Goal: Task Accomplishment & Management: Use online tool/utility

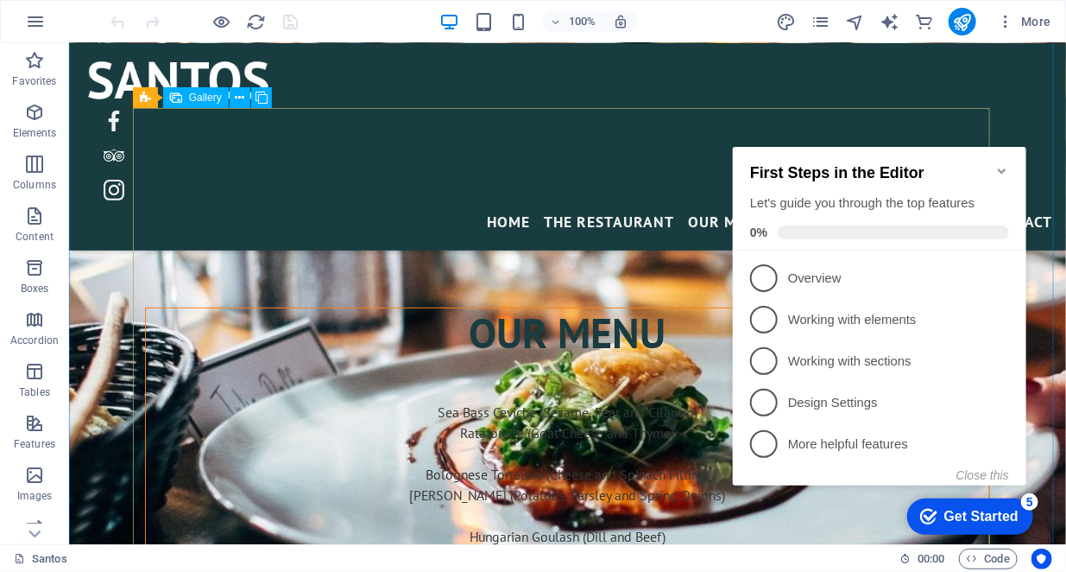
scroll to position [3280, 0]
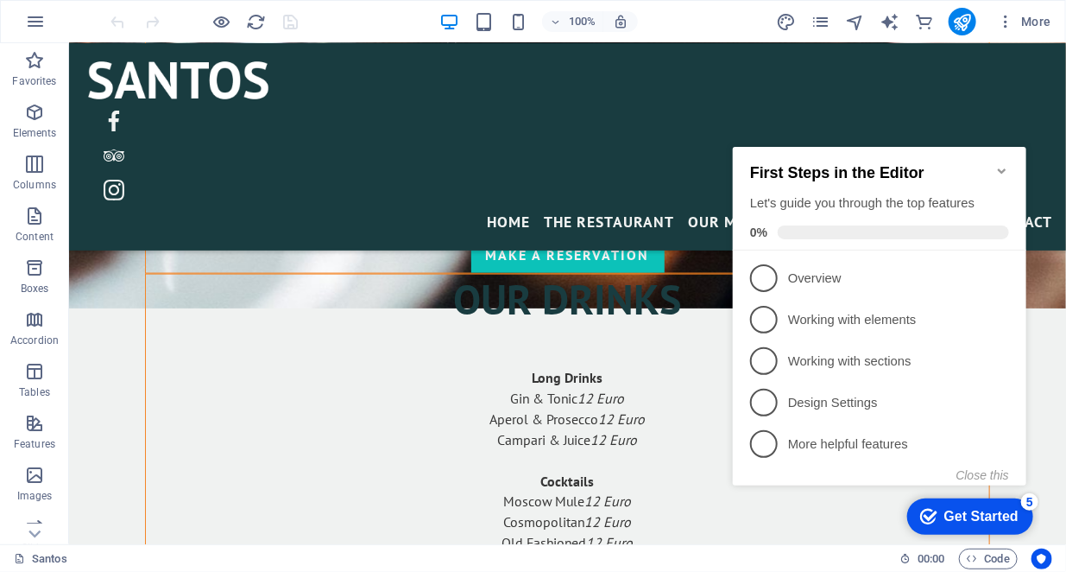
click at [1002, 168] on icon "Minimize checklist" at bounding box center [1001, 170] width 8 height 5
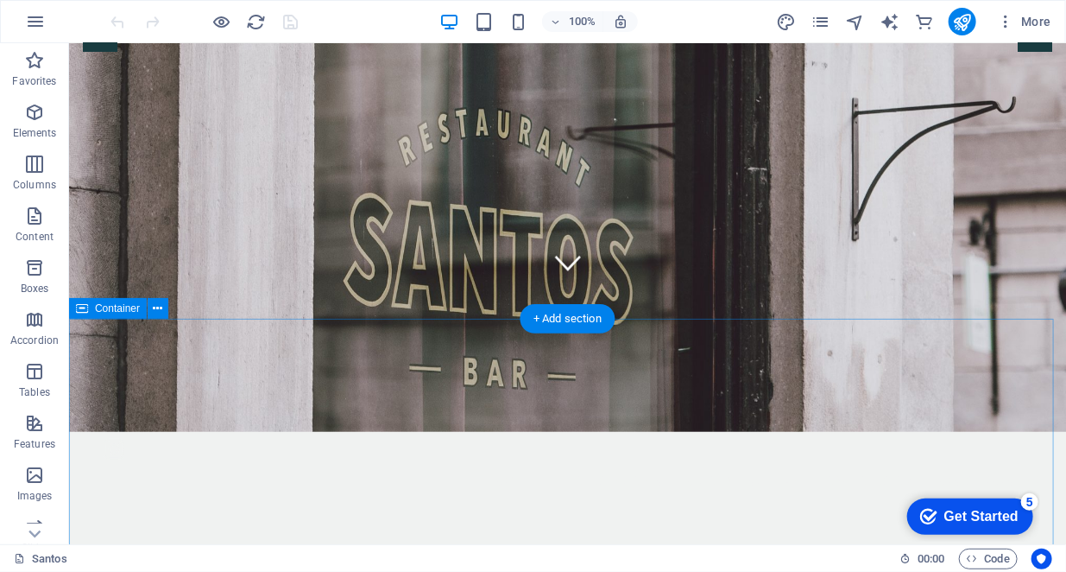
scroll to position [0, 0]
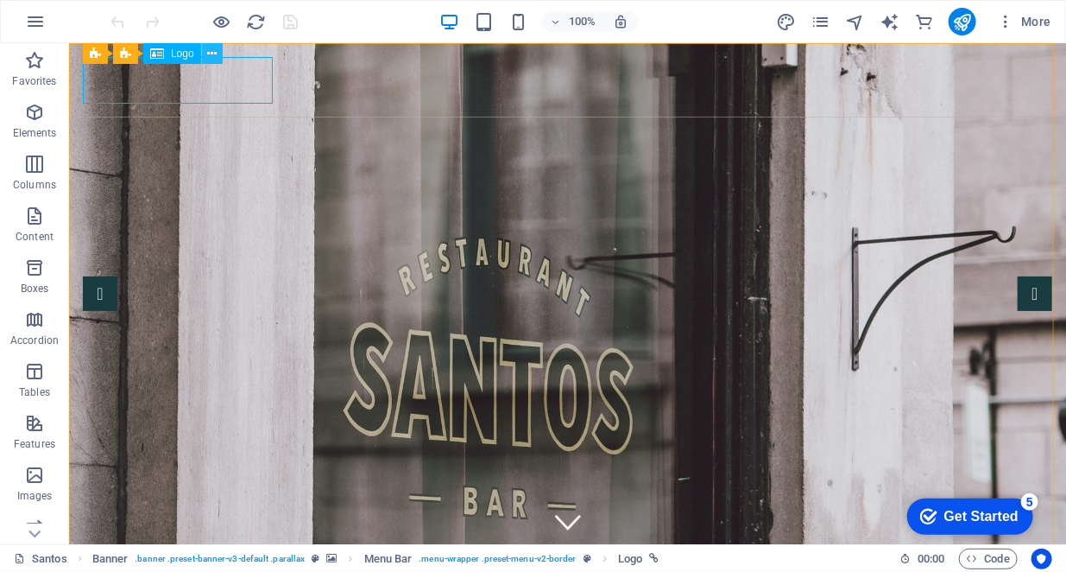
click at [214, 56] on icon at bounding box center [211, 54] width 9 height 18
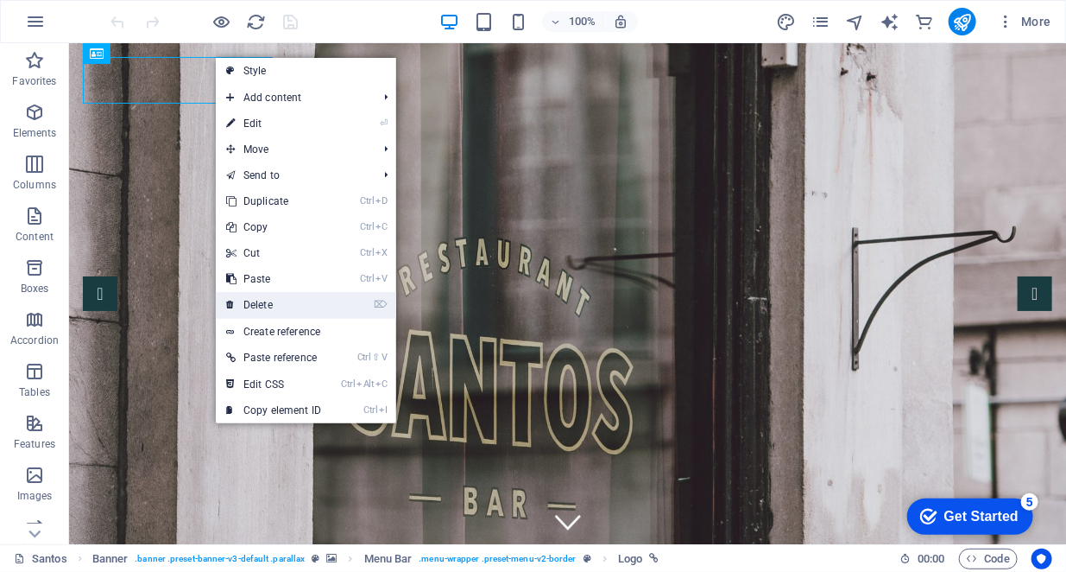
click at [275, 299] on link "⌦ Delete" at bounding box center [274, 305] width 116 height 26
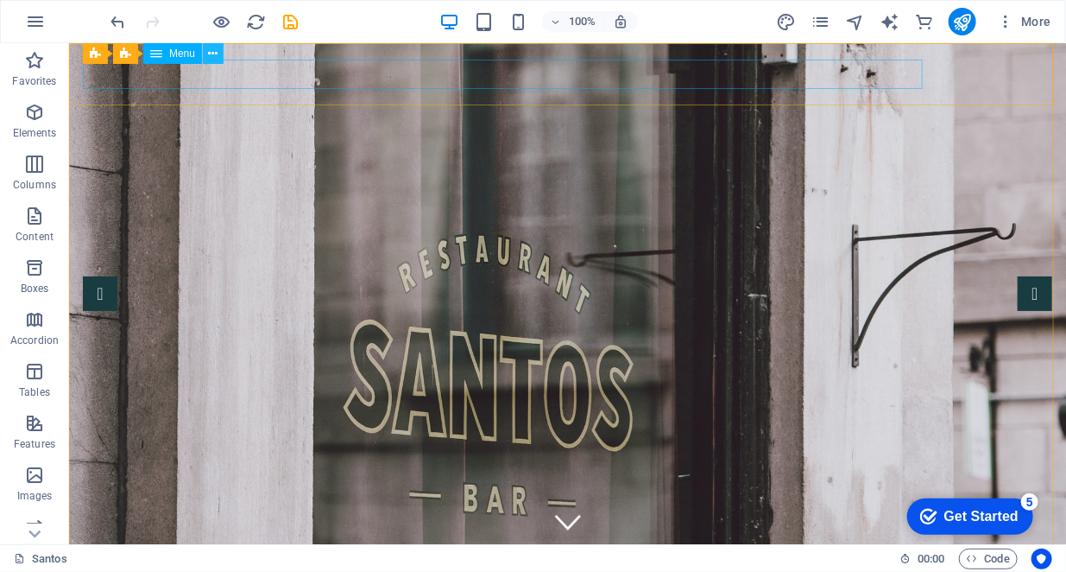
click at [215, 56] on icon at bounding box center [213, 54] width 9 height 18
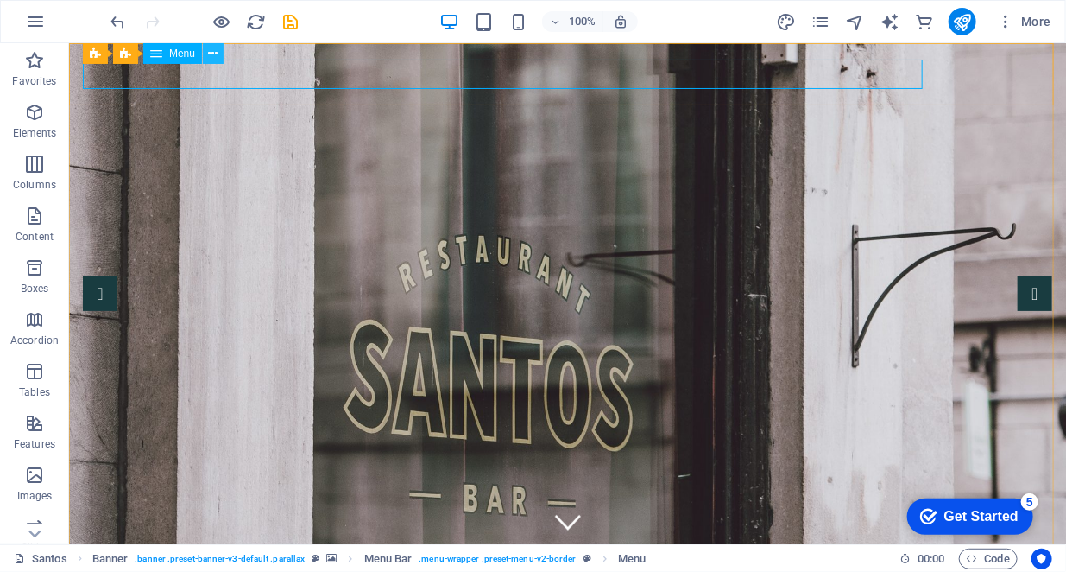
click at [211, 57] on icon at bounding box center [213, 54] width 9 height 18
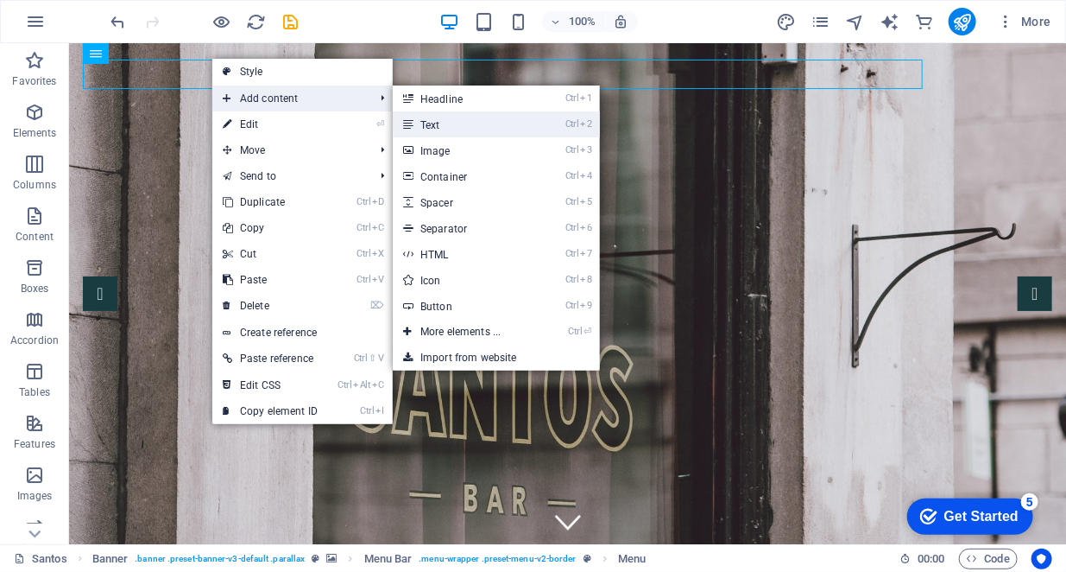
click at [432, 123] on link "Ctrl 2 Text" at bounding box center [464, 124] width 142 height 26
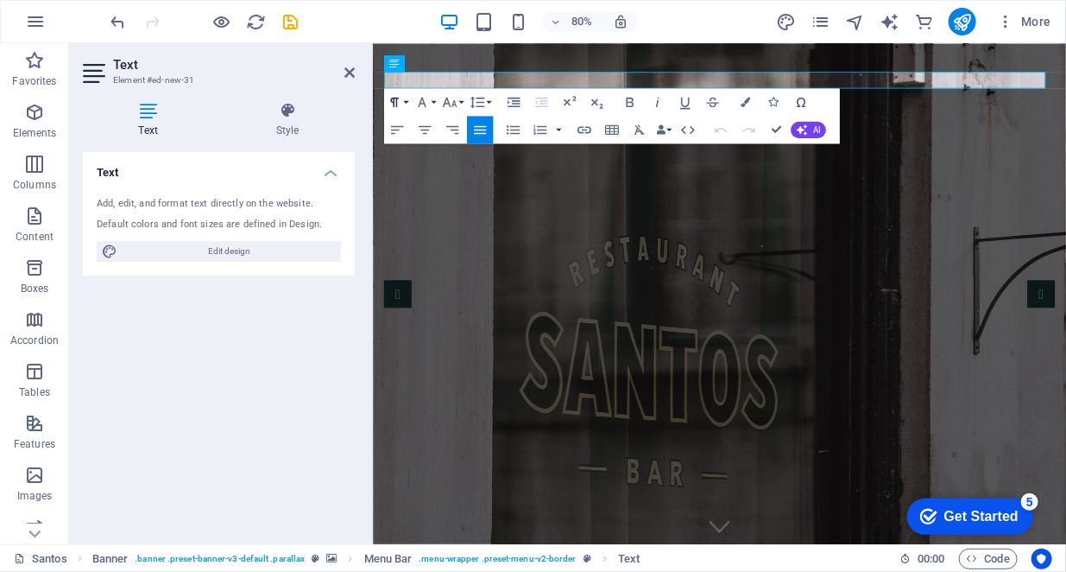
click at [401, 103] on icon "button" at bounding box center [394, 101] width 16 height 16
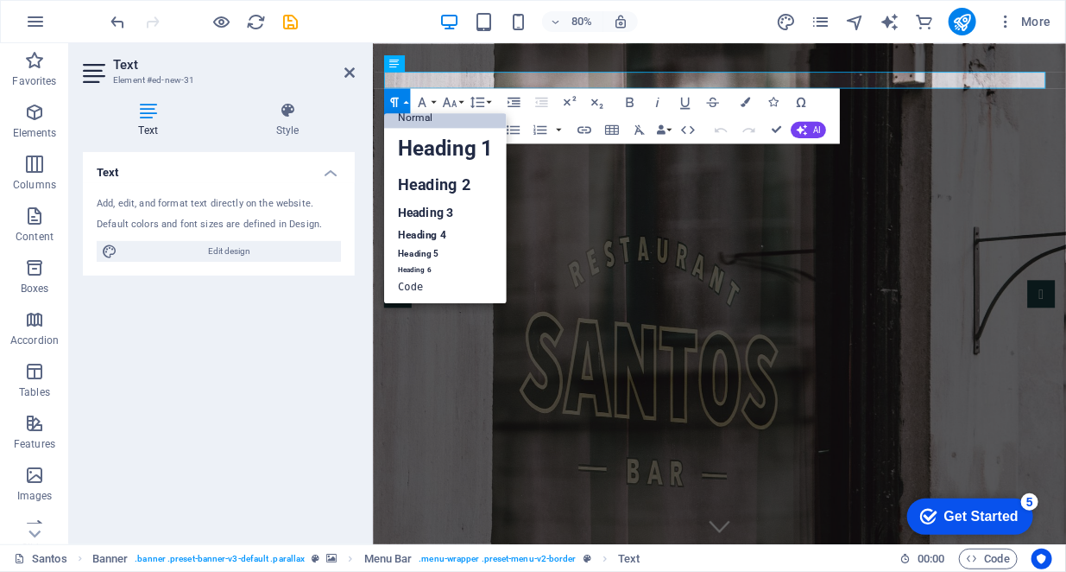
scroll to position [14, 0]
click at [428, 149] on link "Heading 1" at bounding box center [445, 148] width 123 height 41
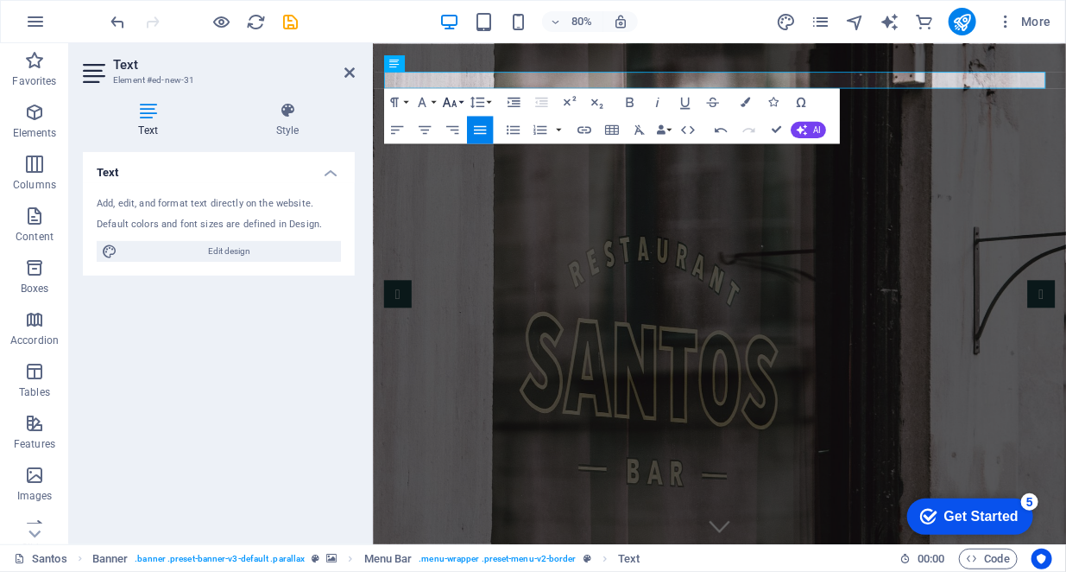
click at [448, 103] on icon "button" at bounding box center [450, 101] width 14 height 9
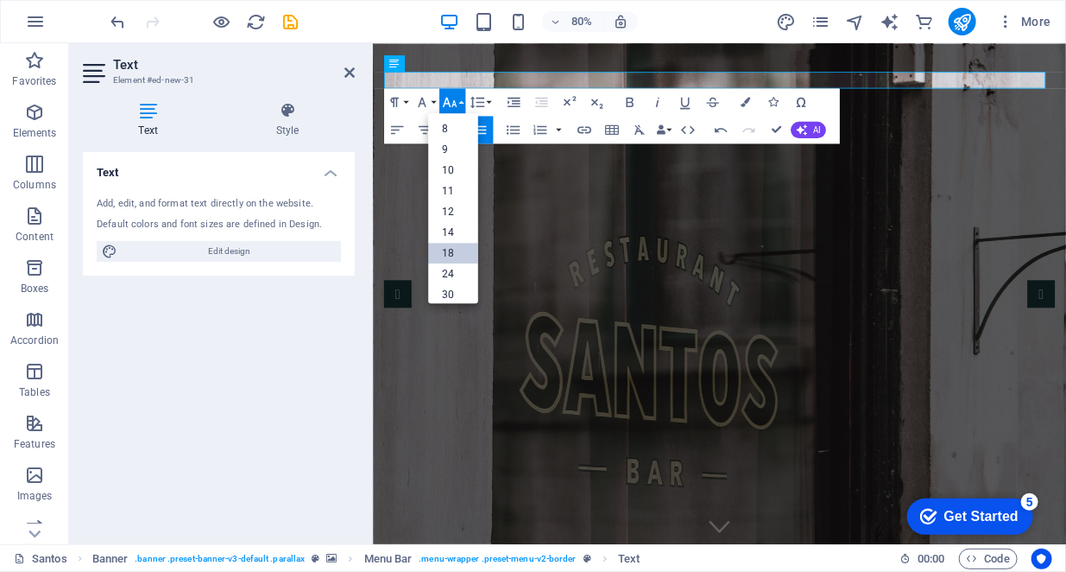
click at [453, 247] on link "18" at bounding box center [453, 253] width 50 height 21
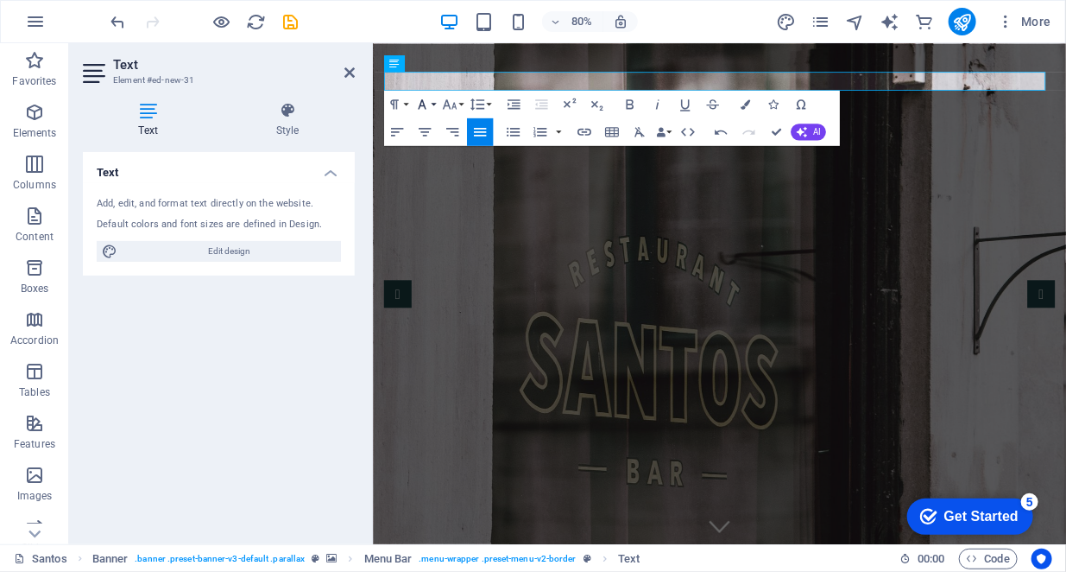
click at [432, 104] on button "Font Family" at bounding box center [425, 104] width 26 height 28
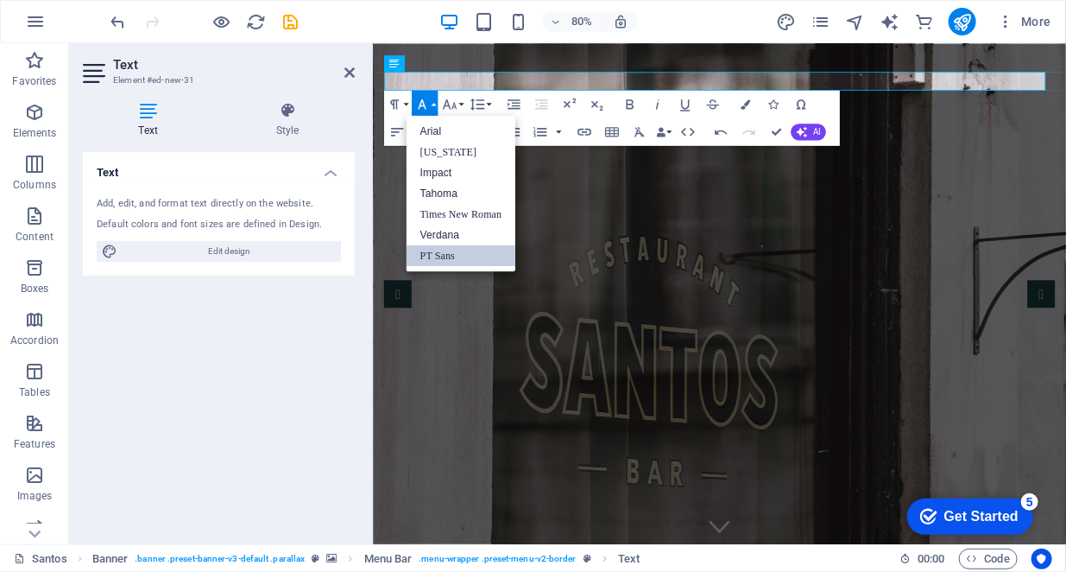
scroll to position [0, 0]
click at [446, 169] on link "Impact" at bounding box center [461, 172] width 110 height 21
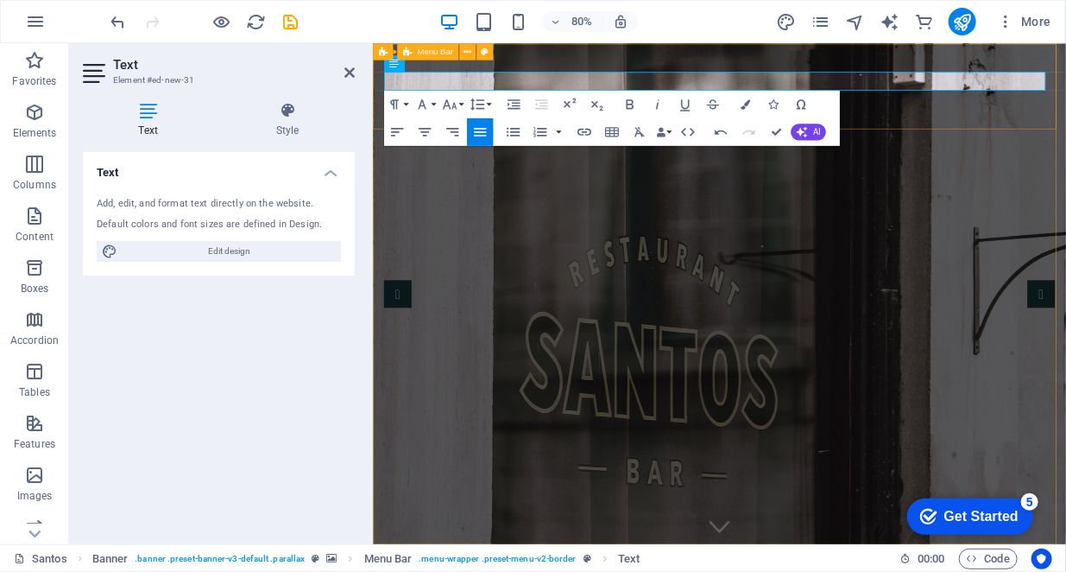
drag, startPoint x: 471, startPoint y: 96, endPoint x: 374, endPoint y: 98, distance: 97.6
click at [424, 104] on icon "button" at bounding box center [422, 103] width 9 height 9
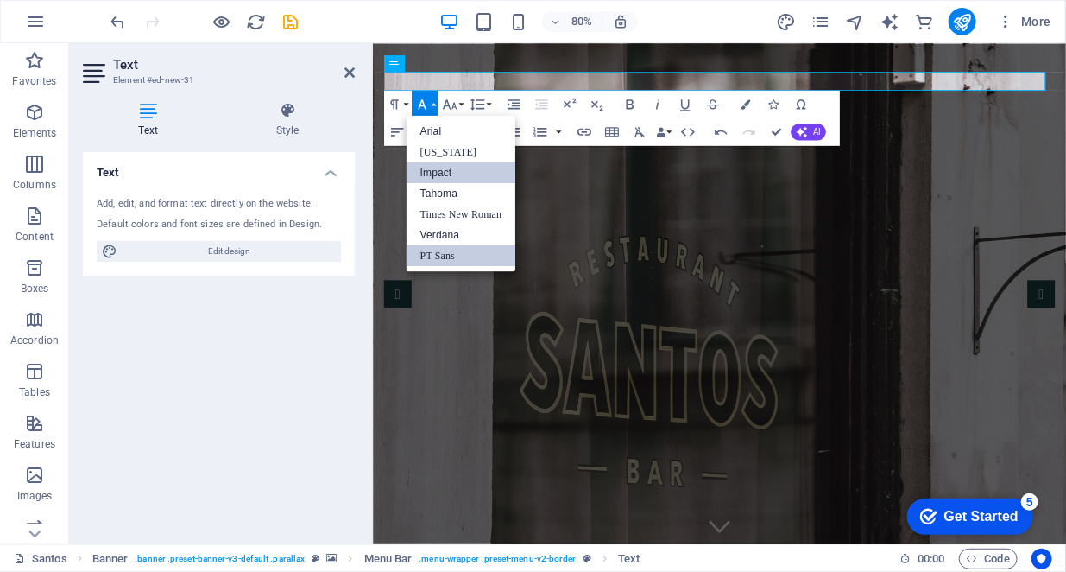
click at [439, 172] on link "Impact" at bounding box center [461, 172] width 110 height 21
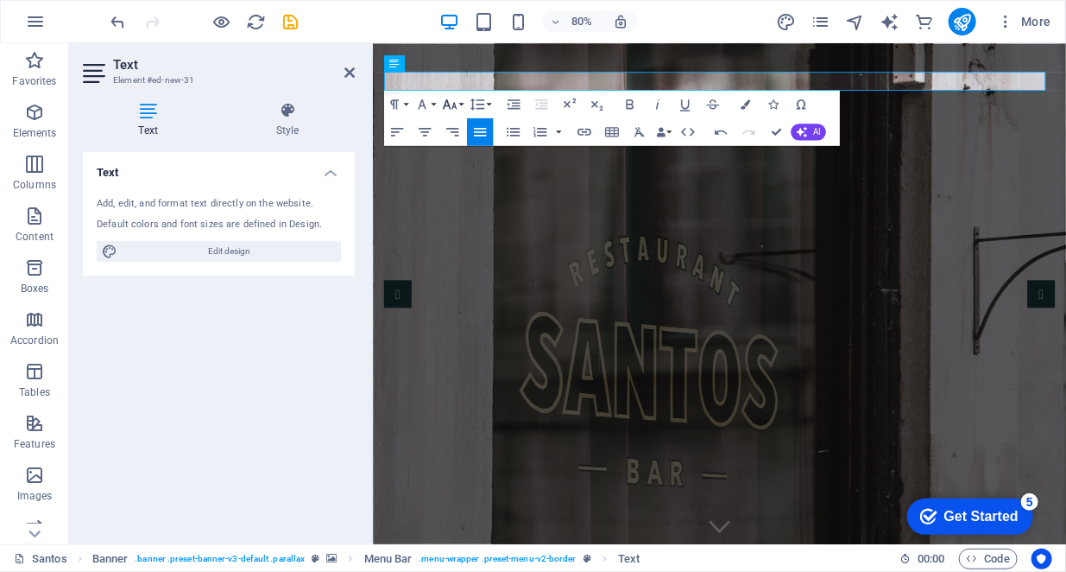
click at [457, 104] on icon "button" at bounding box center [449, 104] width 16 height 16
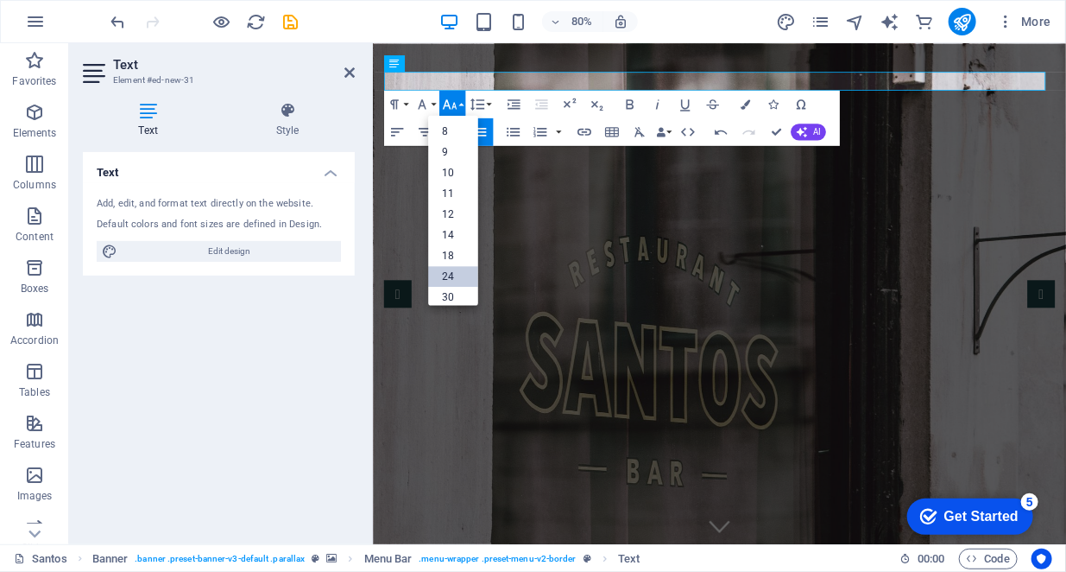
click at [457, 291] on link "30" at bounding box center [453, 297] width 50 height 21
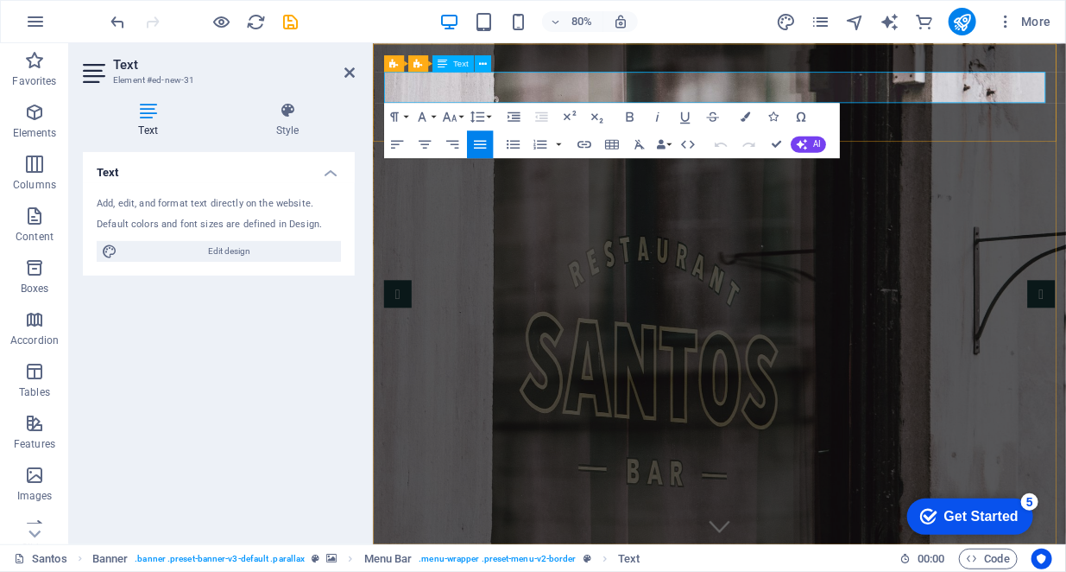
drag, startPoint x: 546, startPoint y: 103, endPoint x: 380, endPoint y: 104, distance: 165.8
click at [744, 118] on icon "button" at bounding box center [745, 115] width 9 height 9
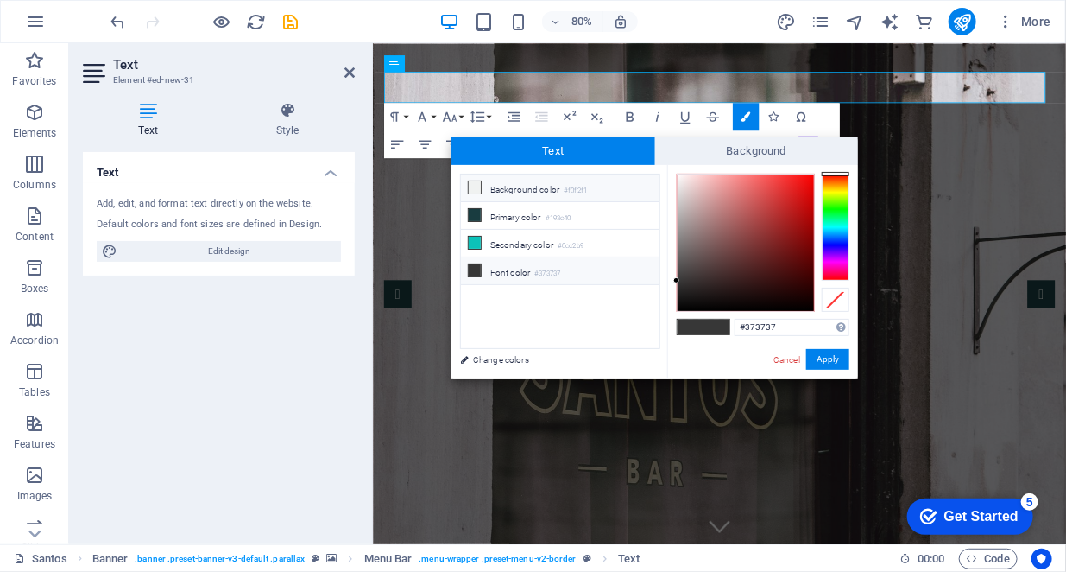
click at [476, 186] on icon at bounding box center [475, 187] width 12 height 12
type input "#f0f2f1"
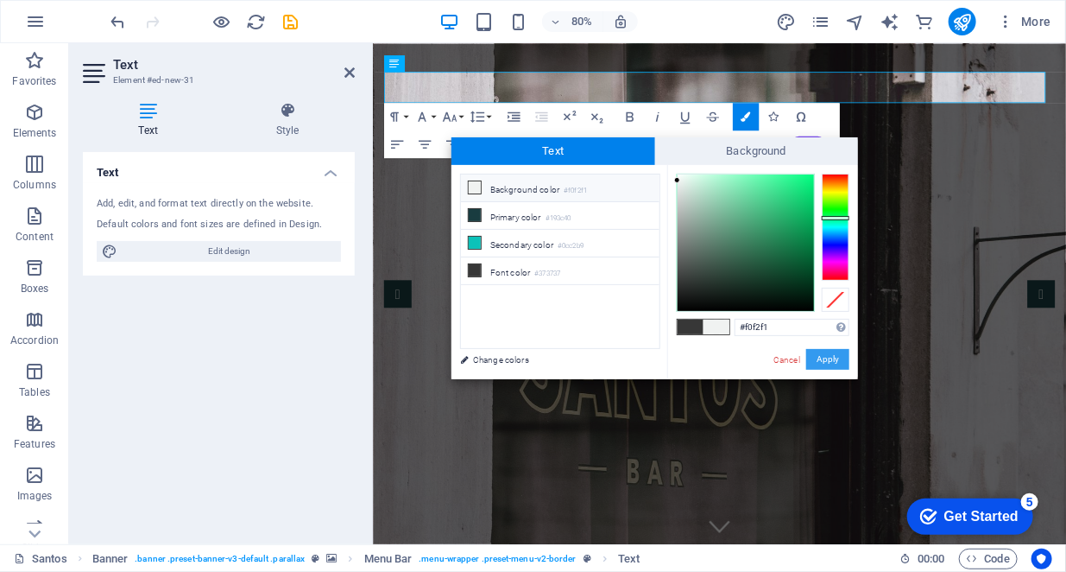
click at [826, 364] on button "Apply" at bounding box center [827, 359] width 43 height 21
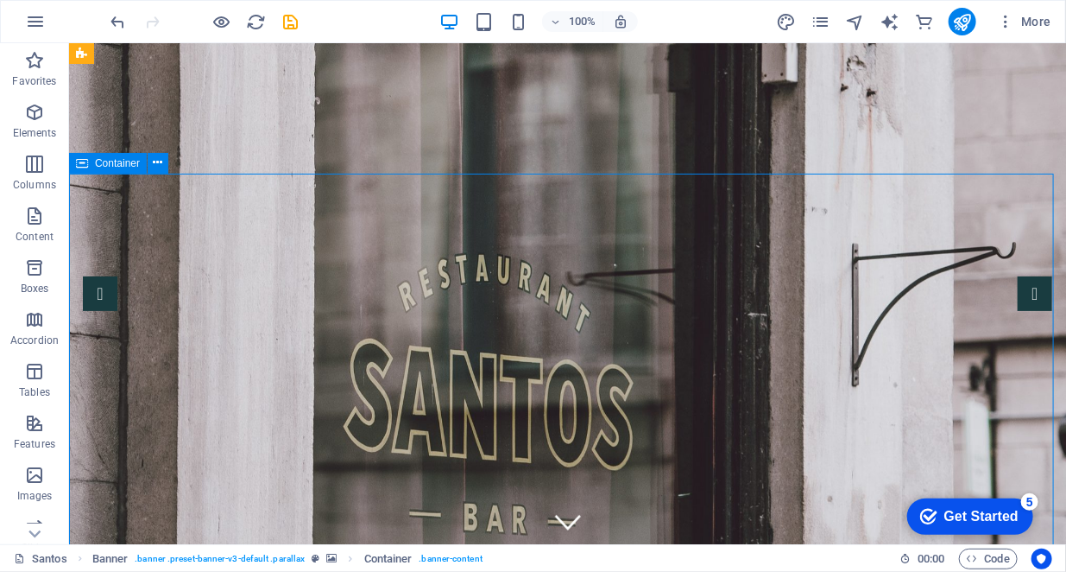
drag, startPoint x: 636, startPoint y: 256, endPoint x: 638, endPoint y: 209, distance: 46.7
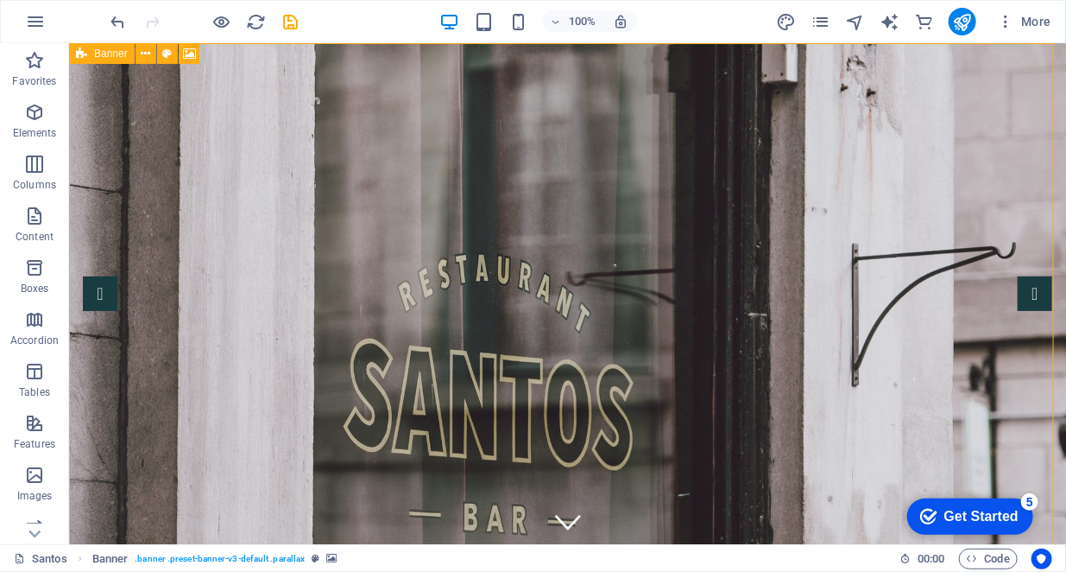
drag, startPoint x: 92, startPoint y: 52, endPoint x: 179, endPoint y: 155, distance: 134.8
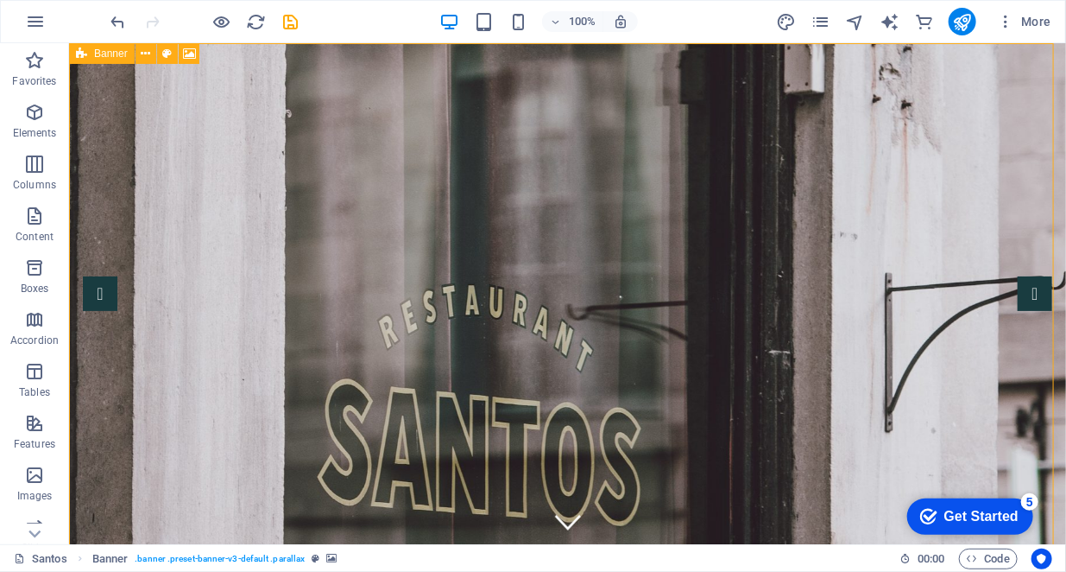
select select "vh"
select select "header"
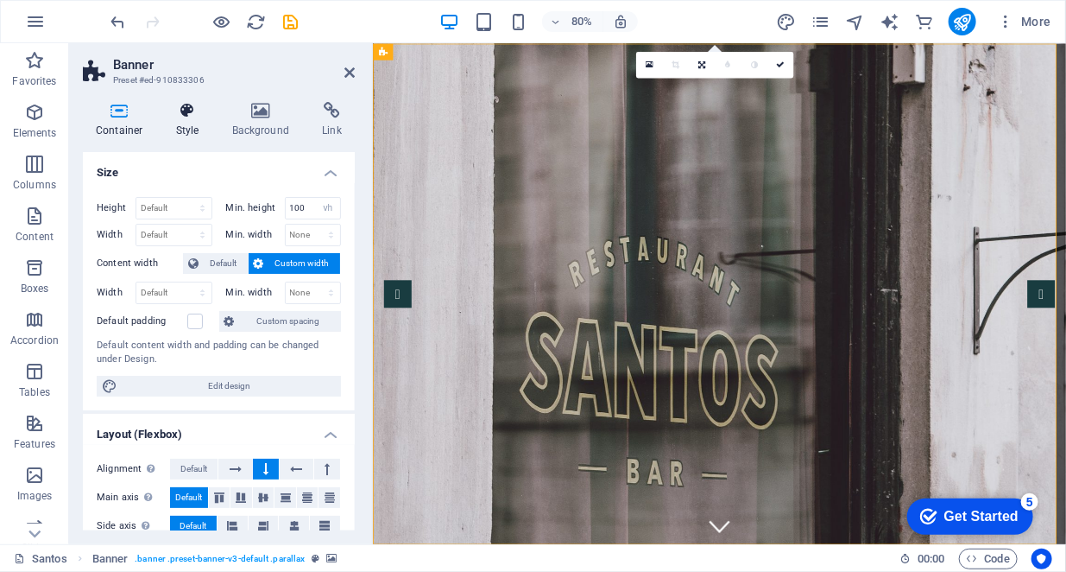
click at [183, 124] on h4 "Style" at bounding box center [191, 120] width 56 height 36
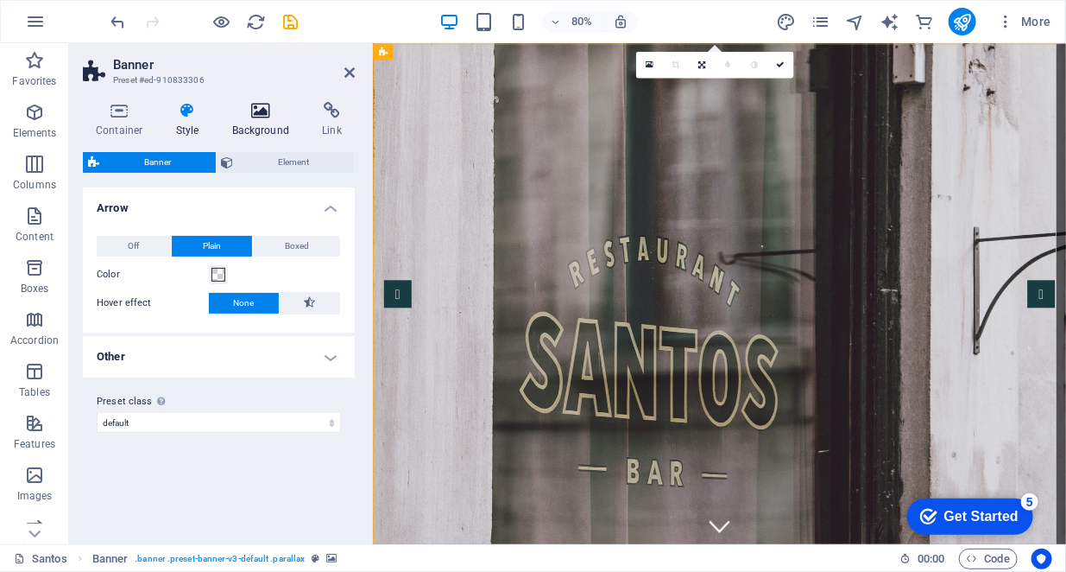
click at [273, 104] on icon at bounding box center [261, 110] width 84 height 17
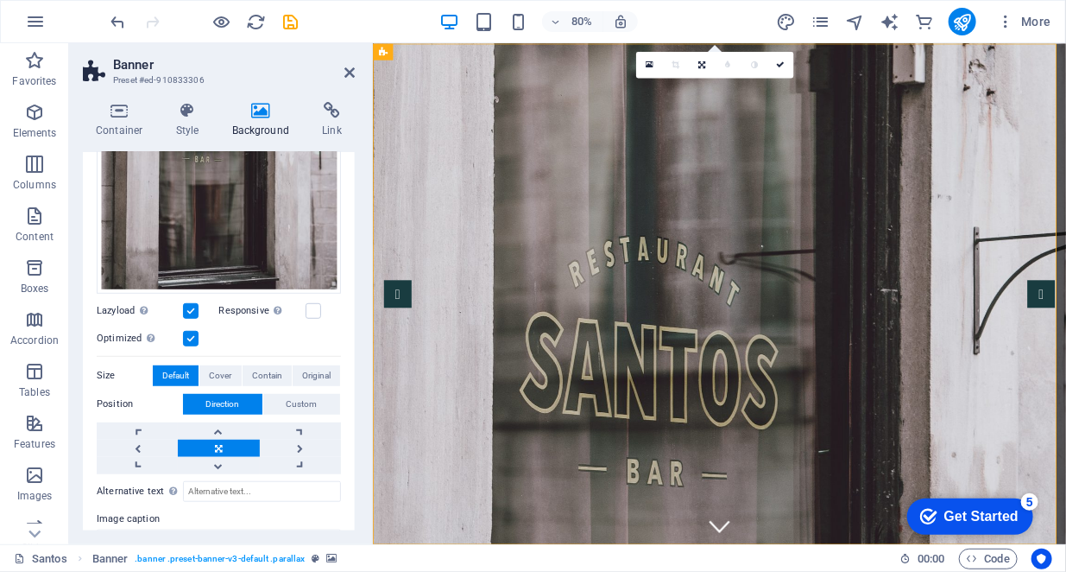
scroll to position [432, 0]
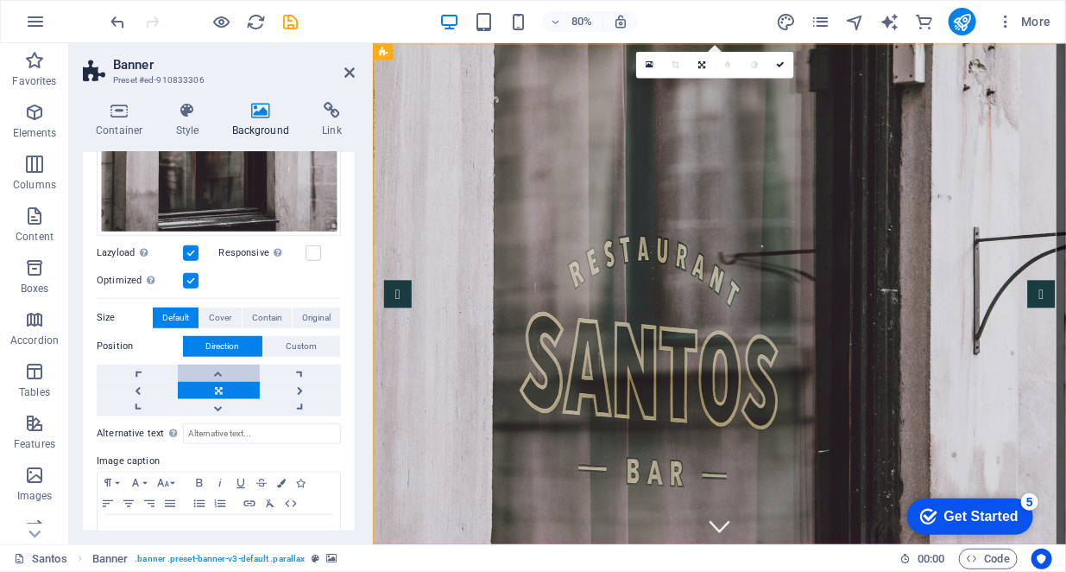
click at [228, 366] on link at bounding box center [218, 372] width 81 height 17
click at [143, 372] on link at bounding box center [137, 372] width 81 height 17
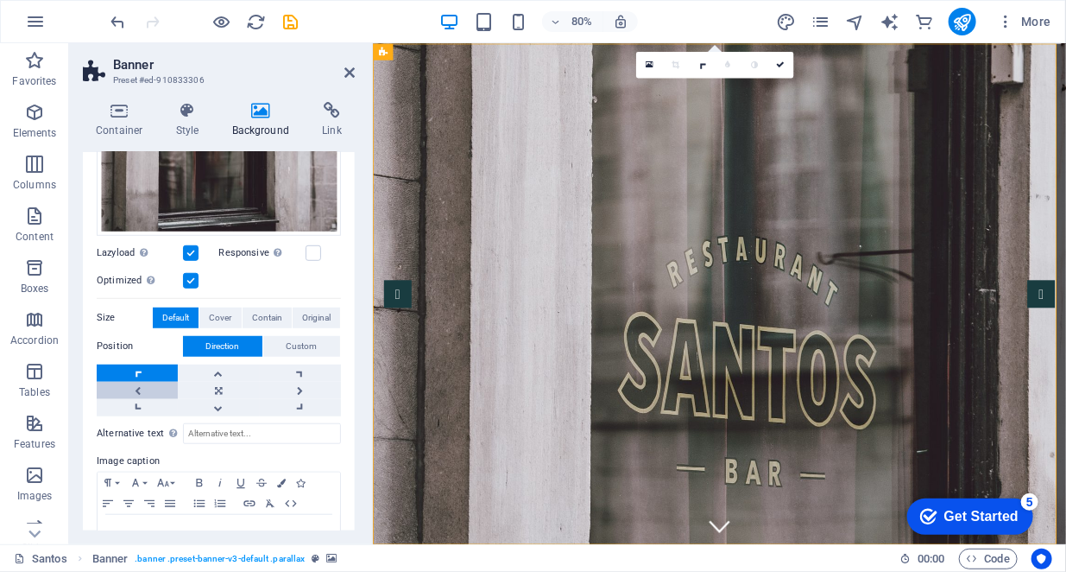
click at [138, 384] on link at bounding box center [137, 390] width 81 height 17
click at [222, 384] on link at bounding box center [218, 390] width 81 height 17
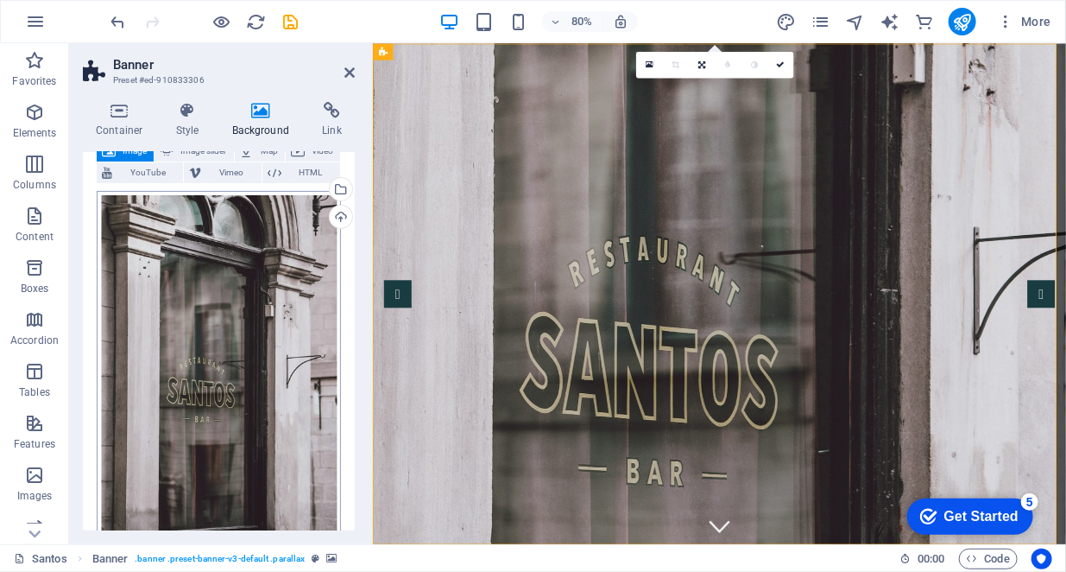
scroll to position [0, 0]
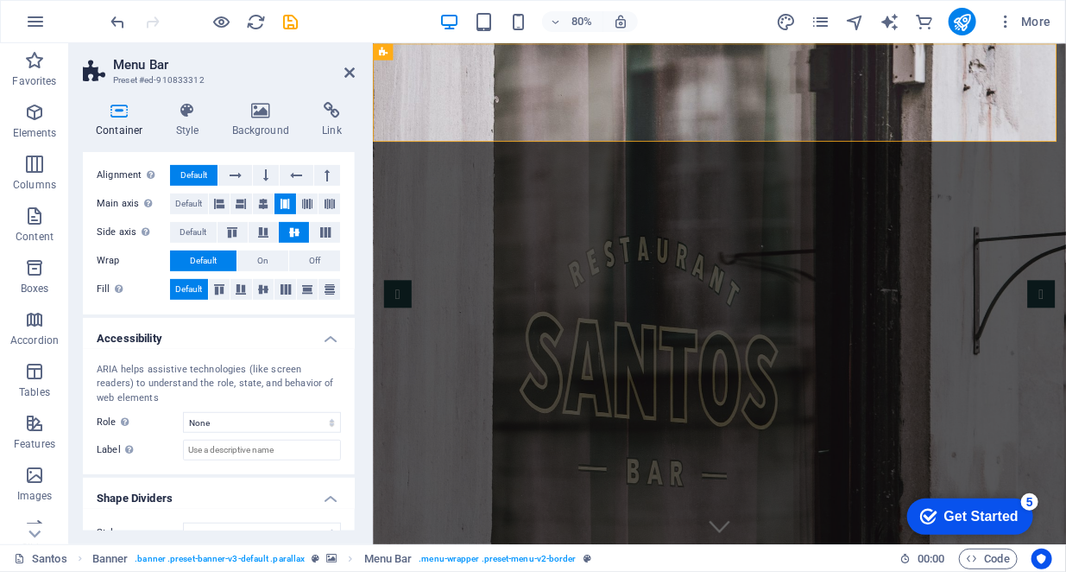
scroll to position [318, 0]
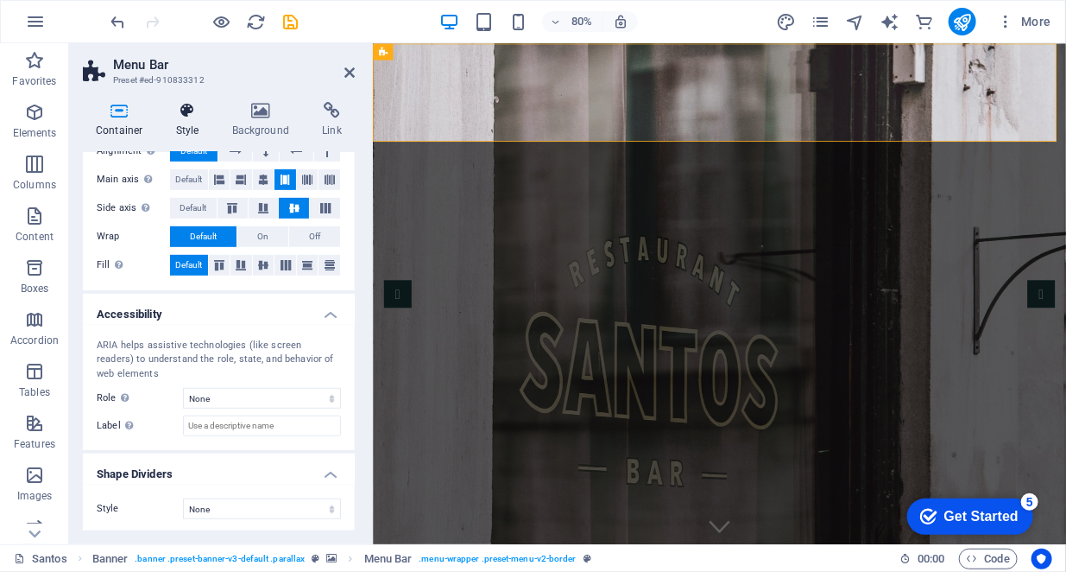
click at [190, 113] on icon at bounding box center [187, 110] width 49 height 17
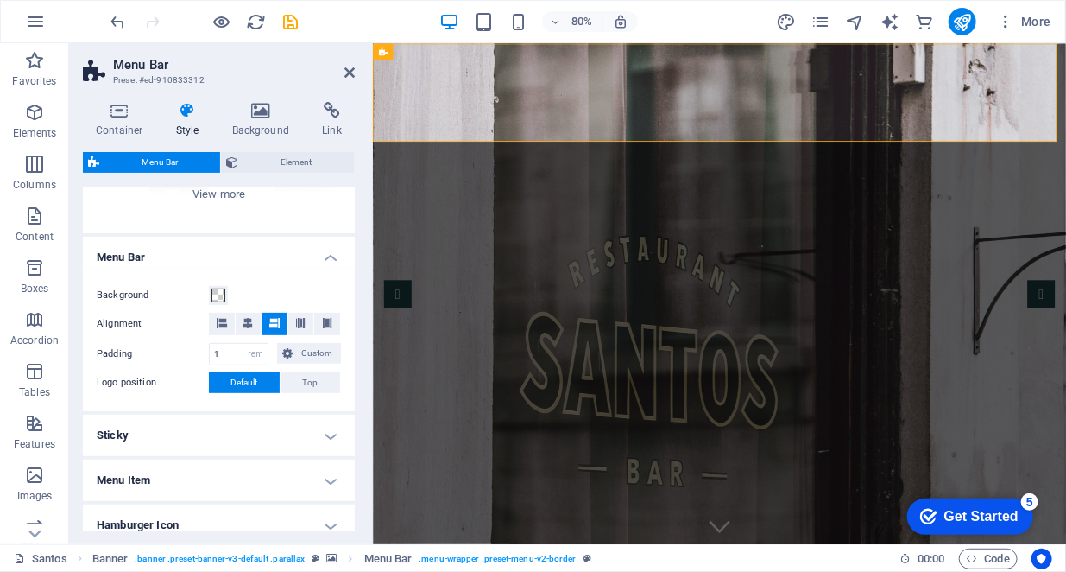
scroll to position [417, 0]
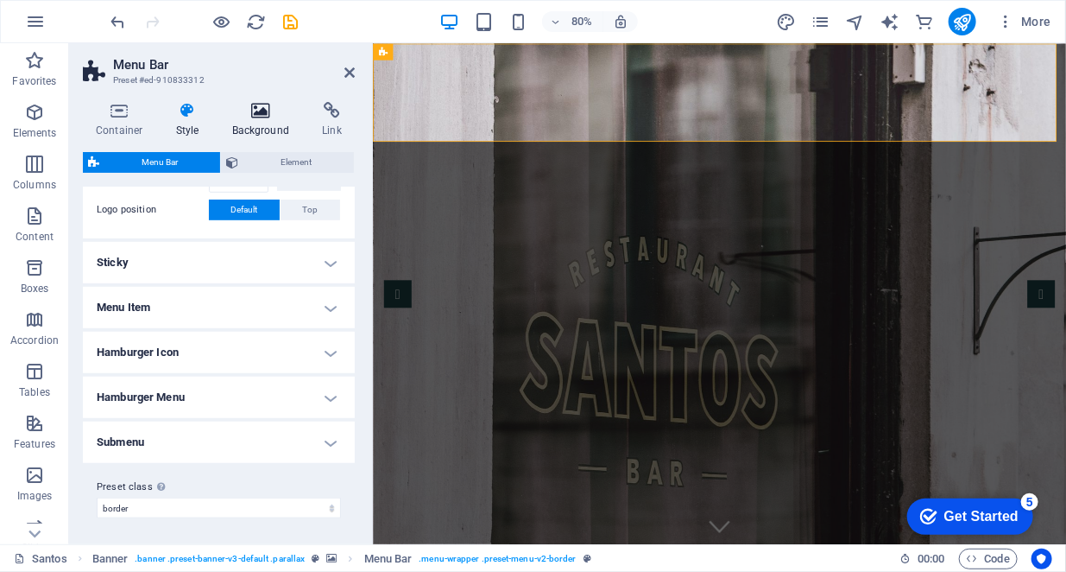
click at [267, 111] on icon at bounding box center [261, 110] width 84 height 17
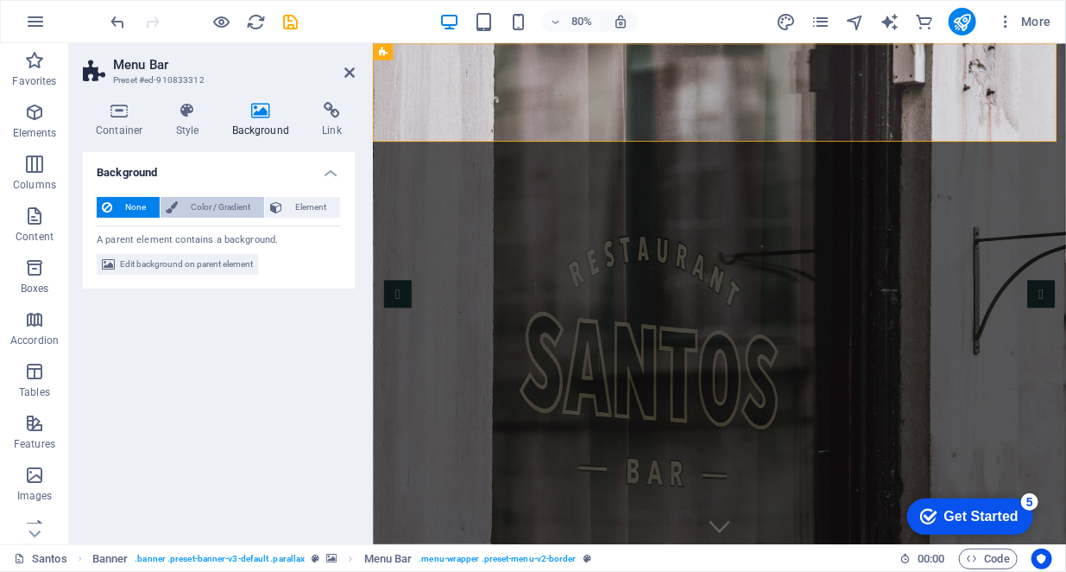
click at [200, 206] on span "Color / Gradient" at bounding box center [221, 207] width 76 height 21
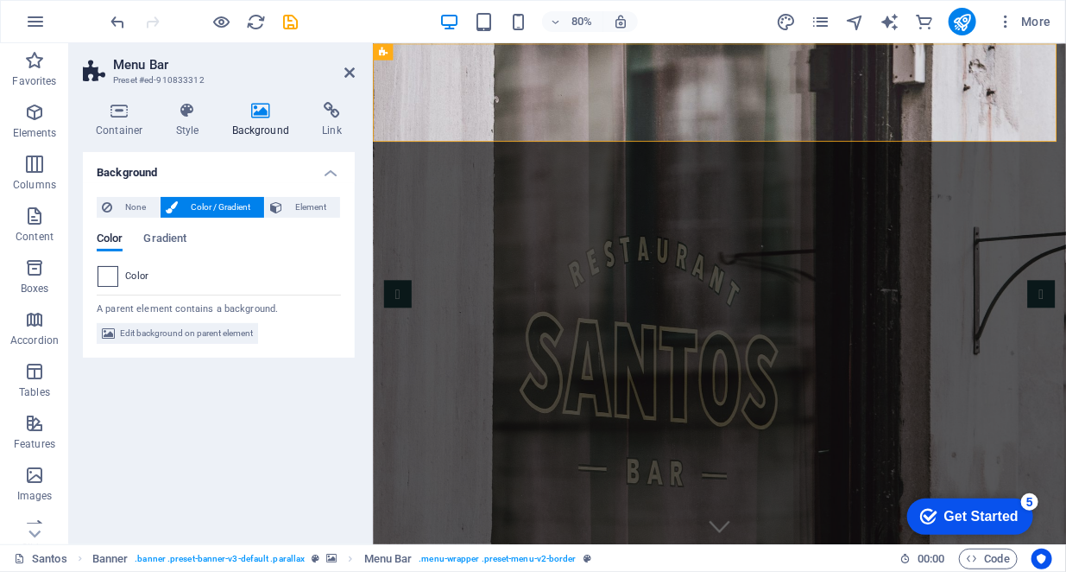
click at [111, 273] on span at bounding box center [107, 276] width 19 height 19
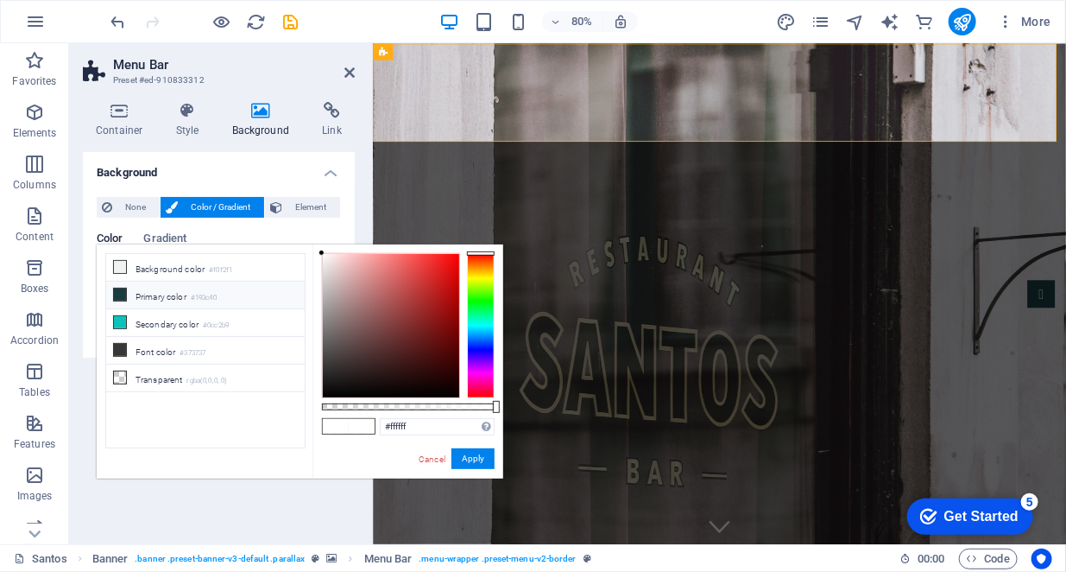
click at [167, 291] on li "Primary color #193c40" at bounding box center [205, 295] width 199 height 28
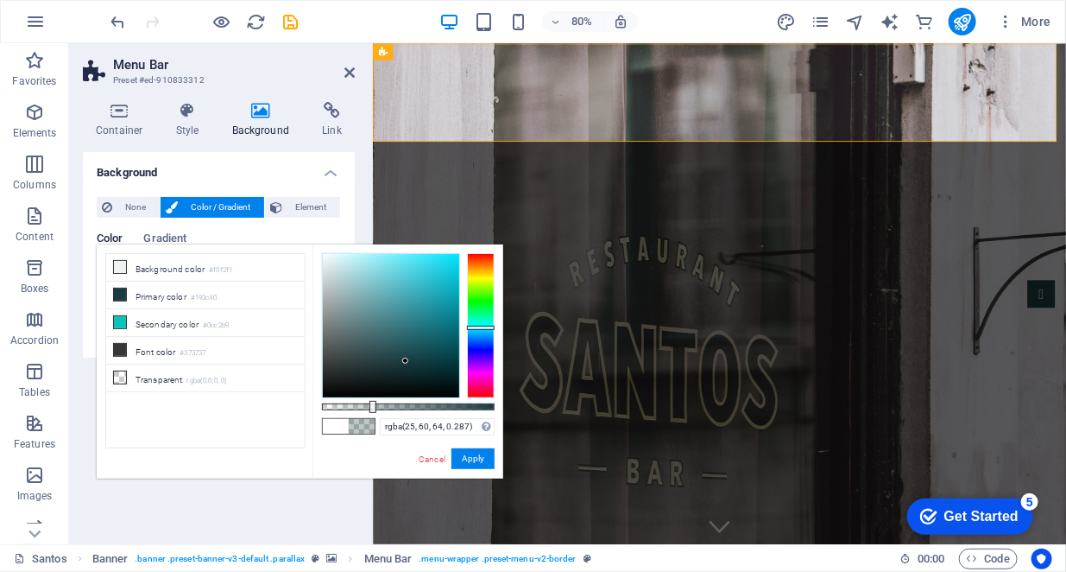
drag, startPoint x: 421, startPoint y: 402, endPoint x: 371, endPoint y: 410, distance: 50.7
click at [371, 410] on div at bounding box center [408, 406] width 173 height 7
click at [125, 341] on li "Font color #373737" at bounding box center [205, 351] width 199 height 28
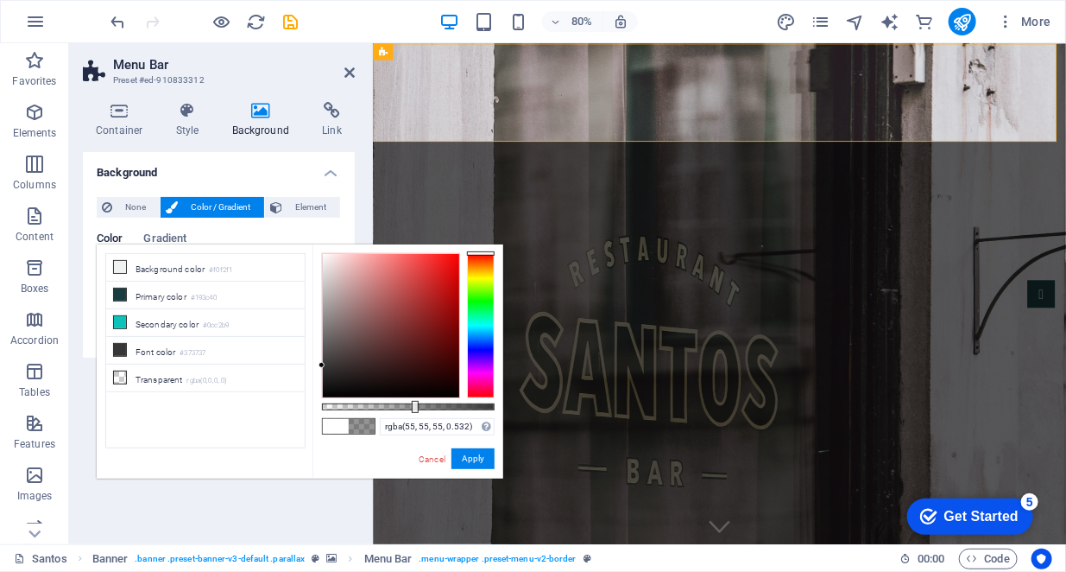
type input "rgba(55, 55, 55, 0.527)"
drag, startPoint x: 370, startPoint y: 405, endPoint x: 413, endPoint y: 404, distance: 43.2
click at [413, 404] on div at bounding box center [415, 407] width 7 height 12
click at [474, 457] on button "Apply" at bounding box center [473, 458] width 43 height 21
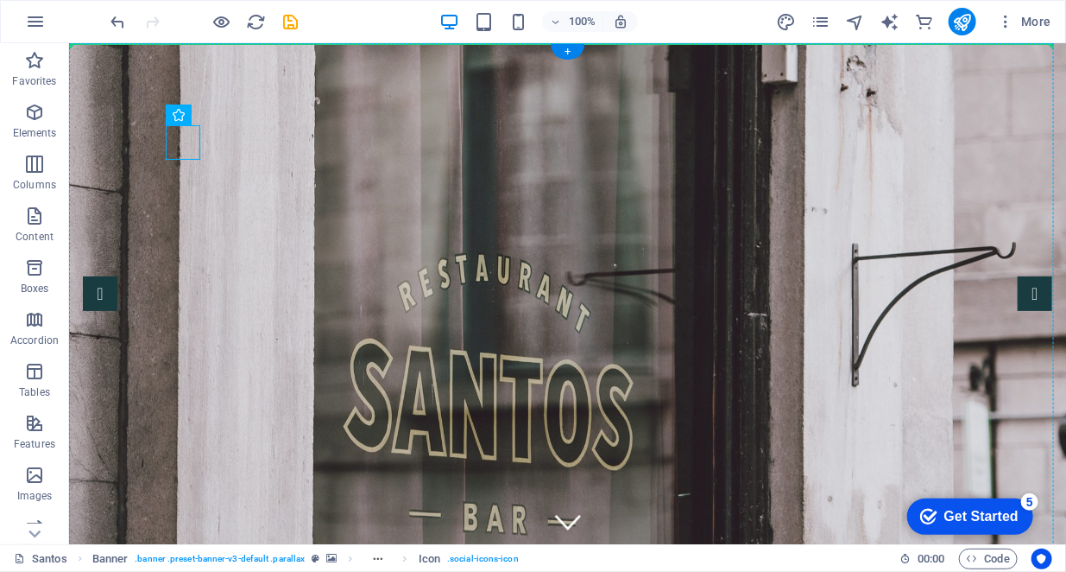
drag, startPoint x: 170, startPoint y: 137, endPoint x: 688, endPoint y: 145, distance: 518.1
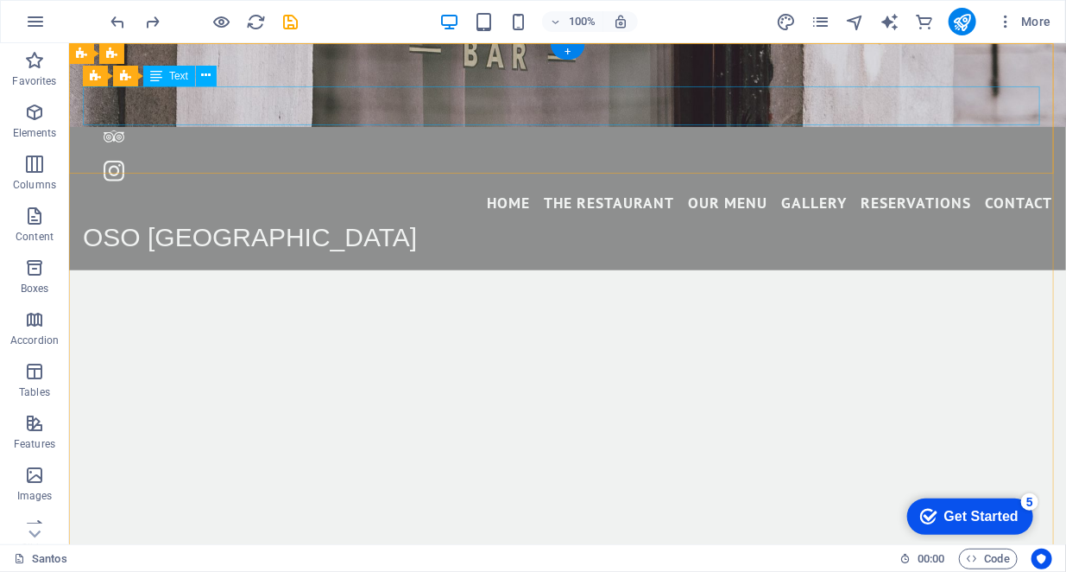
scroll to position [0, 0]
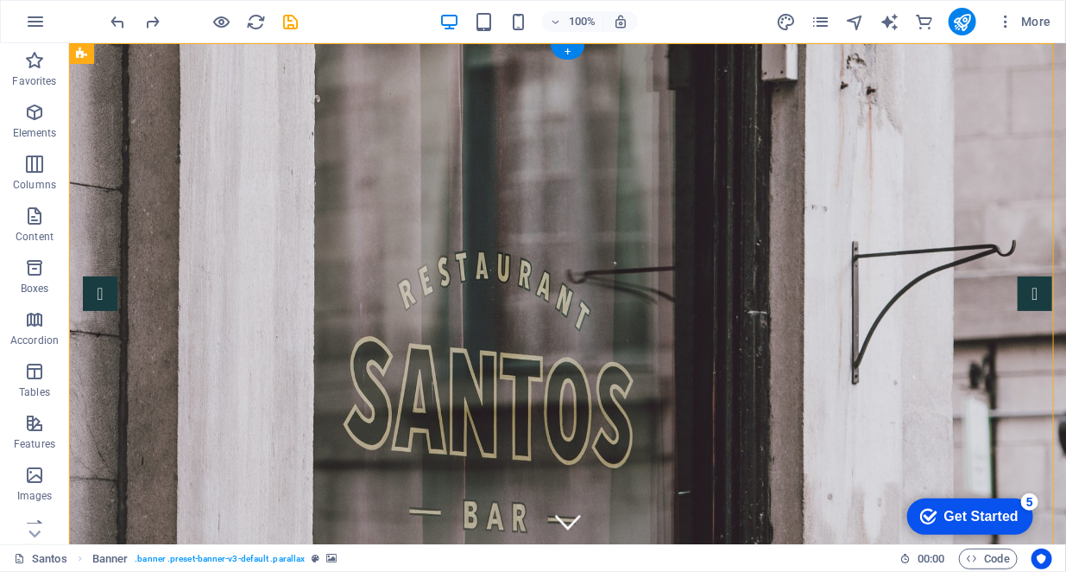
drag, startPoint x: 289, startPoint y: 117, endPoint x: 288, endPoint y: 71, distance: 45.8
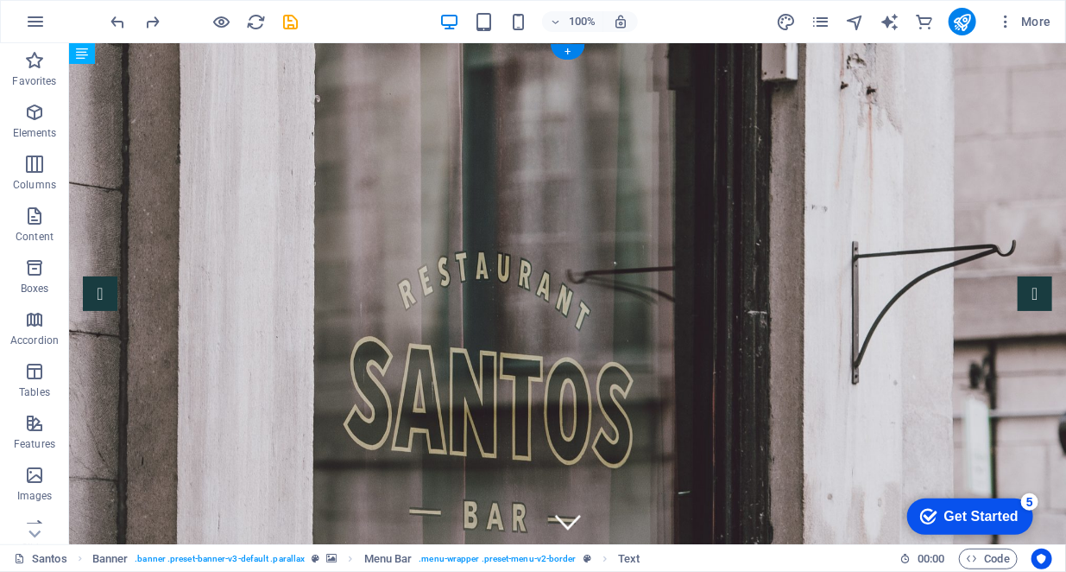
drag, startPoint x: 195, startPoint y: 111, endPoint x: 201, endPoint y: 60, distance: 50.4
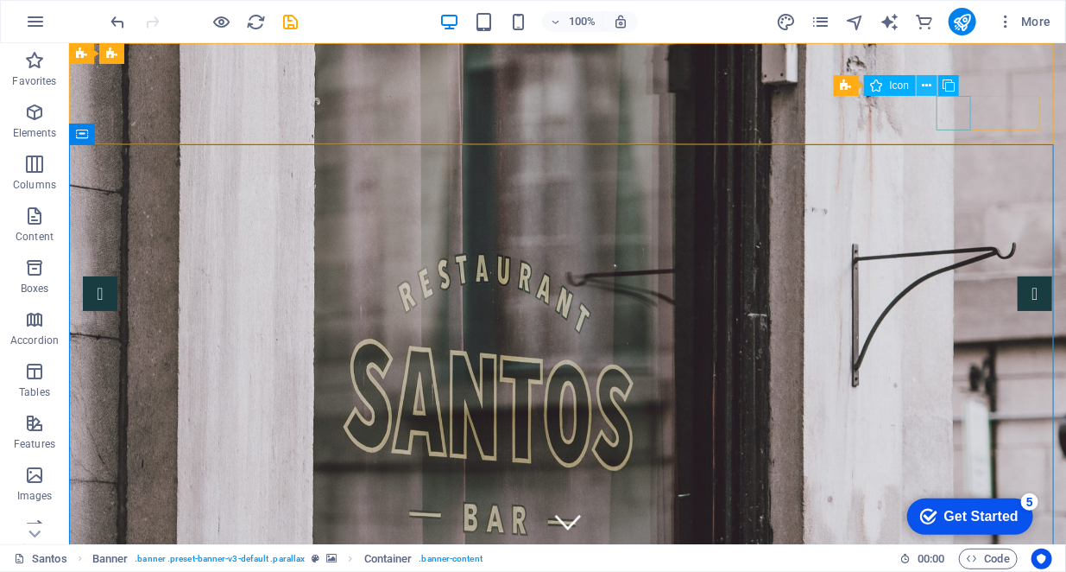
click at [929, 89] on icon at bounding box center [927, 86] width 9 height 18
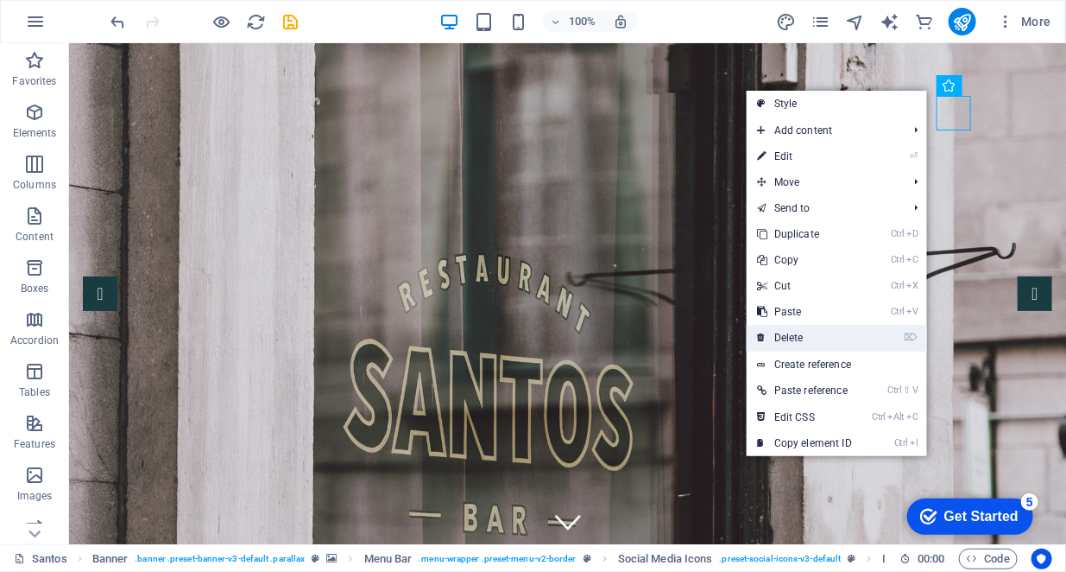
click at [803, 338] on link "⌦ Delete" at bounding box center [805, 338] width 116 height 26
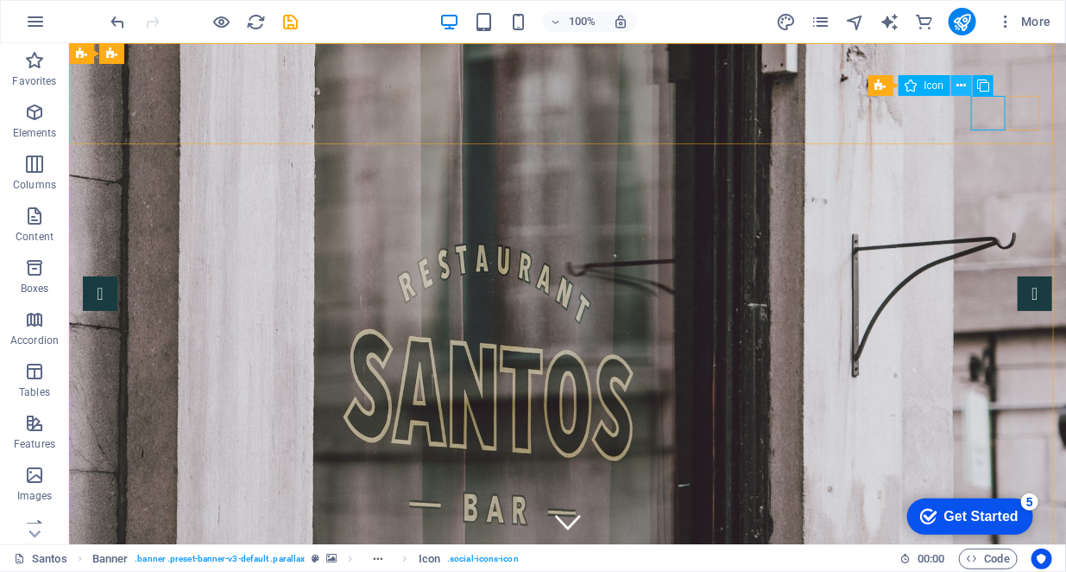
click at [967, 91] on button at bounding box center [962, 85] width 21 height 21
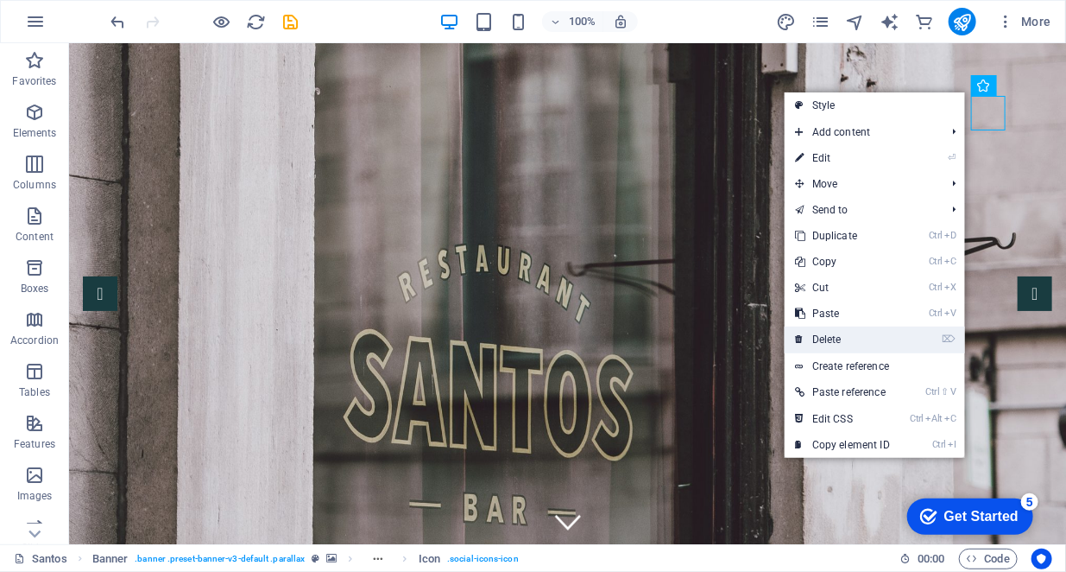
click at [862, 337] on link "⌦ Delete" at bounding box center [843, 339] width 116 height 26
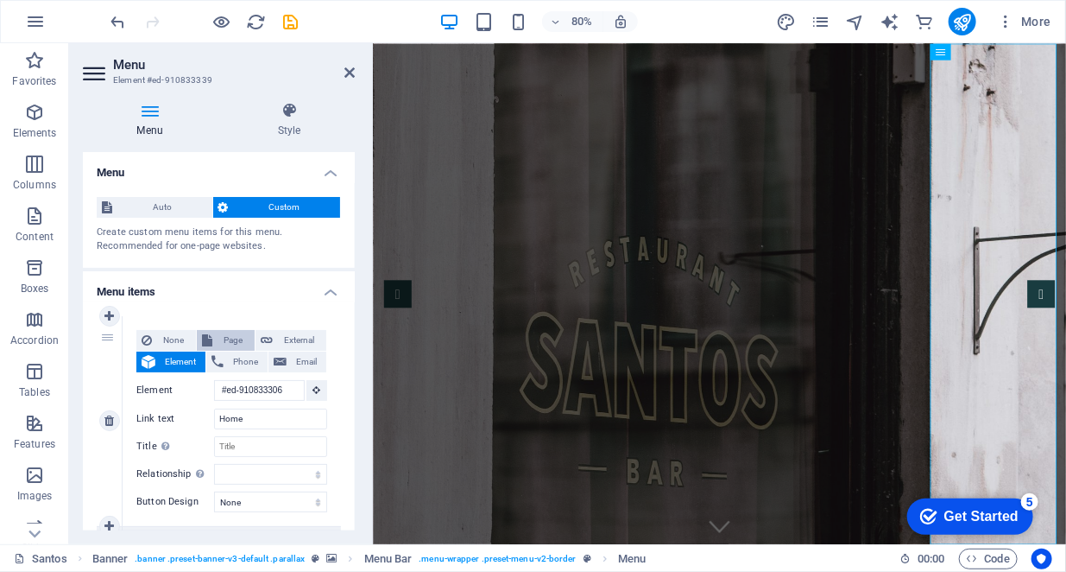
scroll to position [86, 0]
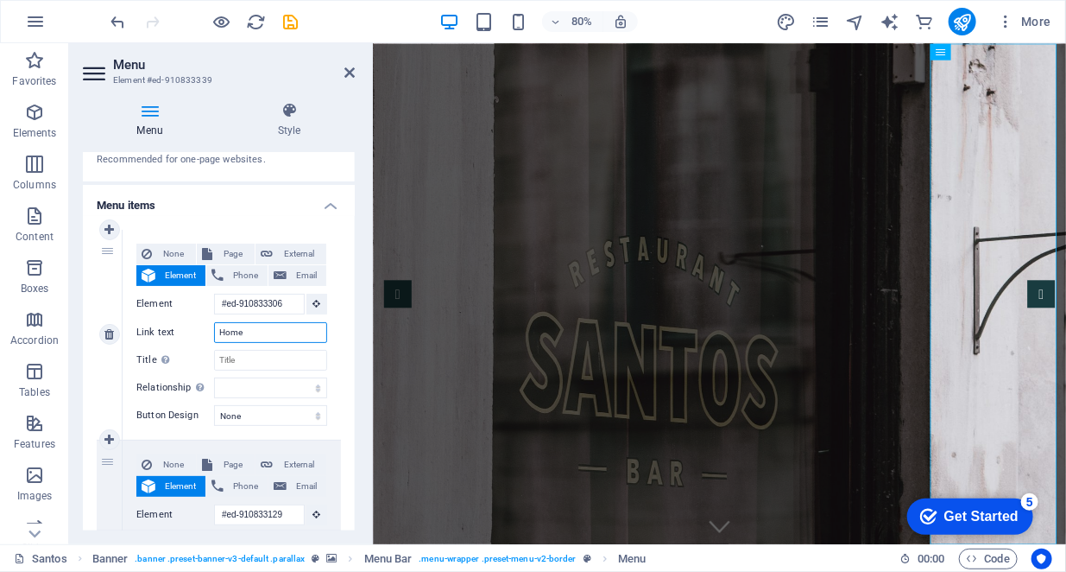
drag, startPoint x: 243, startPoint y: 337, endPoint x: 189, endPoint y: 338, distance: 53.5
click at [189, 338] on div "Link text Home" at bounding box center [231, 332] width 191 height 21
type input "ANASAY"
select select
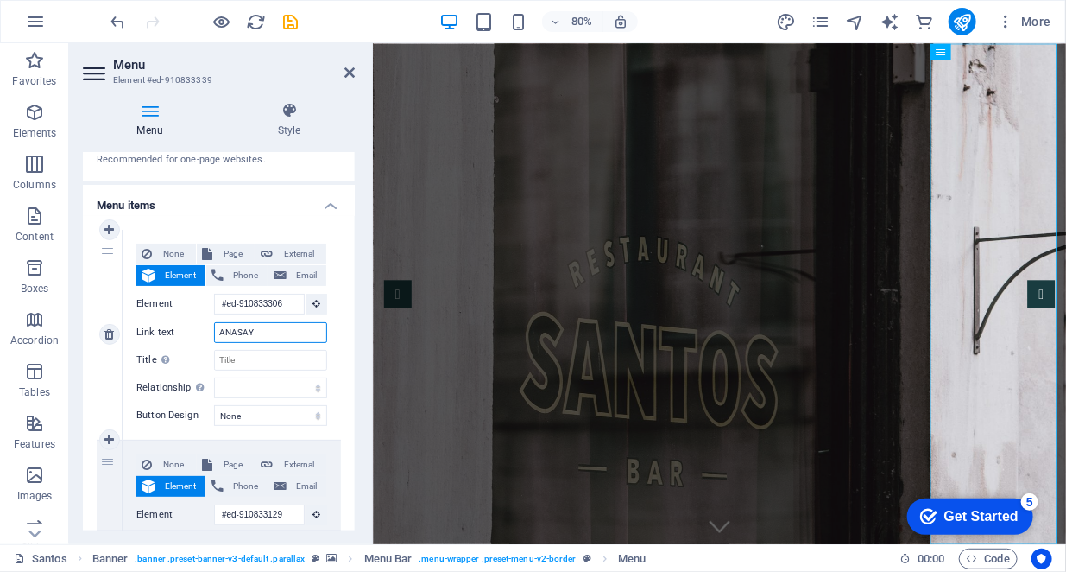
select select
type input "ANASAYFA"
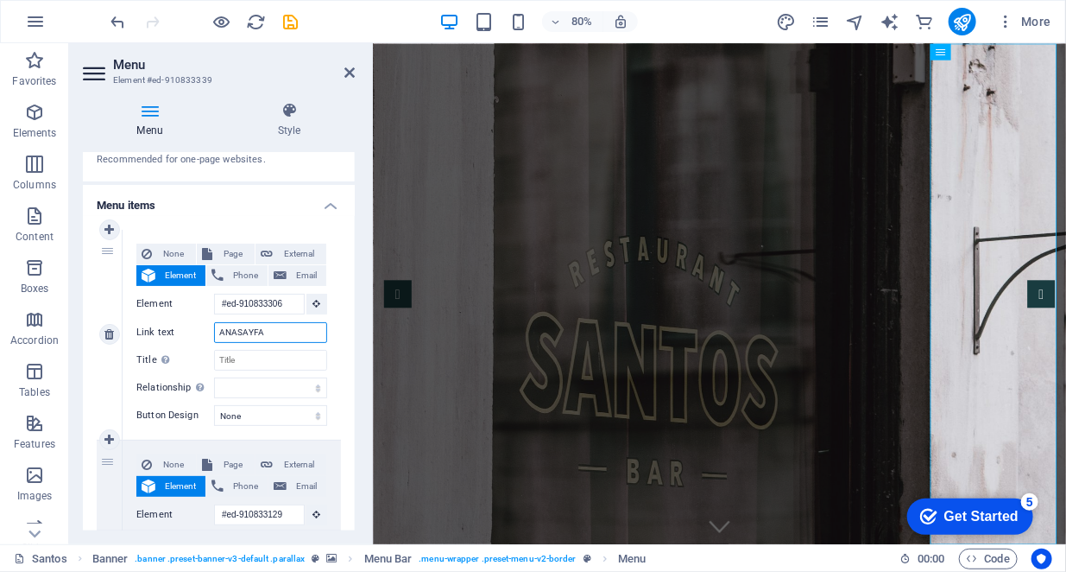
select select
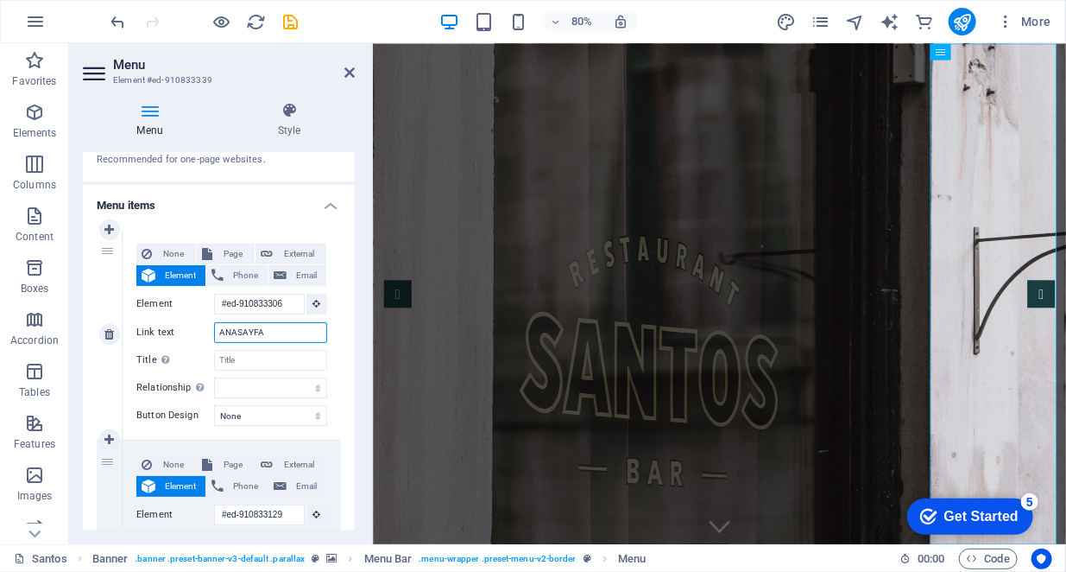
select select
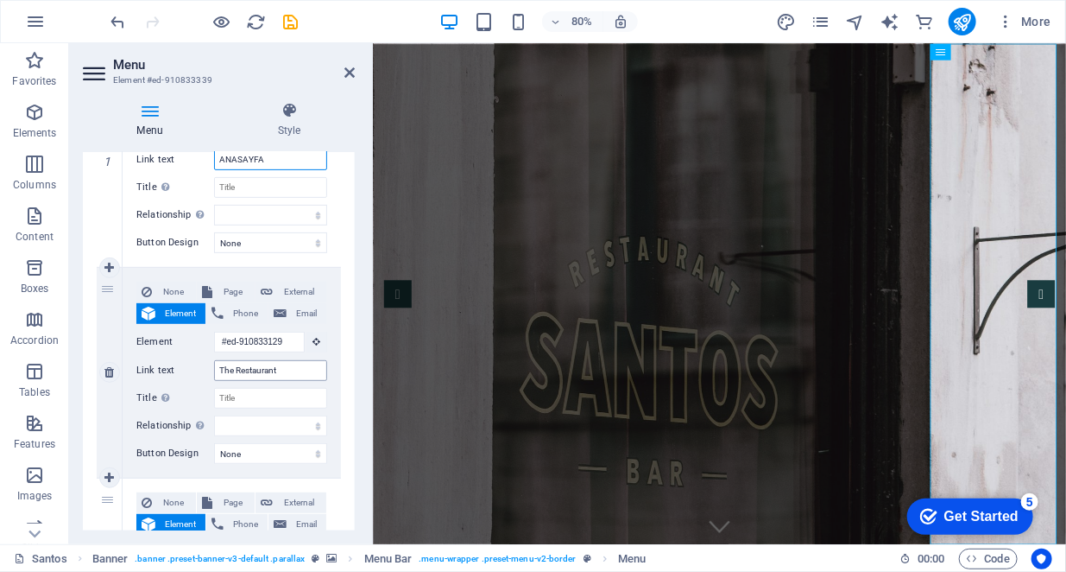
scroll to position [0, 0]
type input "ANASAYFA"
drag, startPoint x: 218, startPoint y: 371, endPoint x: 171, endPoint y: 371, distance: 46.6
click at [171, 371] on div "Link text The Restaurant" at bounding box center [231, 370] width 191 height 21
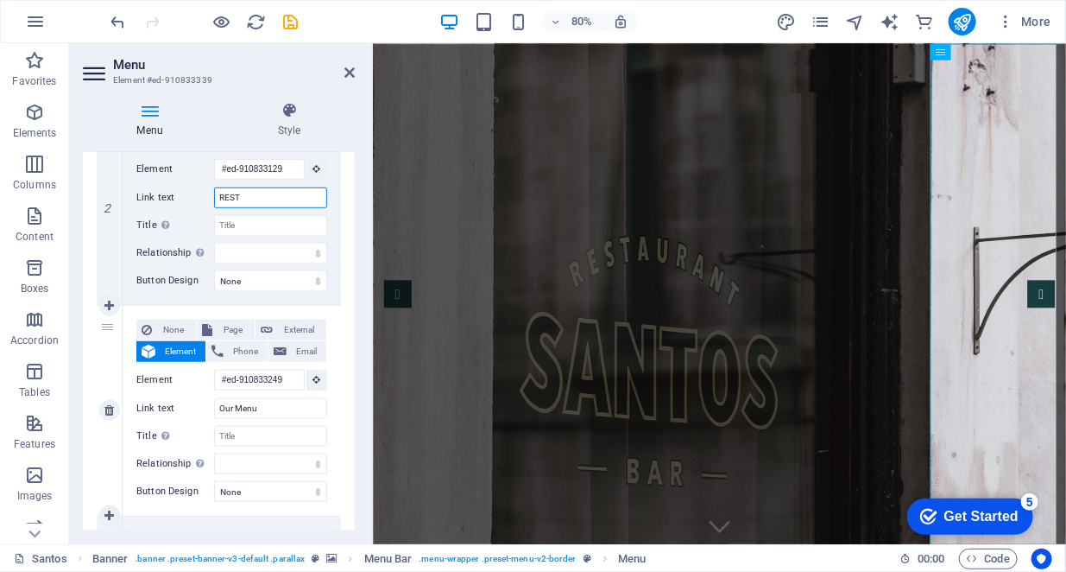
type input "RESTA"
select select
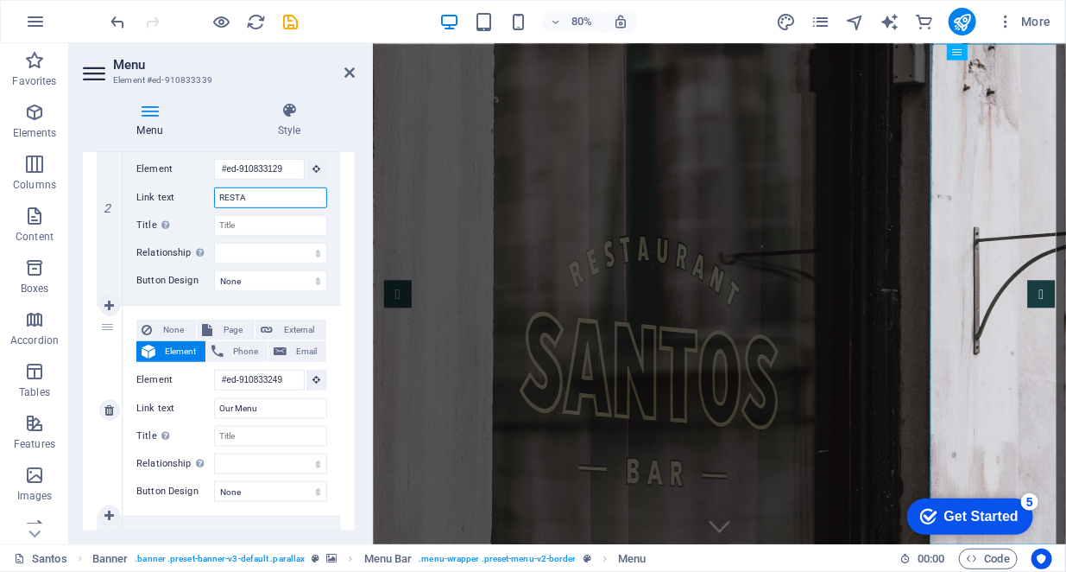
select select
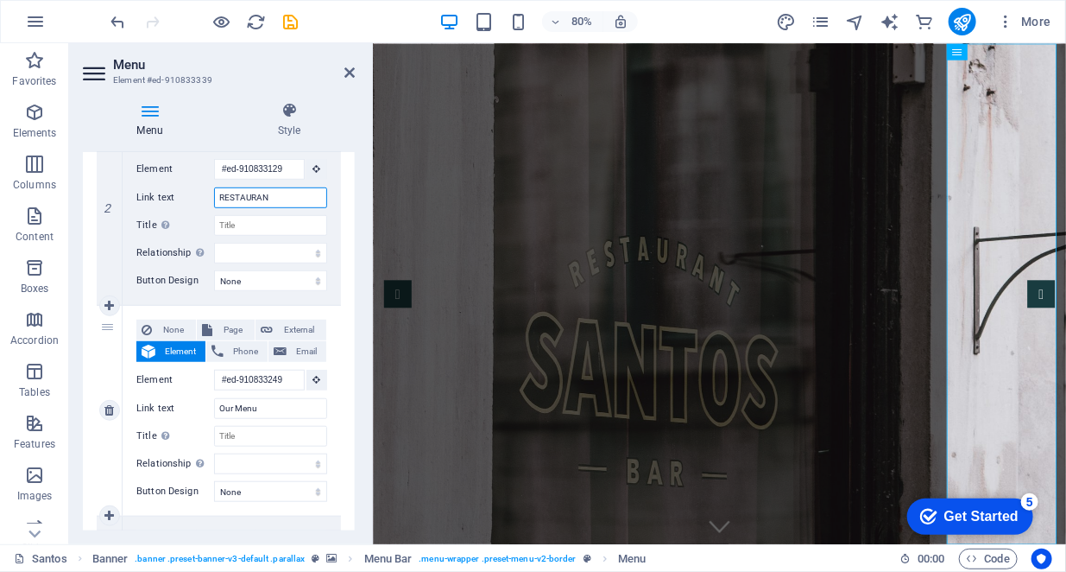
type input "RESTAURANT"
select select
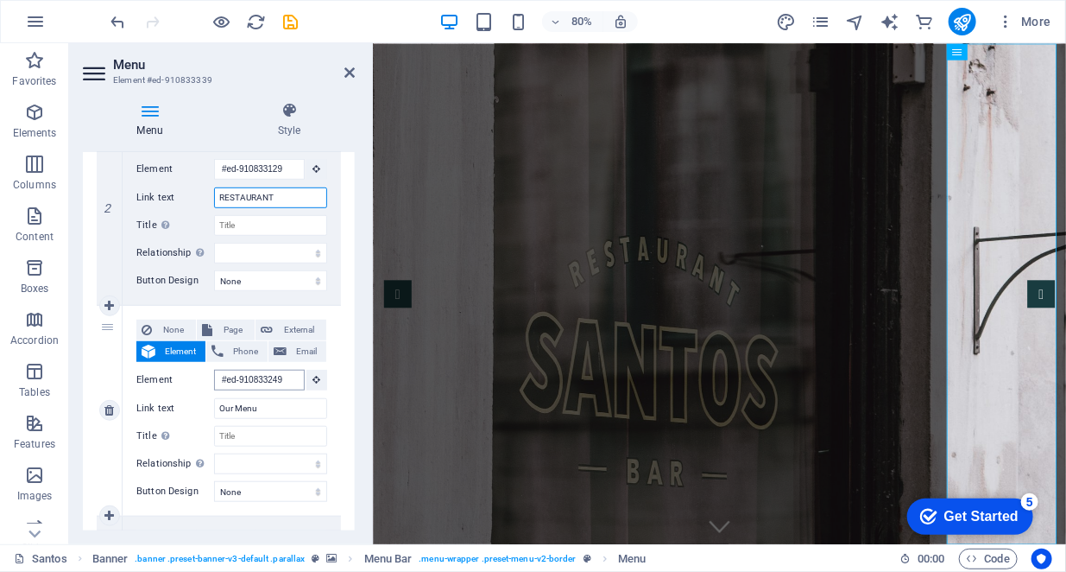
select select
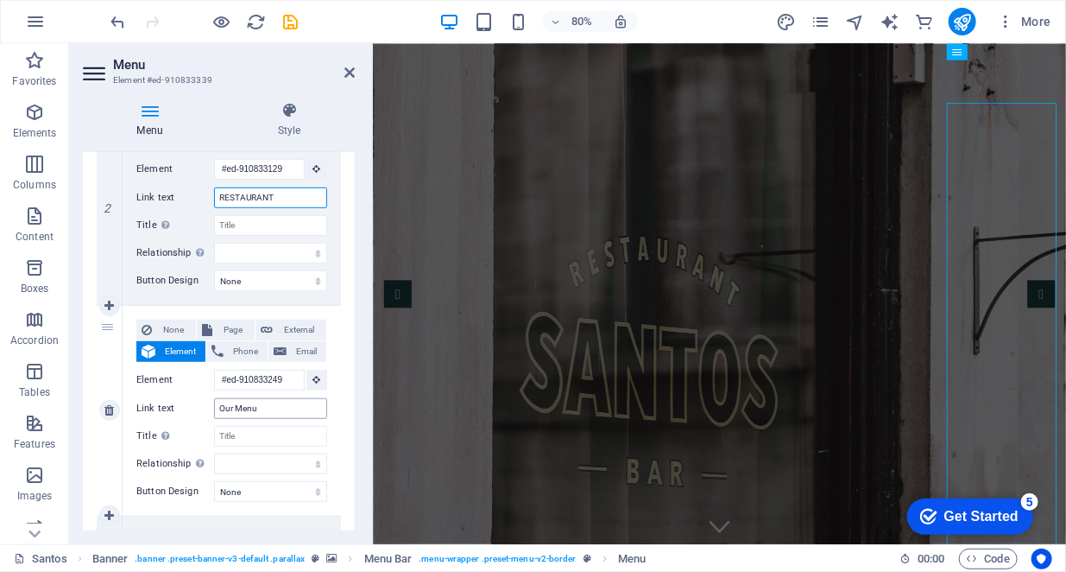
type input "RESTAURANT"
drag, startPoint x: 281, startPoint y: 405, endPoint x: 196, endPoint y: 407, distance: 84.6
click at [196, 407] on div "Link text Our Menu" at bounding box center [231, 408] width 191 height 21
type input "MENÜ"
select select
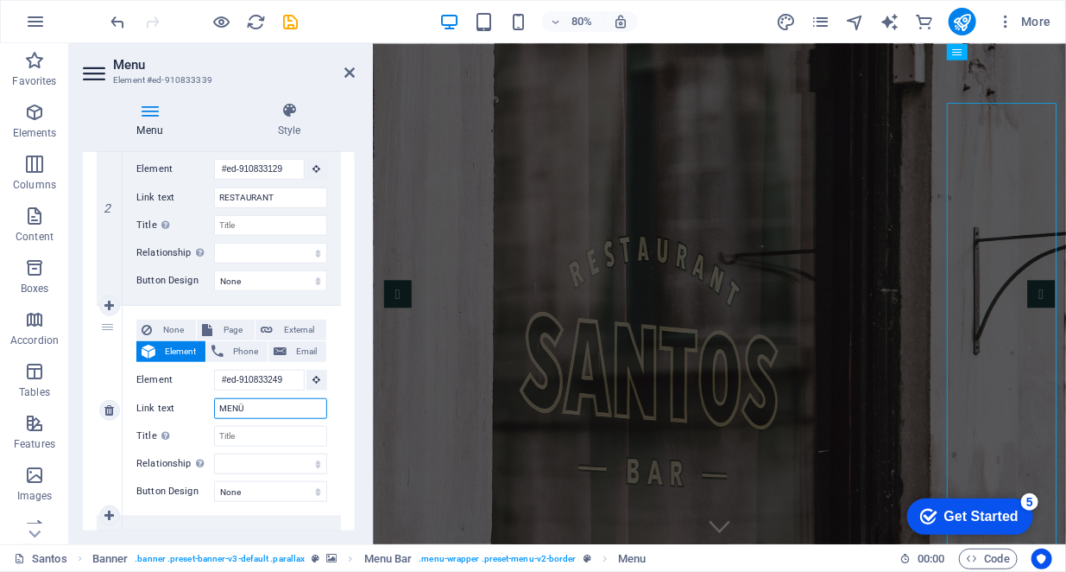
select select
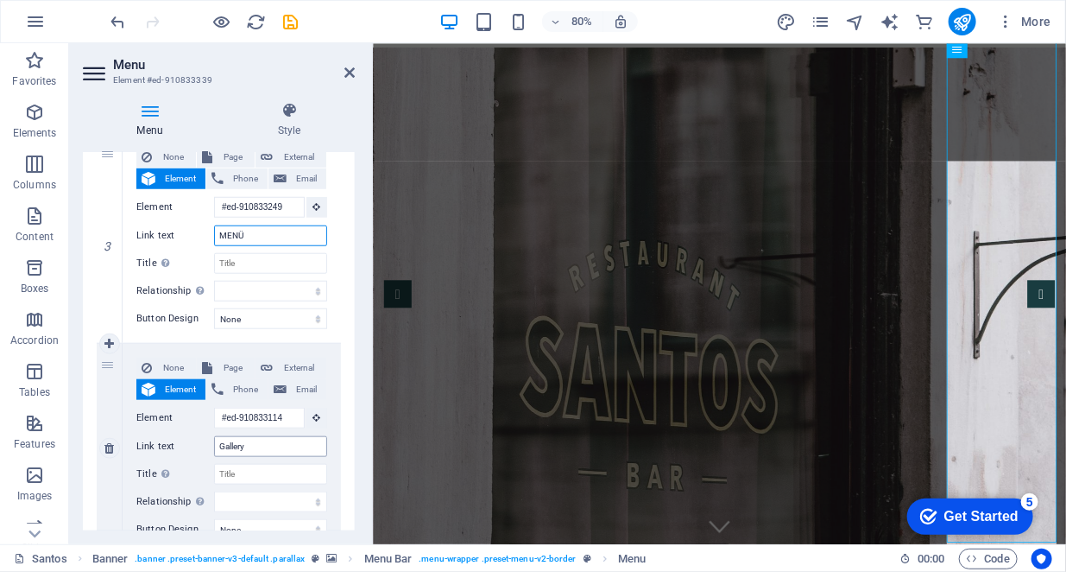
type input "MENÜ"
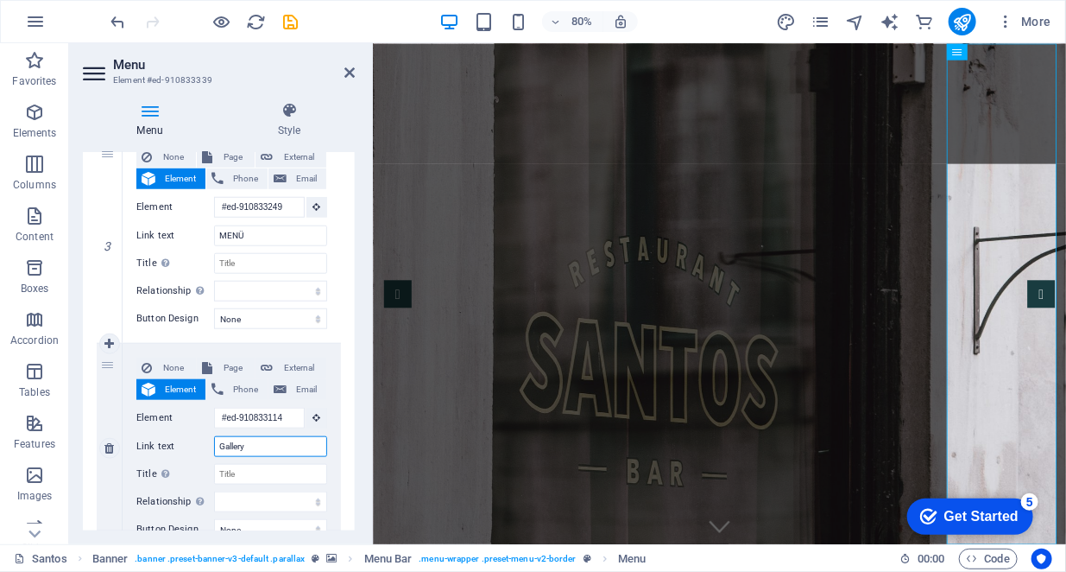
drag, startPoint x: 256, startPoint y: 445, endPoint x: 130, endPoint y: 450, distance: 126.2
click at [130, 450] on div "None Page External Element Phone Email Page Santos Subpage Legal Notice Privacy…" at bounding box center [232, 449] width 218 height 210
type input "GALERİ"
select select
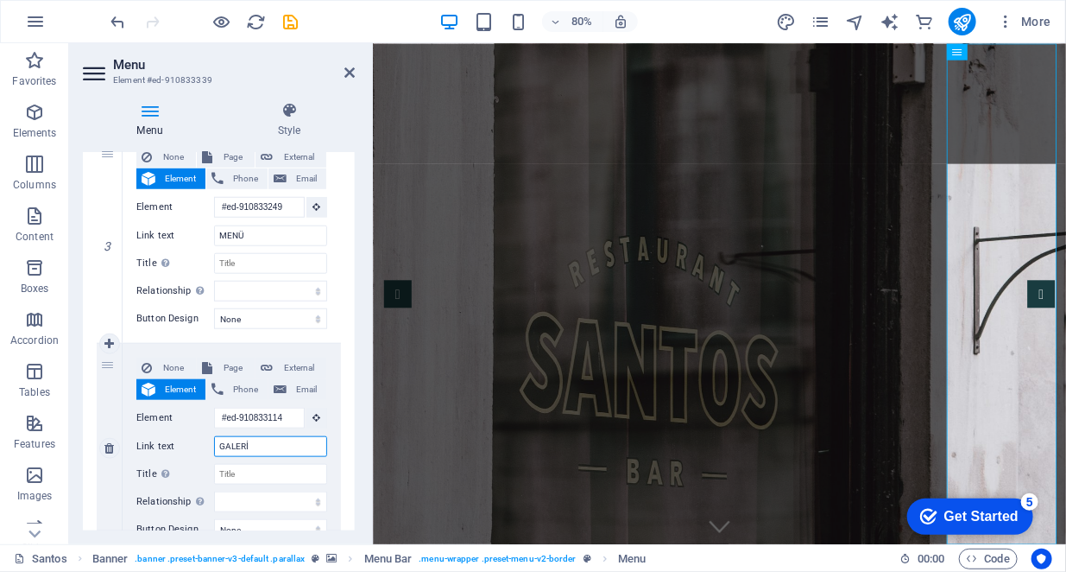
select select
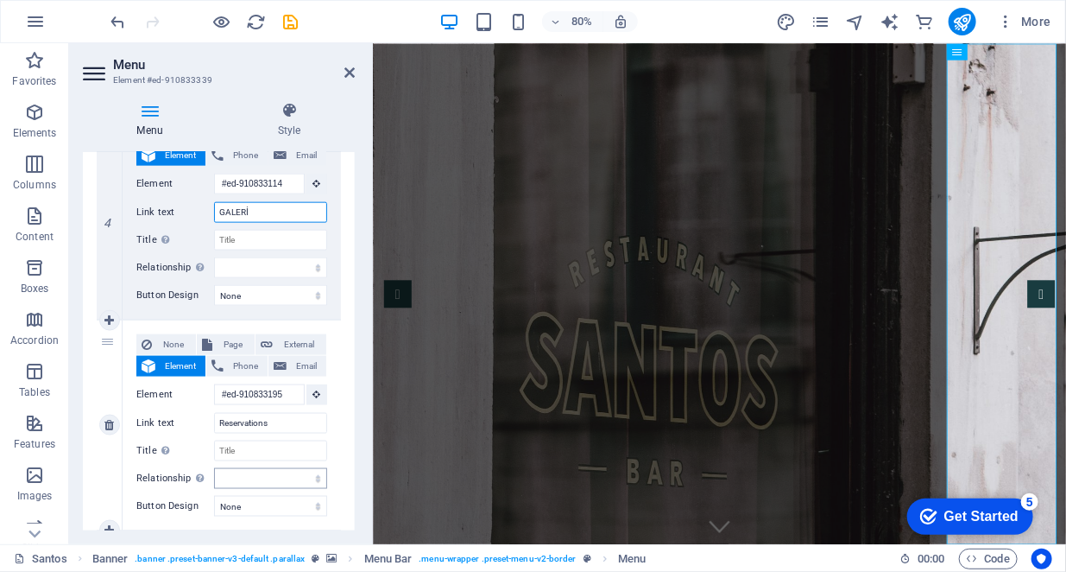
scroll to position [863, 0]
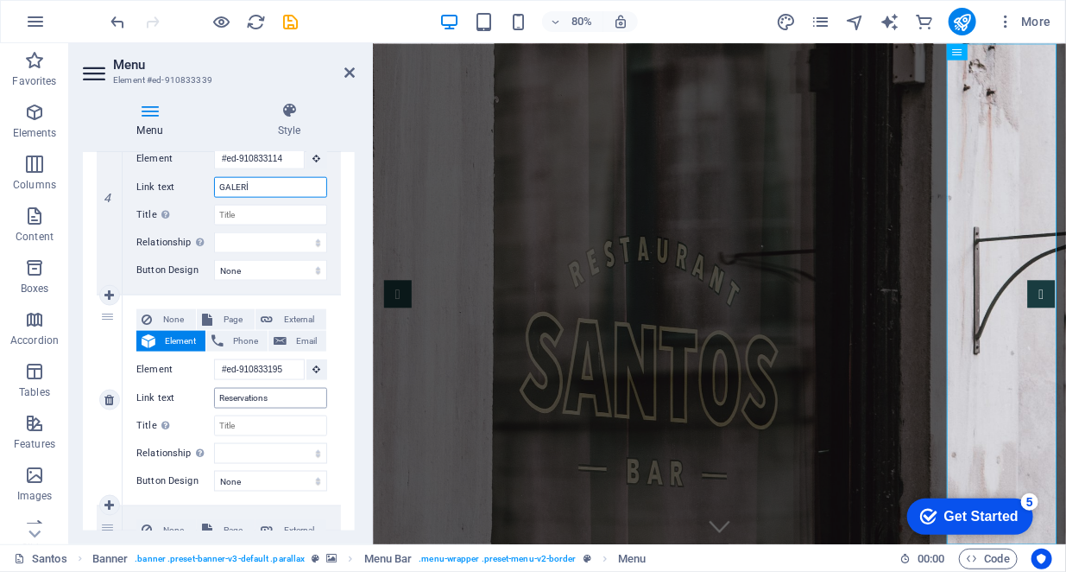
type input "GALERİ"
drag, startPoint x: 288, startPoint y: 390, endPoint x: 210, endPoint y: 395, distance: 77.9
click at [210, 395] on div "Link text Reservations" at bounding box center [231, 398] width 191 height 21
type input "RE"
select select
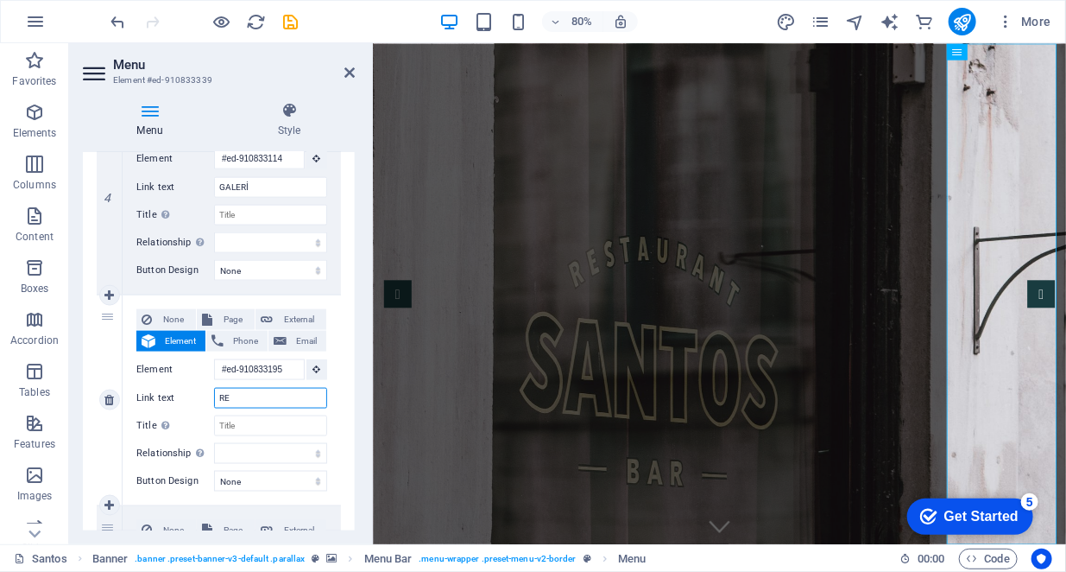
select select
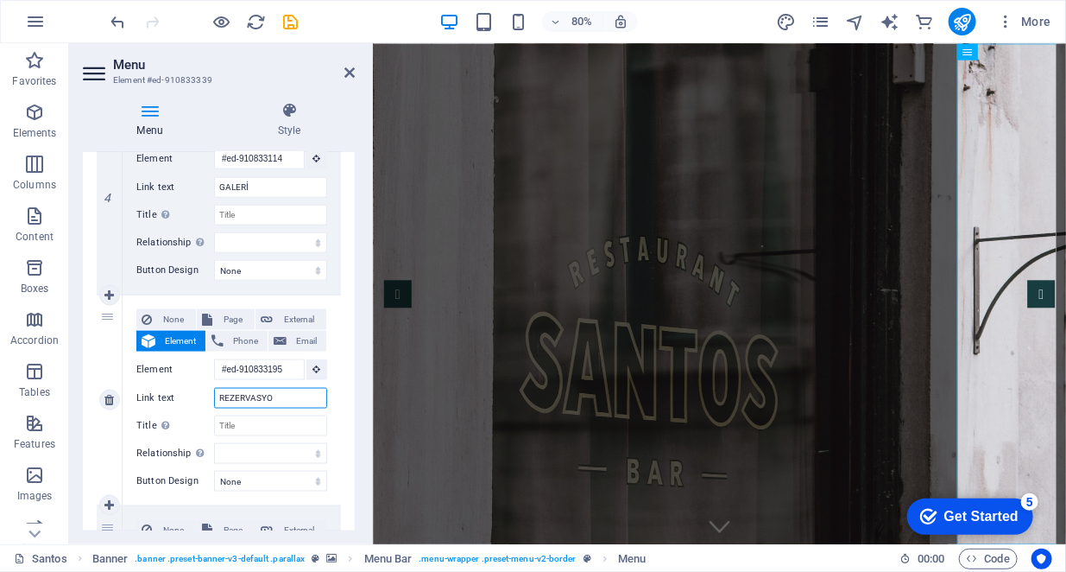
type input "REZERVASYON"
select select
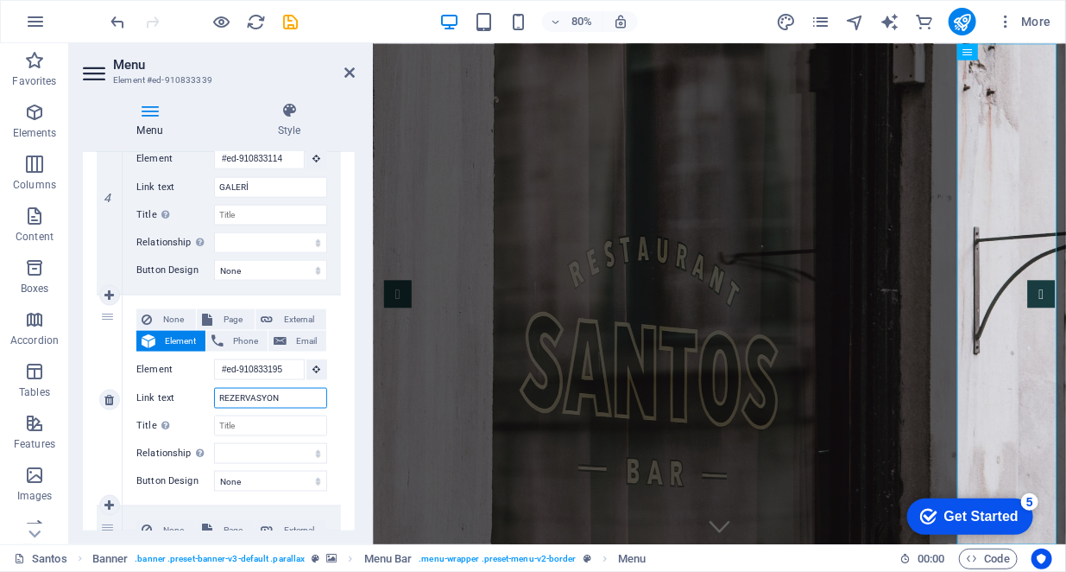
select select
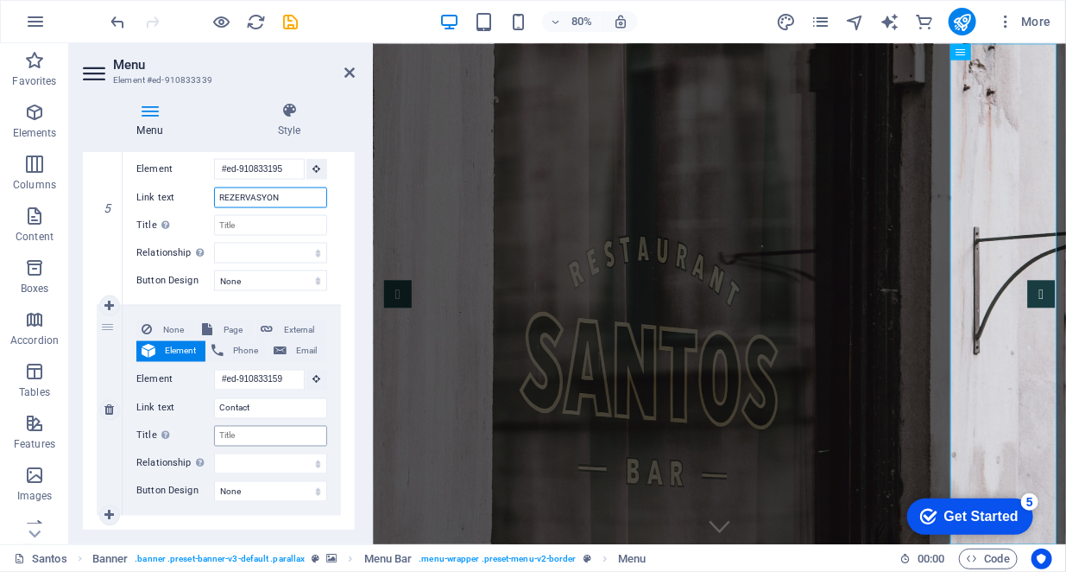
scroll to position [1095, 0]
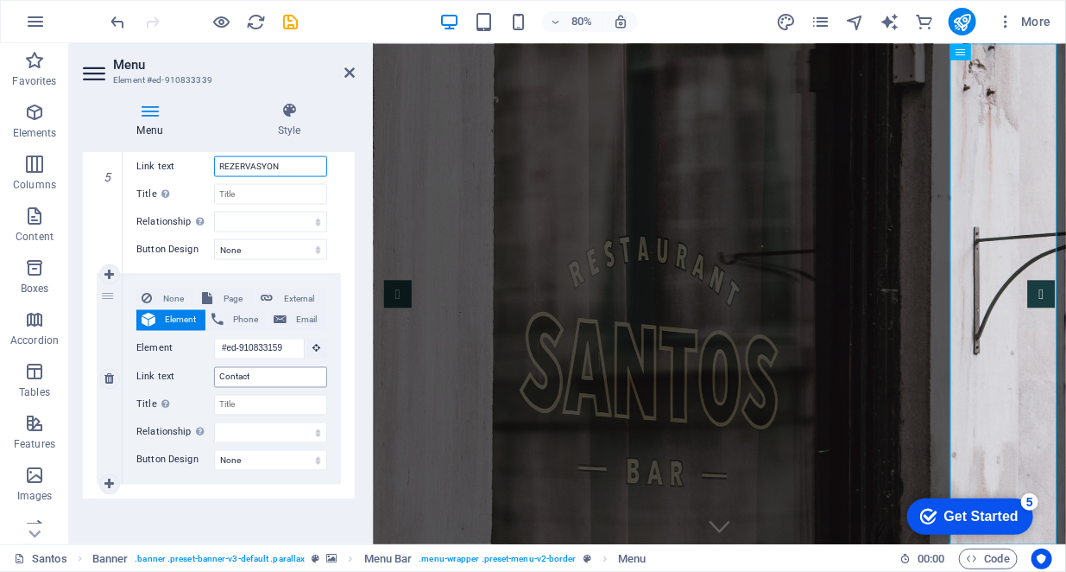
type input "REZERVASYON"
drag, startPoint x: 275, startPoint y: 377, endPoint x: 151, endPoint y: 382, distance: 123.6
click at [151, 382] on div "Link text Contact" at bounding box center [231, 377] width 191 height 21
type input "İLE"
select select
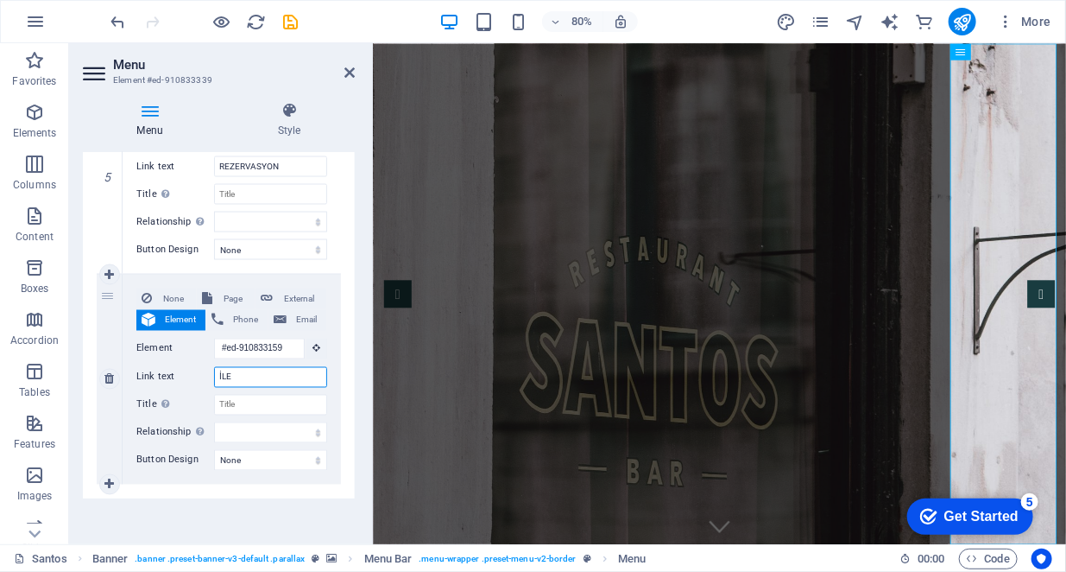
select select
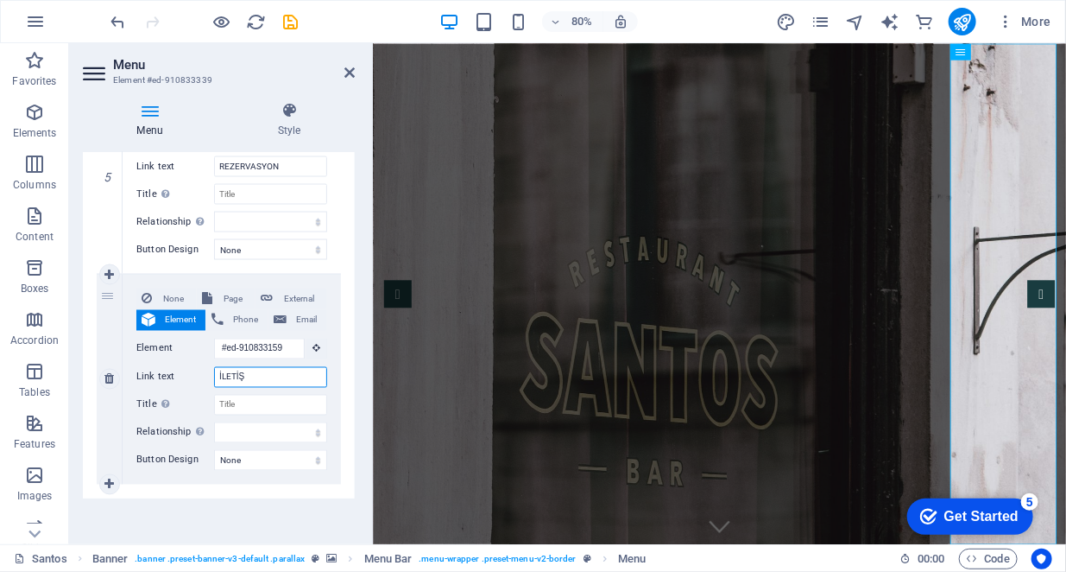
type input "İLETİŞİ"
select select
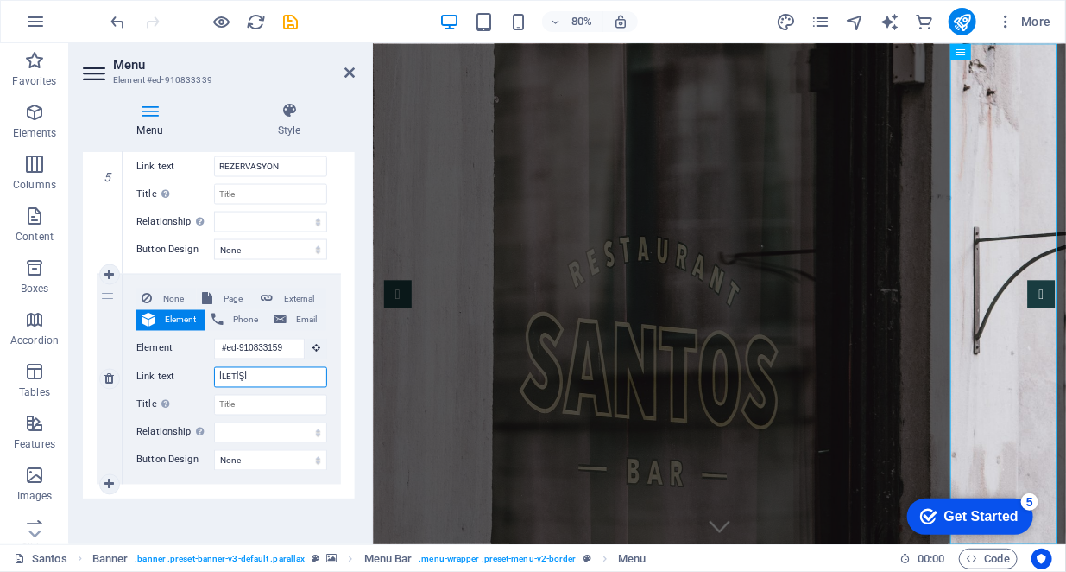
select select
type input "İLETİŞİM"
select select
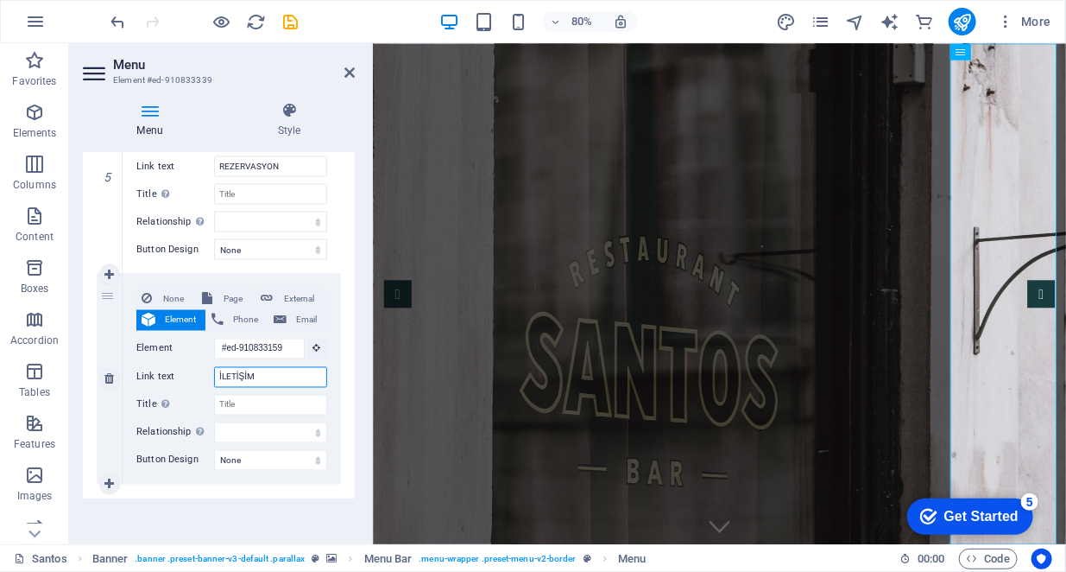
select select
type input "İLETİŞİM"
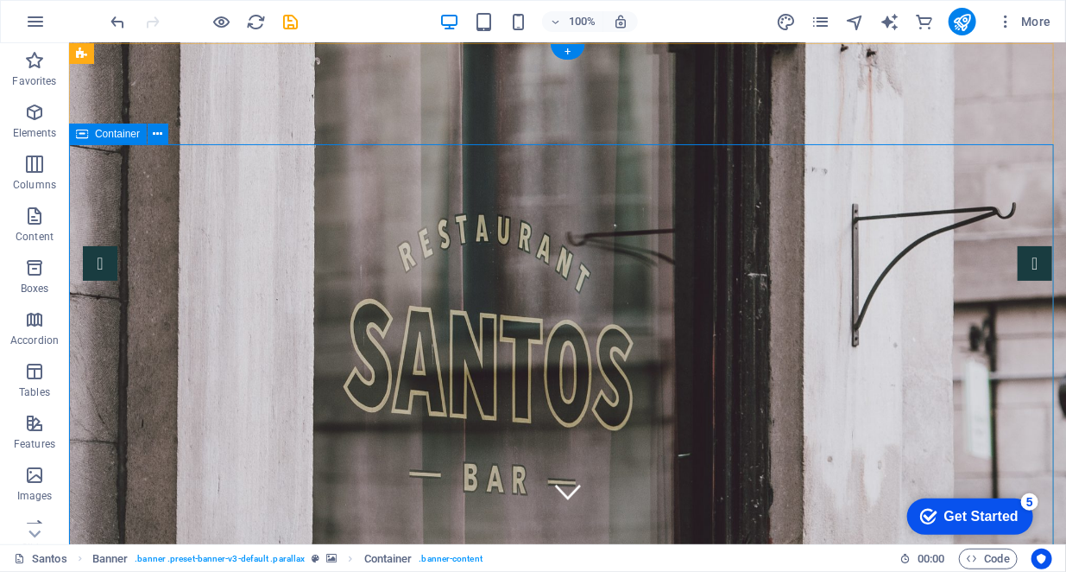
scroll to position [0, 0]
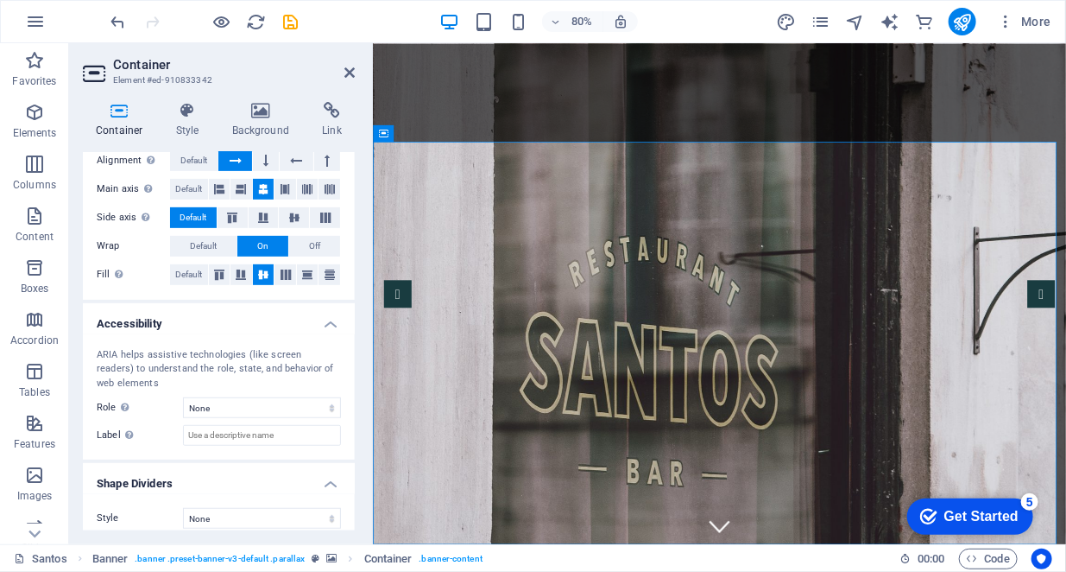
scroll to position [288, 0]
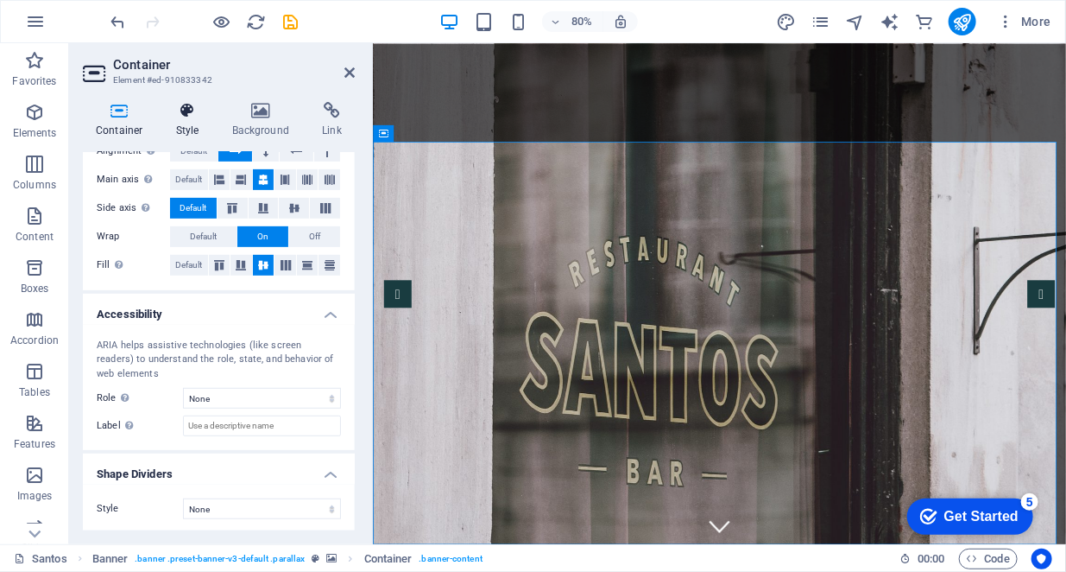
click at [197, 118] on icon at bounding box center [187, 110] width 49 height 17
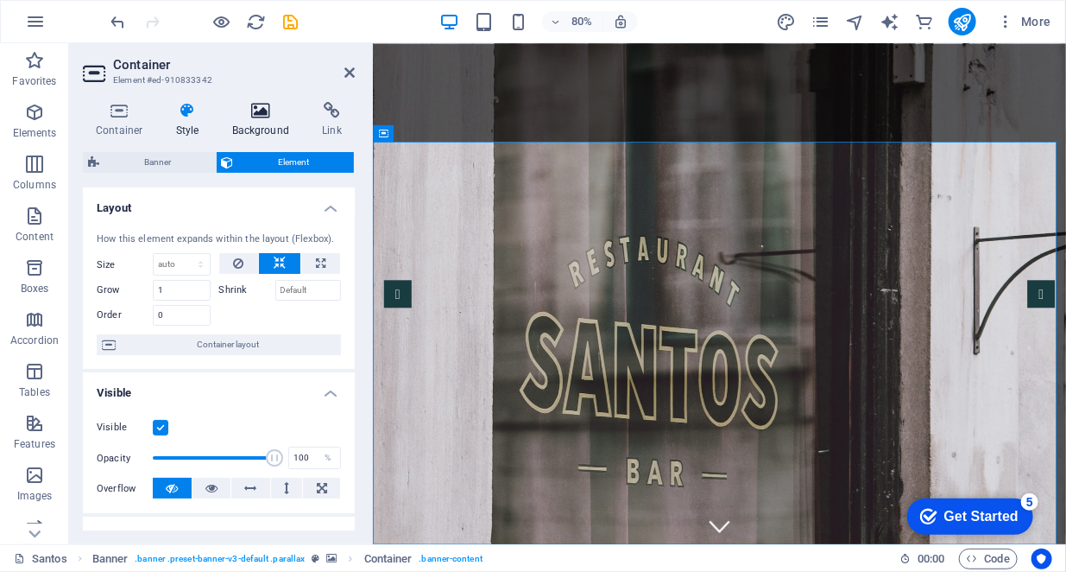
click at [256, 113] on icon at bounding box center [261, 110] width 84 height 17
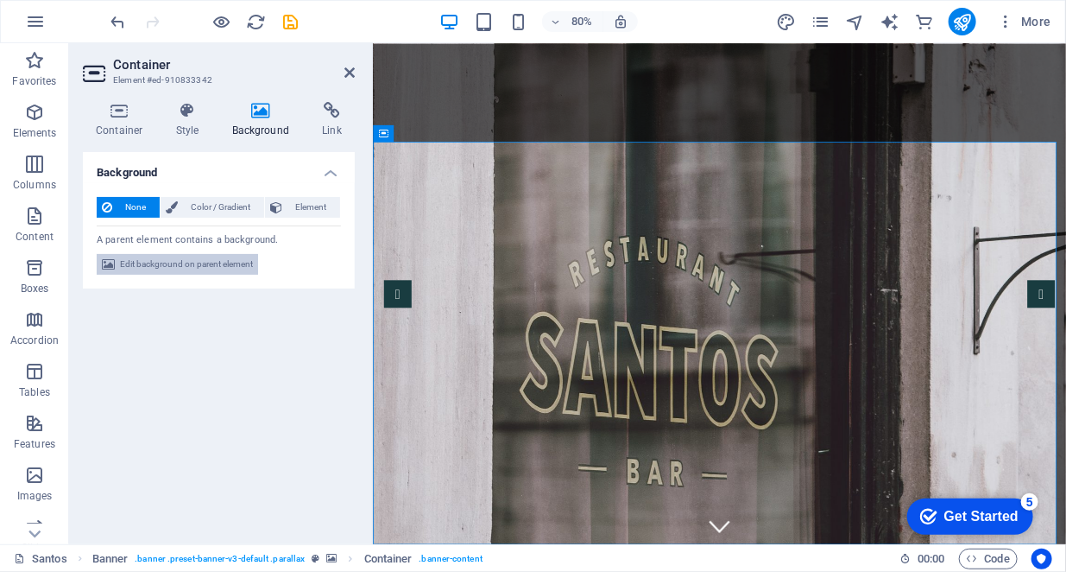
click at [190, 265] on span "Edit background on parent element" at bounding box center [186, 264] width 133 height 21
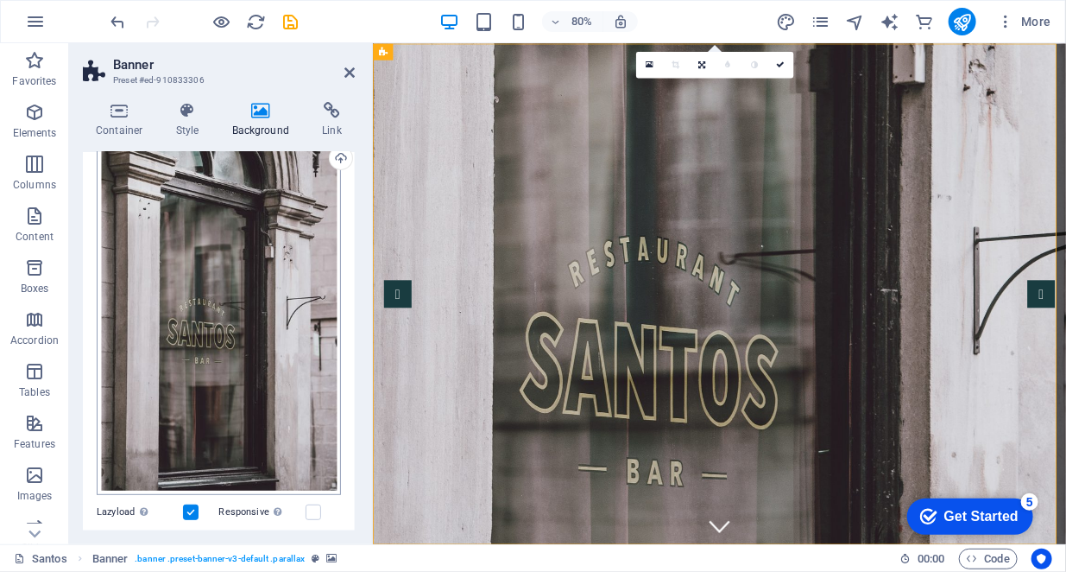
scroll to position [345, 0]
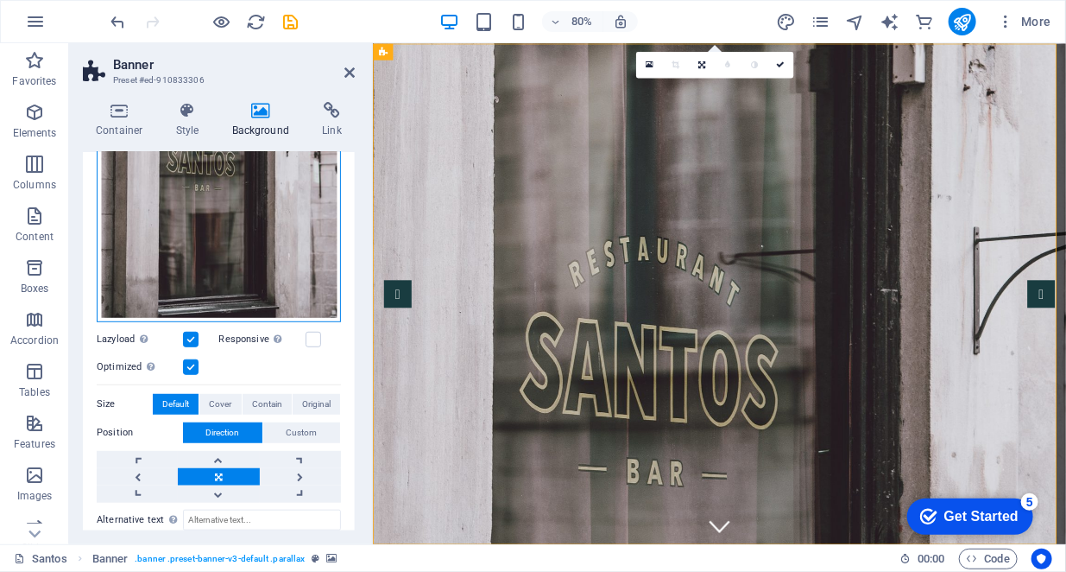
click at [228, 234] on div "Drag files here, click to choose files or select files from Files or our free s…" at bounding box center [219, 140] width 244 height 363
click at [228, 234] on body "osoistanbul.com Santos Favorites Elements Columns Content Boxes Accordion Table…" at bounding box center [533, 286] width 1066 height 572
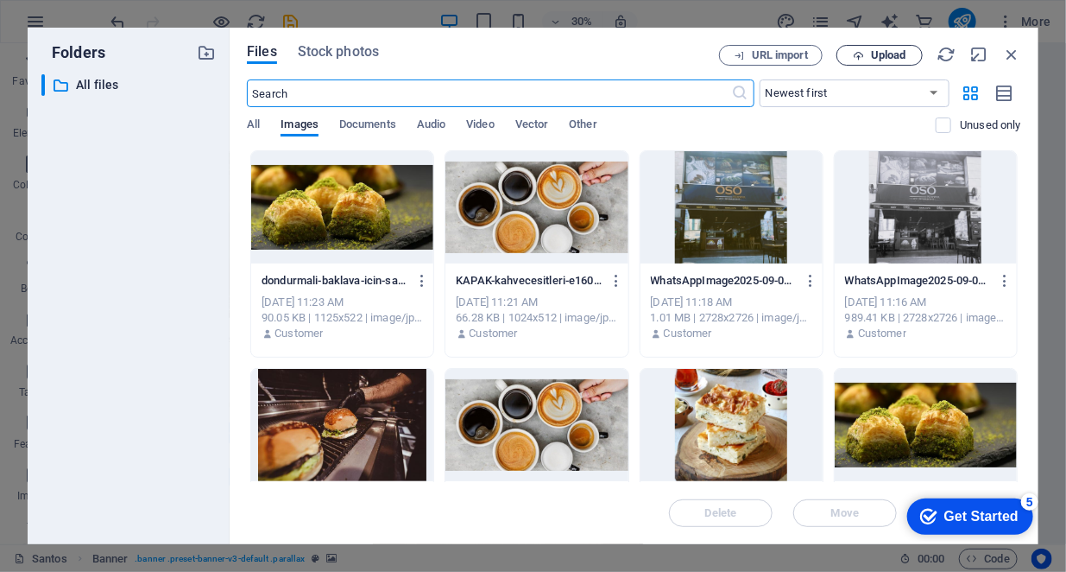
click at [862, 54] on icon "button" at bounding box center [858, 55] width 11 height 11
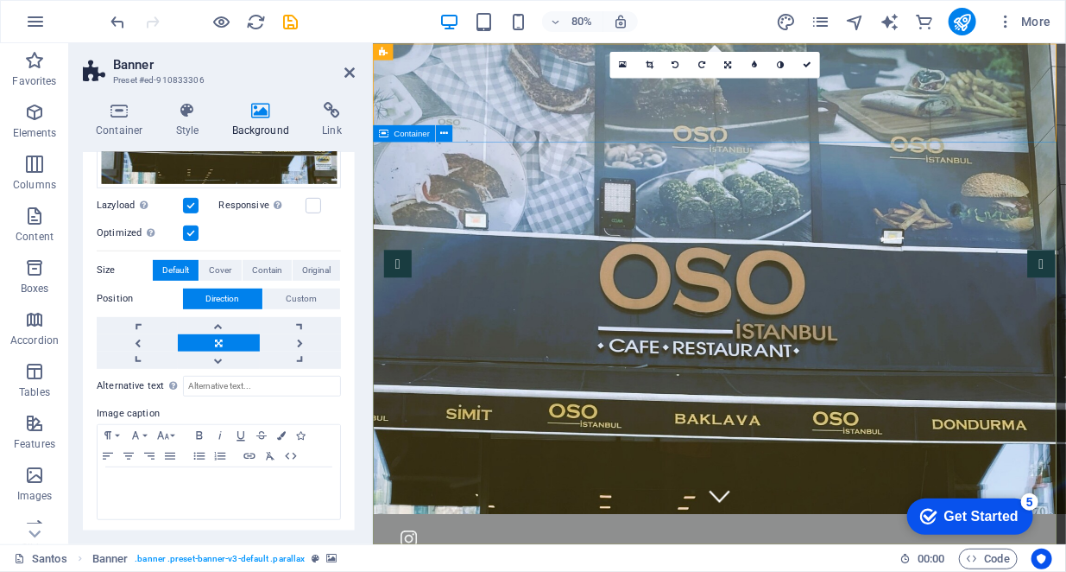
scroll to position [0, 0]
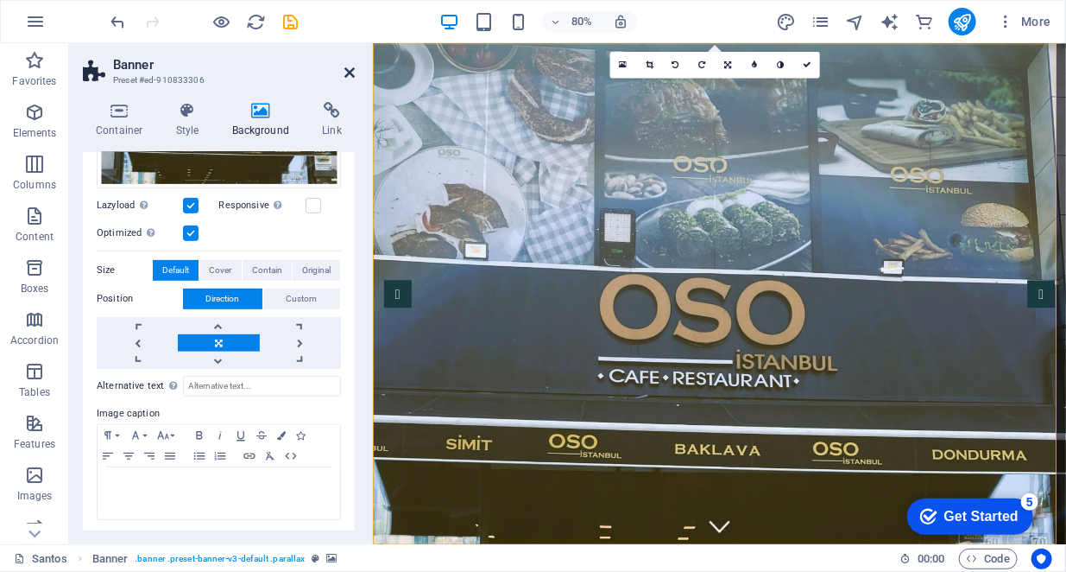
click at [351, 72] on icon at bounding box center [350, 73] width 10 height 14
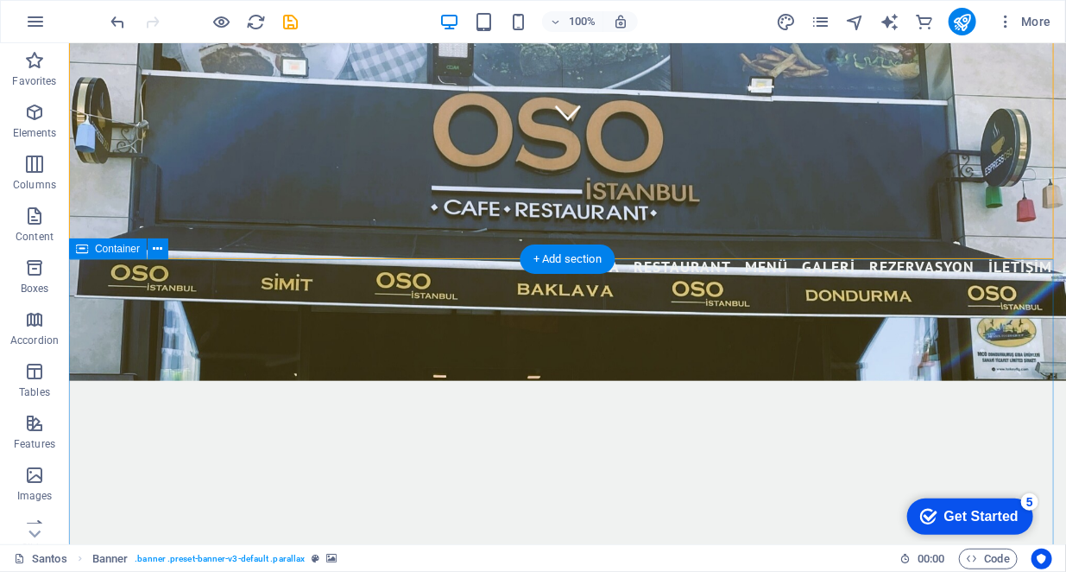
scroll to position [432, 0]
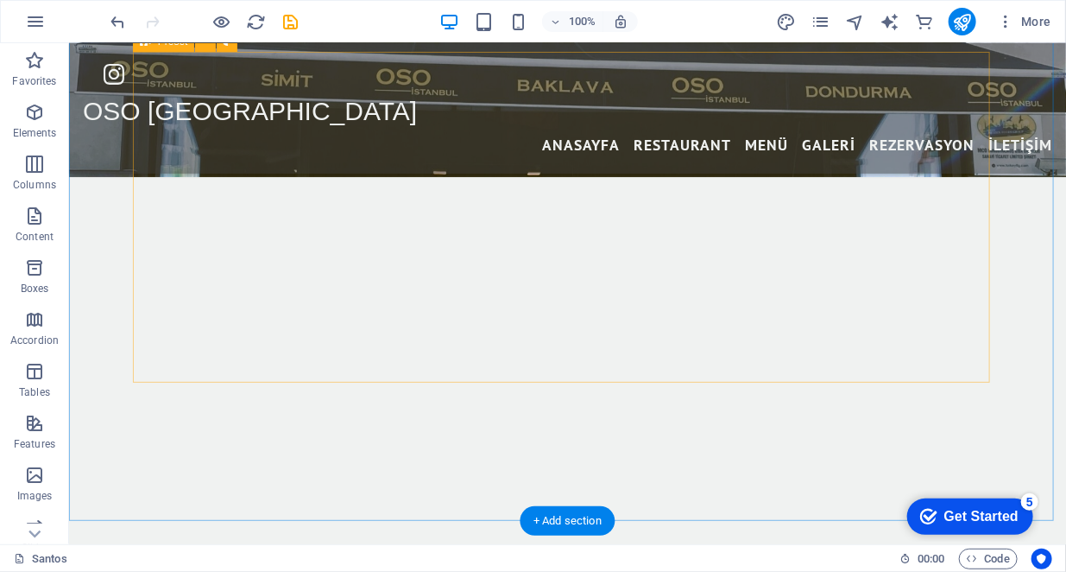
scroll to position [691, 0]
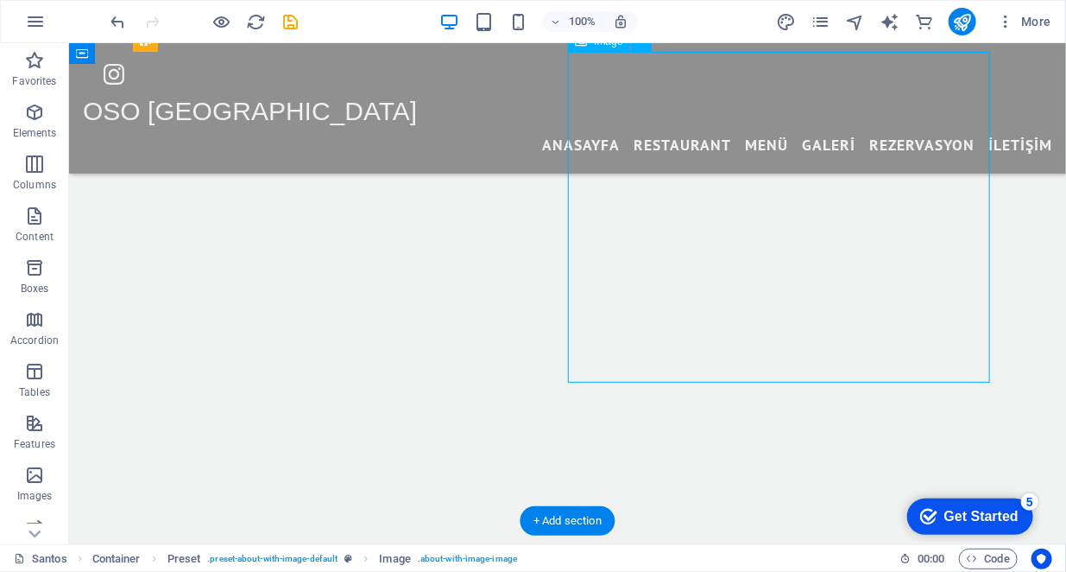
select select "%"
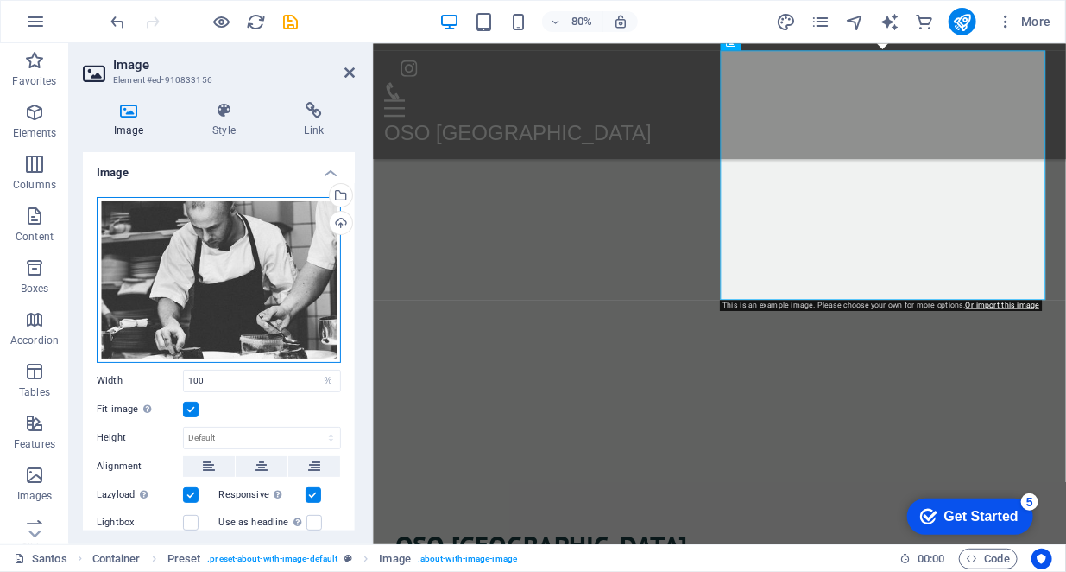
click at [263, 308] on div "Drag files here, click to choose files or select files from Files or our free s…" at bounding box center [219, 280] width 244 height 166
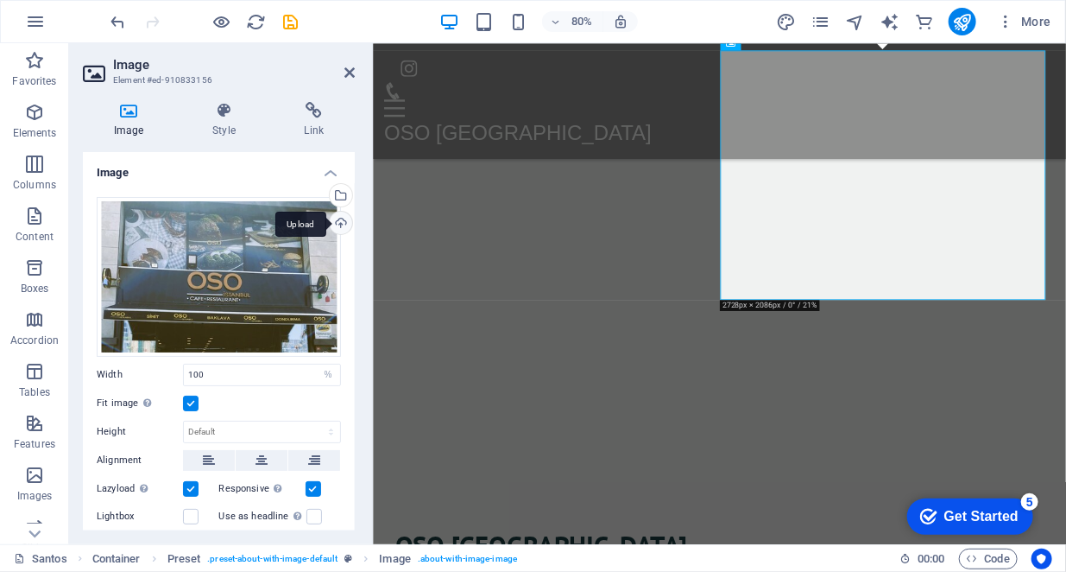
click at [342, 224] on div "Upload" at bounding box center [339, 225] width 26 height 26
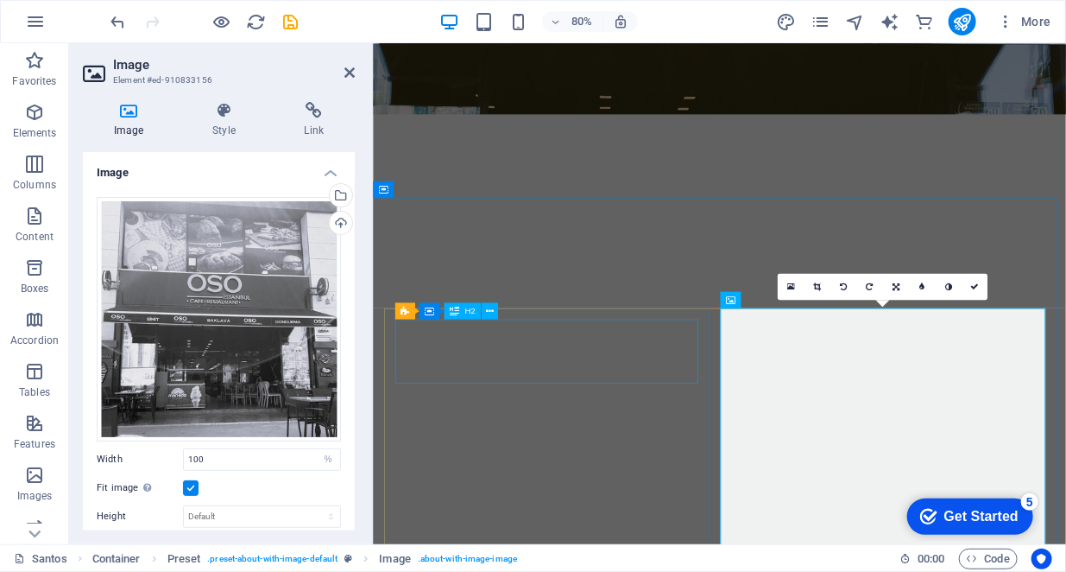
scroll to position [409, 0]
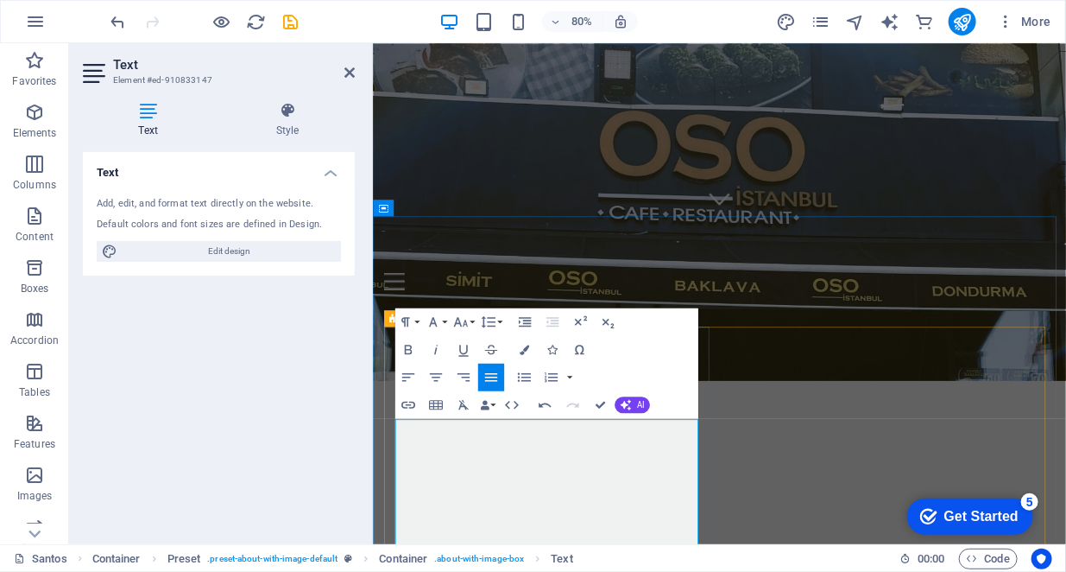
scroll to position [9354, 2]
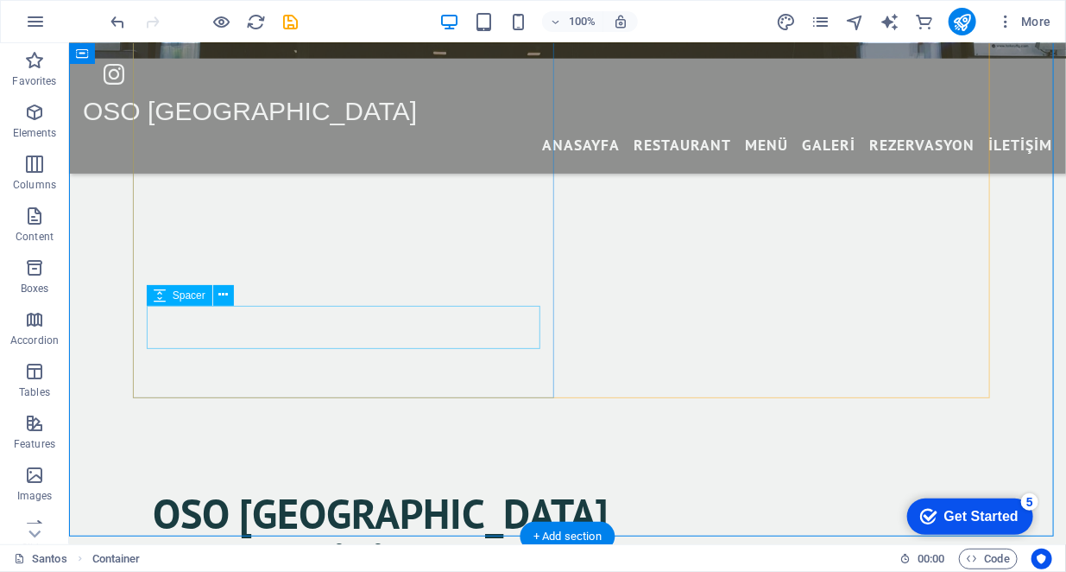
scroll to position [886, 0]
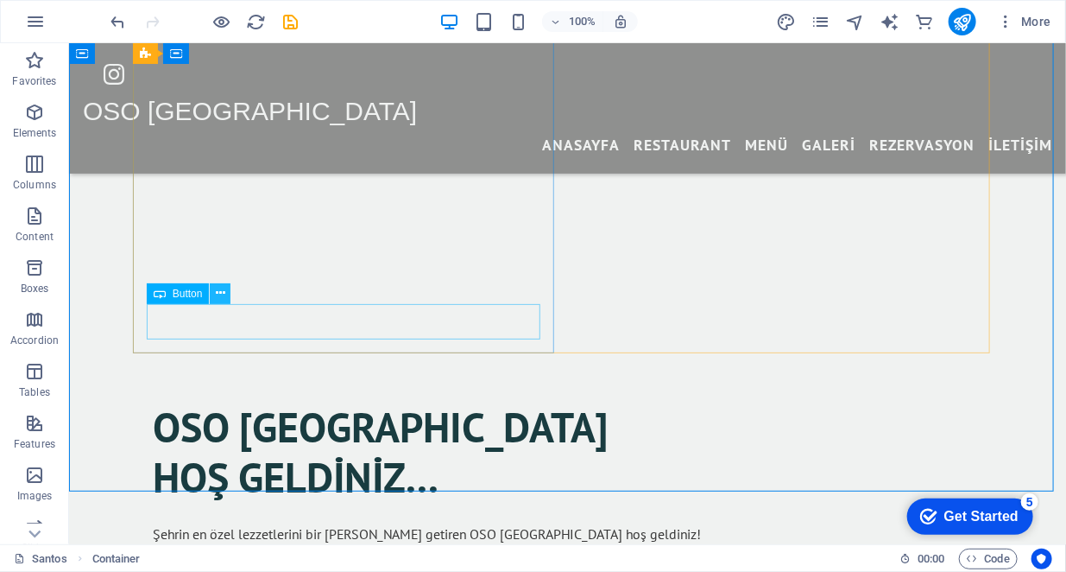
click at [220, 294] on icon at bounding box center [220, 293] width 9 height 18
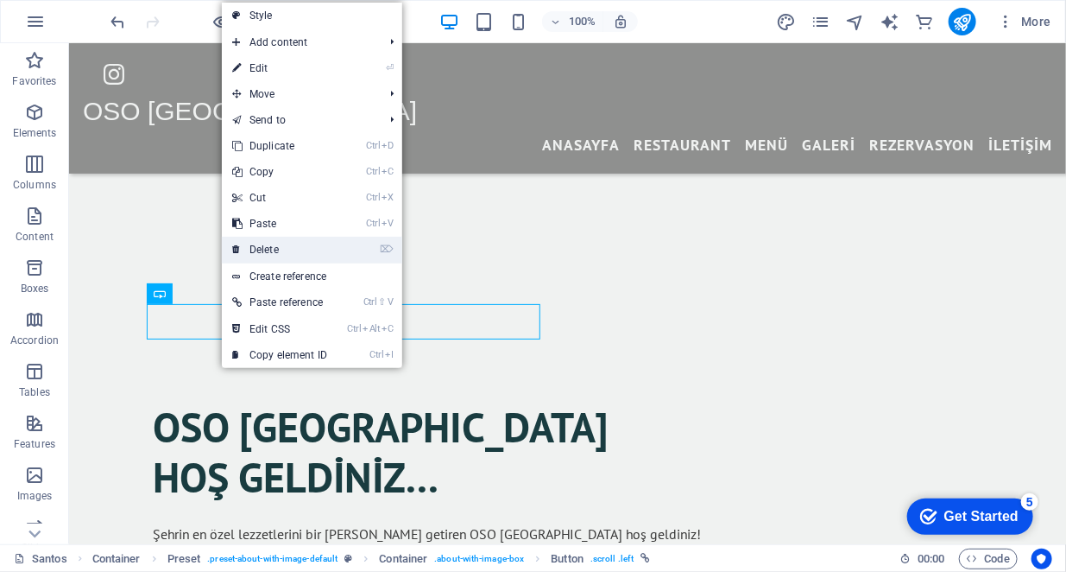
drag, startPoint x: 270, startPoint y: 259, endPoint x: 202, endPoint y: 216, distance: 80.7
click at [270, 259] on link "⌦ Delete" at bounding box center [280, 250] width 116 height 26
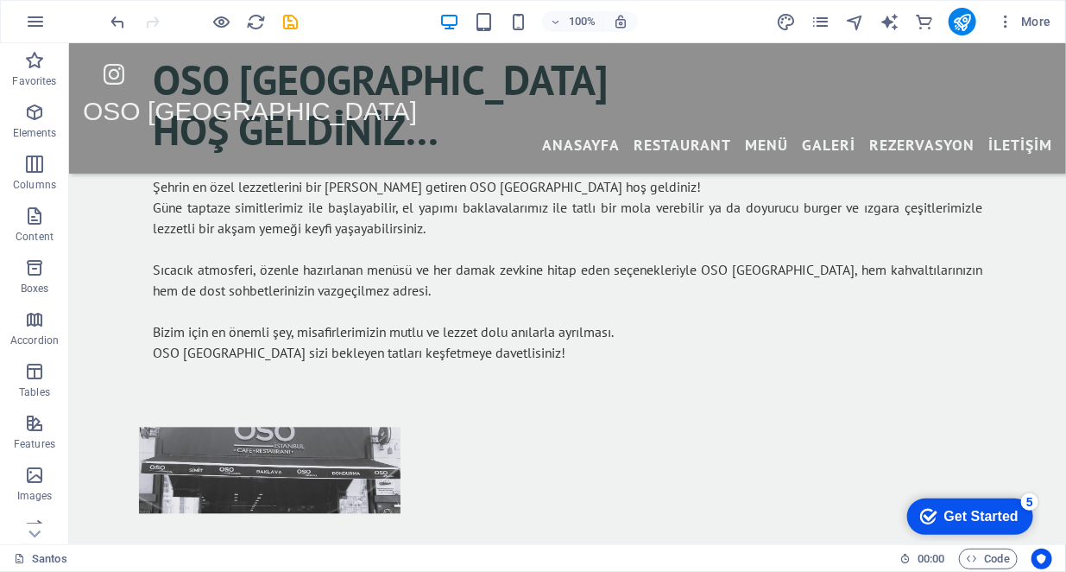
scroll to position [1145, 0]
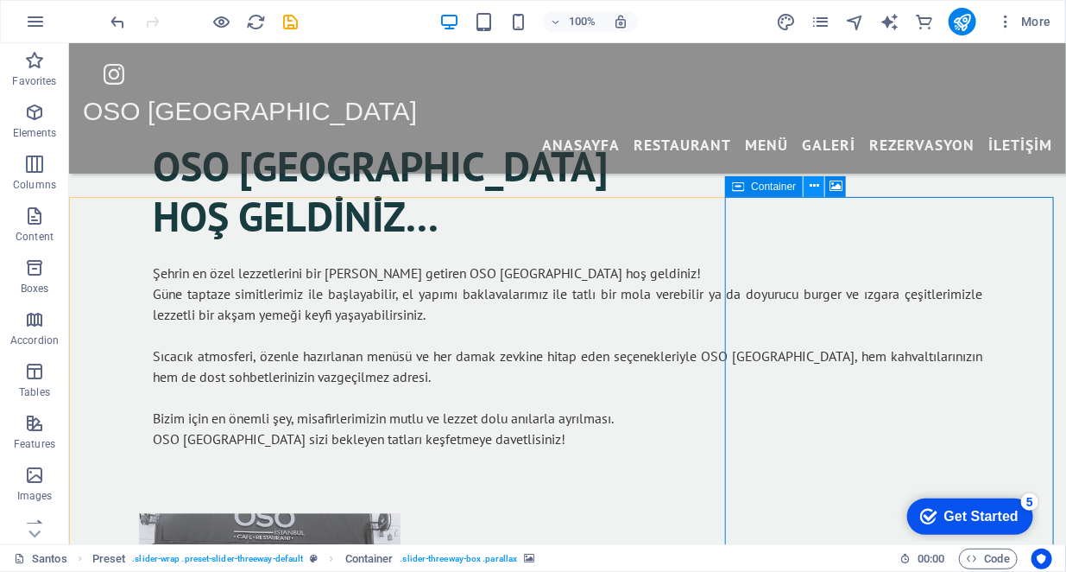
click at [813, 182] on icon at bounding box center [814, 186] width 9 height 18
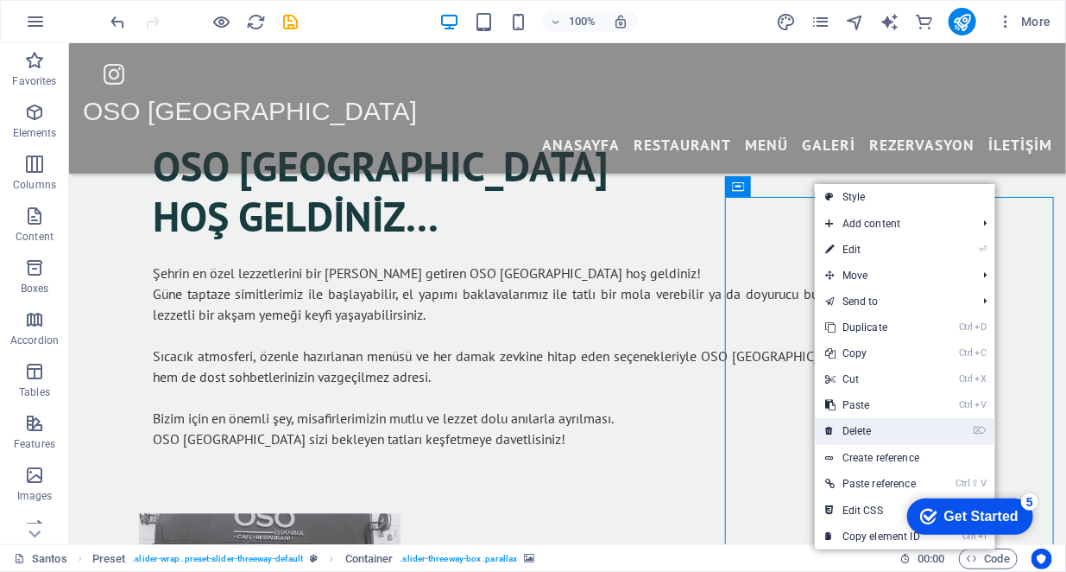
click at [869, 425] on link "⌦ Delete" at bounding box center [873, 431] width 116 height 26
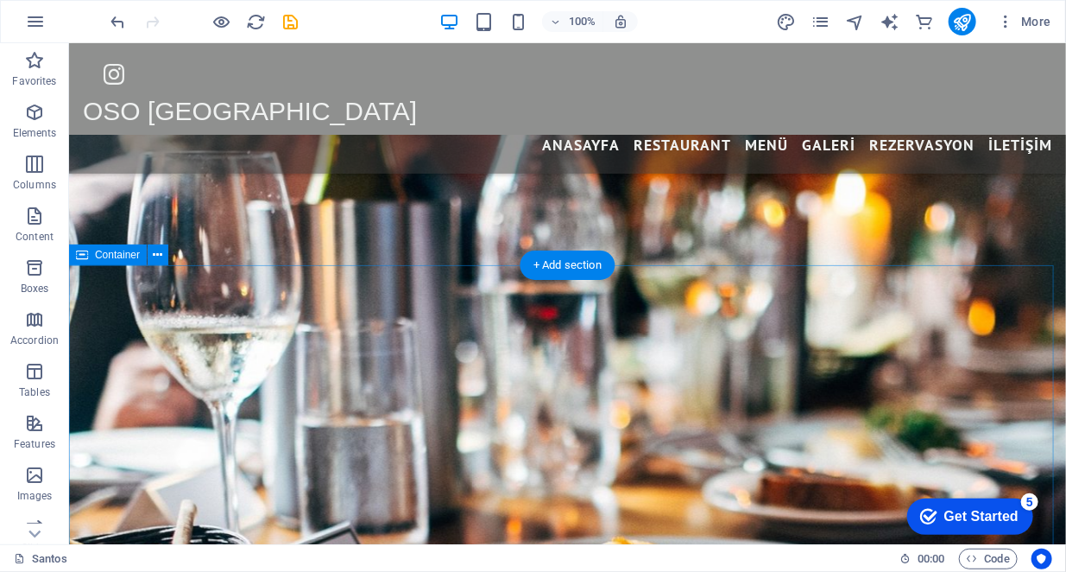
scroll to position [1922, 0]
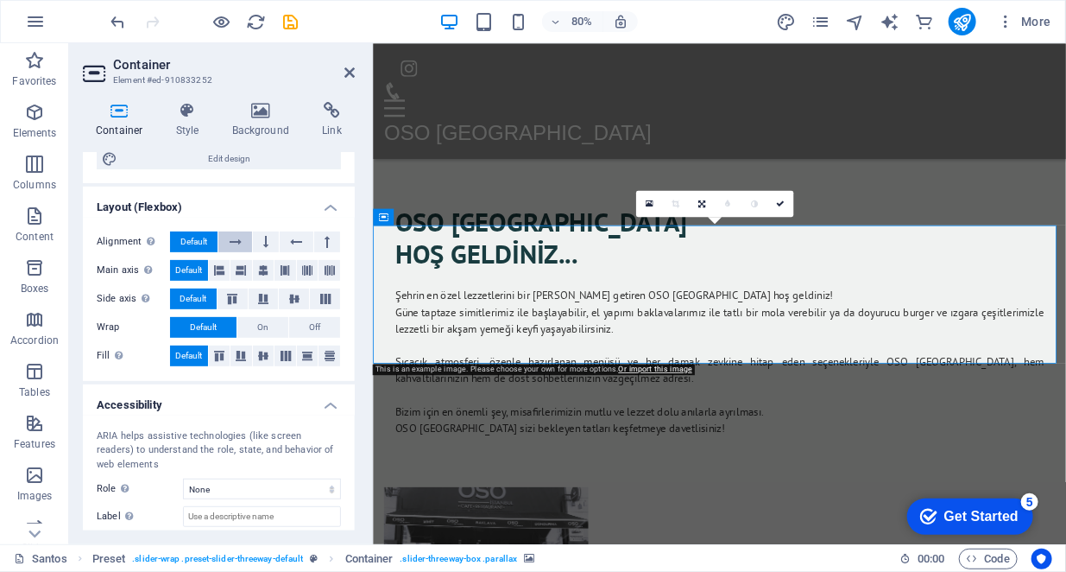
scroll to position [318, 0]
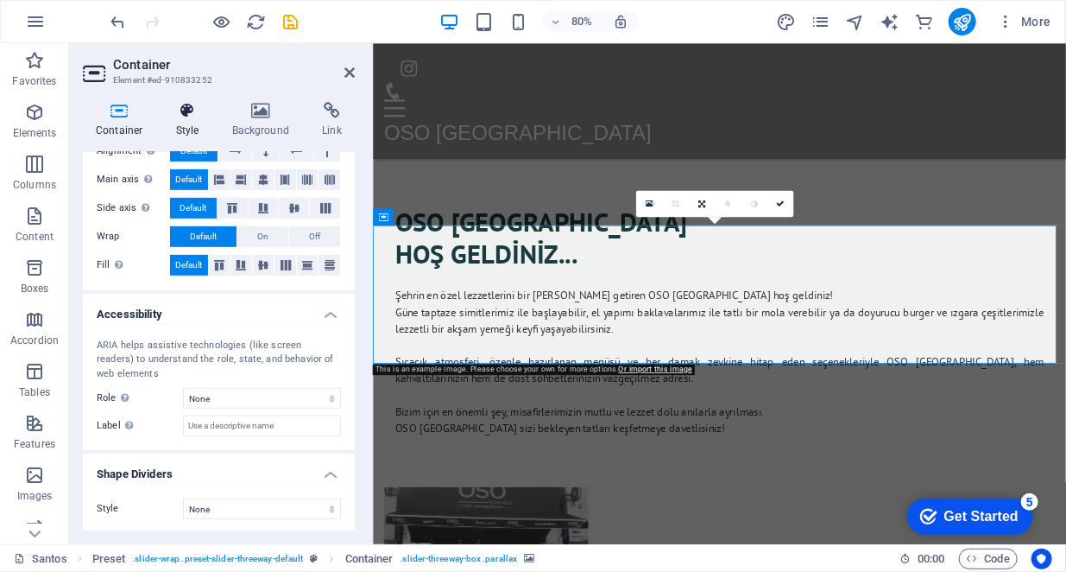
click at [200, 123] on h4 "Style" at bounding box center [191, 120] width 56 height 36
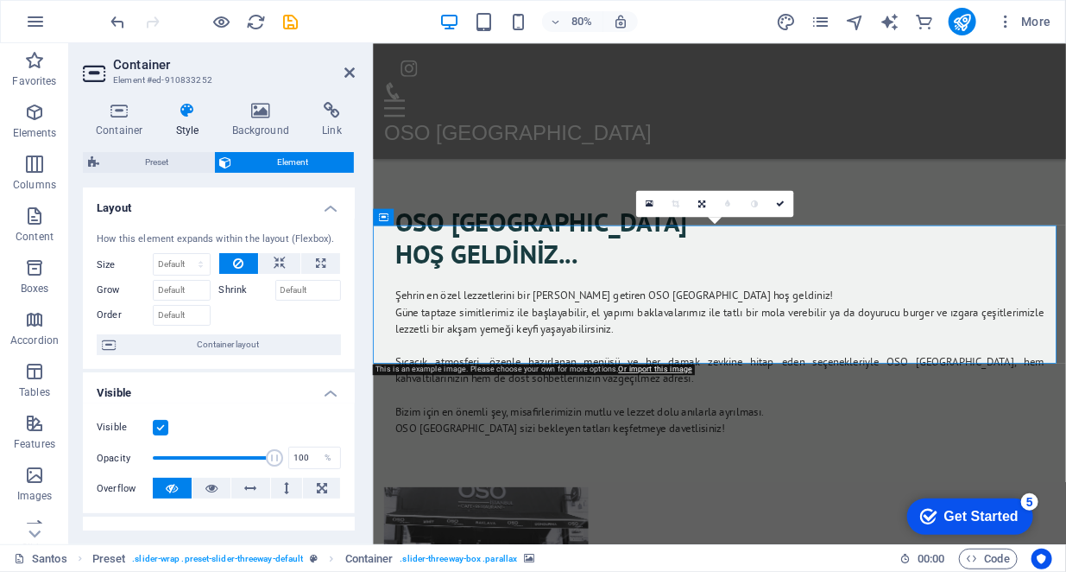
scroll to position [259, 0]
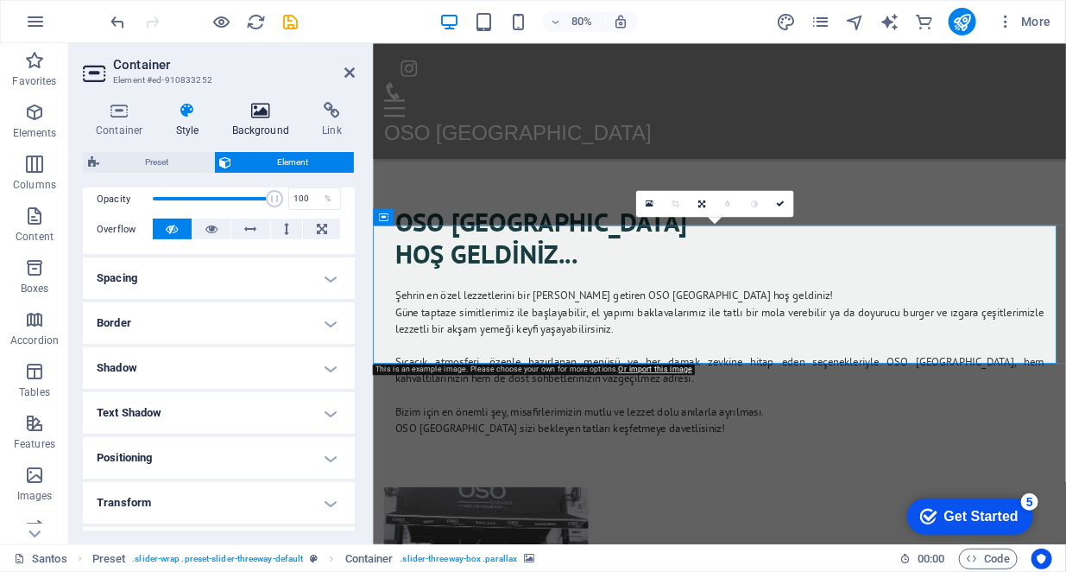
click at [288, 137] on h4 "Background" at bounding box center [264, 120] width 91 height 36
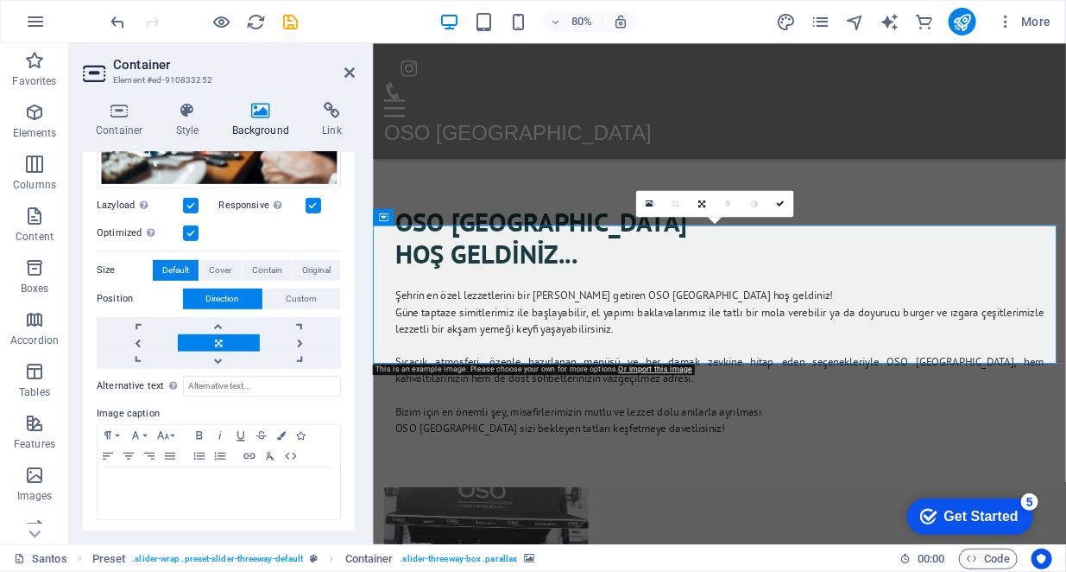
scroll to position [23, 0]
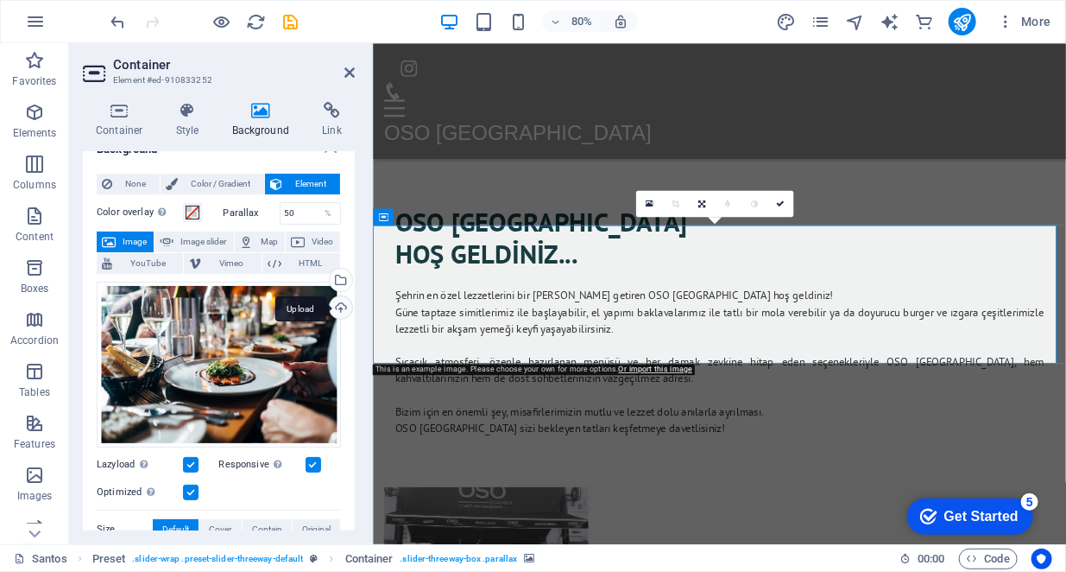
click at [333, 305] on div "Upload" at bounding box center [339, 309] width 26 height 26
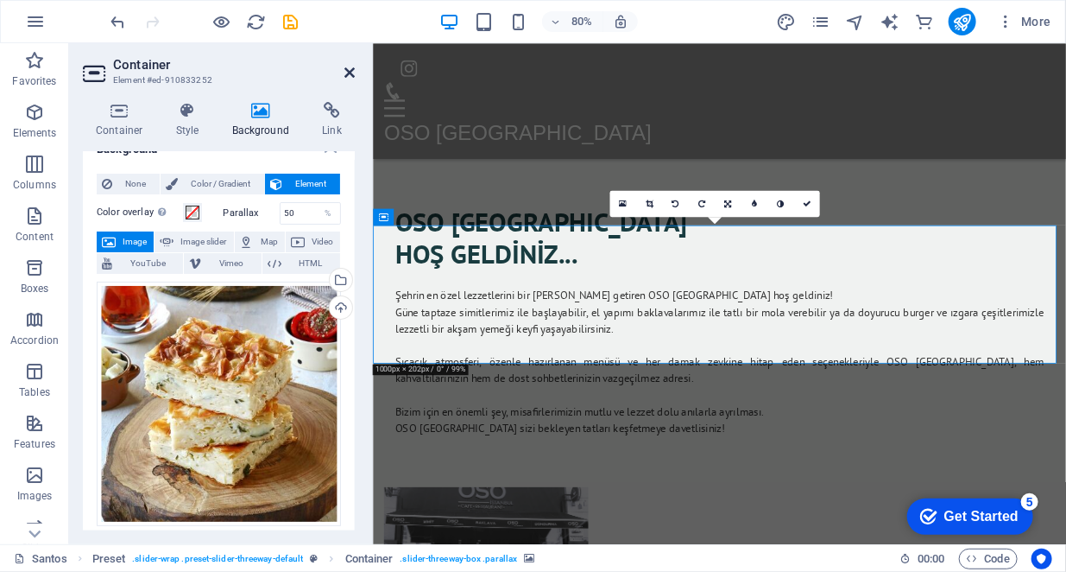
click at [354, 73] on icon at bounding box center [350, 73] width 10 height 14
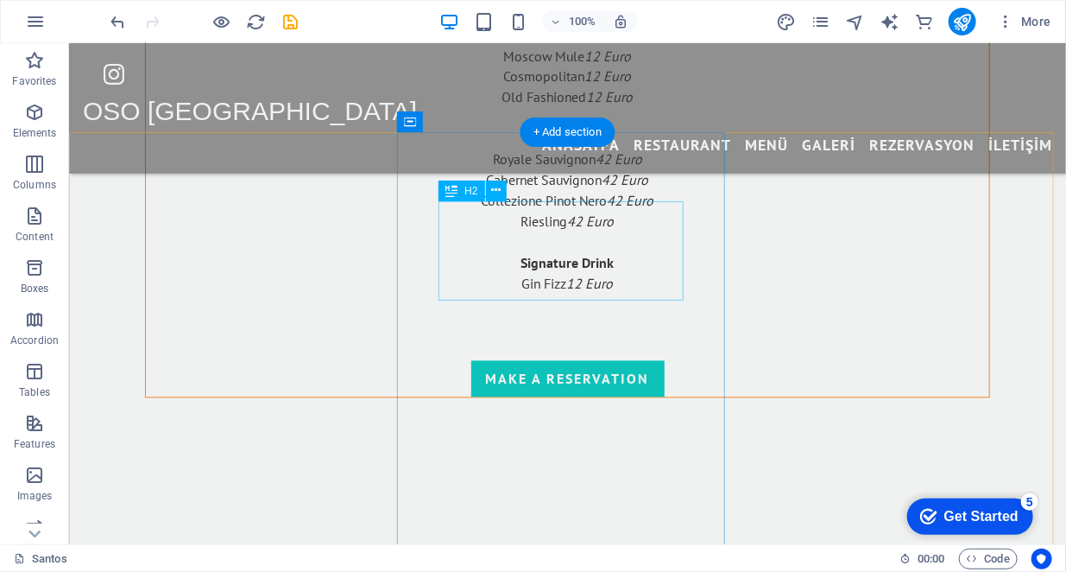
scroll to position [3626, 0]
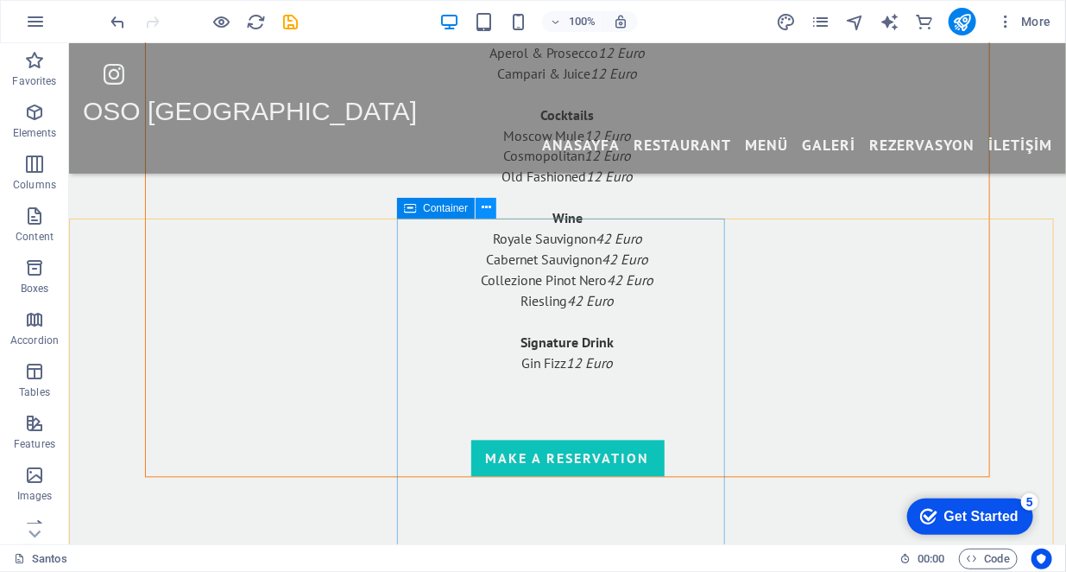
click at [490, 210] on icon at bounding box center [486, 208] width 9 height 18
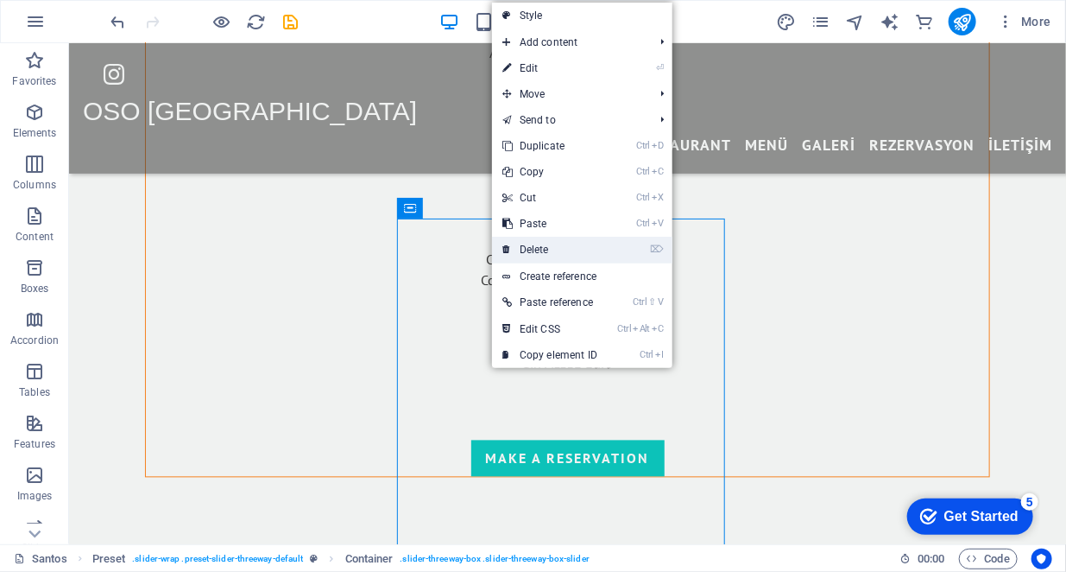
click at [535, 250] on link "⌦ Delete" at bounding box center [550, 250] width 116 height 26
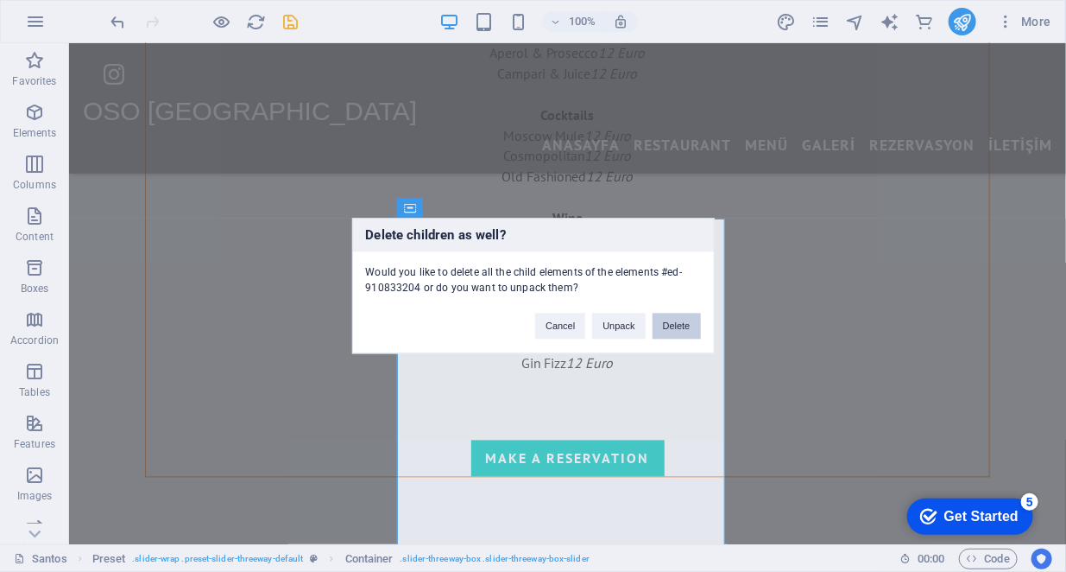
drag, startPoint x: 671, startPoint y: 319, endPoint x: 601, endPoint y: 275, distance: 82.2
click at [671, 319] on button "Delete" at bounding box center [677, 326] width 48 height 26
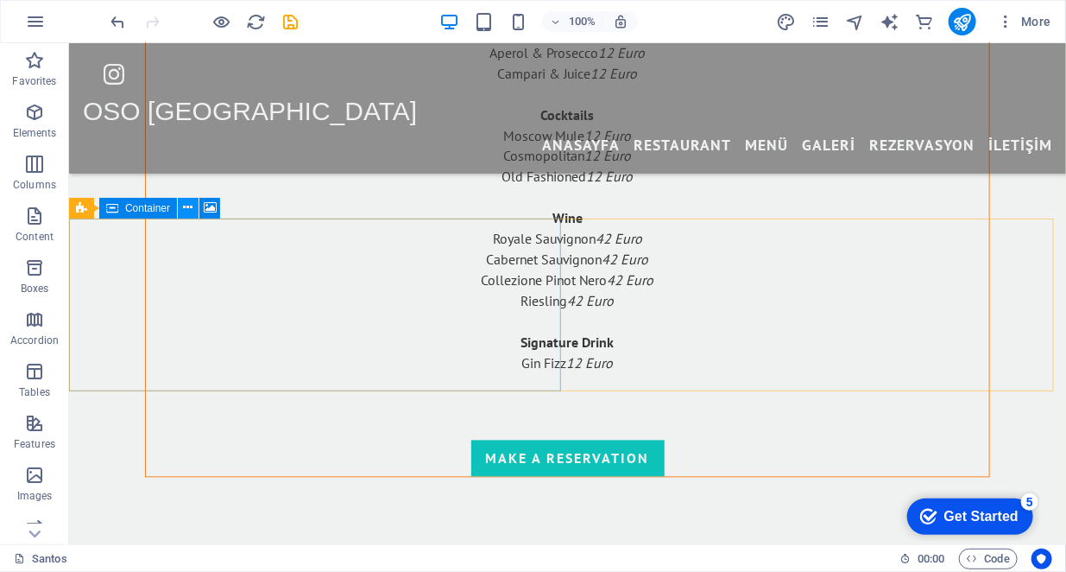
click at [191, 203] on icon at bounding box center [188, 208] width 9 height 18
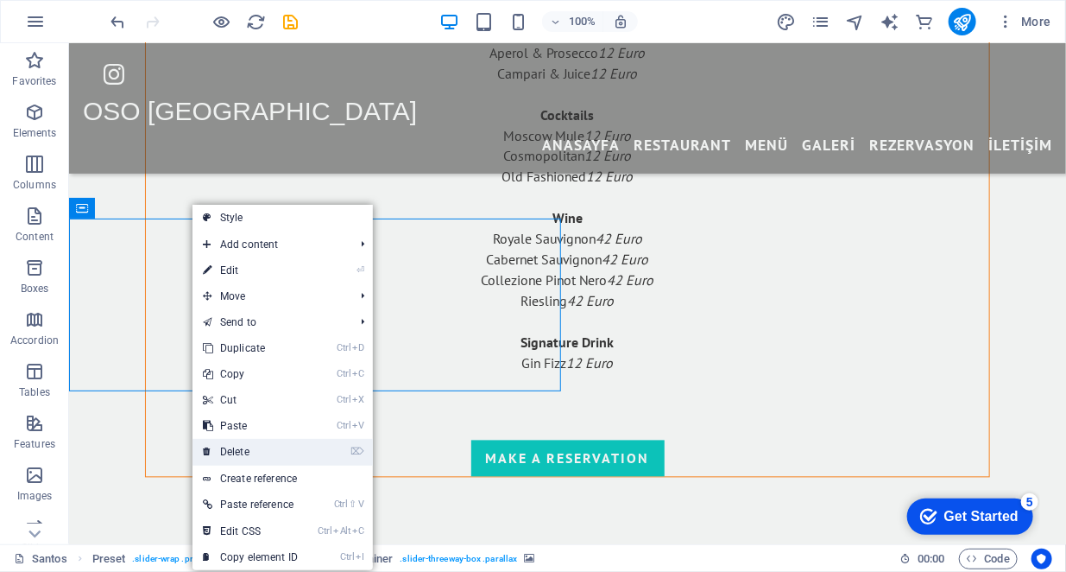
click at [249, 445] on link "⌦ Delete" at bounding box center [251, 452] width 116 height 26
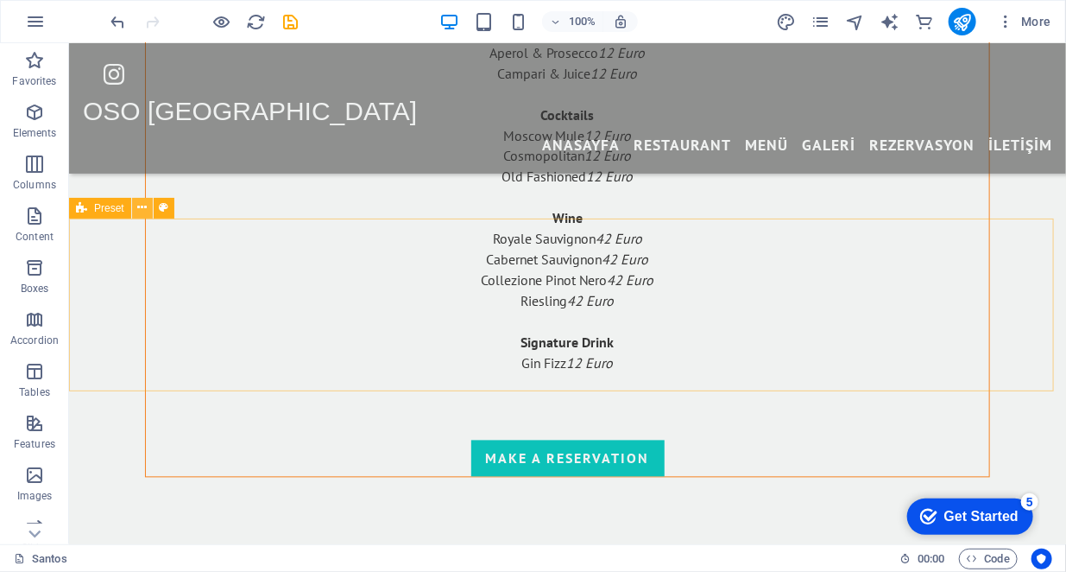
click at [145, 210] on icon at bounding box center [141, 208] width 9 height 18
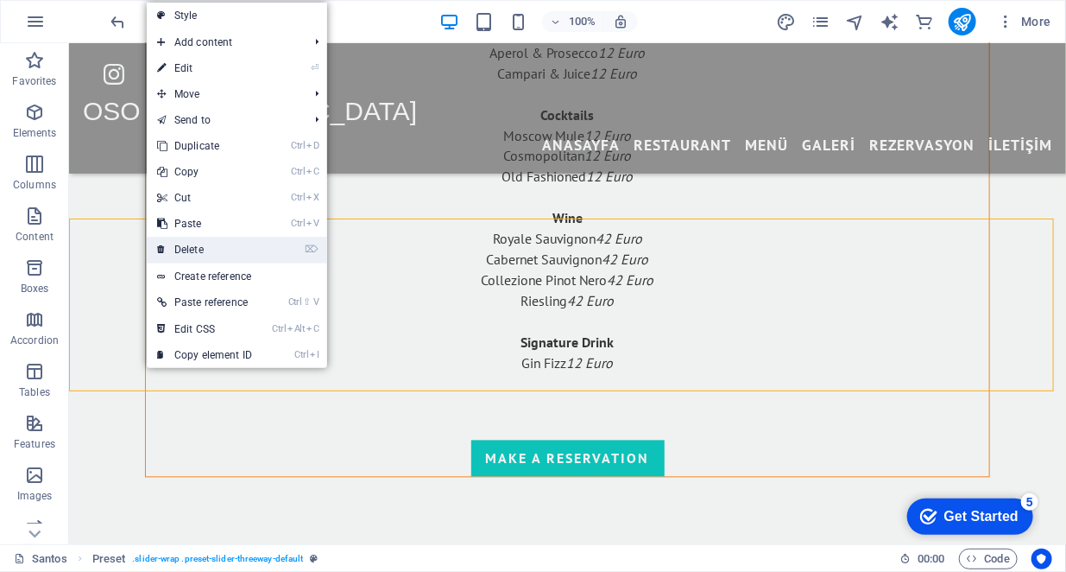
click at [198, 252] on link "⌦ Delete" at bounding box center [205, 250] width 116 height 26
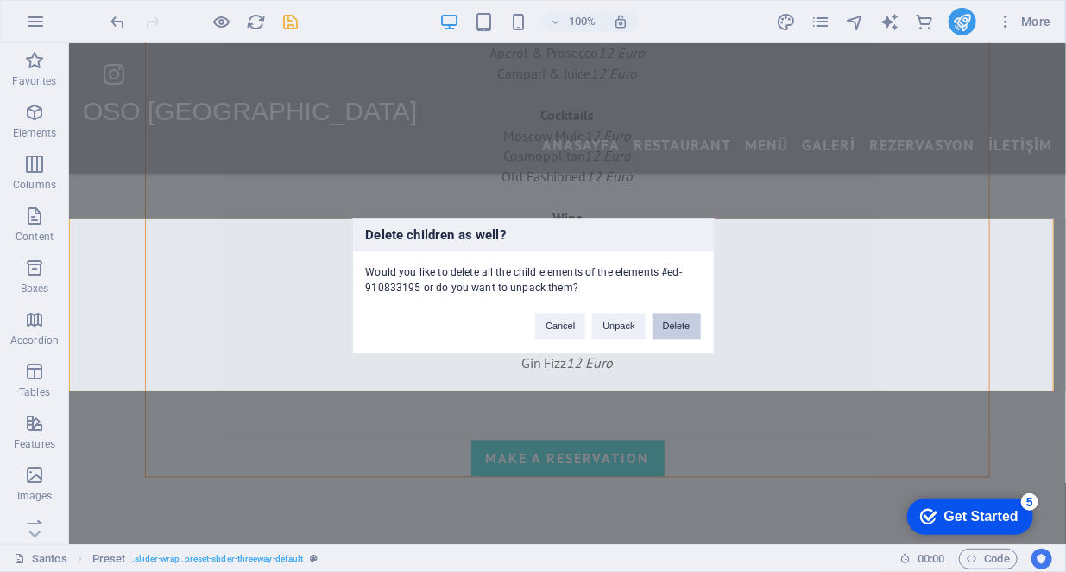
click at [681, 326] on button "Delete" at bounding box center [677, 326] width 48 height 26
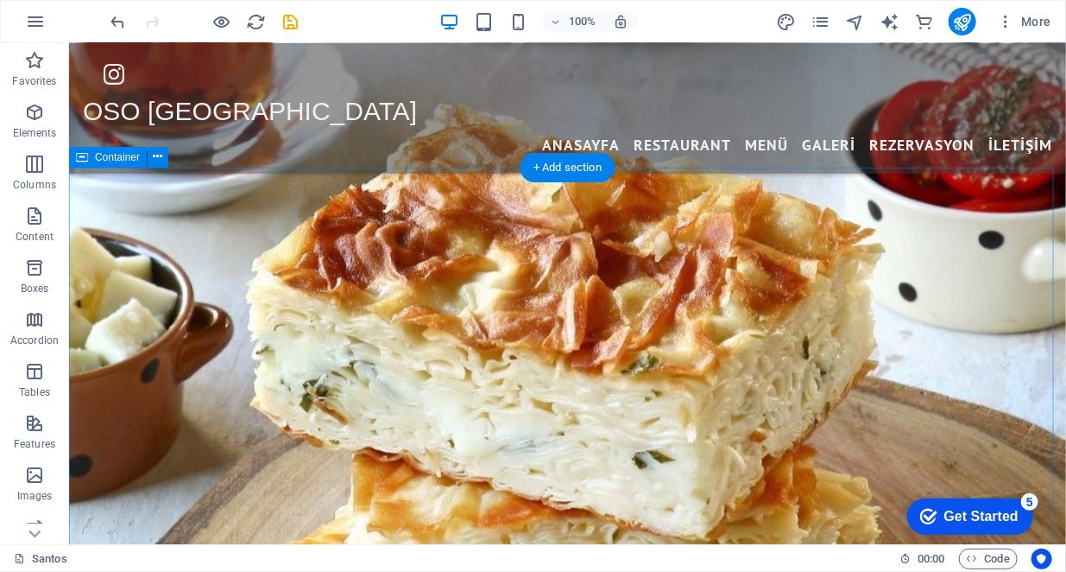
scroll to position [2590, 0]
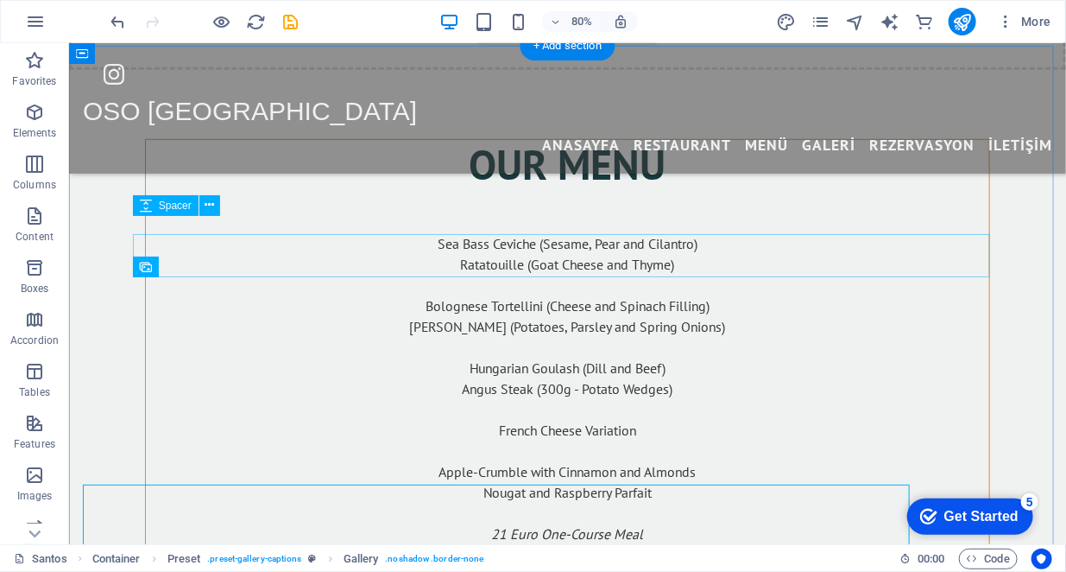
scroll to position [2590, 0]
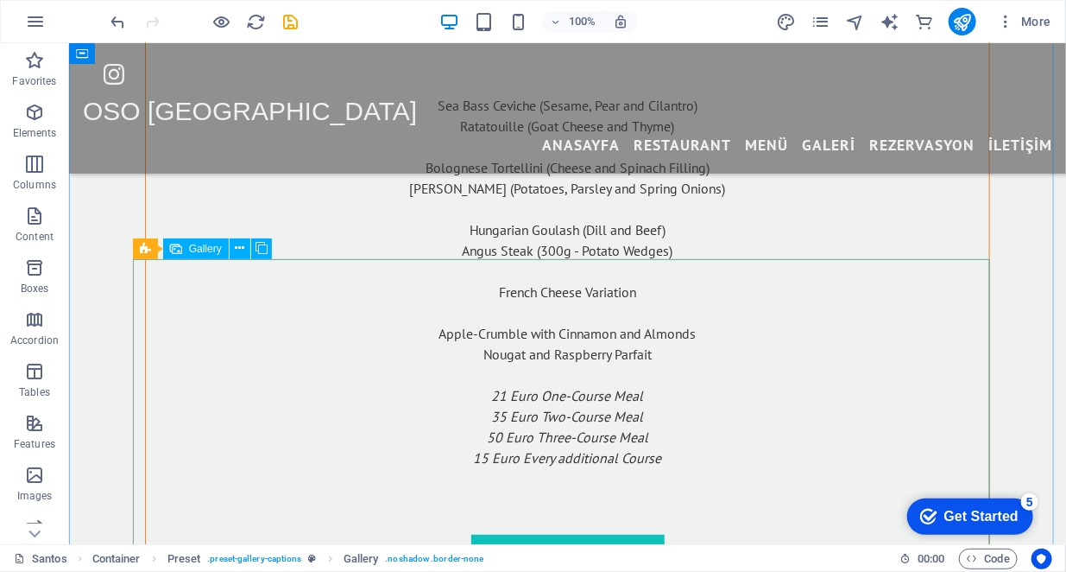
select select "4"
select select "px"
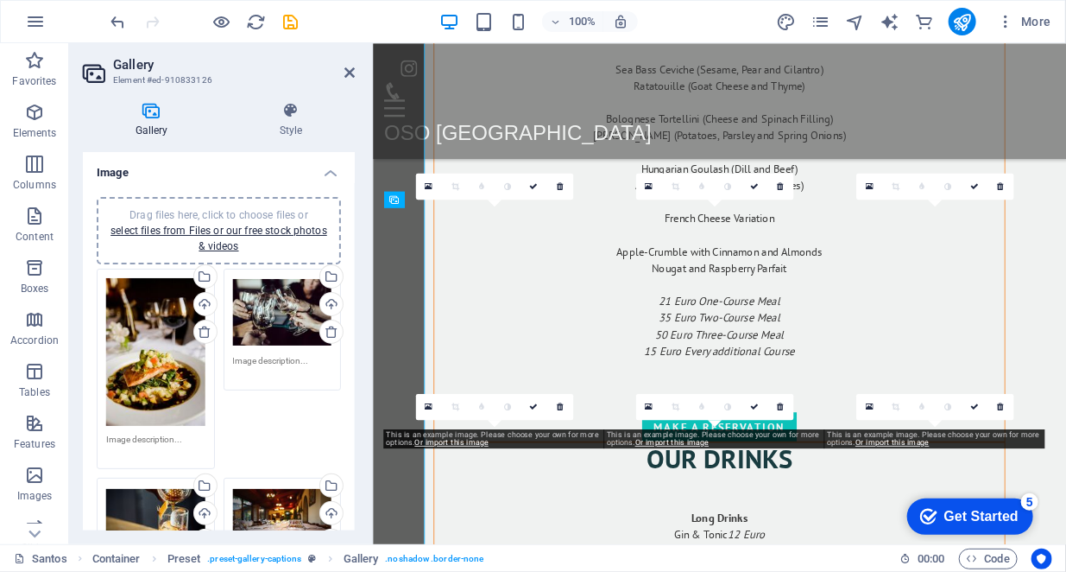
scroll to position [2829, 0]
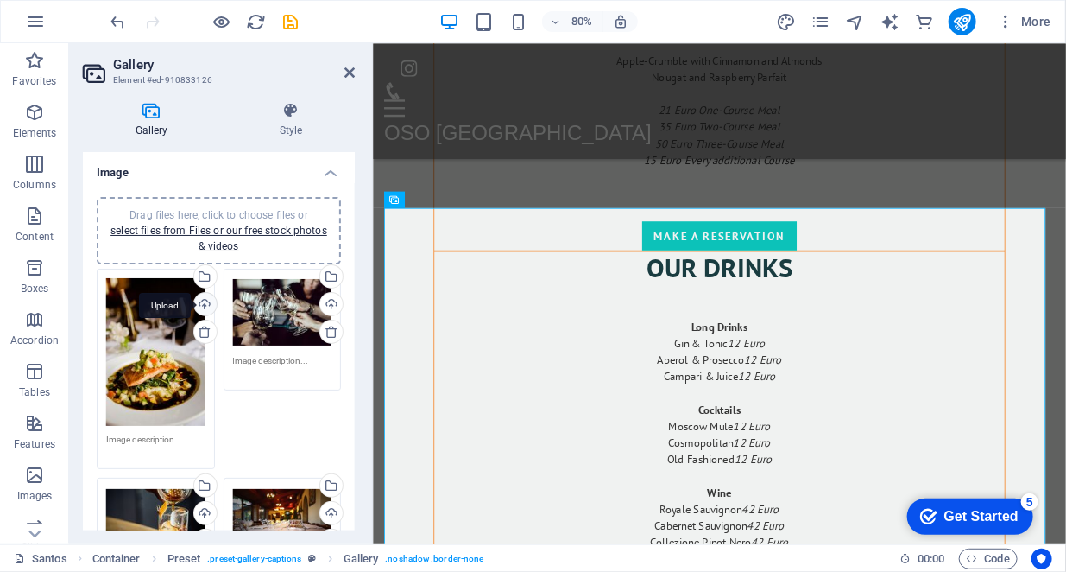
click at [204, 304] on div "Upload" at bounding box center [204, 306] width 26 height 26
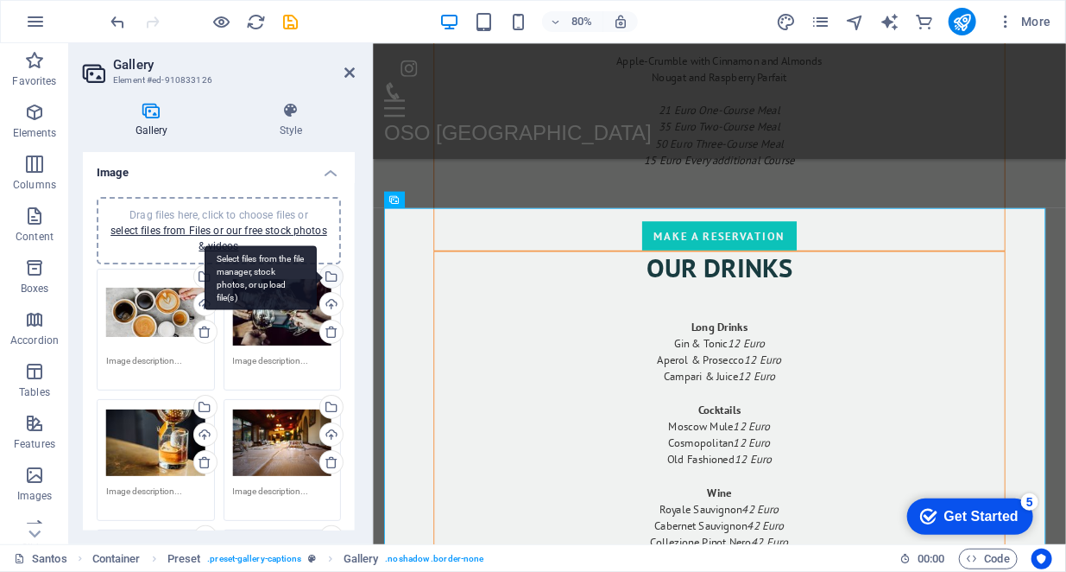
scroll to position [86, 0]
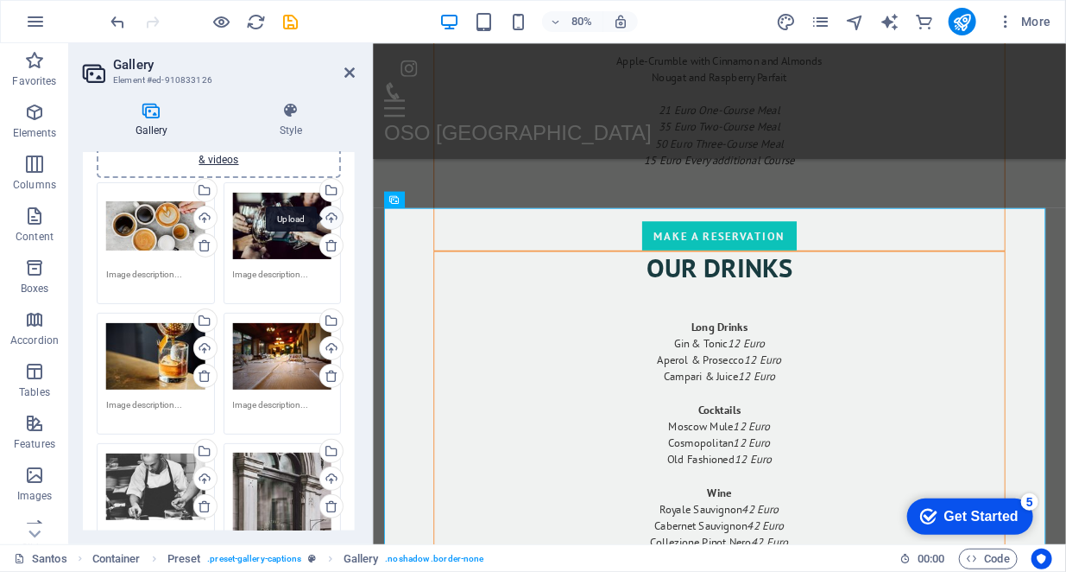
click at [330, 218] on div "Upload" at bounding box center [330, 219] width 26 height 26
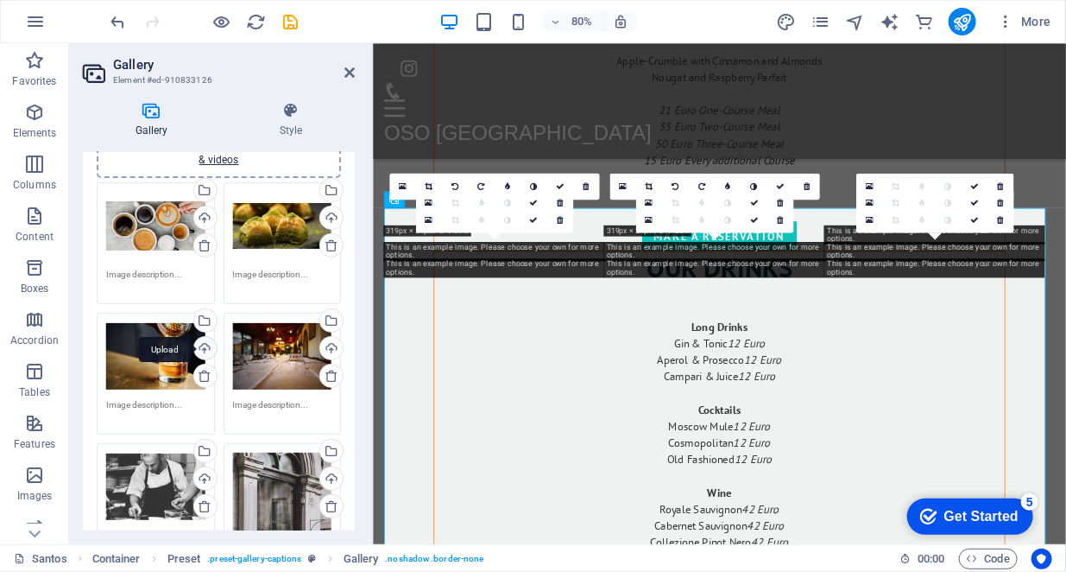
click at [203, 345] on div "Upload" at bounding box center [204, 350] width 26 height 26
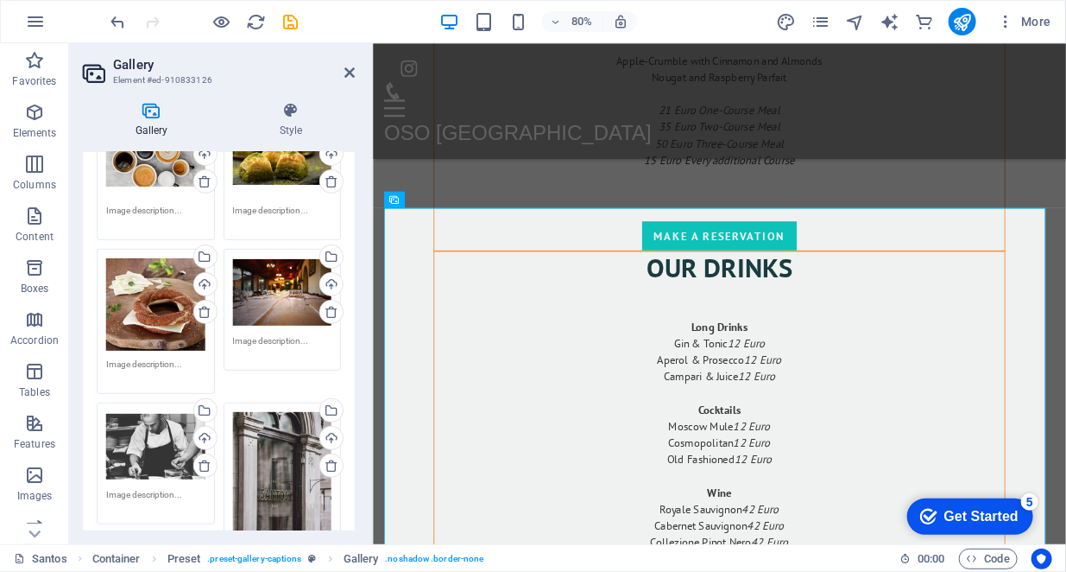
scroll to position [259, 0]
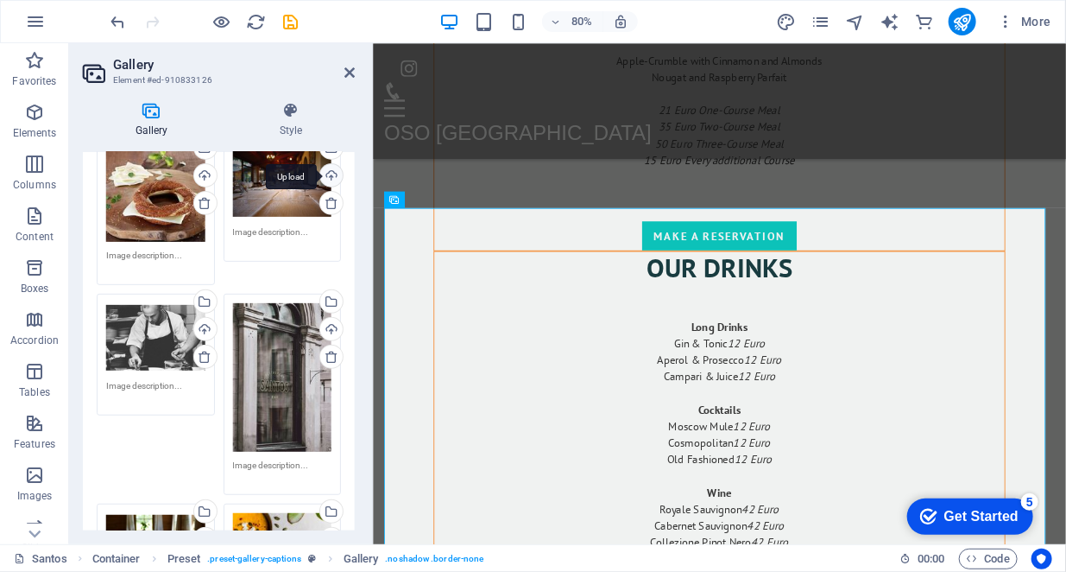
click at [329, 175] on div "Upload" at bounding box center [330, 177] width 26 height 26
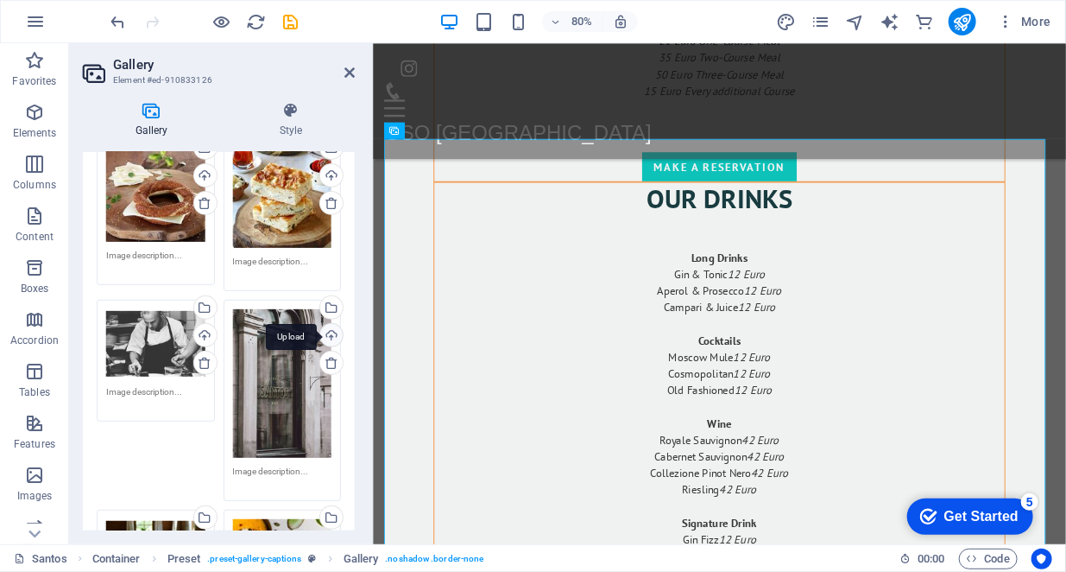
click at [326, 332] on div "Upload" at bounding box center [330, 337] width 26 height 26
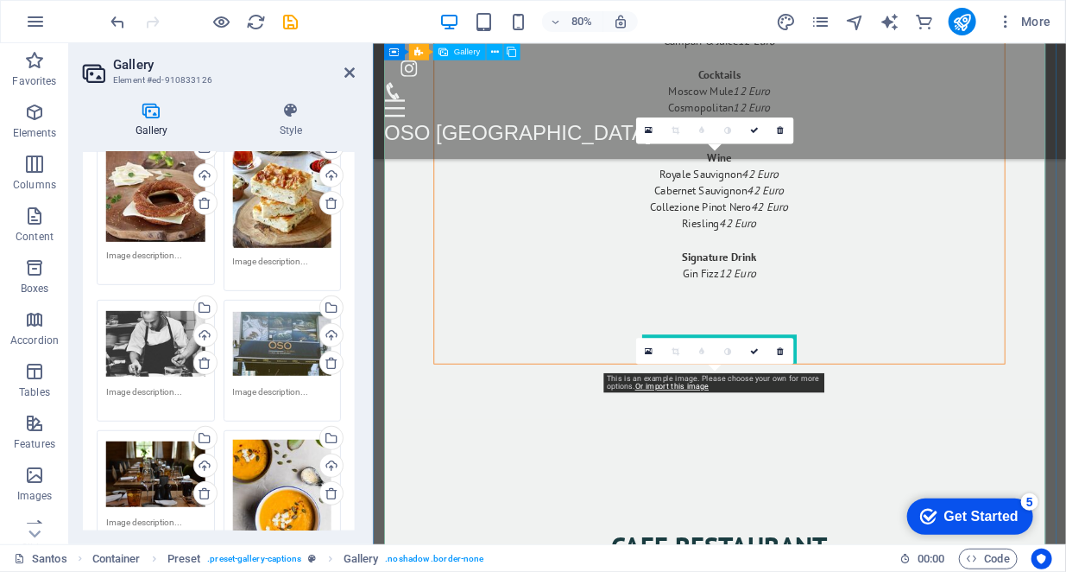
scroll to position [3175, 0]
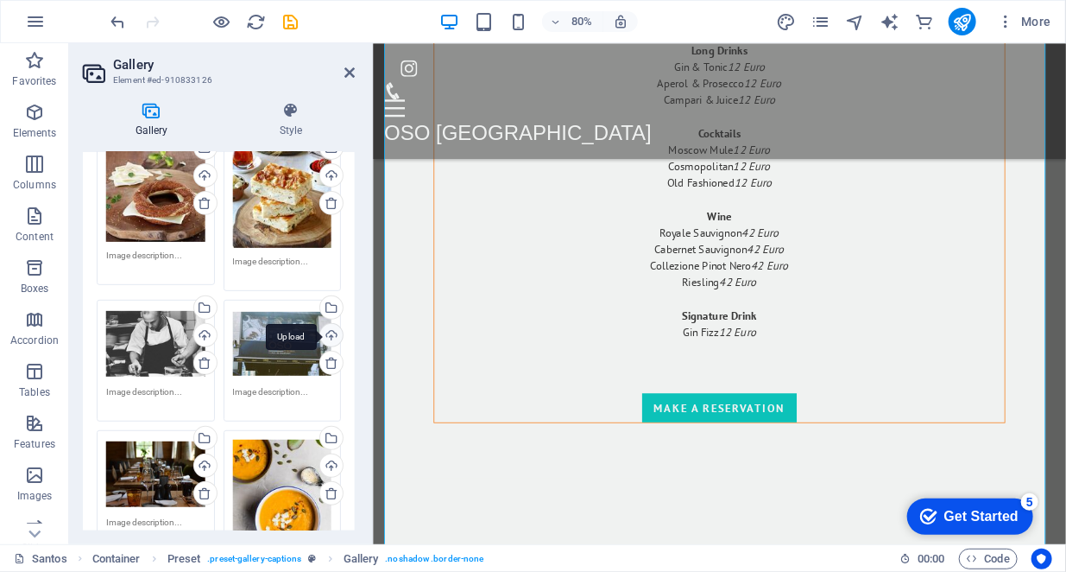
click at [330, 331] on div "Upload" at bounding box center [330, 337] width 26 height 26
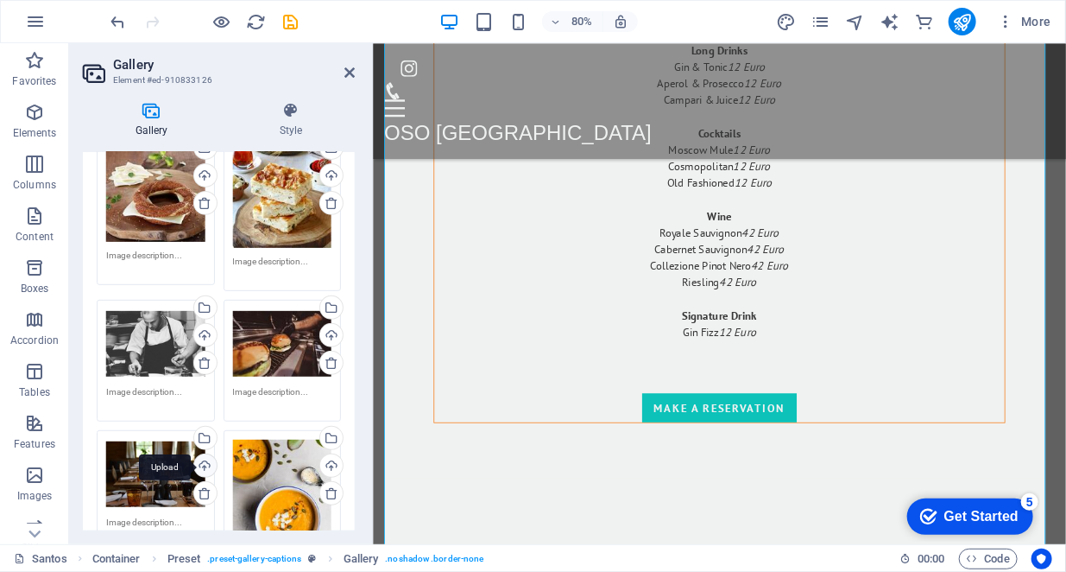
click at [202, 458] on div "Upload" at bounding box center [204, 467] width 26 height 26
click at [294, 20] on icon "save" at bounding box center [291, 22] width 20 height 20
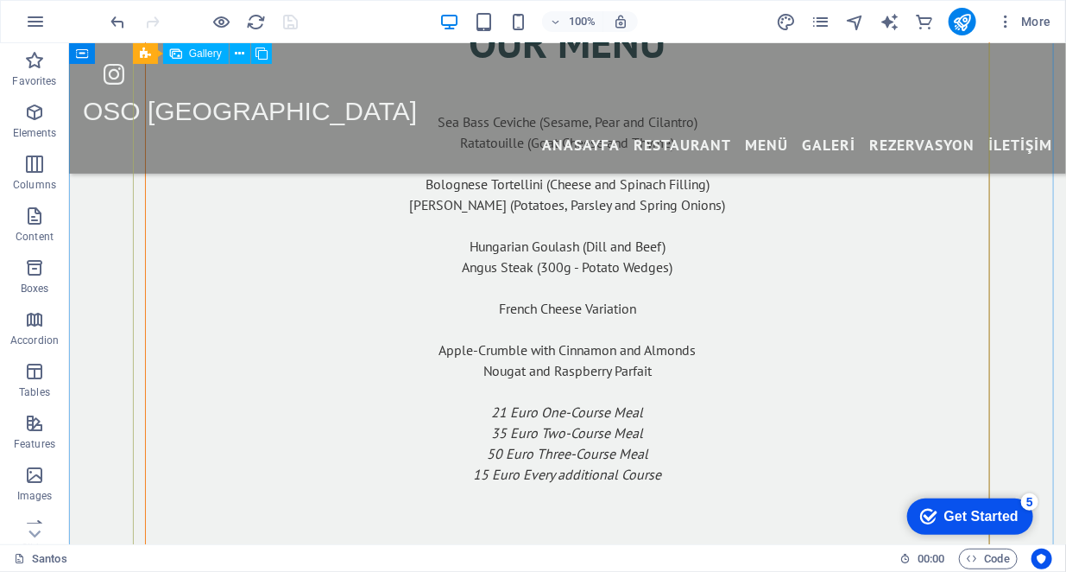
scroll to position [3205, 0]
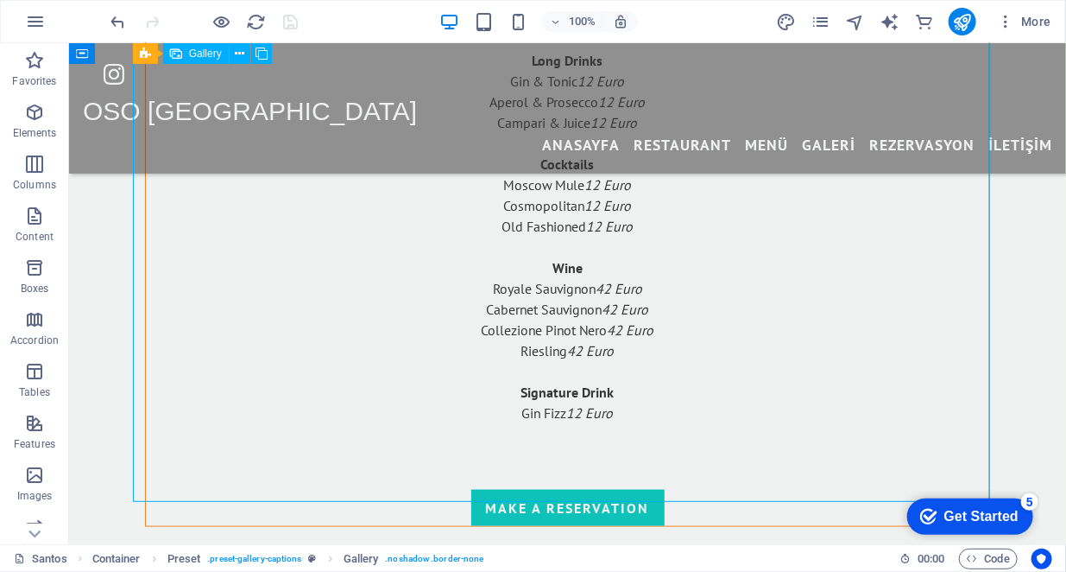
select select "4"
select select "px"
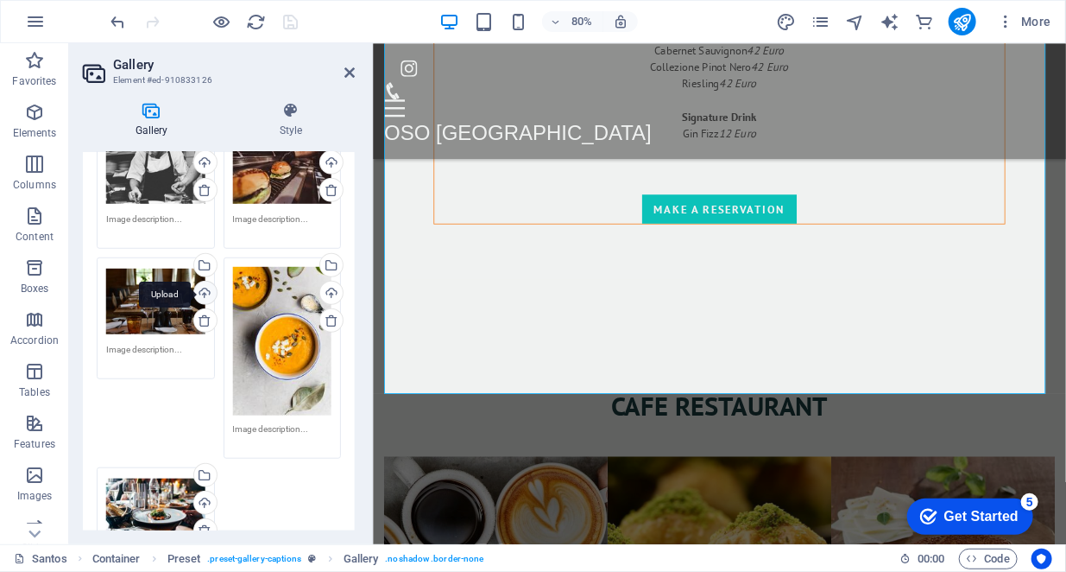
scroll to position [345, 0]
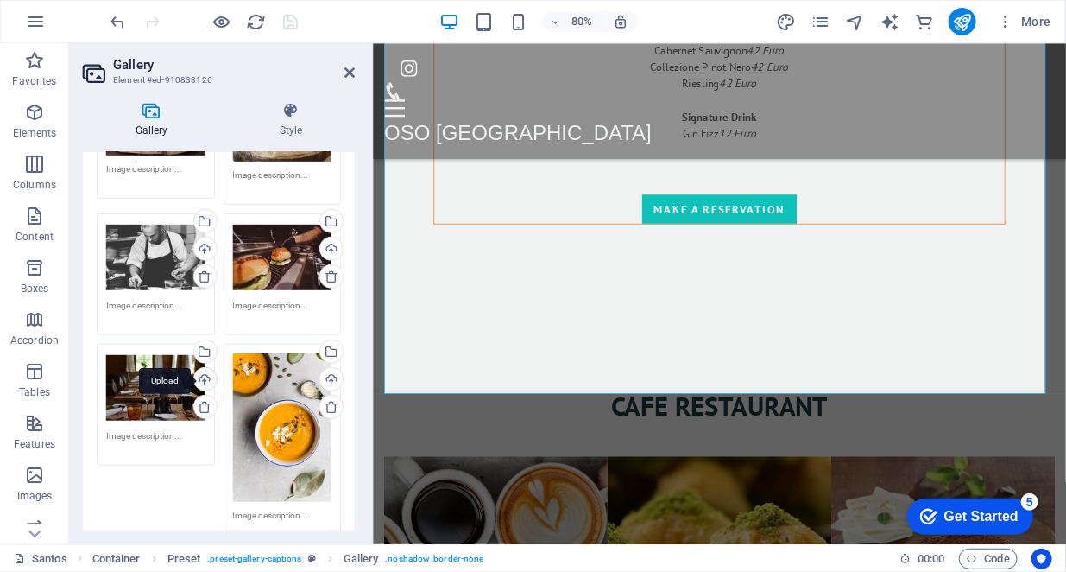
click at [202, 376] on div "Upload" at bounding box center [204, 381] width 26 height 26
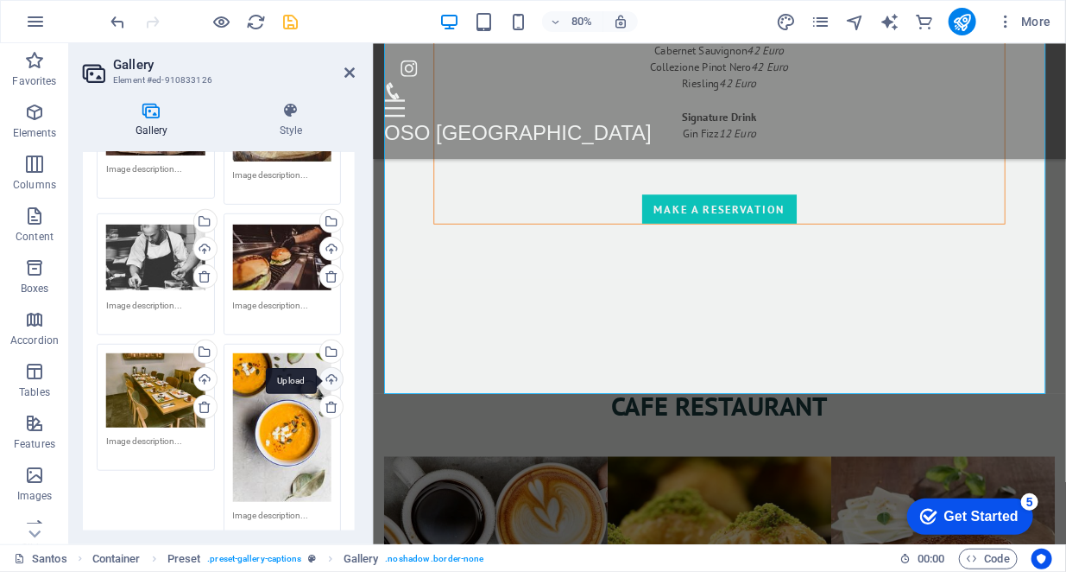
click at [325, 379] on div "Upload" at bounding box center [330, 381] width 26 height 26
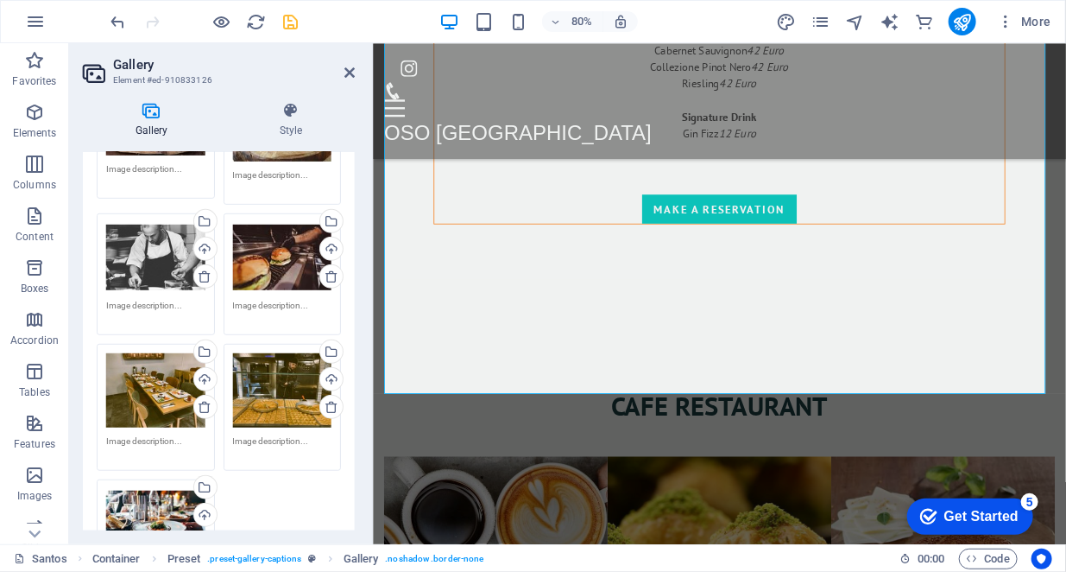
scroll to position [604, 0]
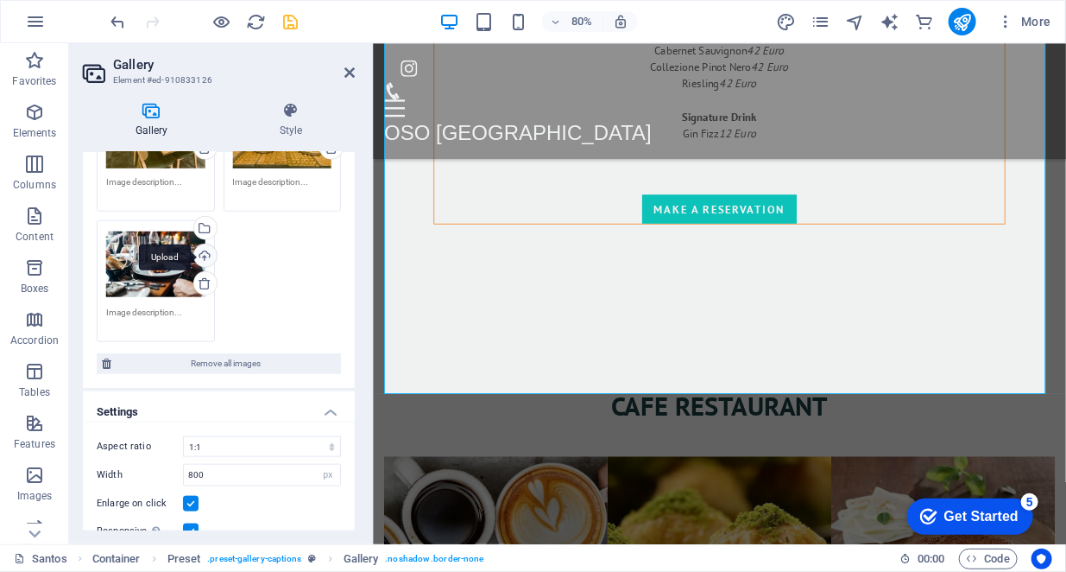
click at [205, 258] on div "Upload" at bounding box center [204, 257] width 26 height 26
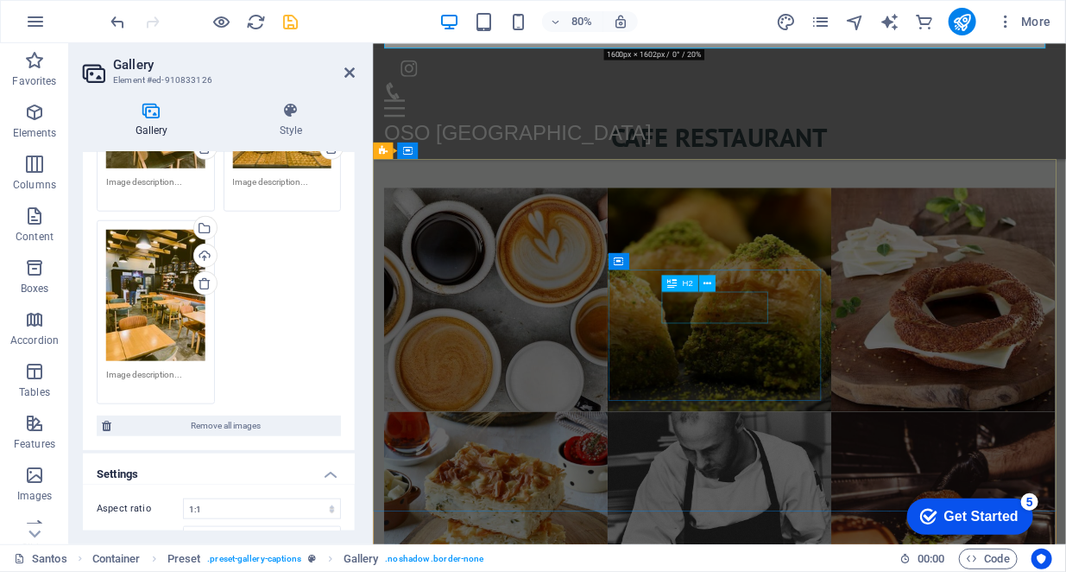
scroll to position [3855, 0]
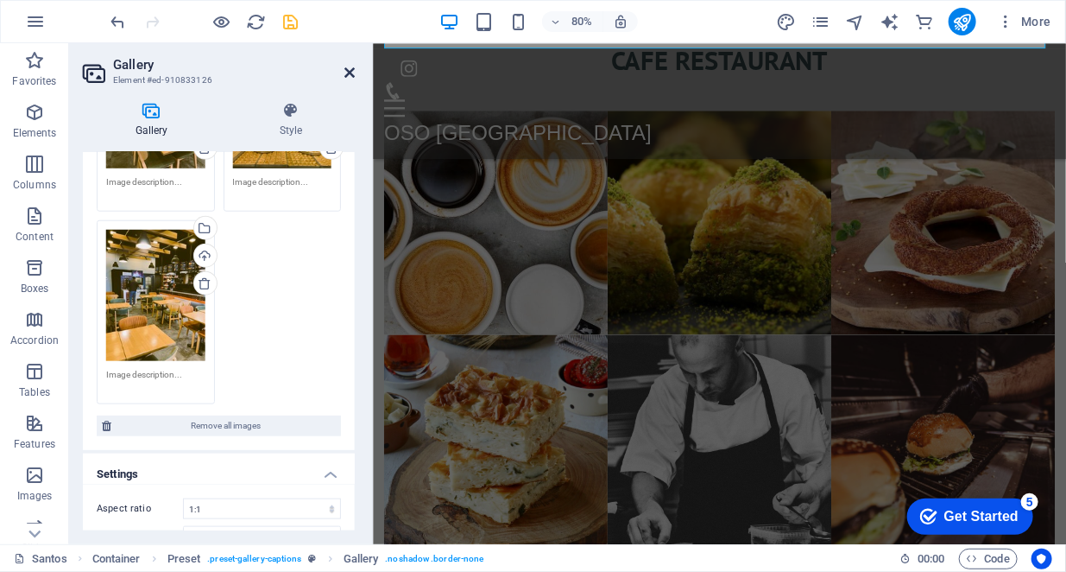
click at [346, 68] on icon at bounding box center [350, 73] width 10 height 14
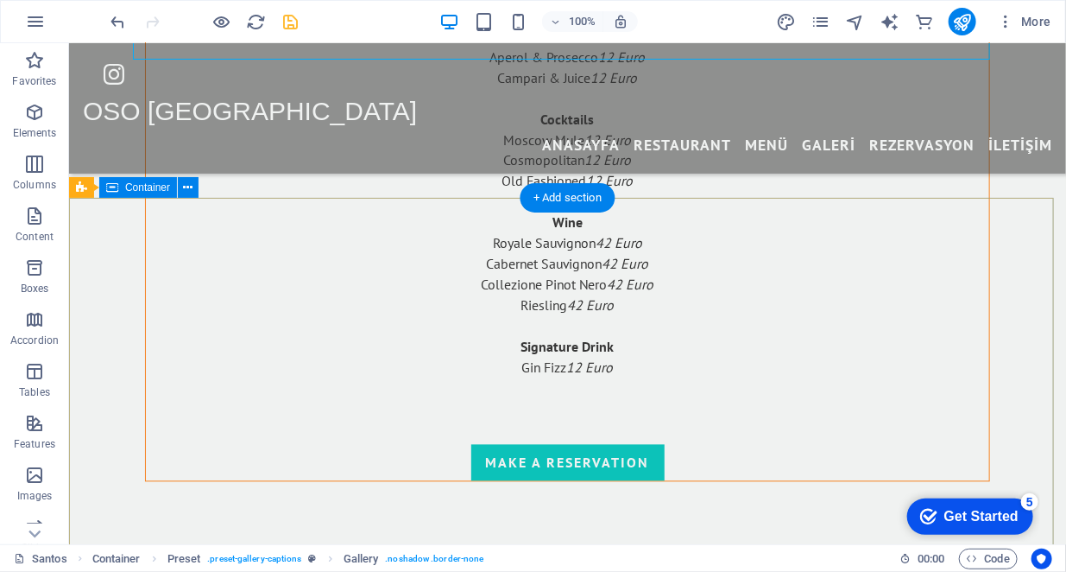
scroll to position [3646, 0]
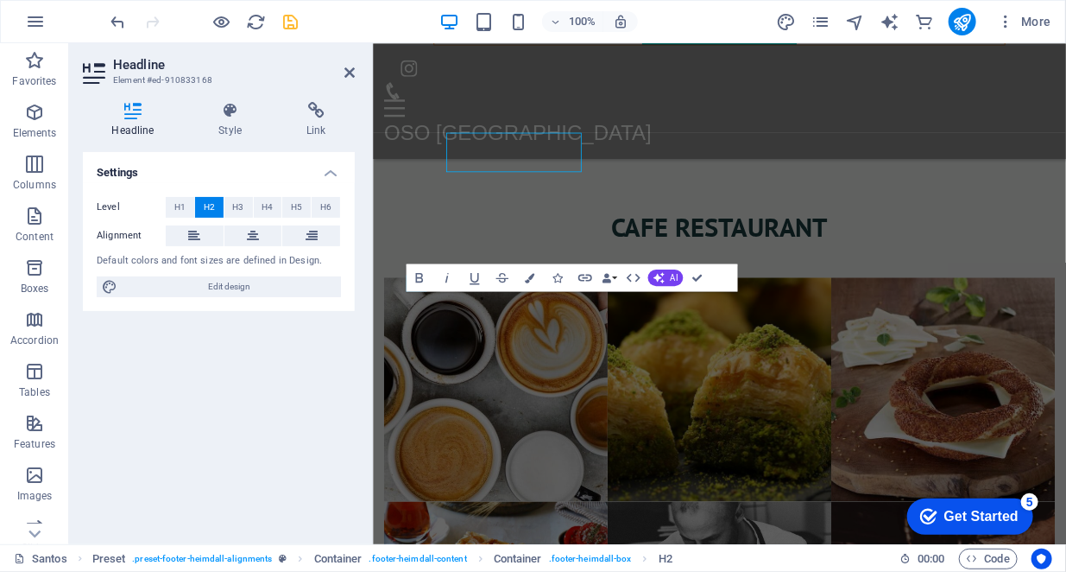
scroll to position [3855, 0]
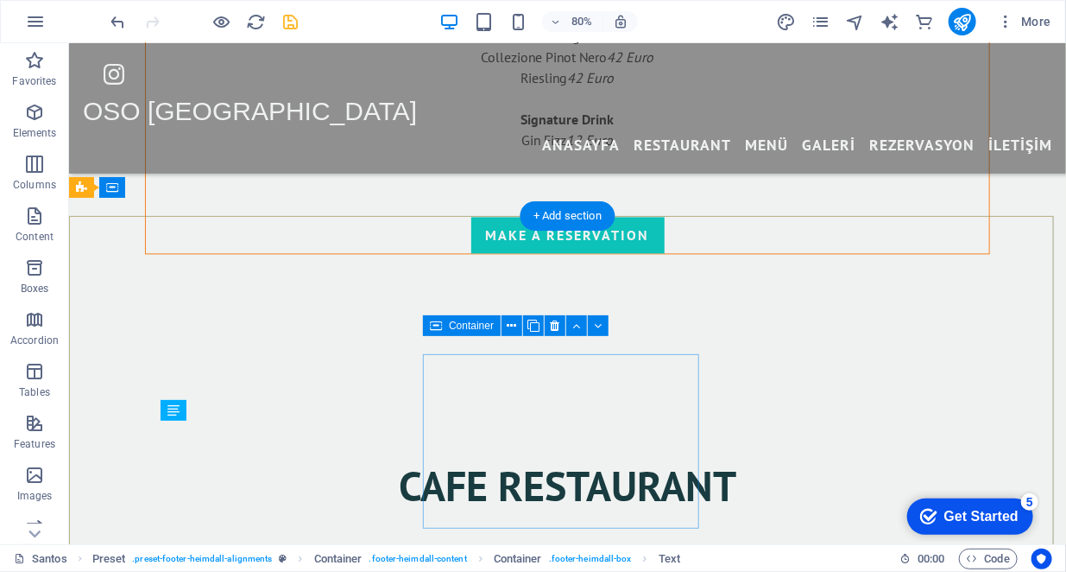
scroll to position [3646, 0]
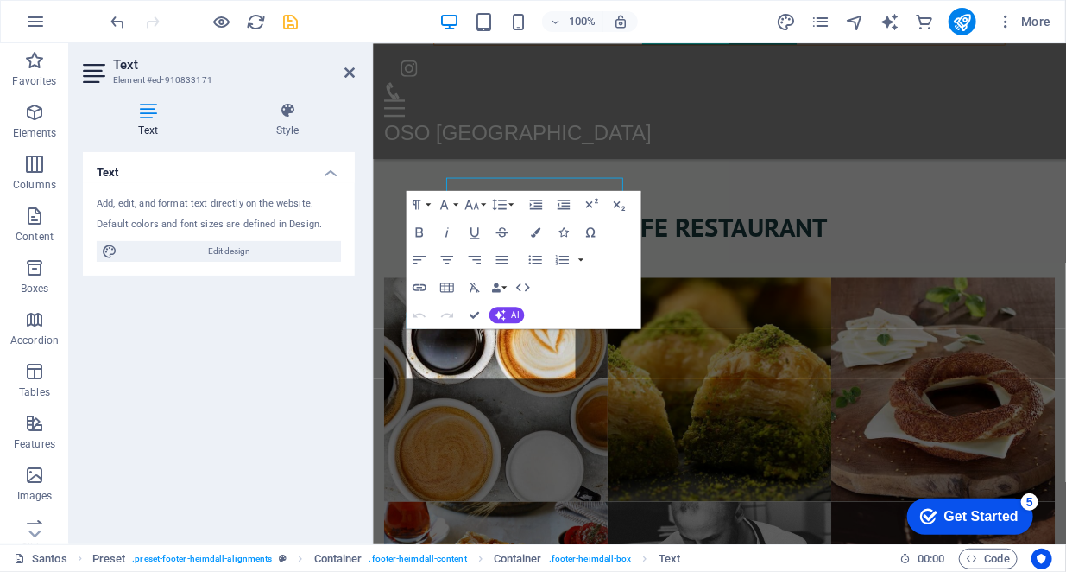
scroll to position [3855, 0]
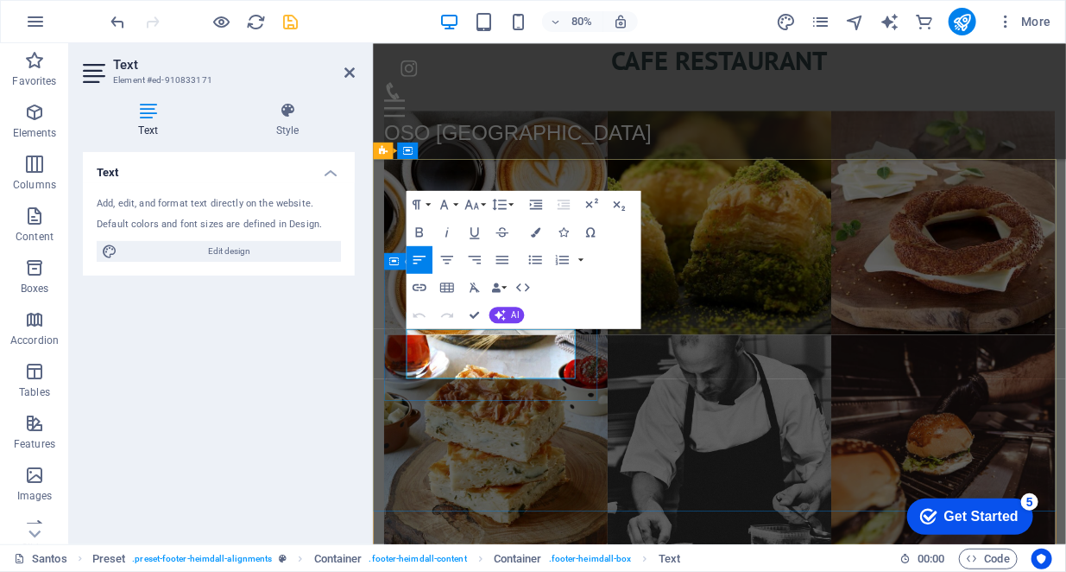
drag, startPoint x: 496, startPoint y: 452, endPoint x: 411, endPoint y: 411, distance: 93.8
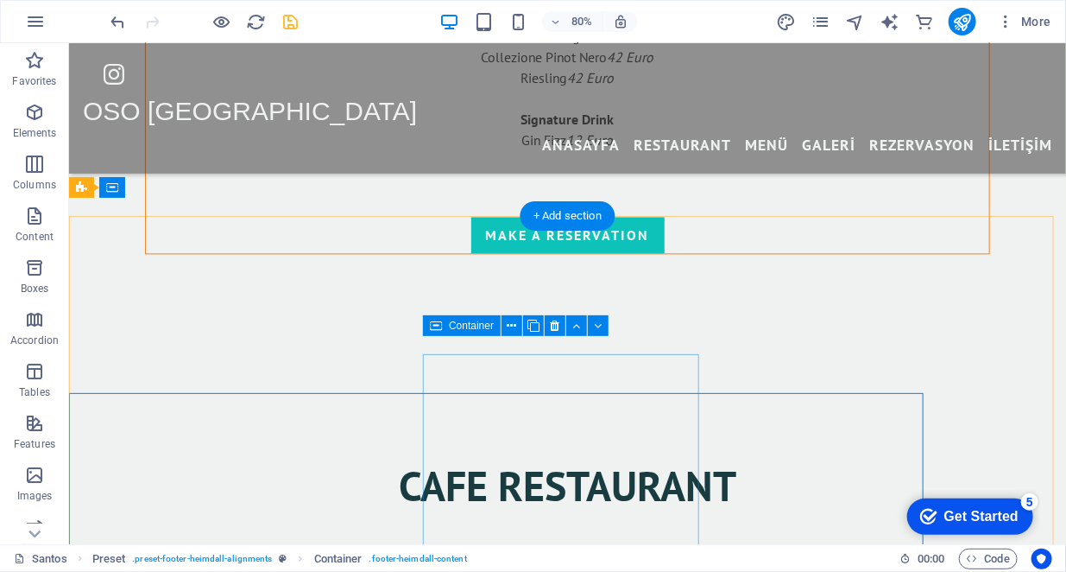
scroll to position [3646, 0]
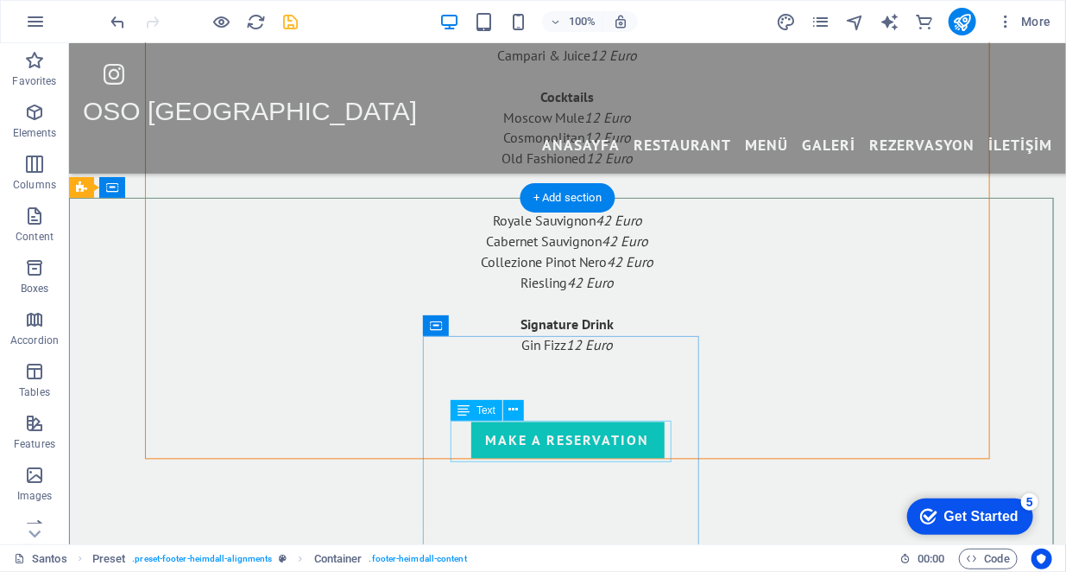
drag, startPoint x: 564, startPoint y: 432, endPoint x: 309, endPoint y: 529, distance: 272.8
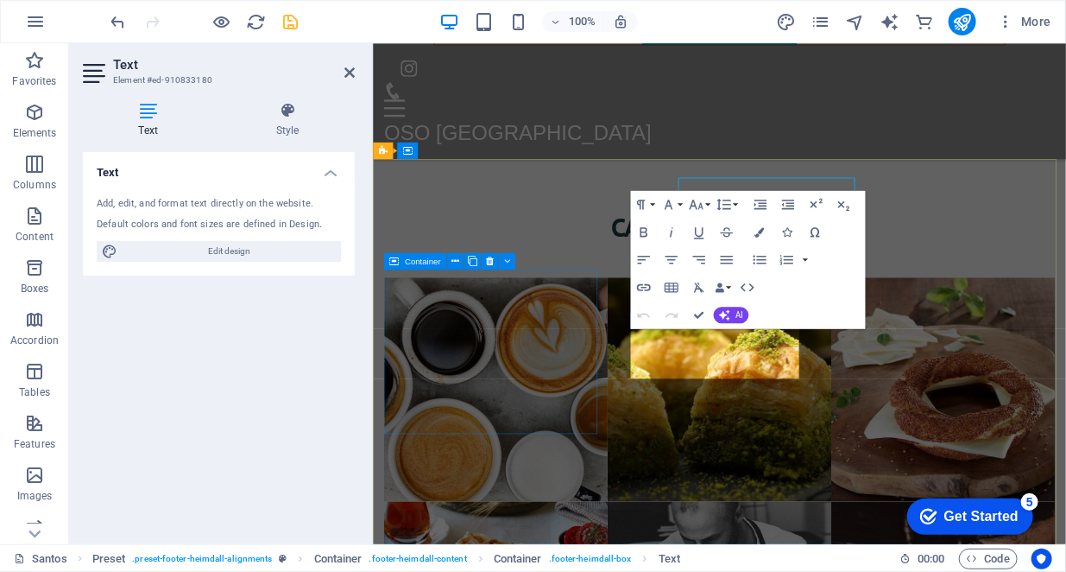
scroll to position [3855, 0]
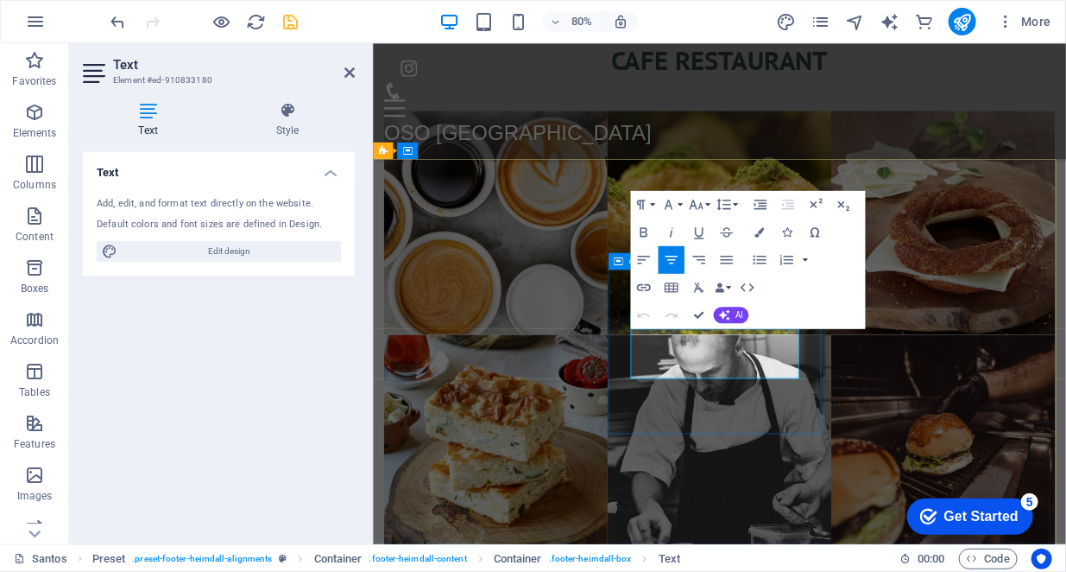
drag, startPoint x: 840, startPoint y: 446, endPoint x: 680, endPoint y: 404, distance: 165.0
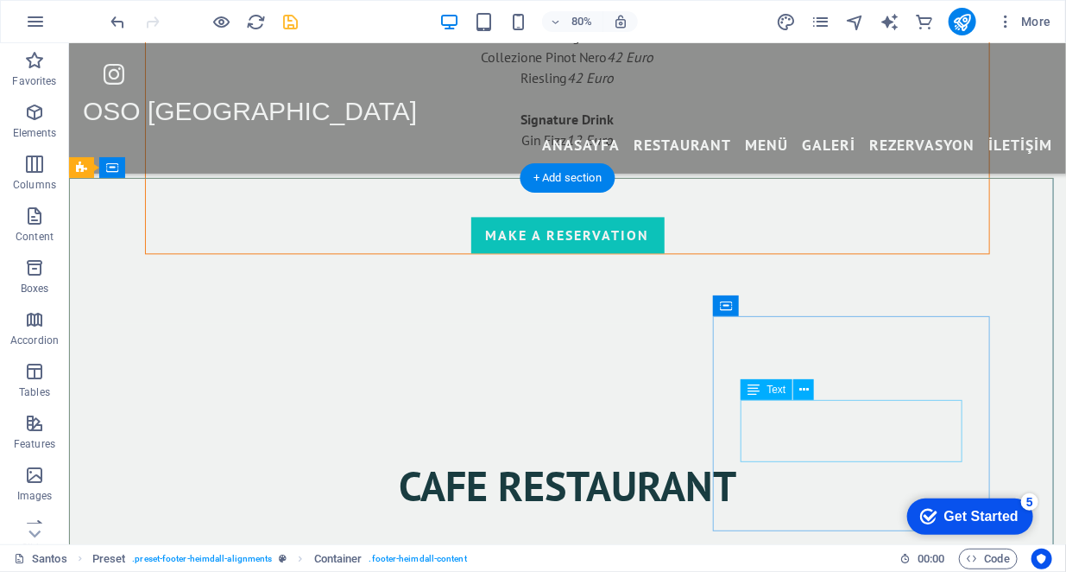
scroll to position [3666, 0]
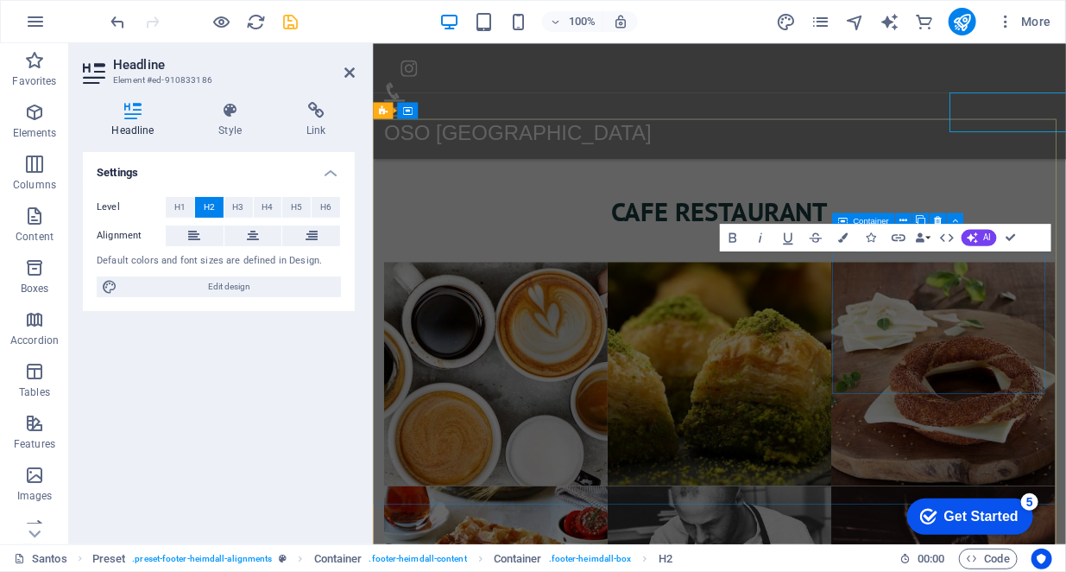
scroll to position [3906, 0]
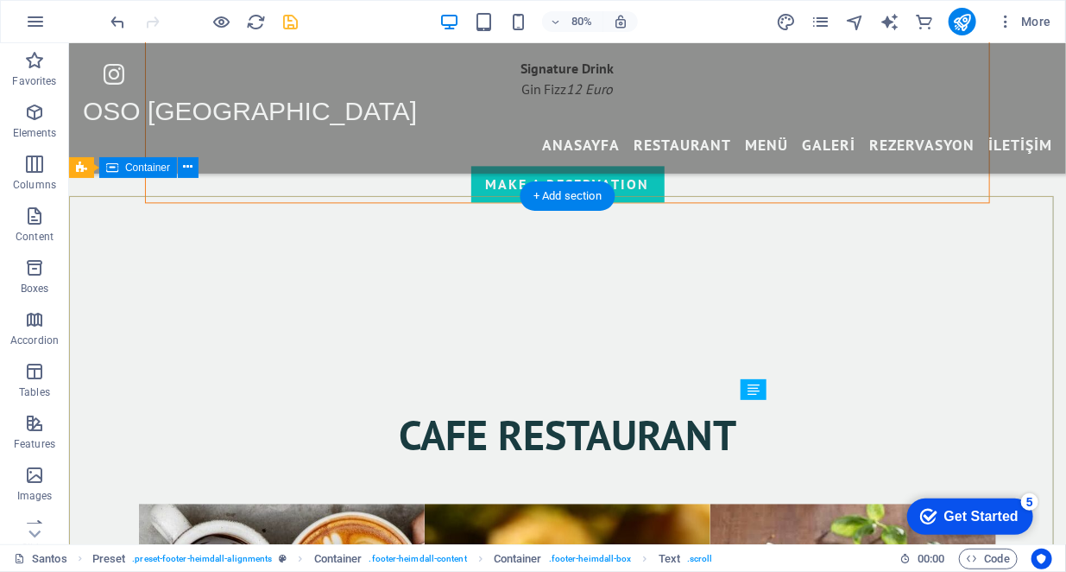
scroll to position [3666, 0]
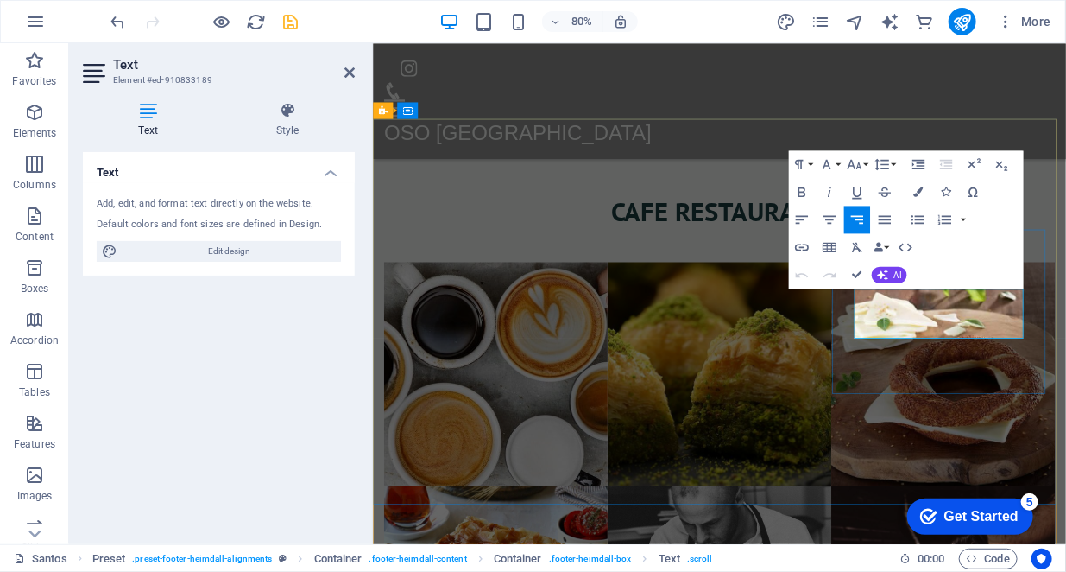
scroll to position [3906, 0]
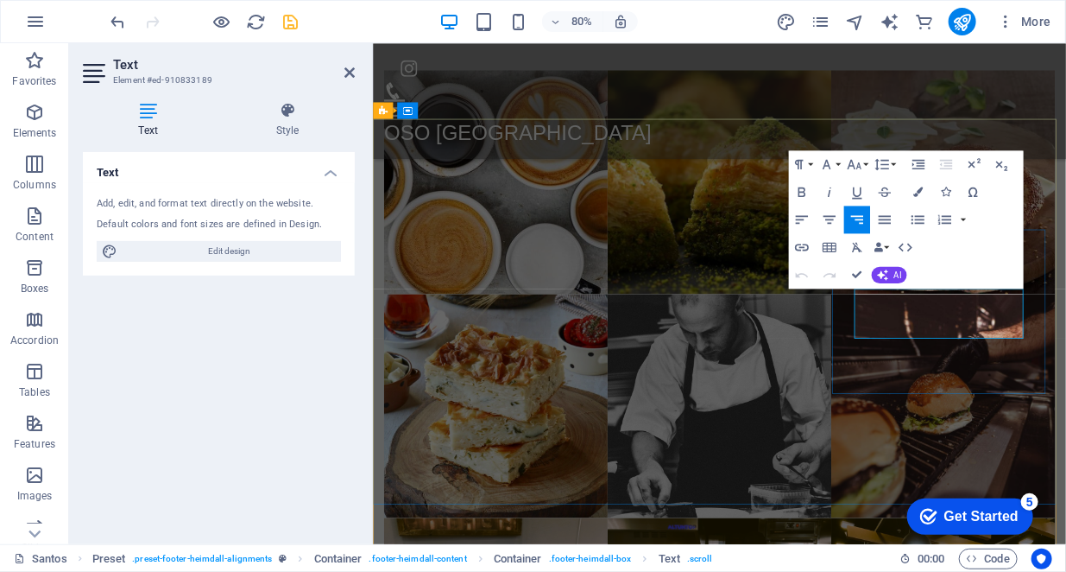
drag, startPoint x: 1129, startPoint y: 358, endPoint x: 1186, endPoint y: 403, distance: 73.2
drag, startPoint x: 1125, startPoint y: 357, endPoint x: 1182, endPoint y: 368, distance: 57.9
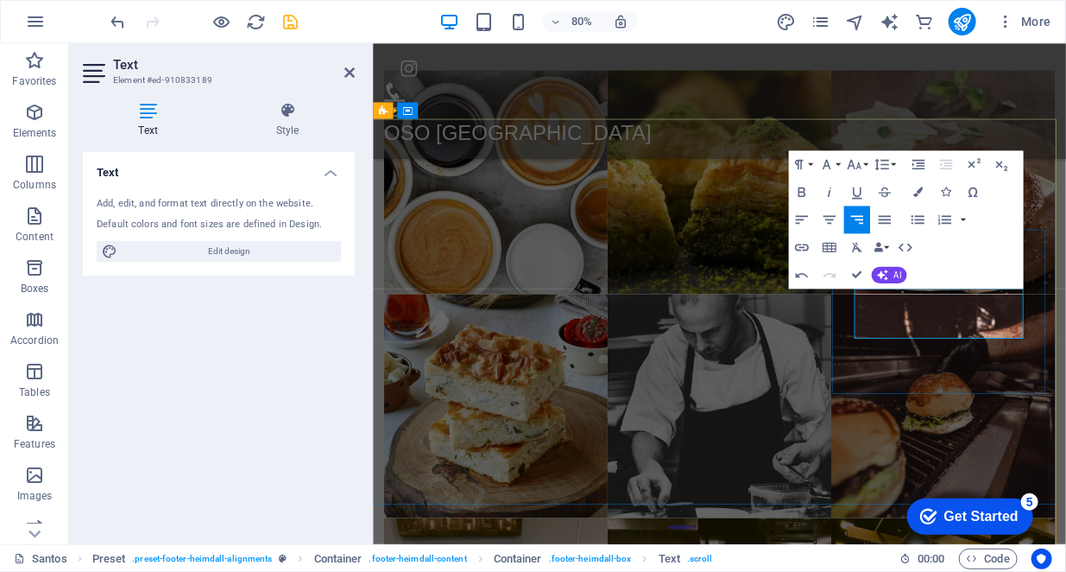
drag, startPoint x: 1119, startPoint y: 385, endPoint x: 1188, endPoint y: 389, distance: 69.2
drag, startPoint x: 1060, startPoint y: 401, endPoint x: 1185, endPoint y: 412, distance: 125.7
copy p "Legal Notice | Privacy"
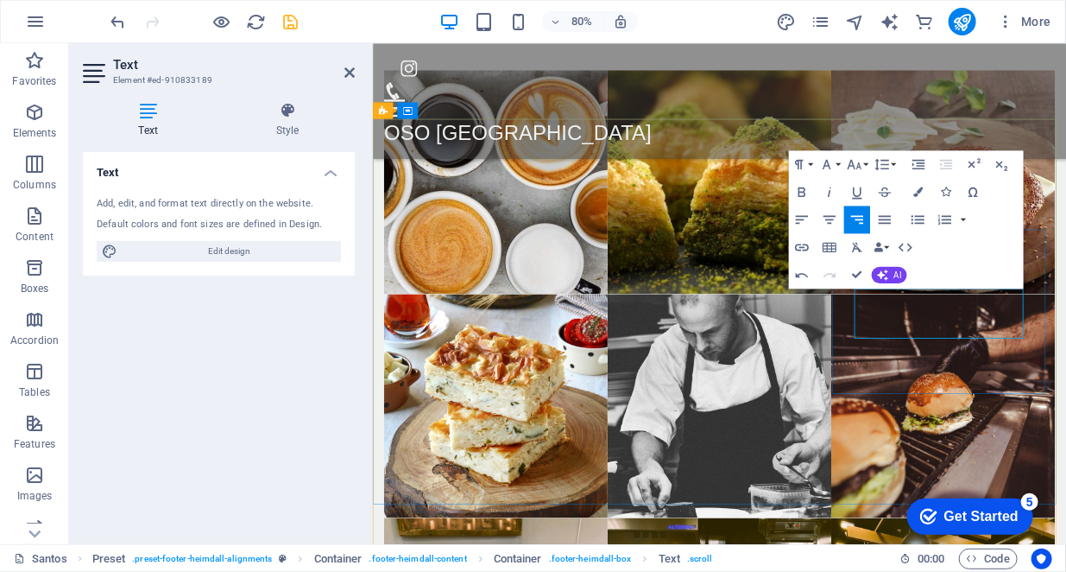
drag, startPoint x: 1059, startPoint y: 397, endPoint x: 1192, endPoint y: 401, distance: 133.9
drag, startPoint x: 1106, startPoint y: 432, endPoint x: 936, endPoint y: 403, distance: 172.5
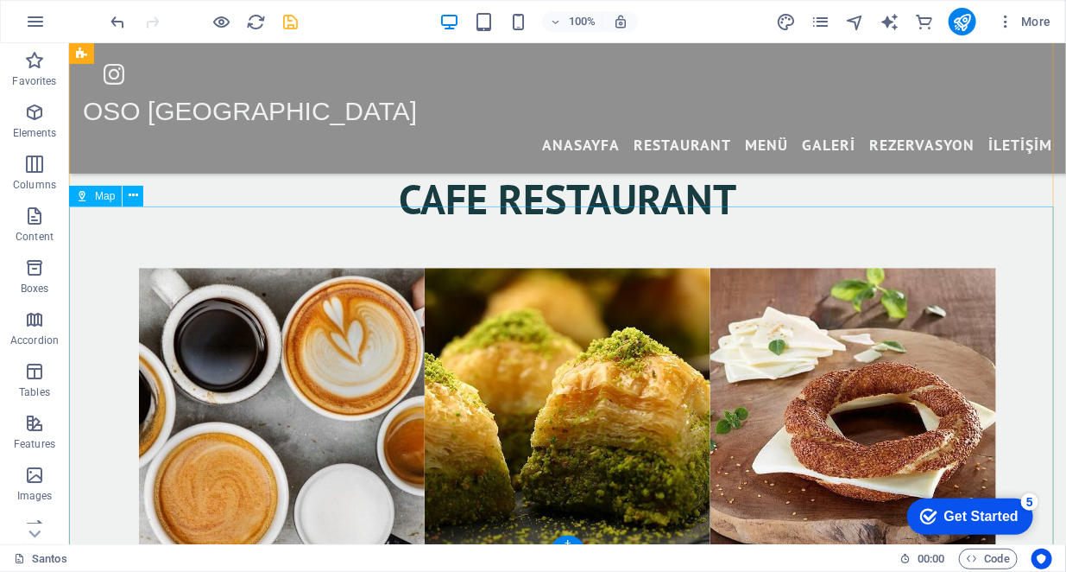
scroll to position [4050, 0]
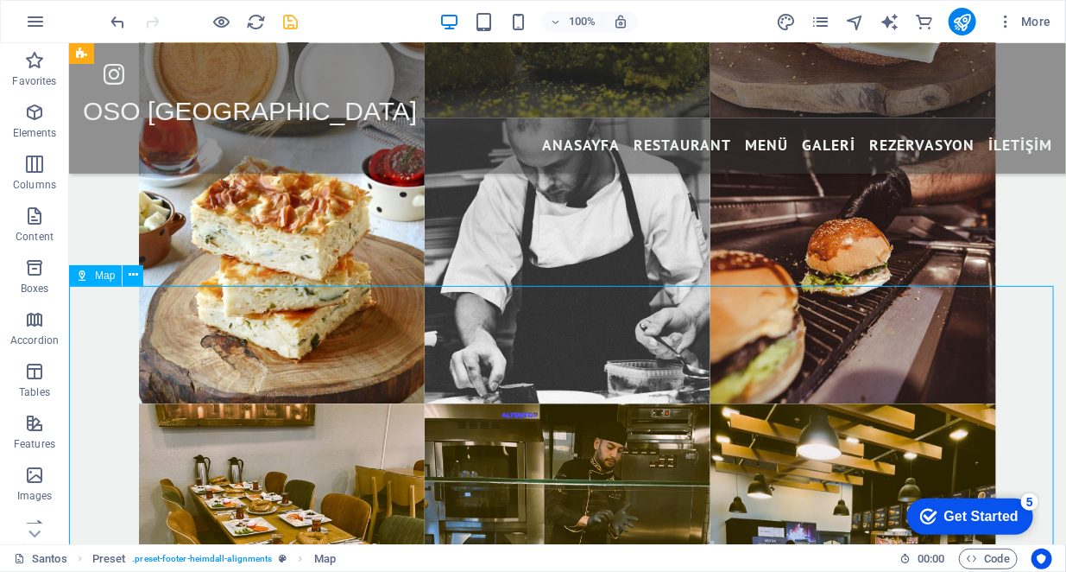
select select "1"
select select "px"
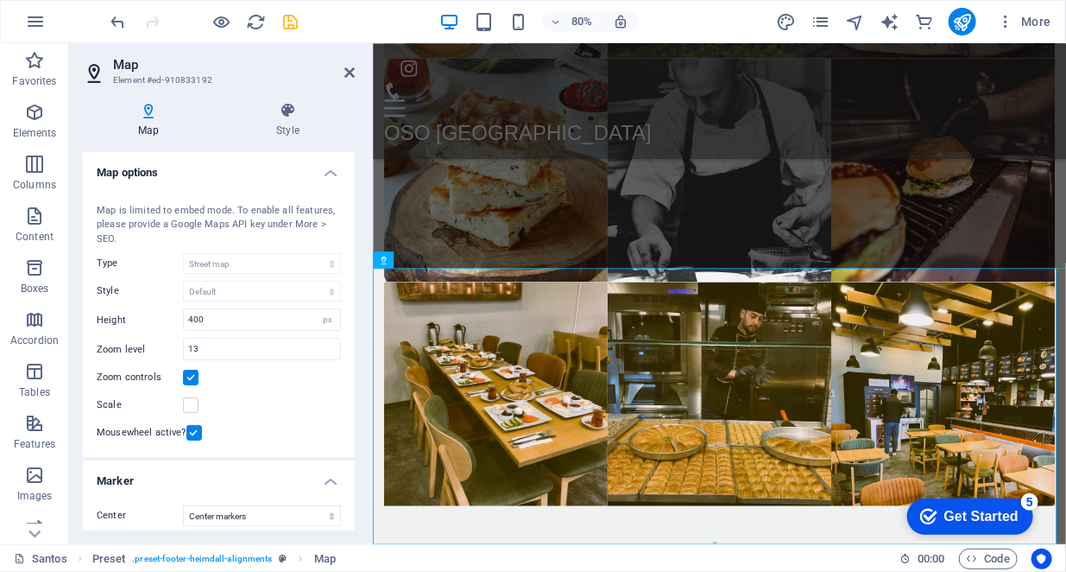
scroll to position [188, 0]
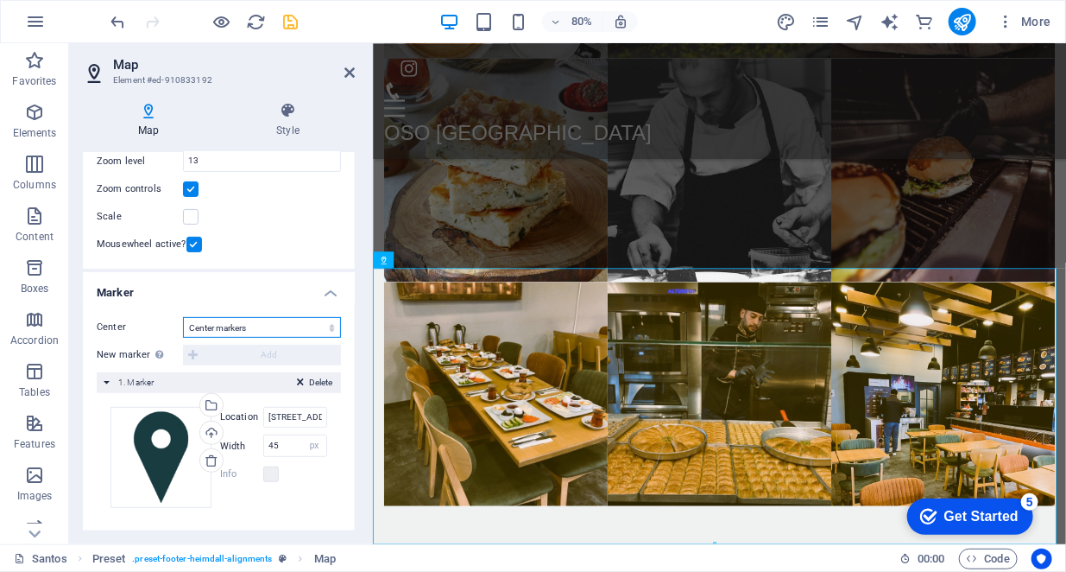
click at [259, 327] on select "Don't center Center markers Center and zoom markers" at bounding box center [262, 327] width 158 height 21
click at [91, 331] on div "Center Don't center Center markers Center and zoom markers New marker To enable…" at bounding box center [219, 419] width 272 height 232
click at [265, 326] on select "Don't center Center markers Center and zoom markers" at bounding box center [262, 327] width 158 height 21
click at [264, 326] on select "Don't center Center markers Center and zoom markers" at bounding box center [262, 327] width 158 height 21
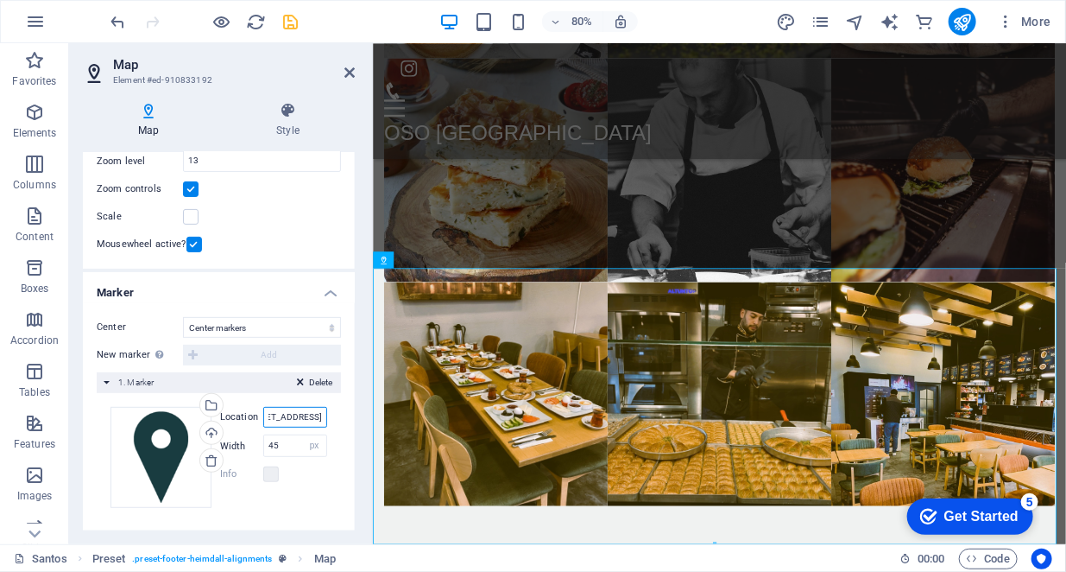
drag, startPoint x: 262, startPoint y: 411, endPoint x: 349, endPoint y: 414, distance: 86.4
click at [349, 414] on div "Center Don't center Center markers Center and zoom markers New marker To enable…" at bounding box center [219, 419] width 272 height 232
type input "GINZA CORNER İŞ ME"
click at [302, 480] on div "Info" at bounding box center [273, 474] width 107 height 21
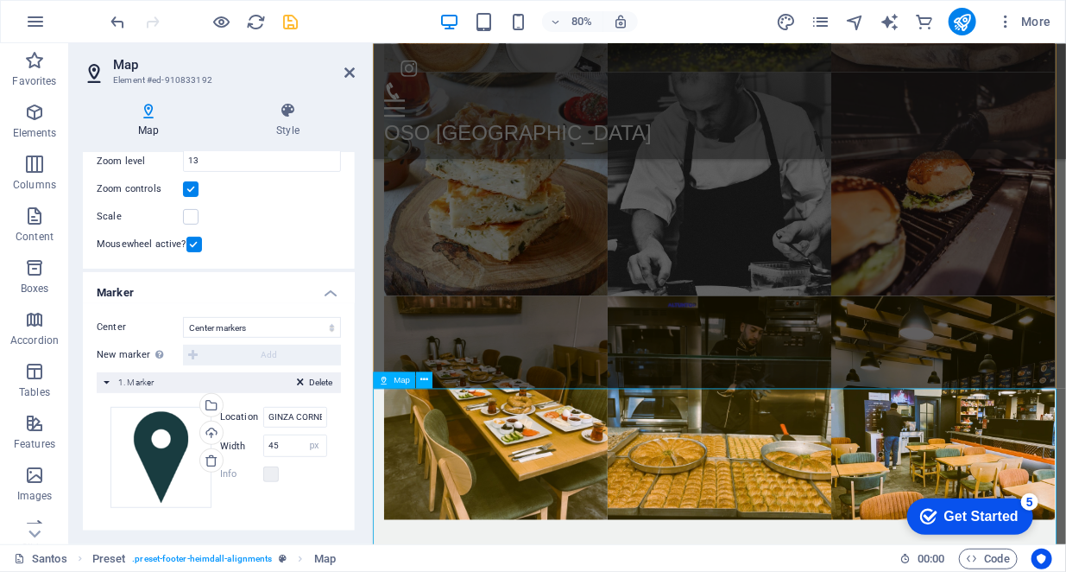
scroll to position [4201, 0]
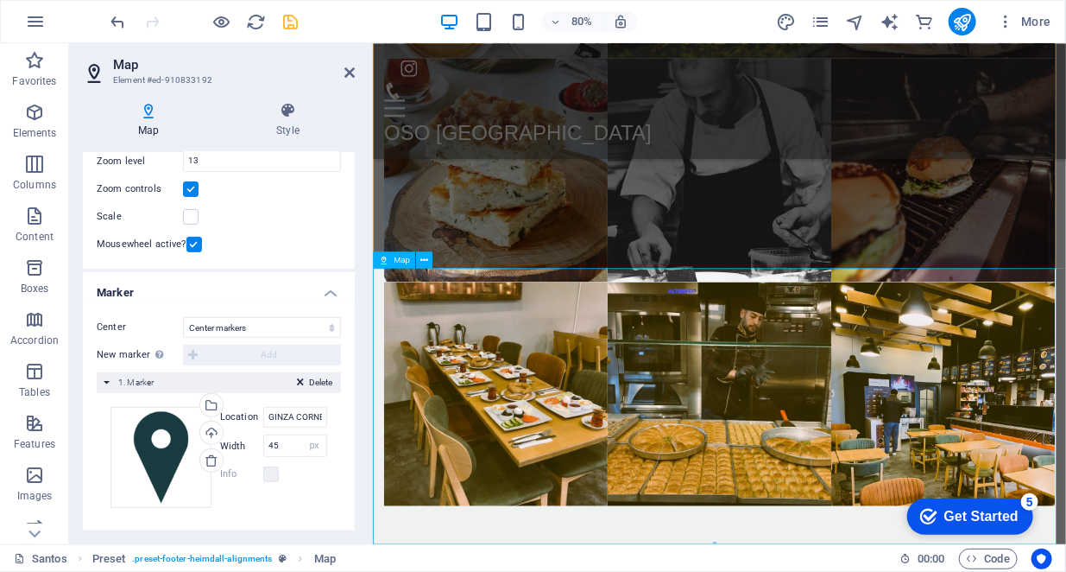
click at [353, 77] on icon at bounding box center [350, 73] width 10 height 14
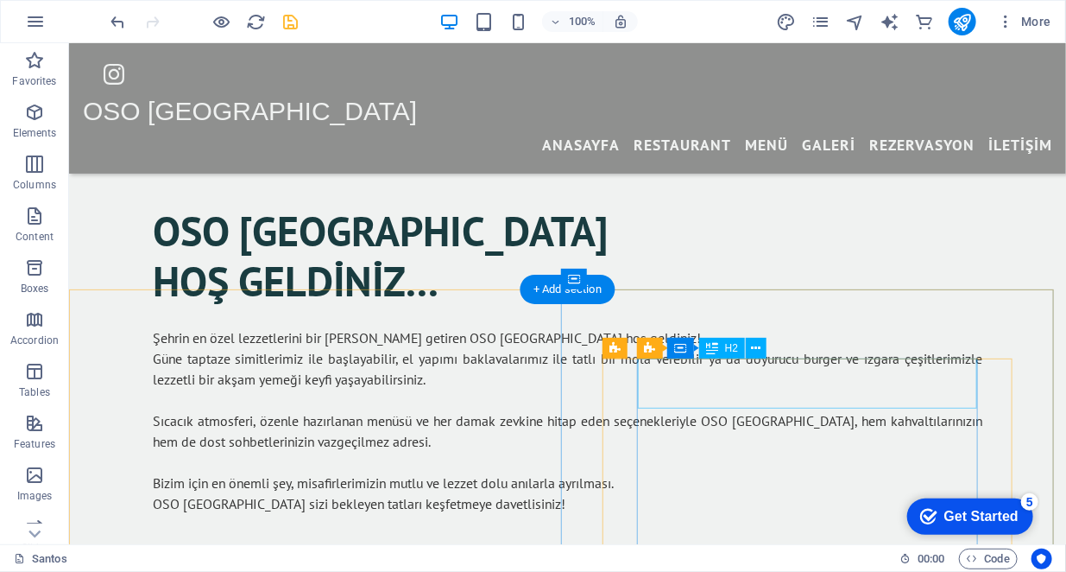
scroll to position [1122, 0]
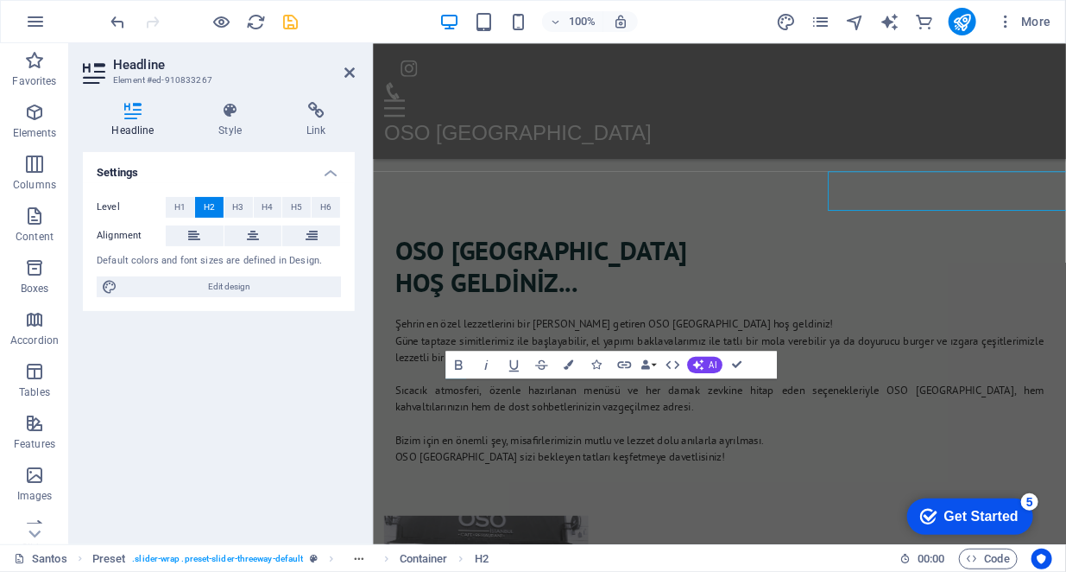
scroll to position [1209, 0]
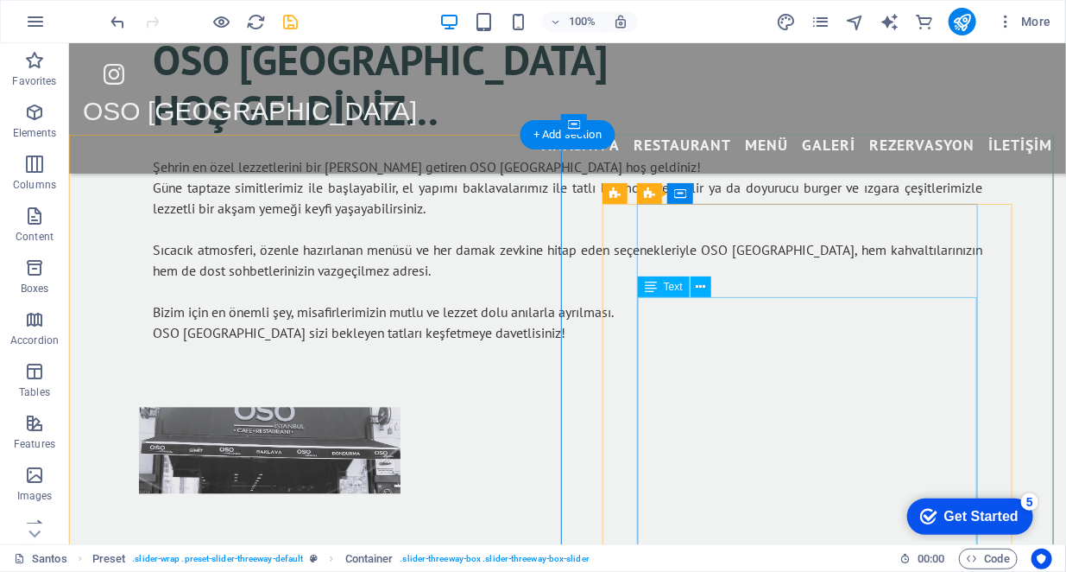
scroll to position [1274, 0]
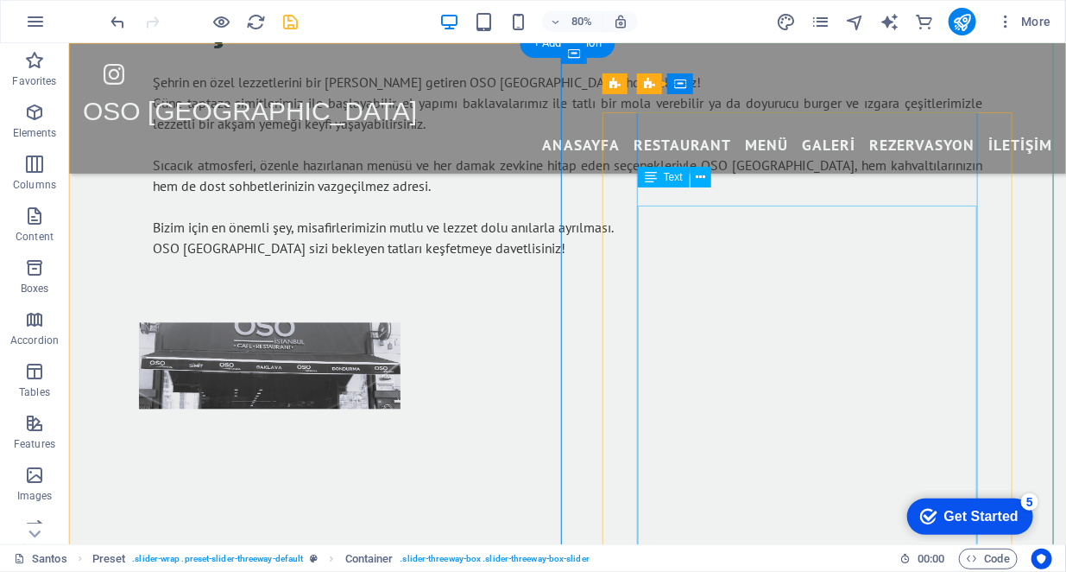
scroll to position [1320, 0]
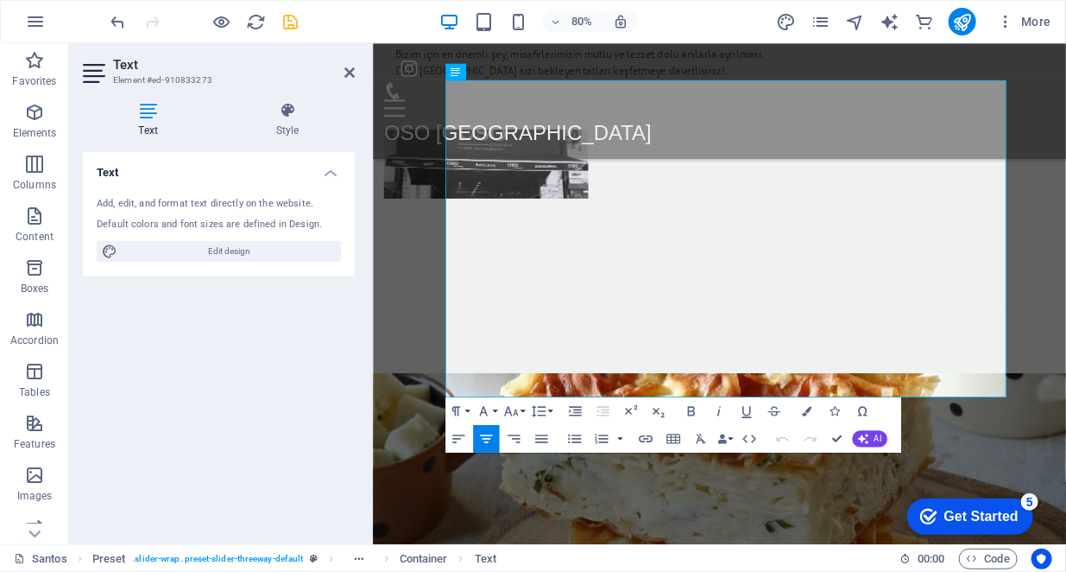
scroll to position [1683, 0]
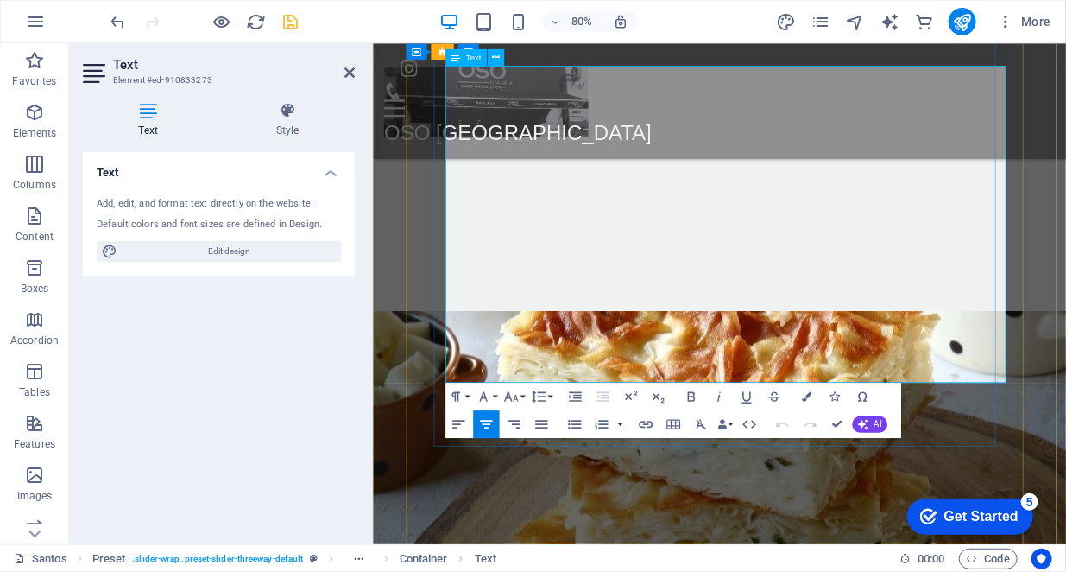
drag, startPoint x: 680, startPoint y: 440, endPoint x: 924, endPoint y: 433, distance: 243.6
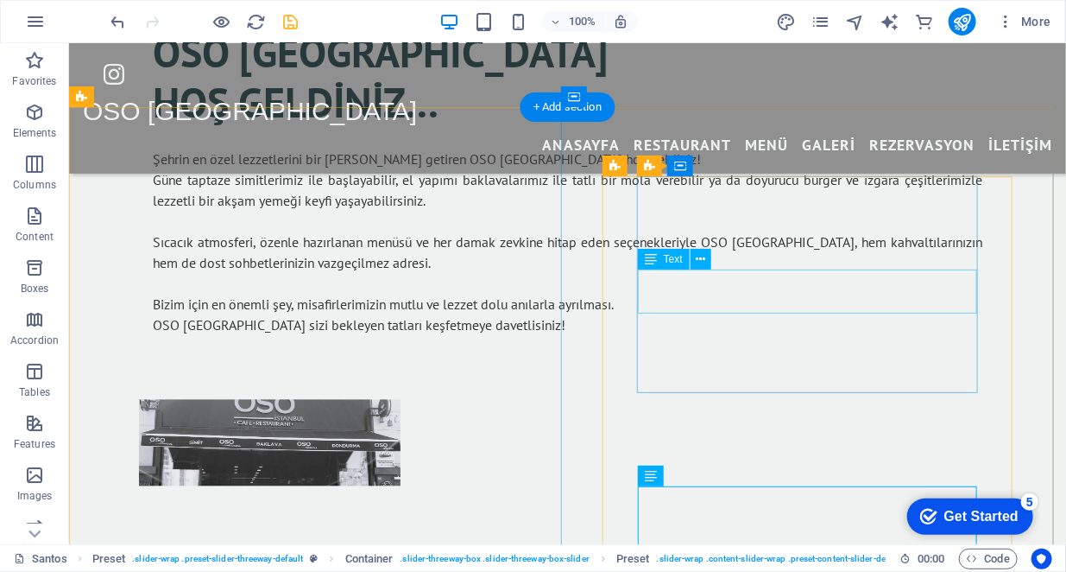
scroll to position [1002, 0]
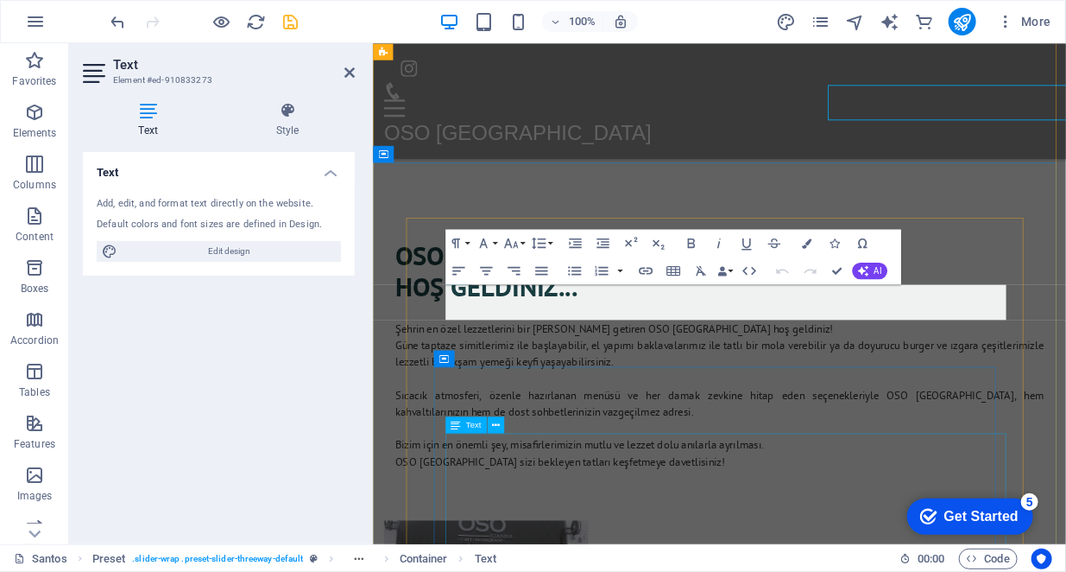
scroll to position [1409, 0]
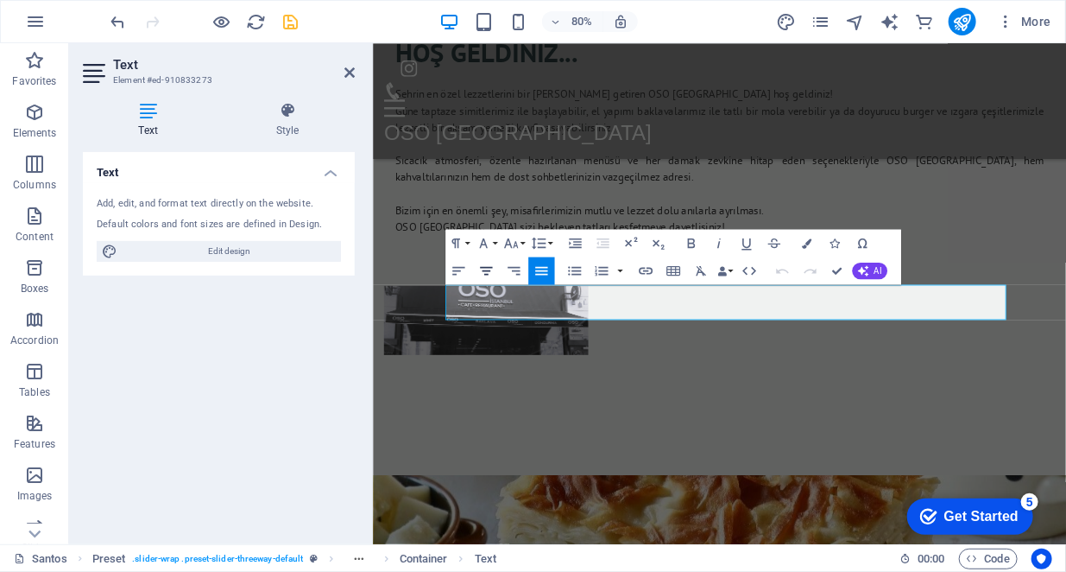
click at [495, 270] on button "Align Center" at bounding box center [486, 270] width 26 height 28
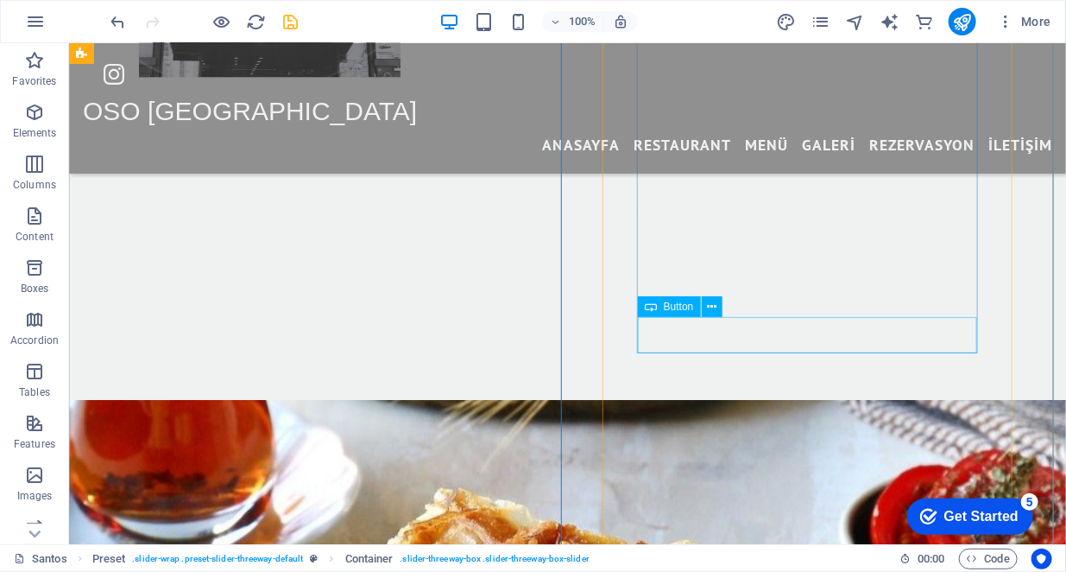
scroll to position [1841, 0]
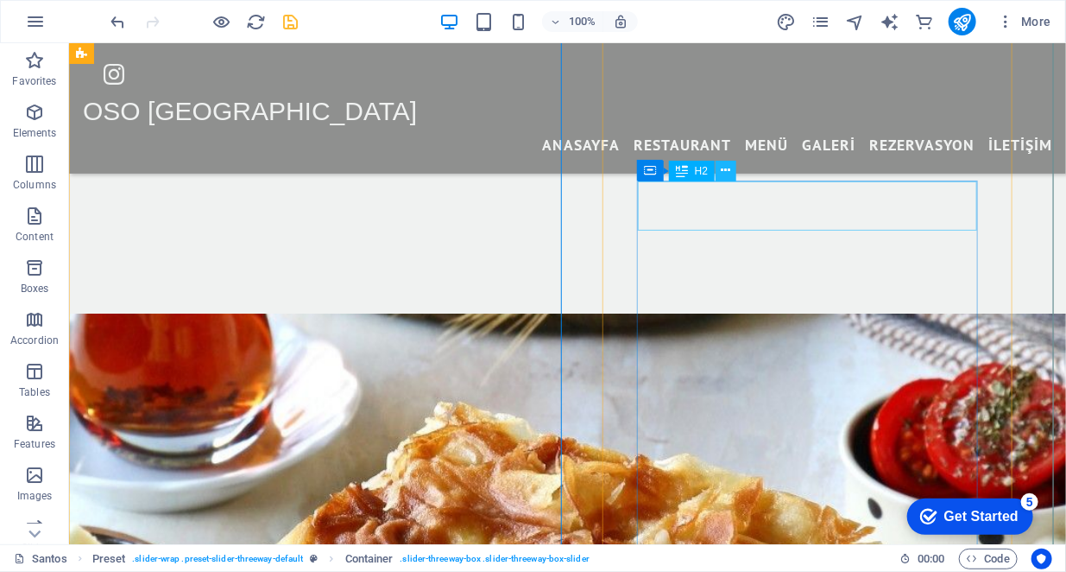
click at [727, 170] on icon at bounding box center [726, 170] width 9 height 18
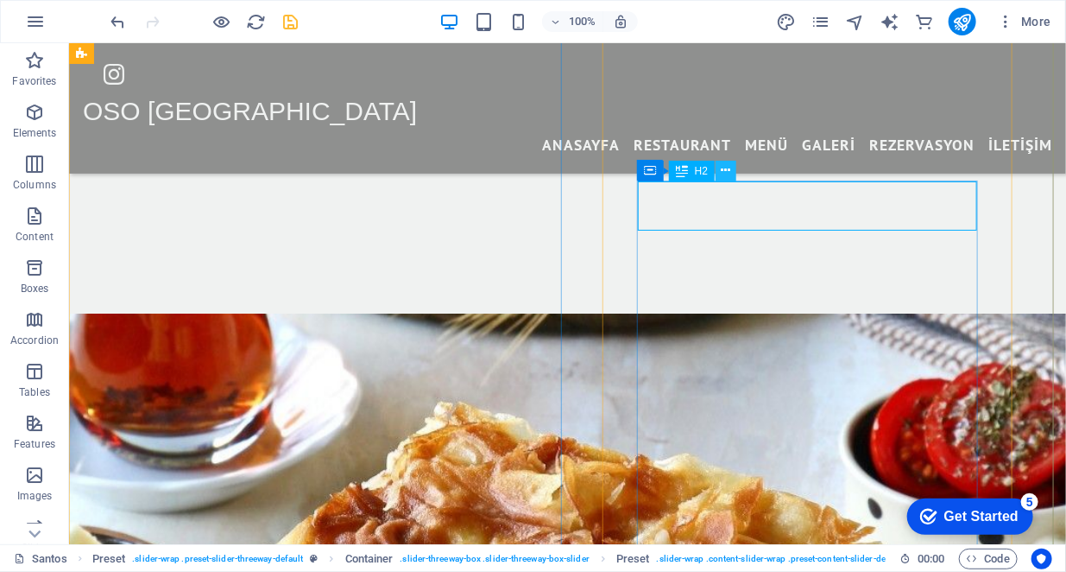
click at [725, 177] on icon at bounding box center [726, 170] width 9 height 18
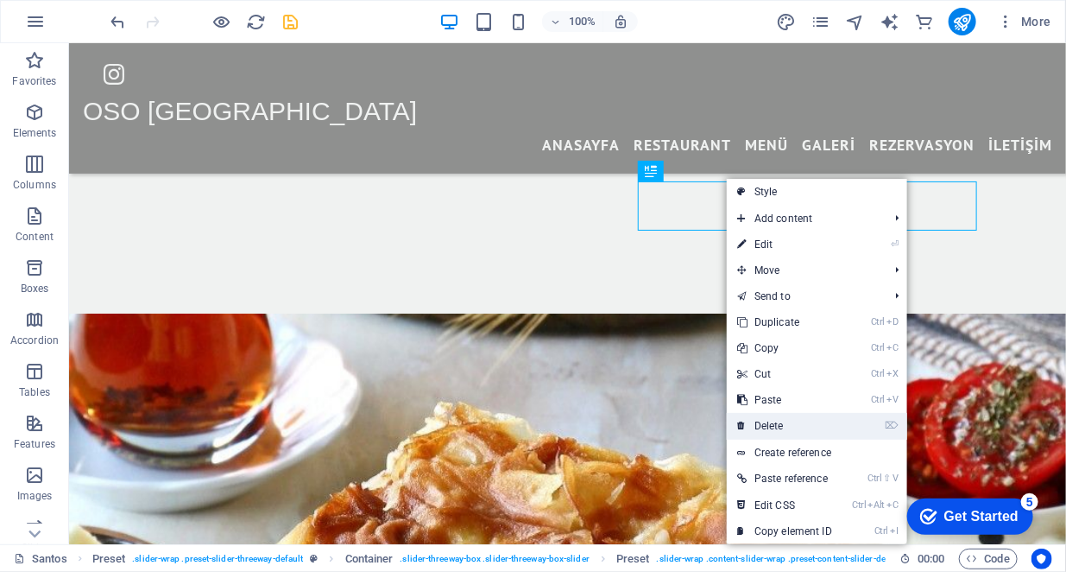
click at [781, 422] on link "⌦ Delete" at bounding box center [785, 426] width 116 height 26
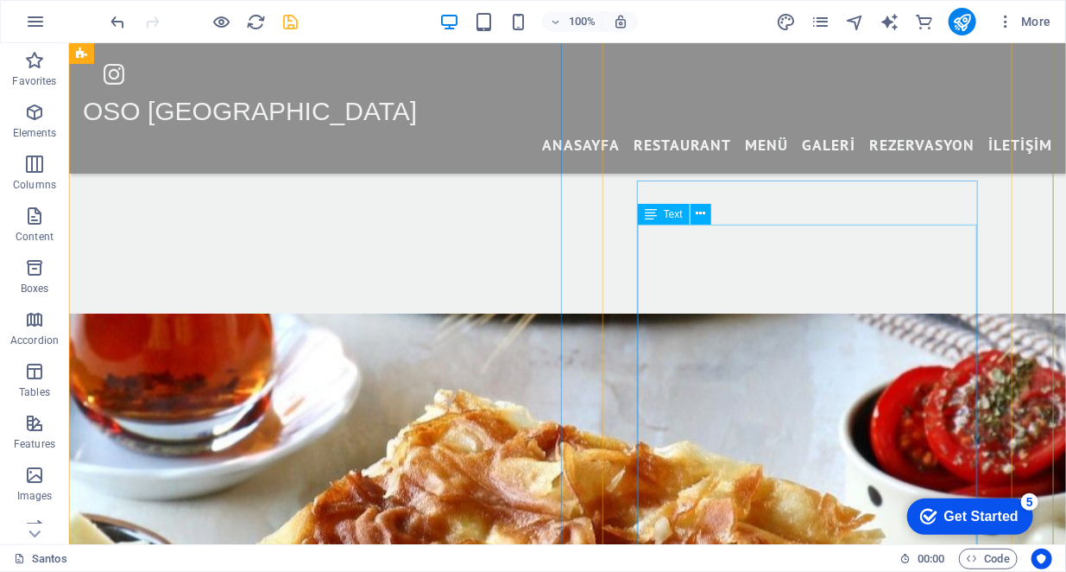
click at [705, 218] on icon at bounding box center [700, 214] width 9 height 18
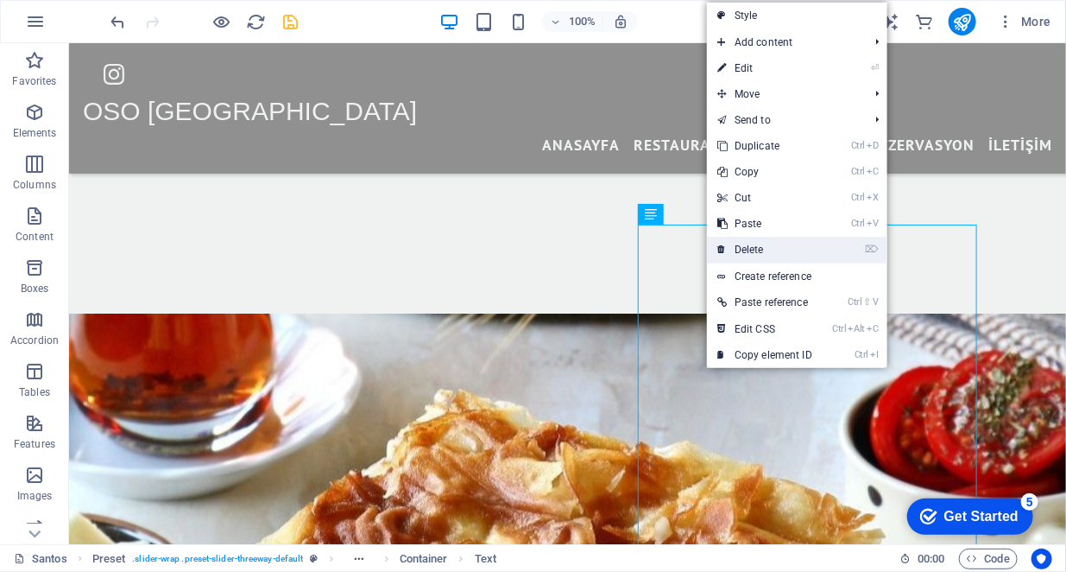
drag, startPoint x: 675, startPoint y: 206, endPoint x: 744, endPoint y: 250, distance: 81.5
click at [744, 250] on link "⌦ Delete" at bounding box center [765, 250] width 116 height 26
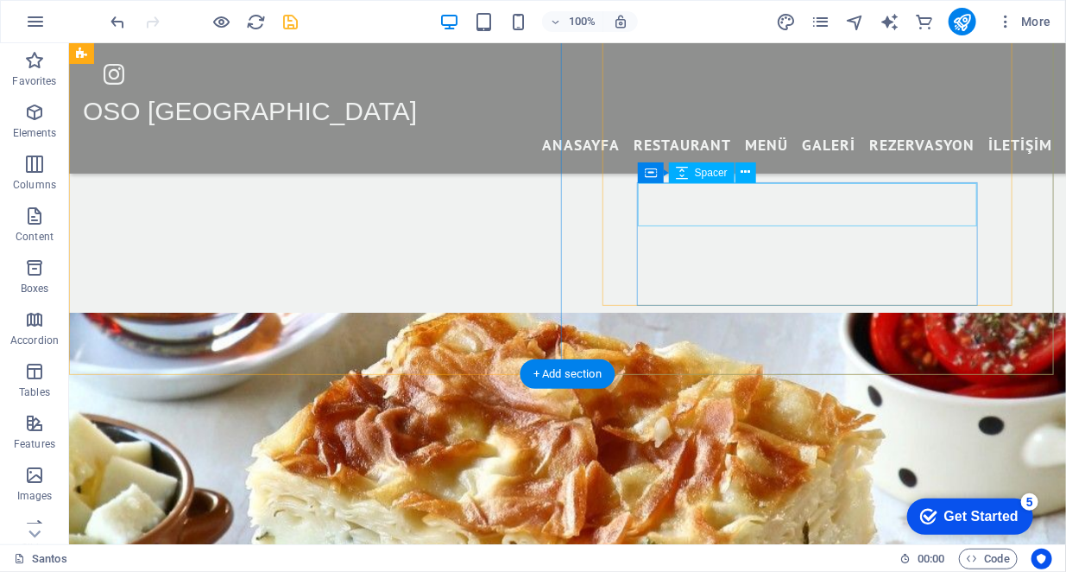
scroll to position [1754, 0]
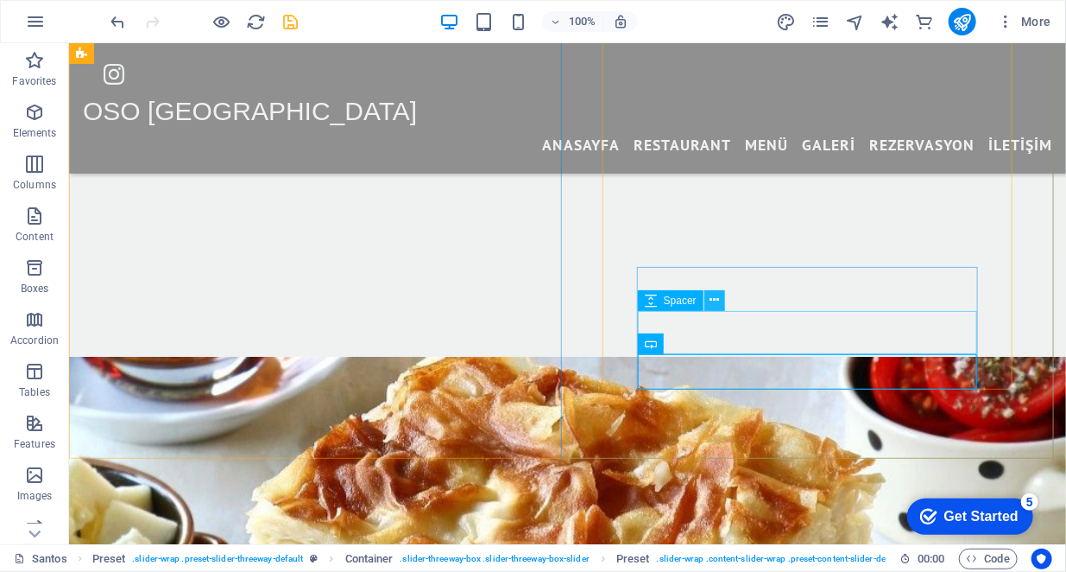
click at [718, 302] on icon at bounding box center [714, 300] width 9 height 18
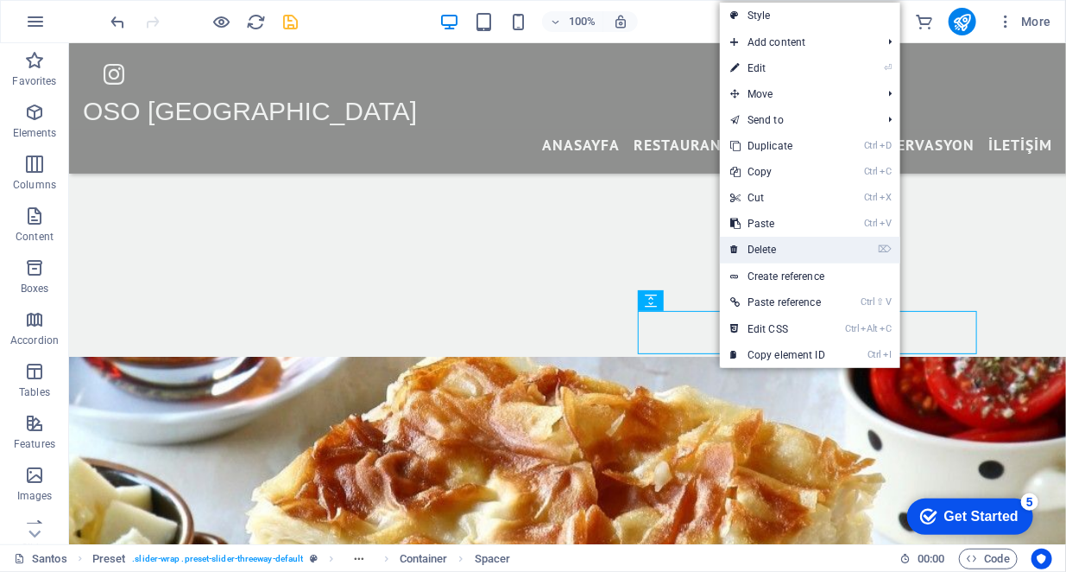
drag, startPoint x: 779, startPoint y: 253, endPoint x: 710, endPoint y: 211, distance: 81.0
click at [779, 253] on link "⌦ Delete" at bounding box center [778, 250] width 116 height 26
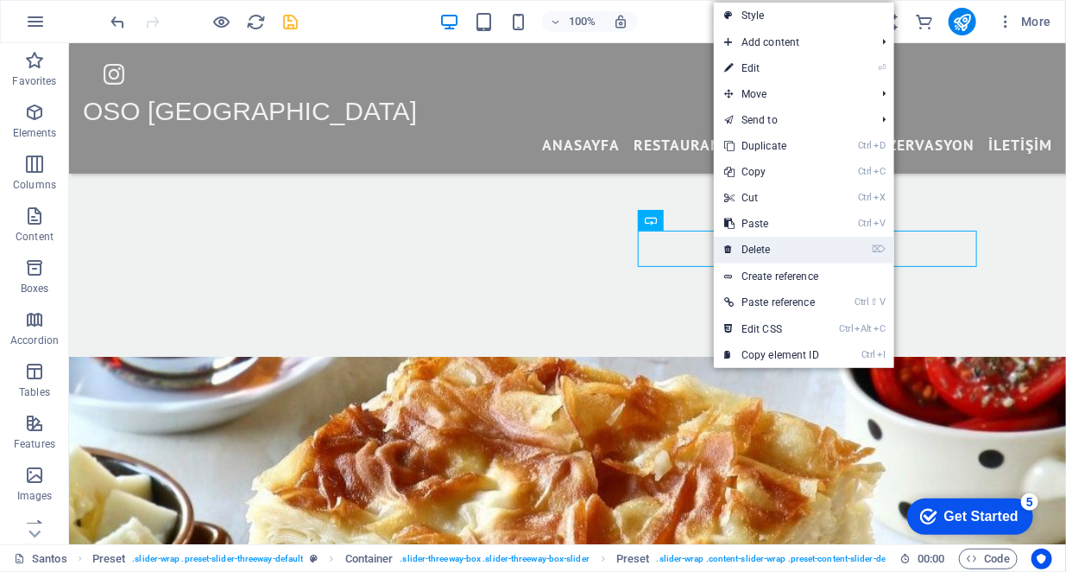
click at [755, 244] on link "⌦ Delete" at bounding box center [772, 250] width 116 height 26
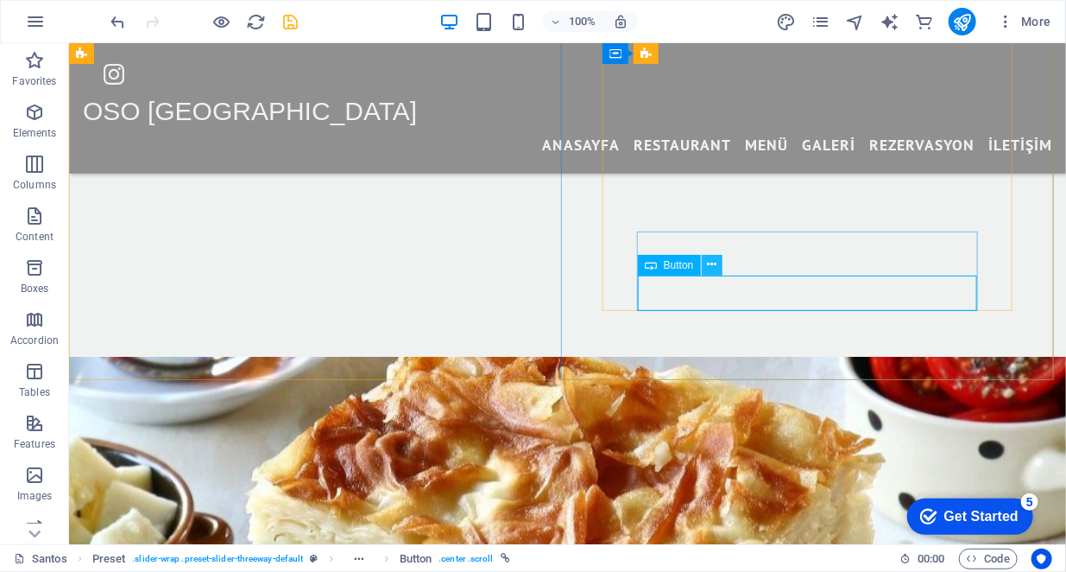
click at [718, 266] on button at bounding box center [712, 265] width 21 height 21
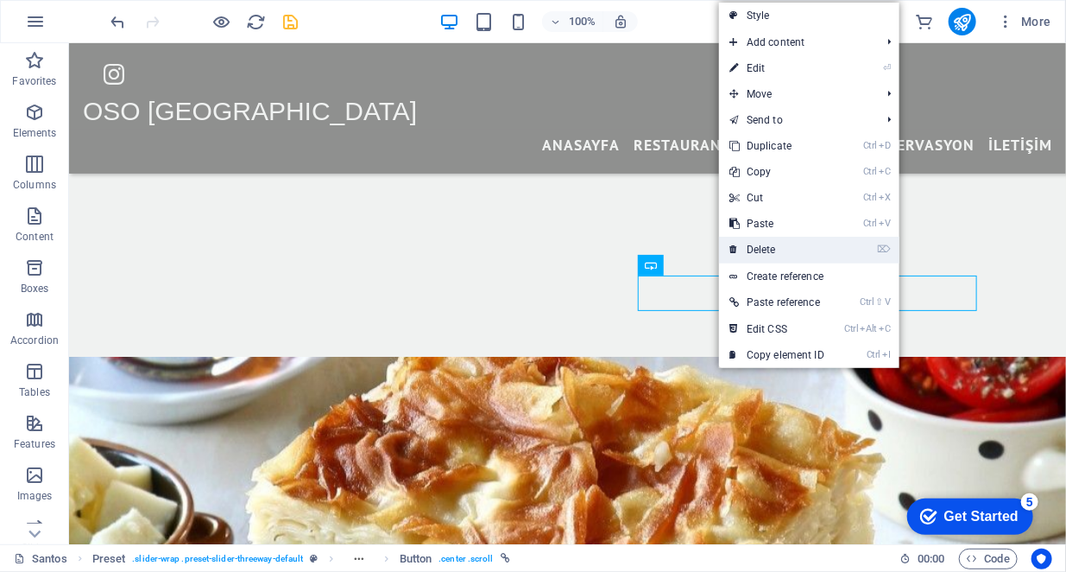
click at [768, 252] on link "⌦ Delete" at bounding box center [777, 250] width 116 height 26
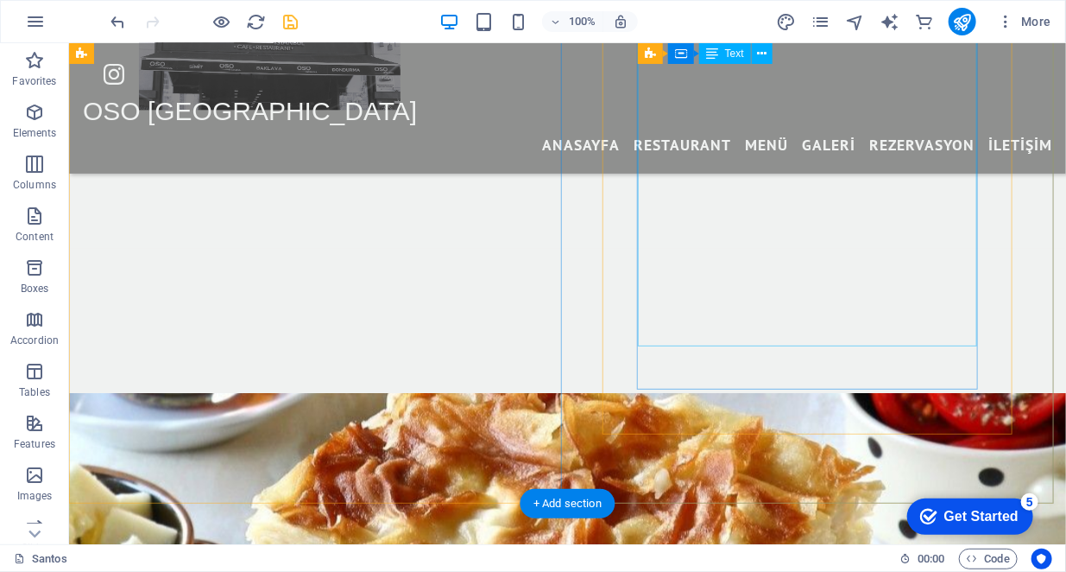
scroll to position [1841, 0]
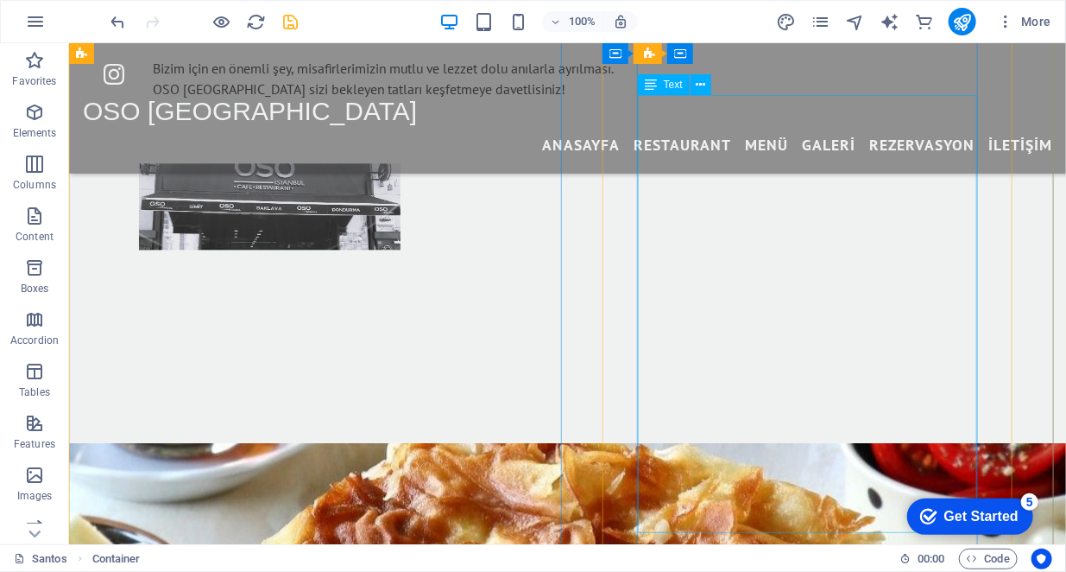
scroll to position [1668, 0]
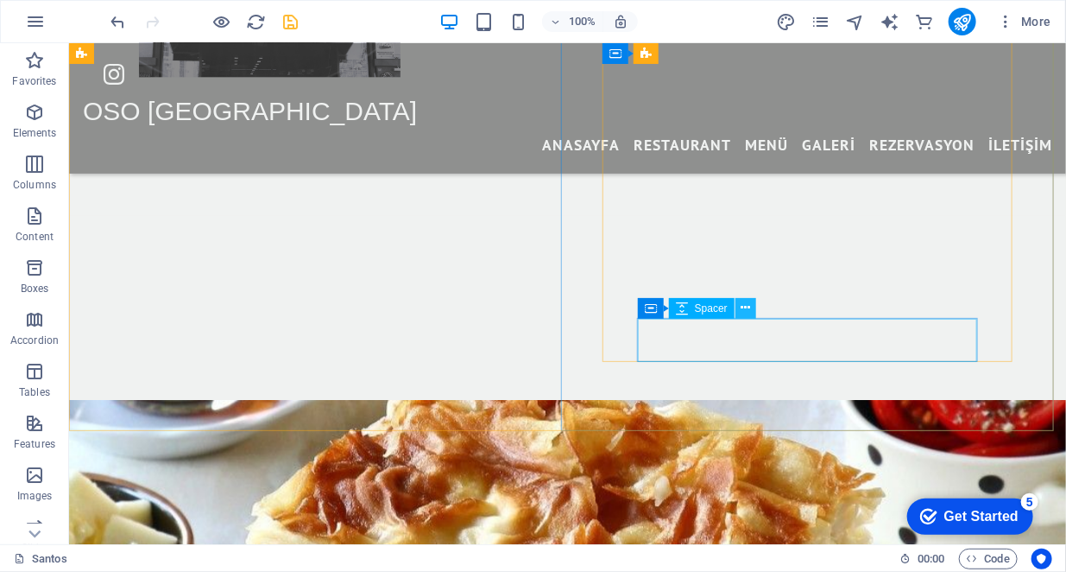
click at [746, 310] on icon at bounding box center [745, 308] width 9 height 18
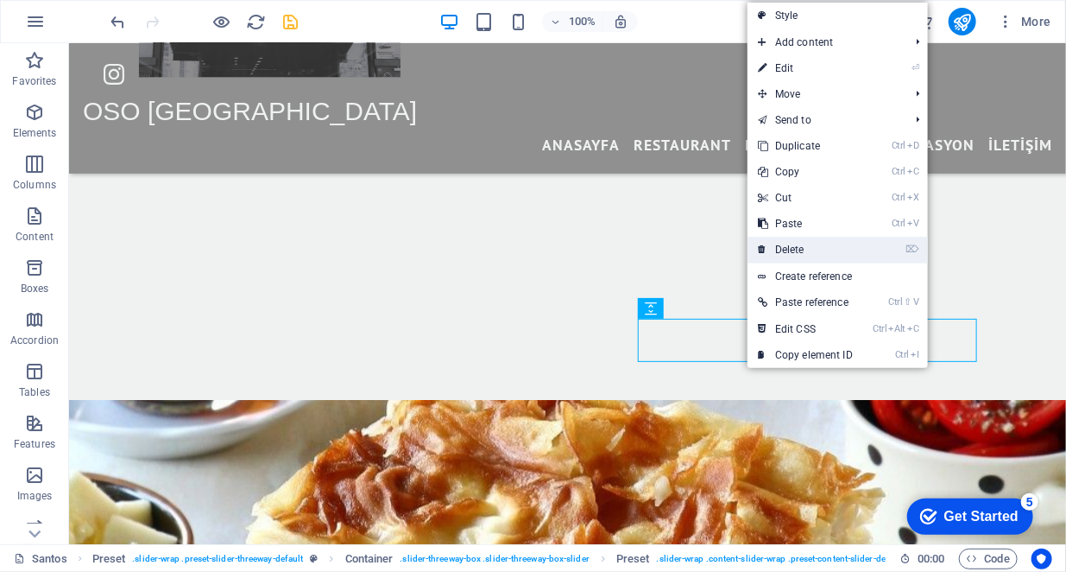
drag, startPoint x: 798, startPoint y: 257, endPoint x: 722, endPoint y: 229, distance: 81.1
click at [798, 257] on link "⌦ Delete" at bounding box center [806, 250] width 116 height 26
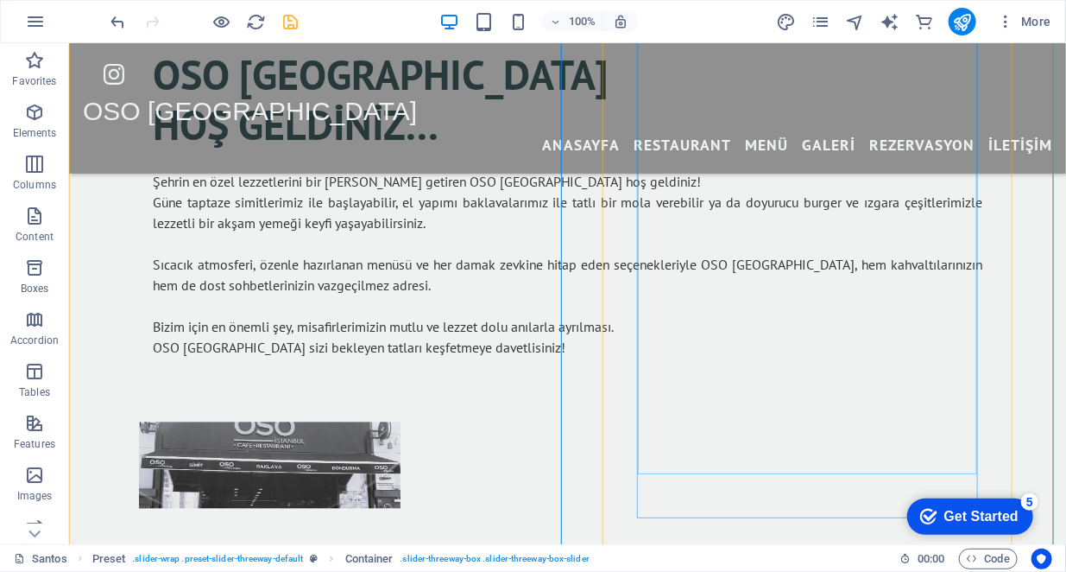
scroll to position [1495, 0]
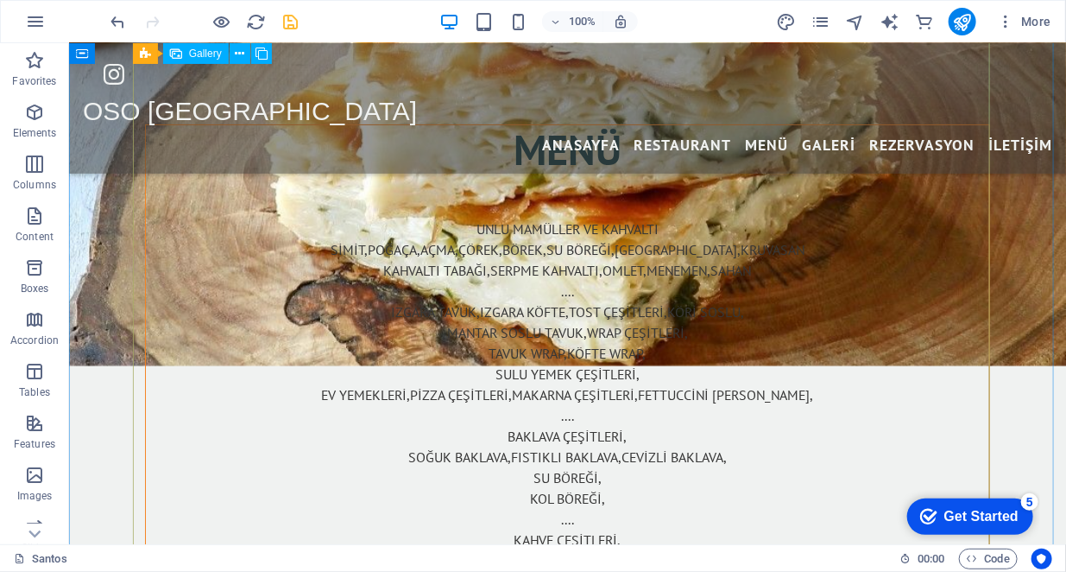
scroll to position [2677, 0]
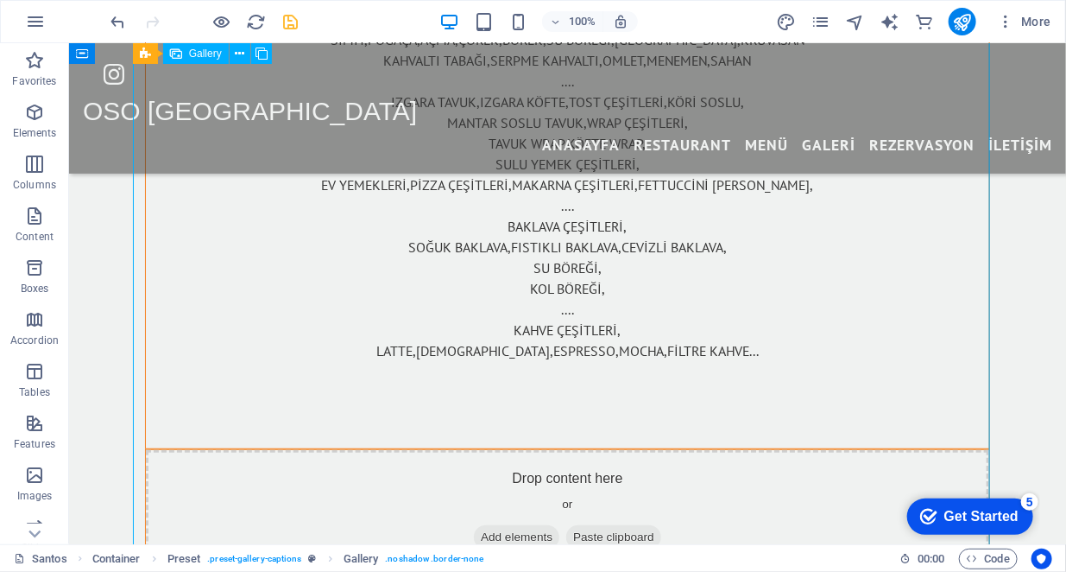
select select "4"
select select "px"
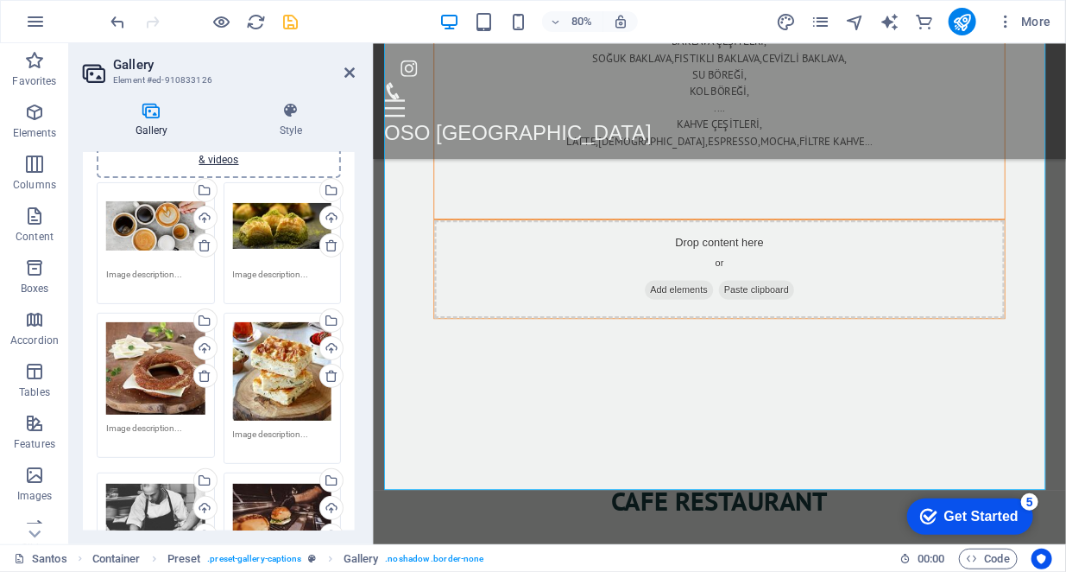
scroll to position [345, 0]
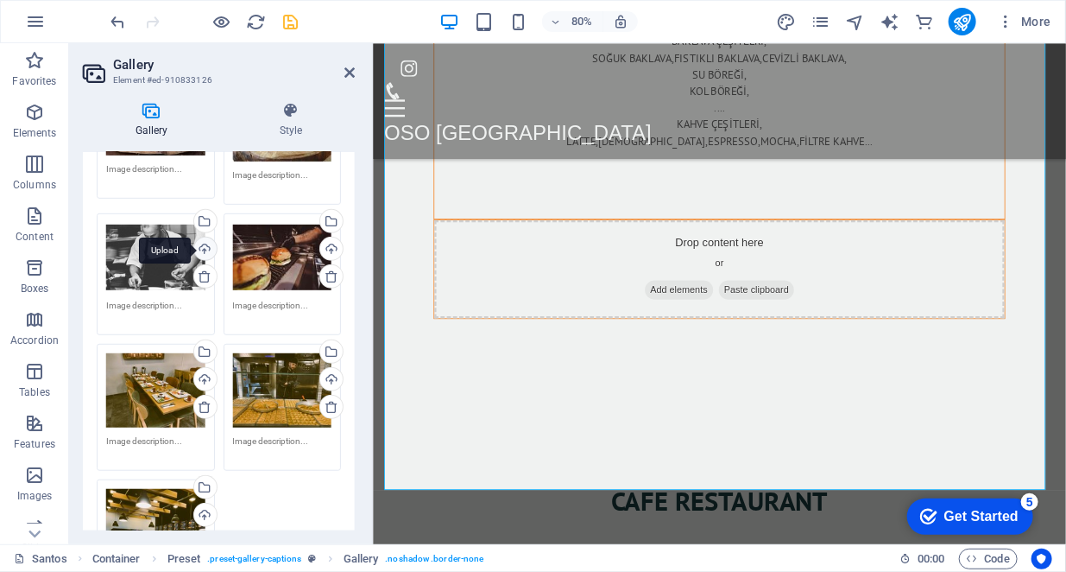
click at [204, 250] on div "Upload" at bounding box center [204, 250] width 26 height 26
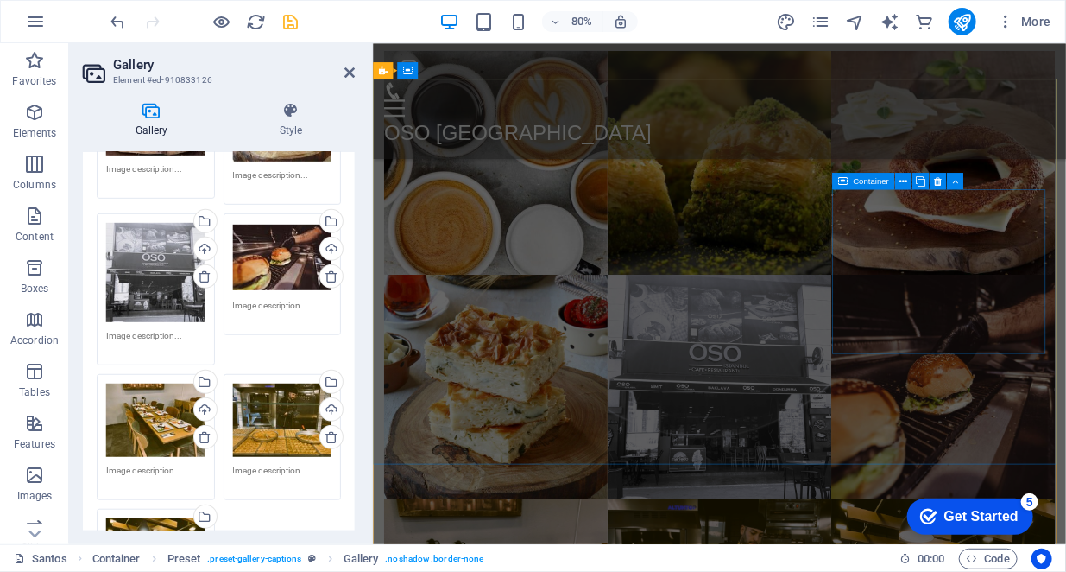
scroll to position [3524, 0]
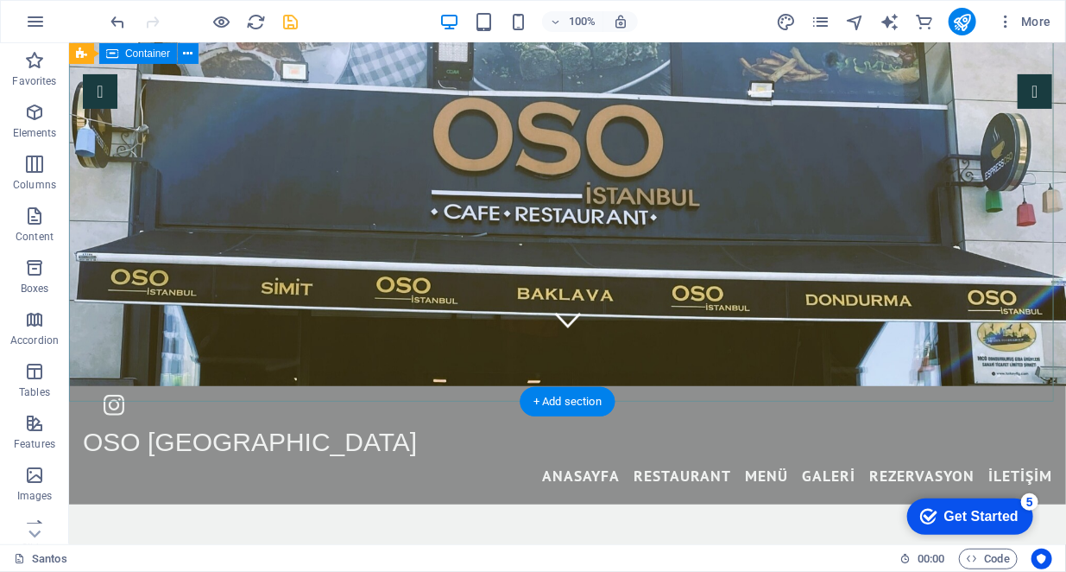
scroll to position [0, 0]
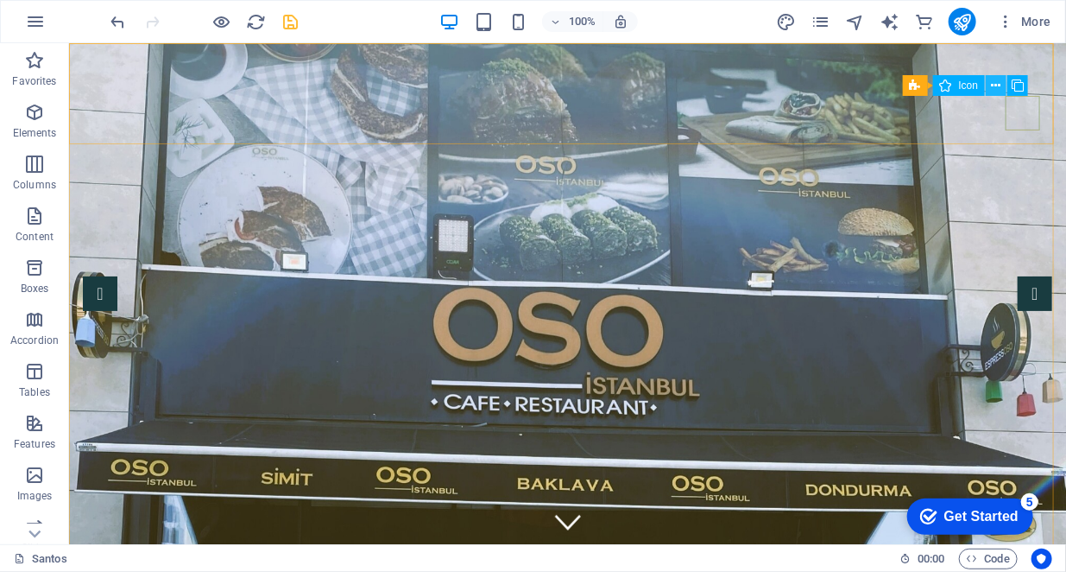
click at [1002, 90] on button at bounding box center [996, 85] width 21 height 21
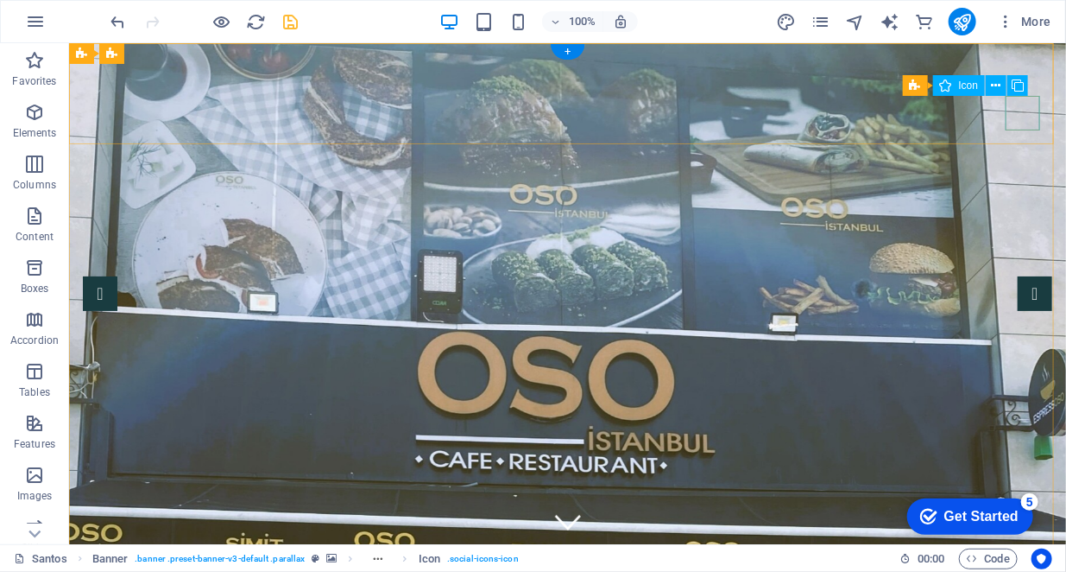
select select "xMidYMid"
select select "px"
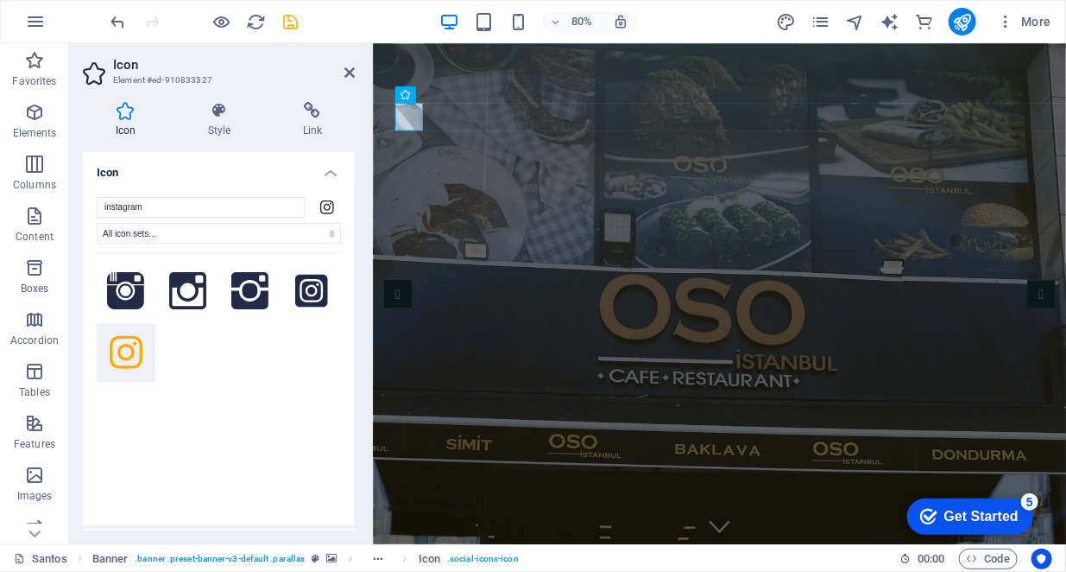
click at [193, 180] on h4 "Icon" at bounding box center [219, 167] width 272 height 31
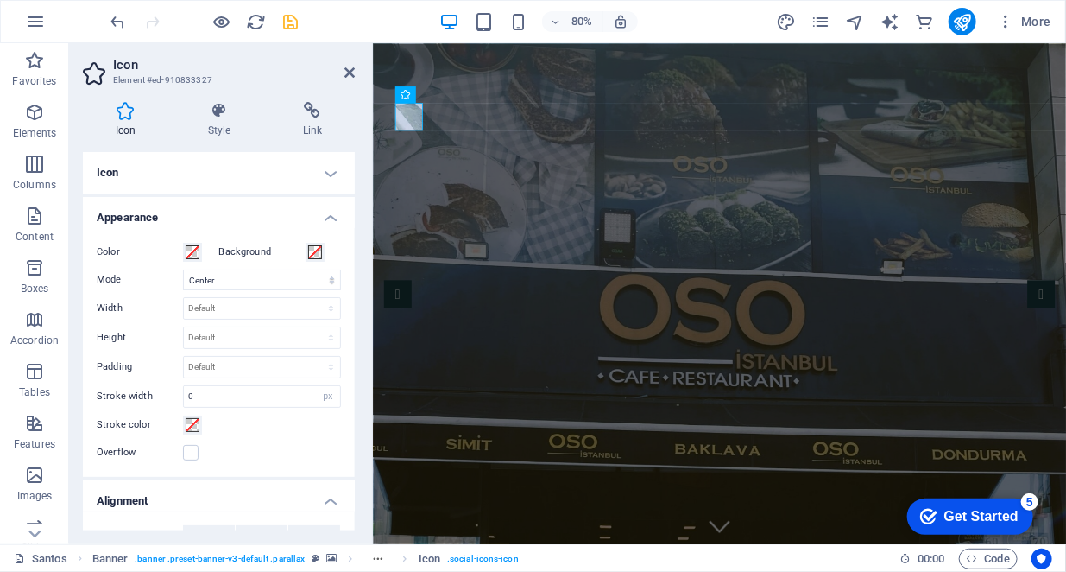
click at [270, 172] on h4 "Icon" at bounding box center [219, 172] width 272 height 41
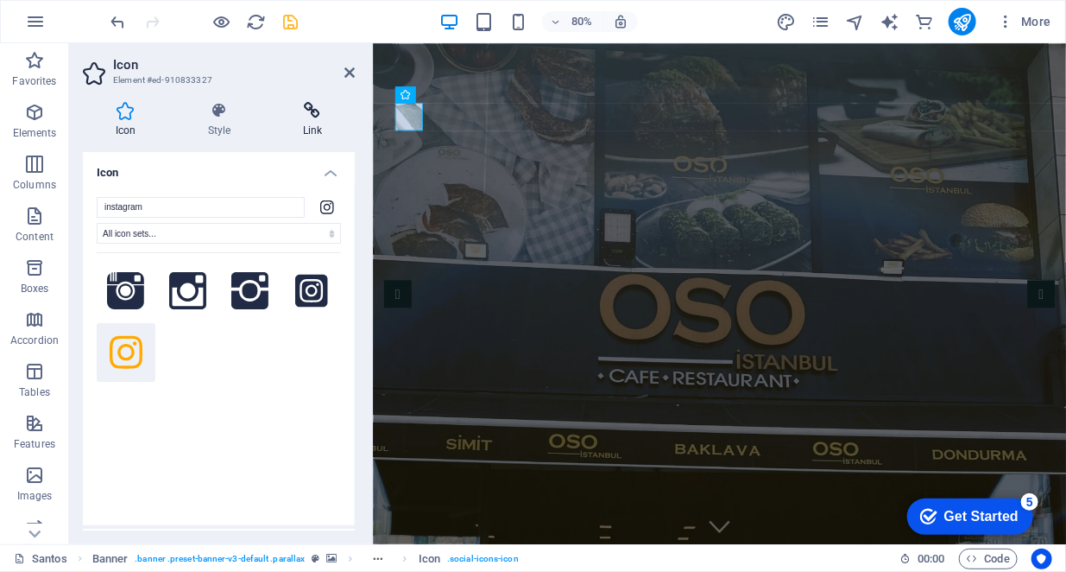
click at [310, 120] on h4 "Link" at bounding box center [312, 120] width 85 height 36
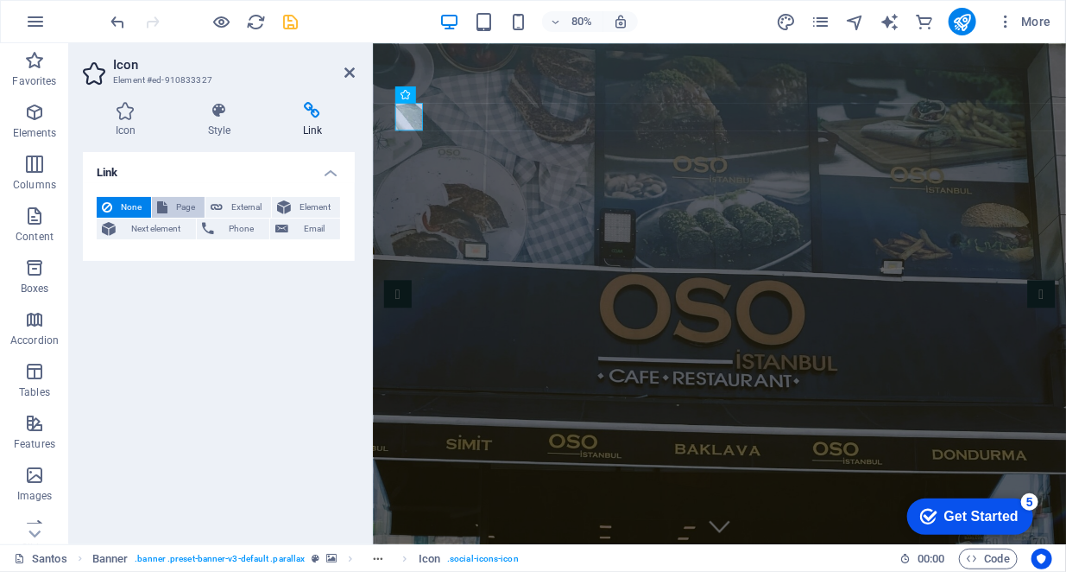
click at [170, 206] on button "Page" at bounding box center [178, 207] width 53 height 21
select select
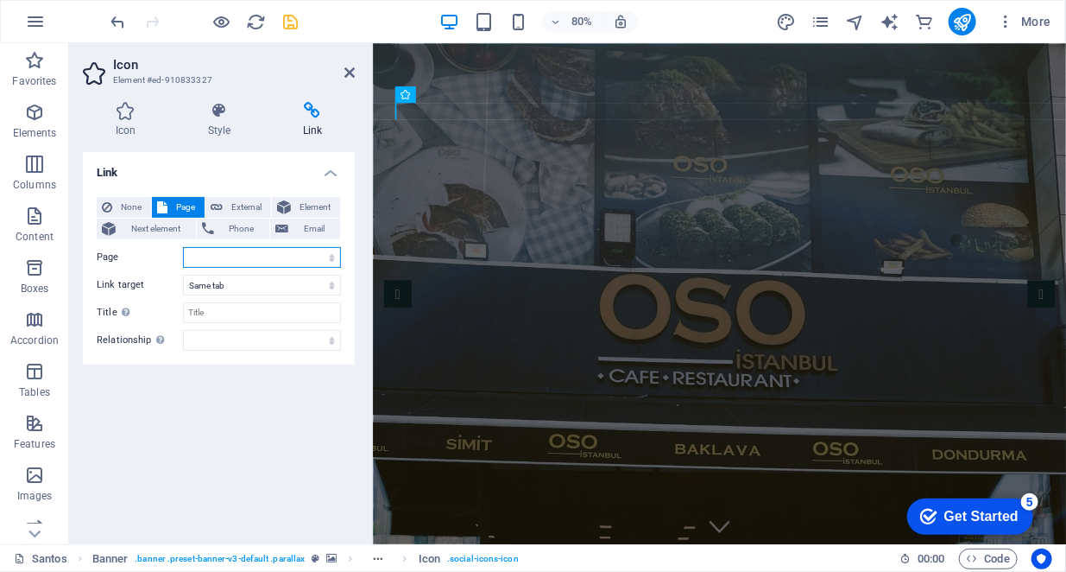
click at [250, 257] on select "Santos Subpage Legal Notice Privacy" at bounding box center [262, 257] width 158 height 21
click at [224, 263] on select "Santos Subpage Legal Notice Privacy" at bounding box center [262, 257] width 158 height 21
click at [235, 120] on h4 "Style" at bounding box center [222, 120] width 95 height 36
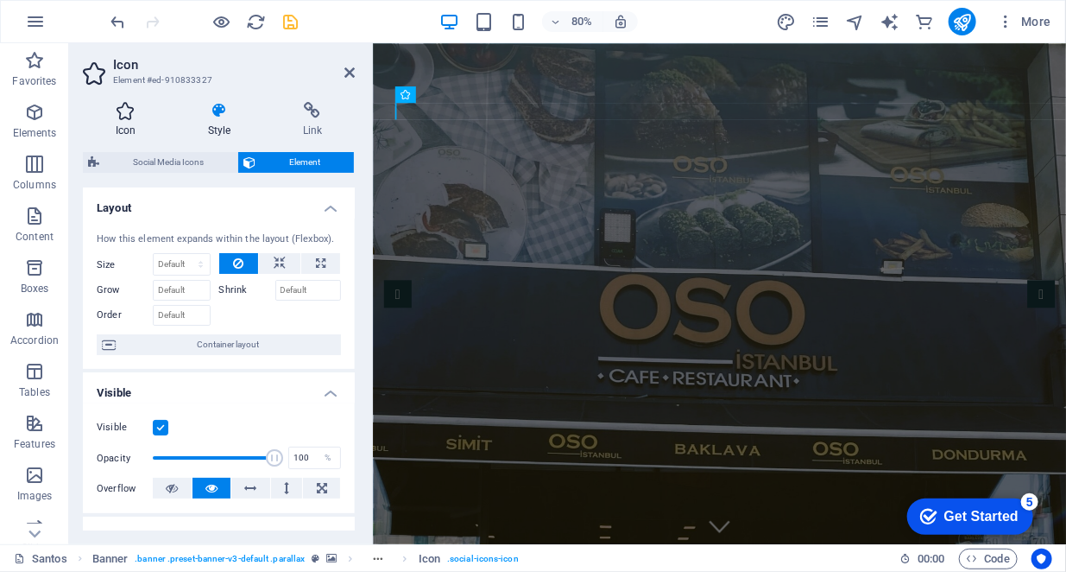
click at [126, 119] on h4 "Icon" at bounding box center [129, 120] width 92 height 36
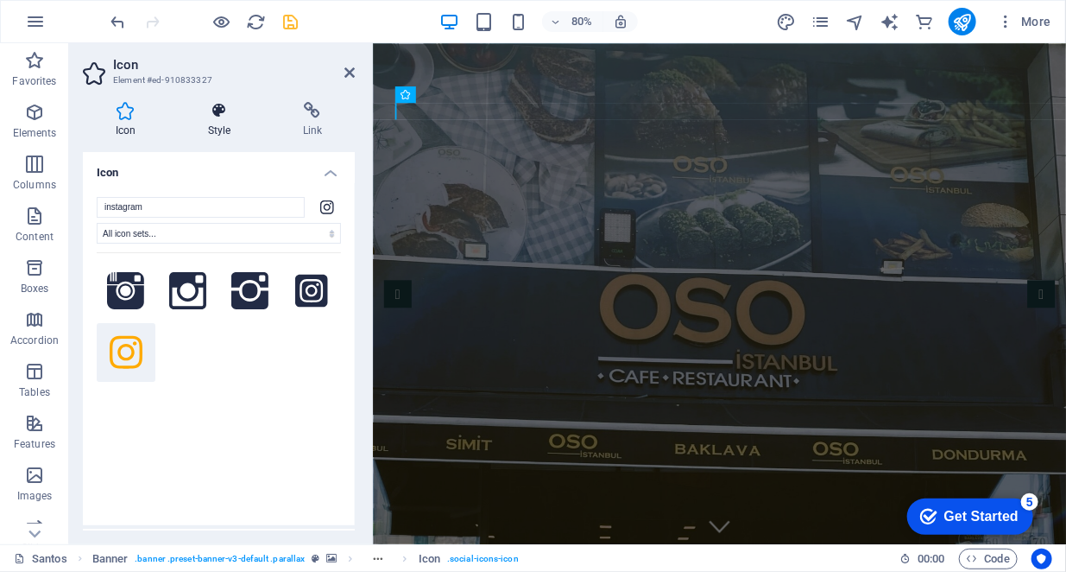
click at [219, 118] on icon at bounding box center [219, 110] width 88 height 17
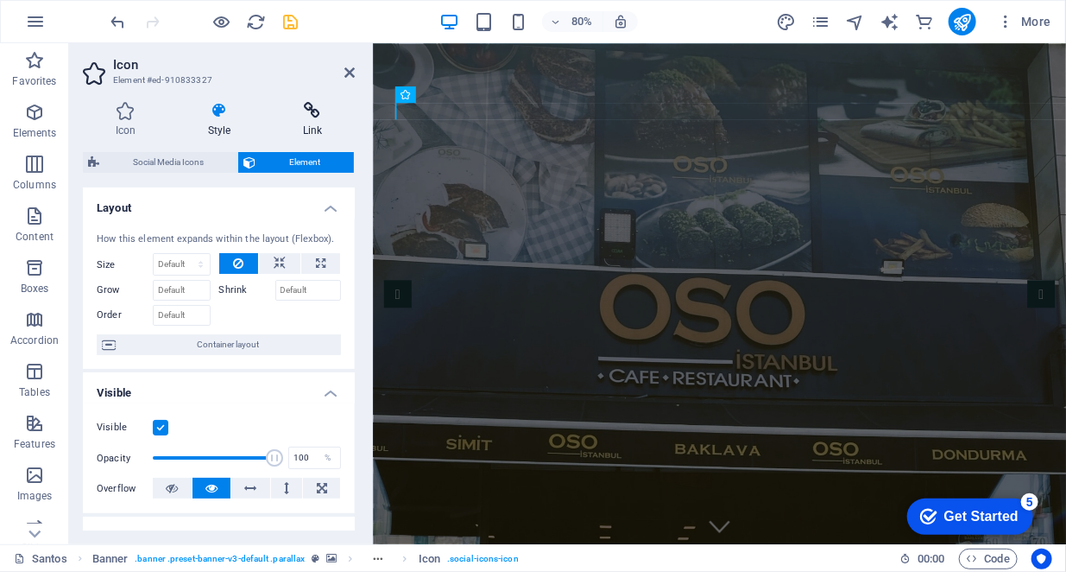
click at [305, 120] on h4 "Link" at bounding box center [312, 120] width 85 height 36
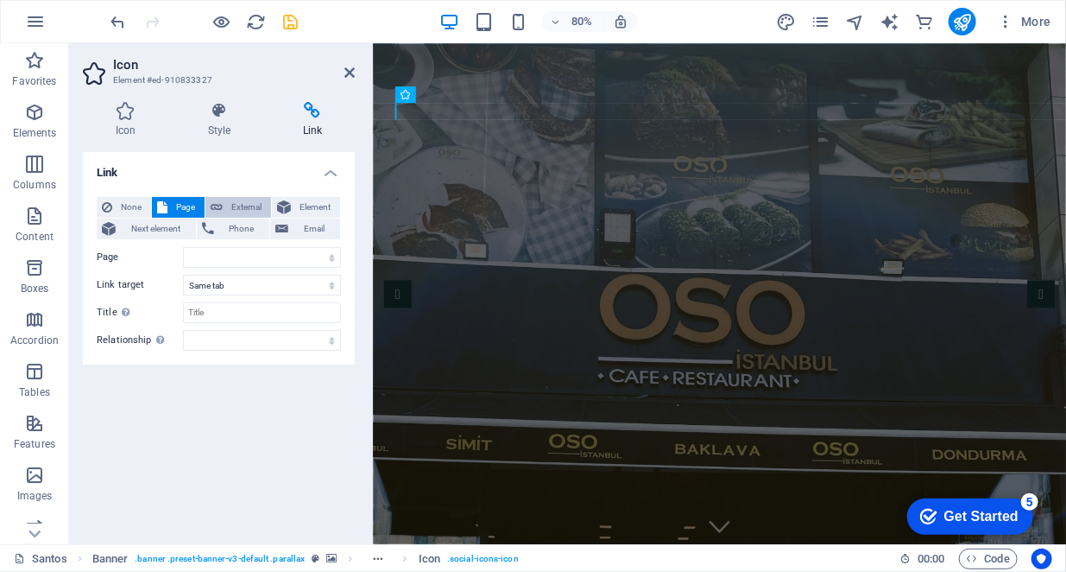
click at [250, 207] on span "External" at bounding box center [247, 207] width 38 height 21
select select "blank"
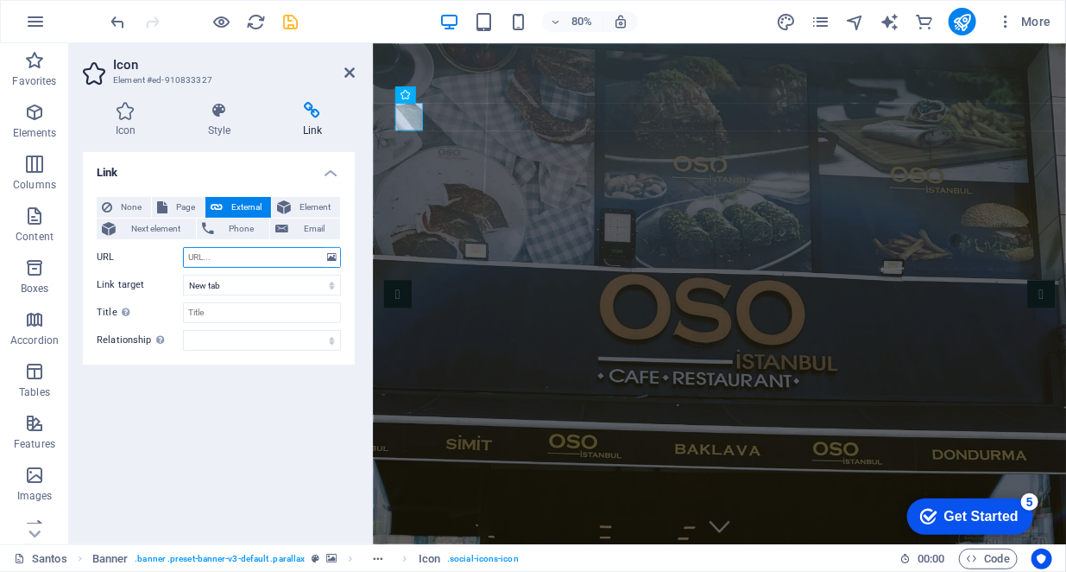
paste input "https://www.instagram.com/osoistanbul?igsh=MW1jdThqZWpkNGRocA%3D%3D&utm_source=…"
type input "https://www.instagram.com/osoistanbul?igsh=MW1jdThqZWpkNGRocA%3D%3D&utm_source=…"
click at [350, 73] on icon at bounding box center [350, 73] width 10 height 14
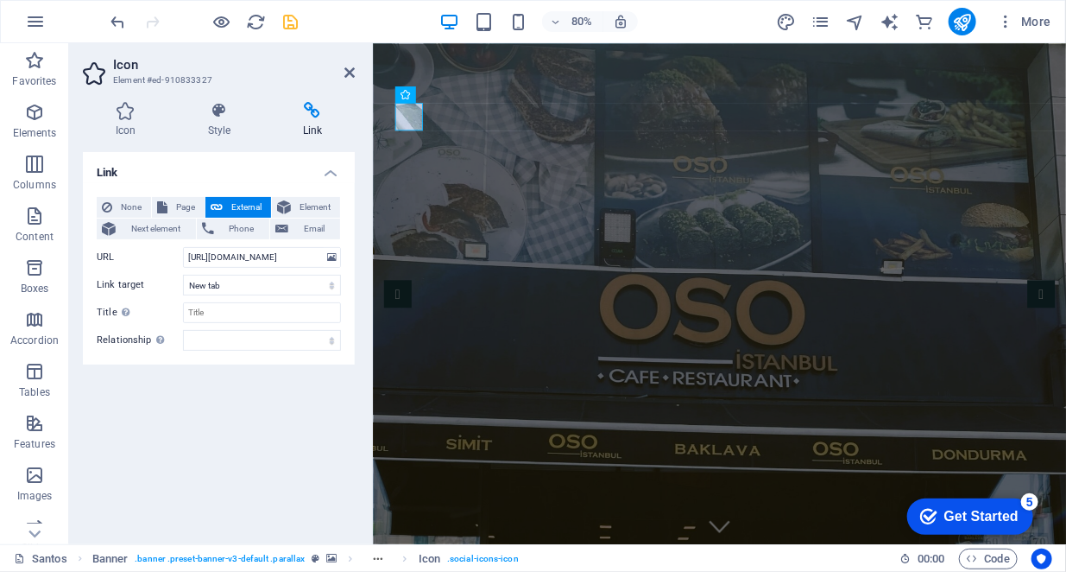
click at [240, 401] on div "Link None Page External Element Next element Phone Email Page Santos Subpage Le…" at bounding box center [219, 341] width 272 height 378
click at [350, 71] on icon at bounding box center [350, 73] width 10 height 14
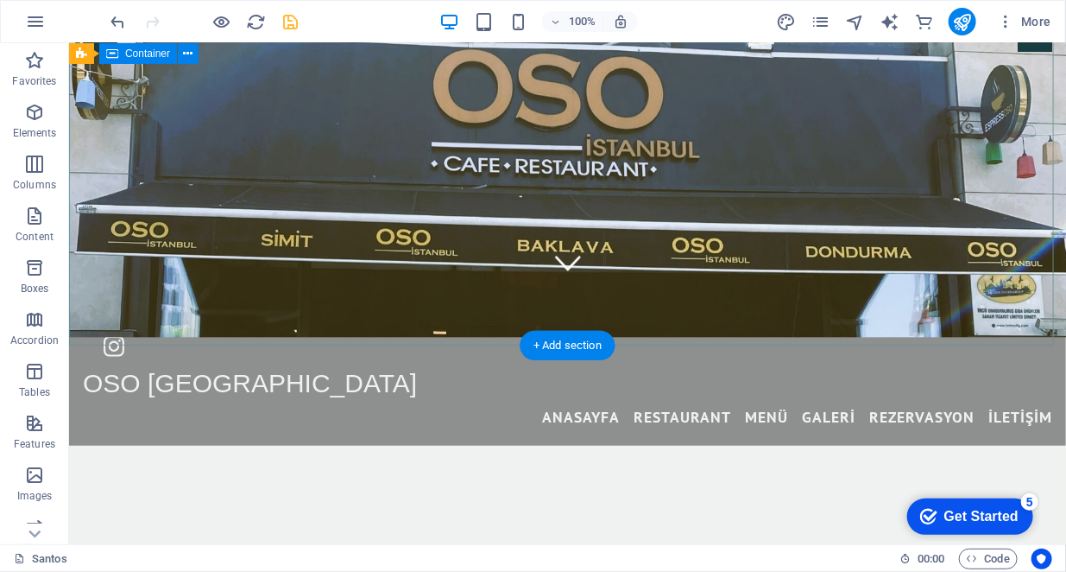
scroll to position [0, 0]
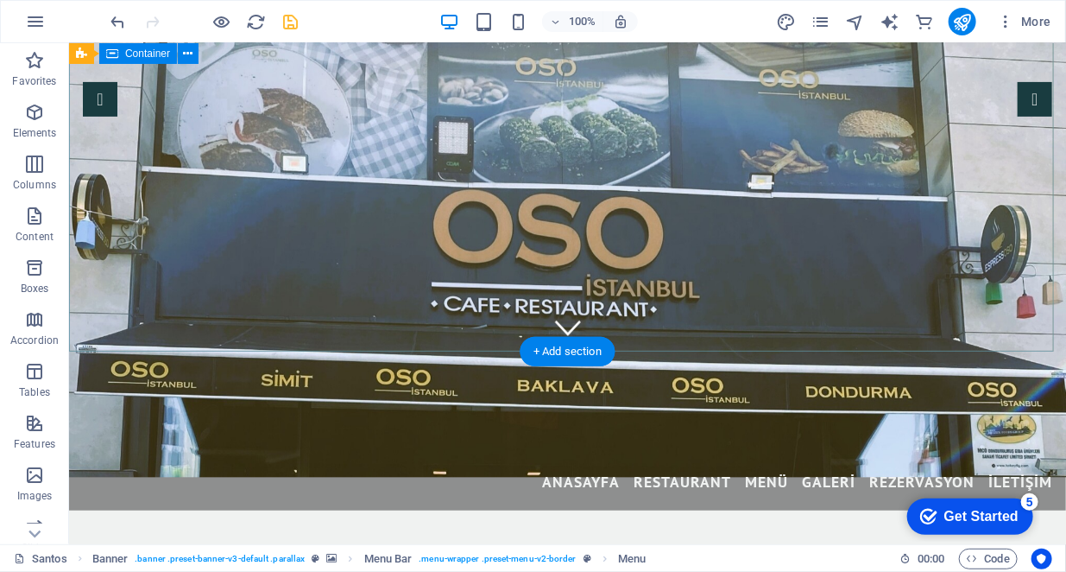
scroll to position [259, 0]
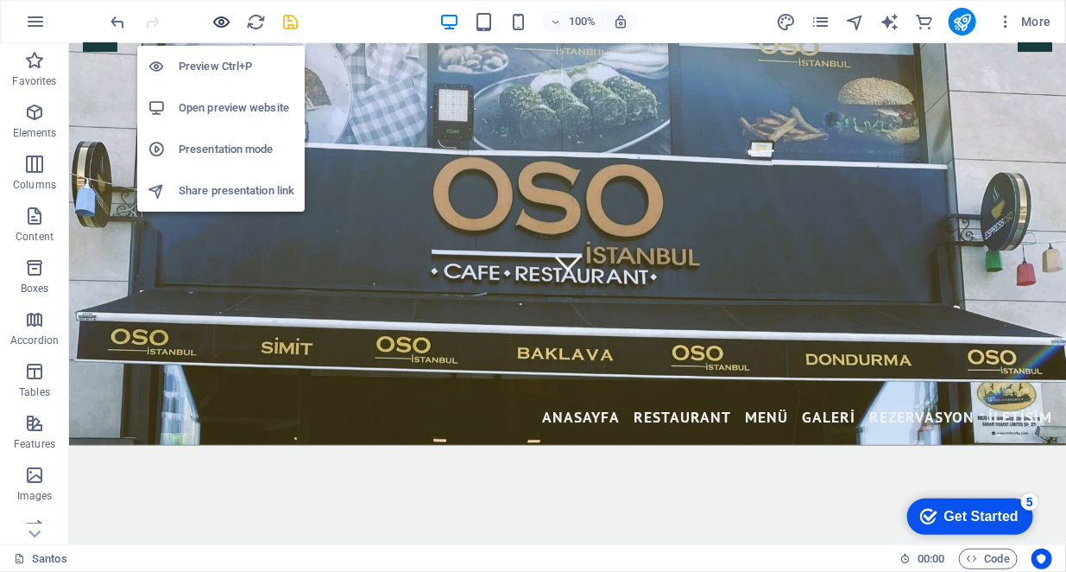
click at [226, 21] on icon "button" at bounding box center [222, 22] width 20 height 20
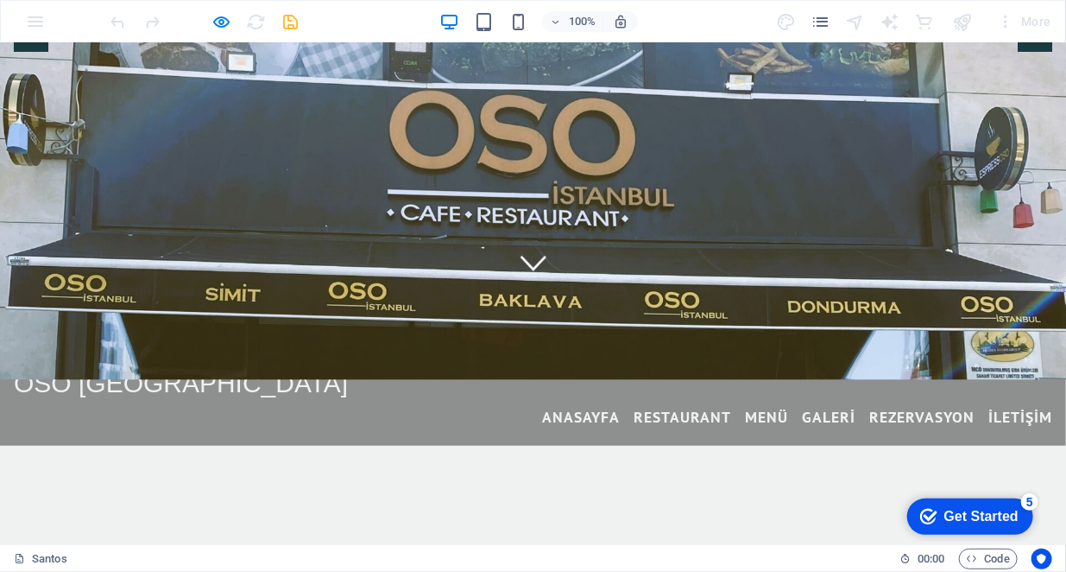
scroll to position [0, 0]
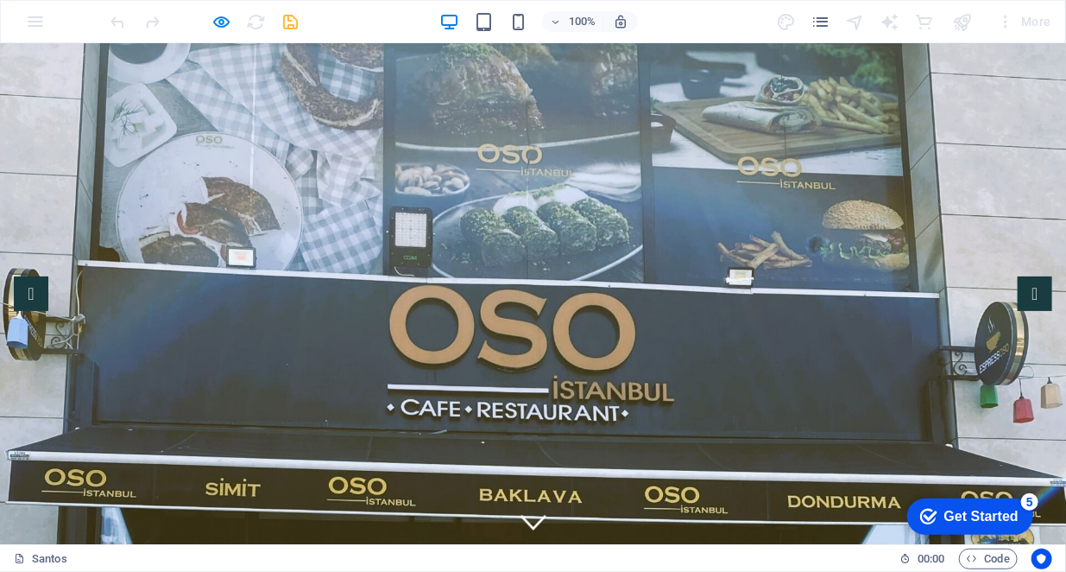
click at [972, 512] on div "Get Started" at bounding box center [981, 516] width 74 height 16
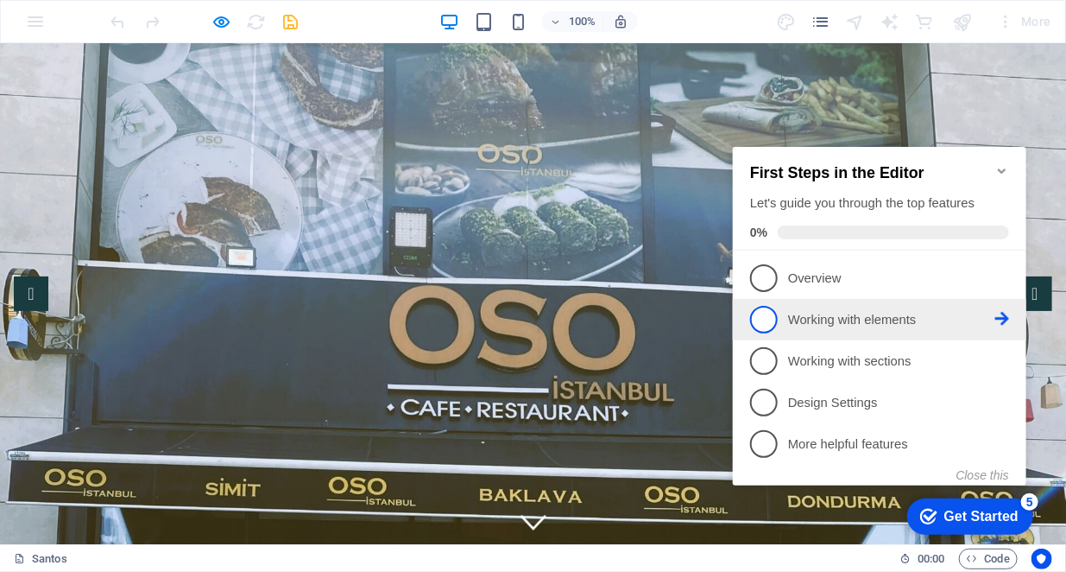
click at [780, 315] on link "2 Working with elements - incomplete" at bounding box center [878, 319] width 259 height 28
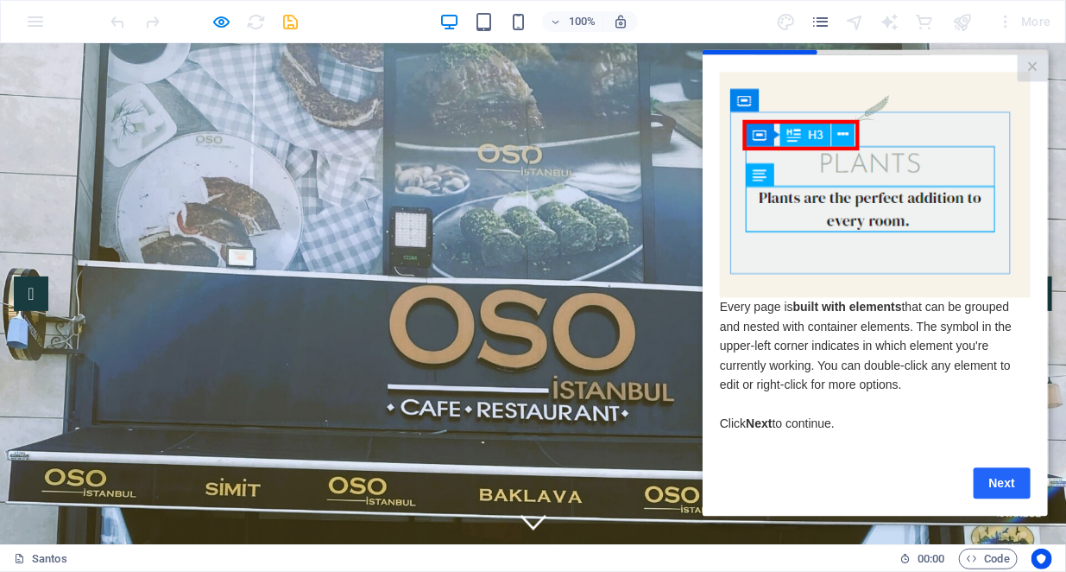
click at [1005, 481] on link "Next" at bounding box center [1001, 482] width 57 height 31
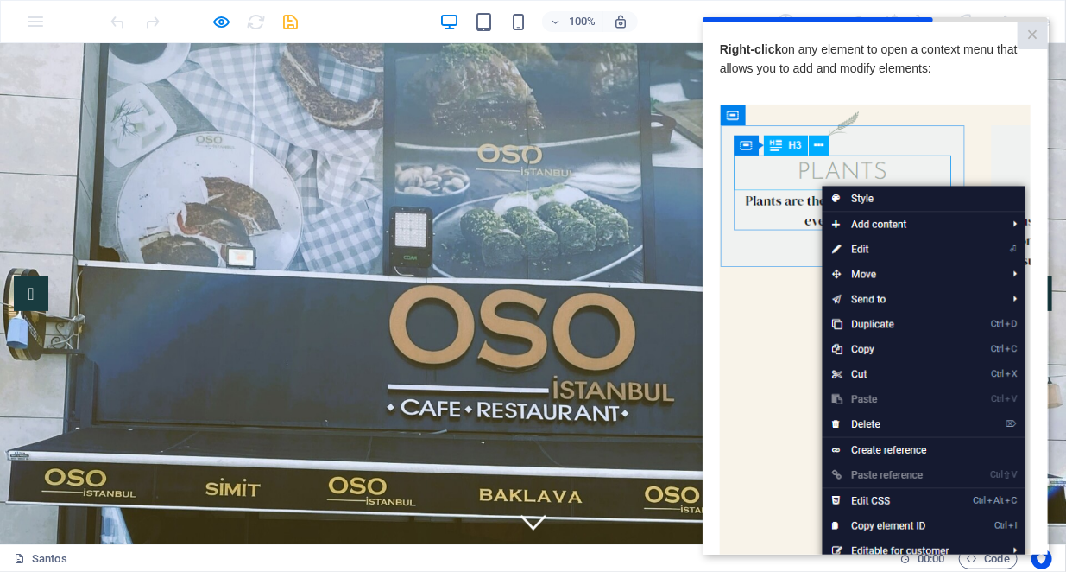
click at [779, 351] on img at bounding box center [874, 349] width 311 height 490
click at [929, 504] on img at bounding box center [874, 349] width 311 height 490
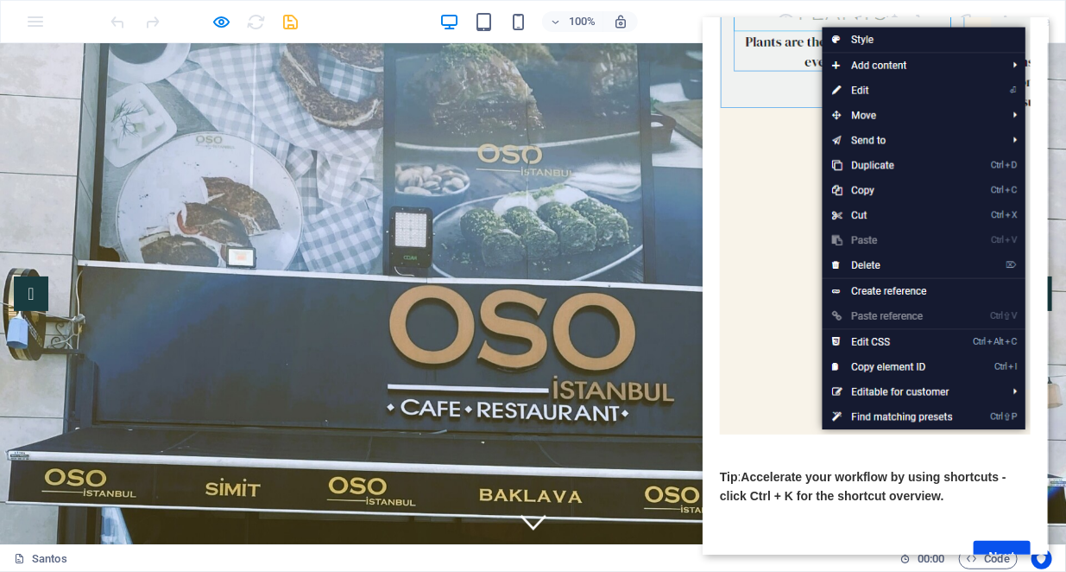
scroll to position [211, 0]
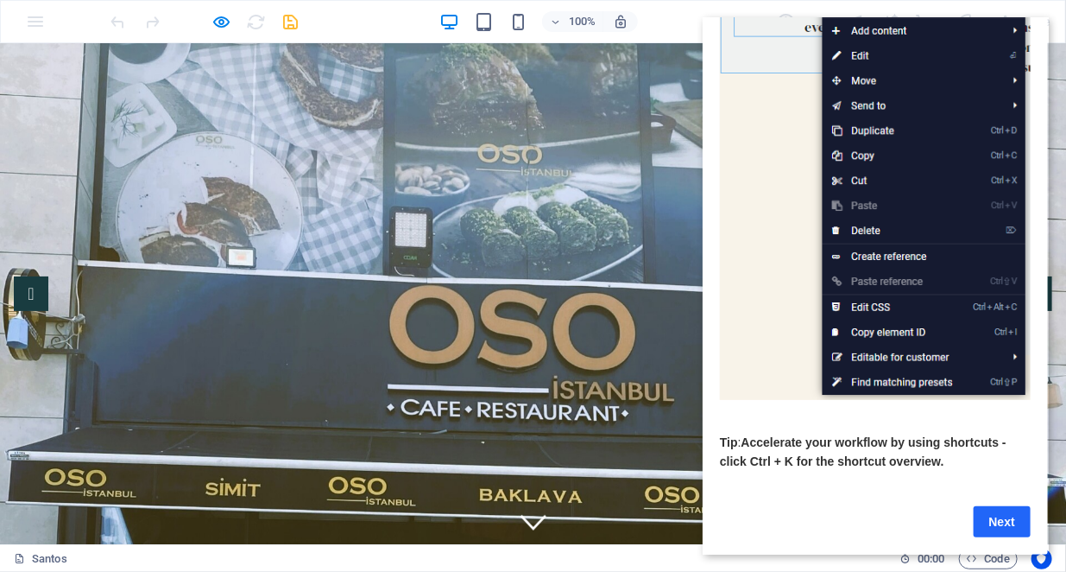
click at [1010, 512] on link "Next" at bounding box center [1001, 521] width 57 height 31
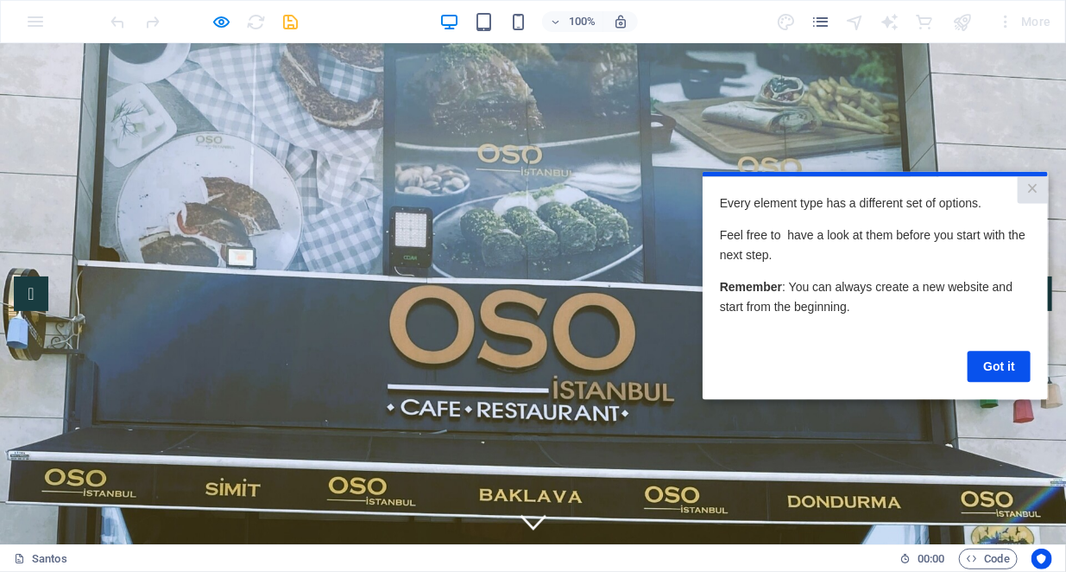
scroll to position [0, 0]
click at [996, 370] on link "Got it" at bounding box center [998, 366] width 63 height 31
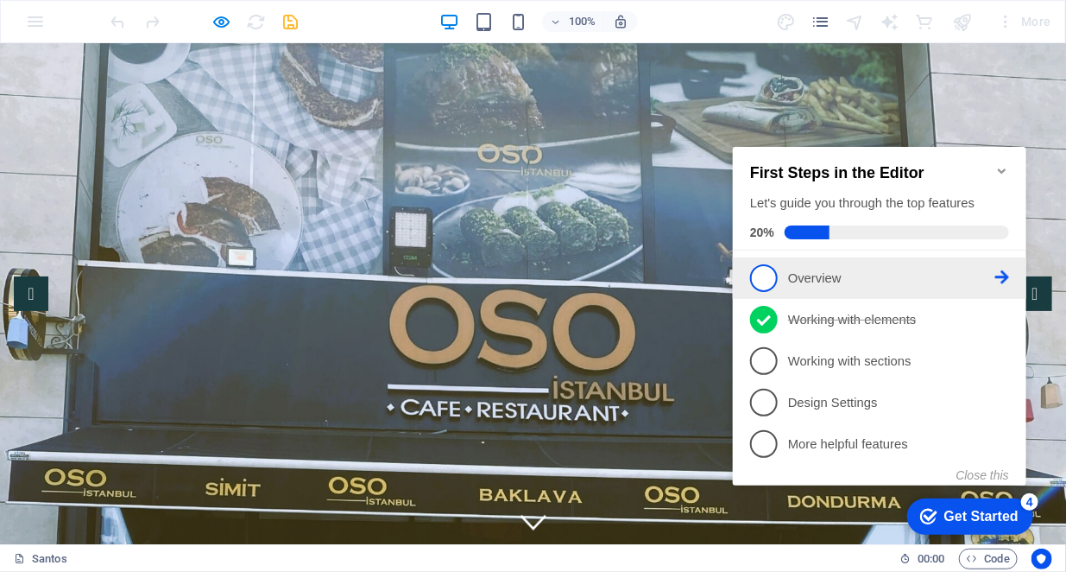
click at [769, 278] on span "1" at bounding box center [763, 277] width 28 height 28
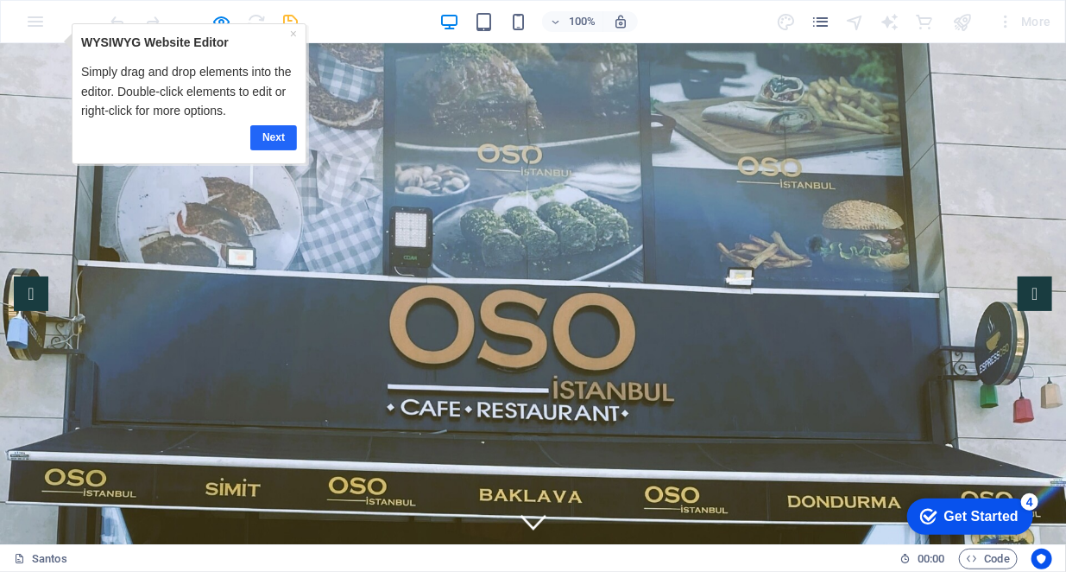
click at [270, 136] on link "Next" at bounding box center [273, 136] width 47 height 25
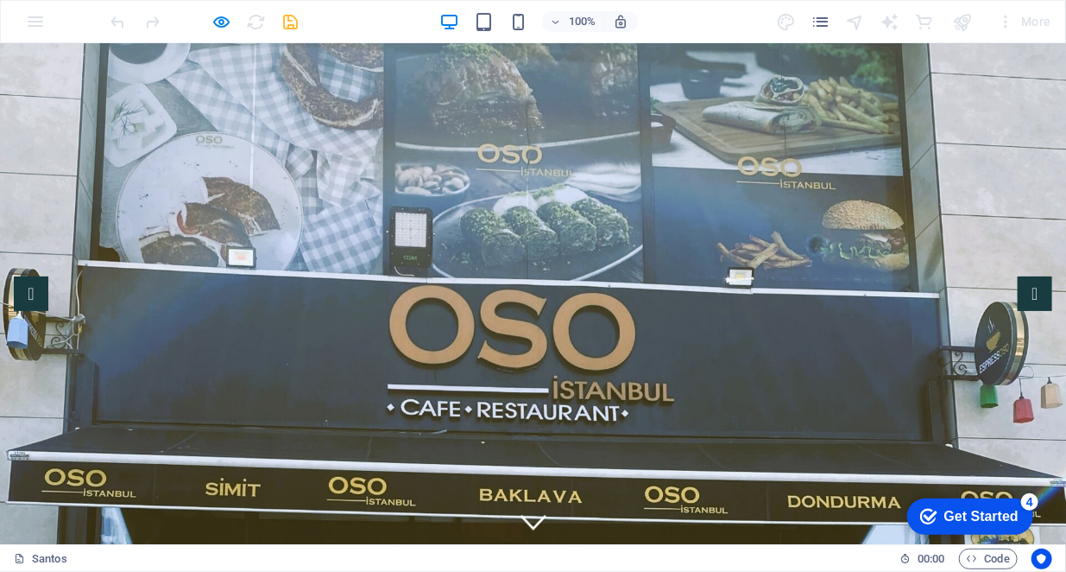
click at [993, 508] on div "Get Started" at bounding box center [981, 516] width 74 height 16
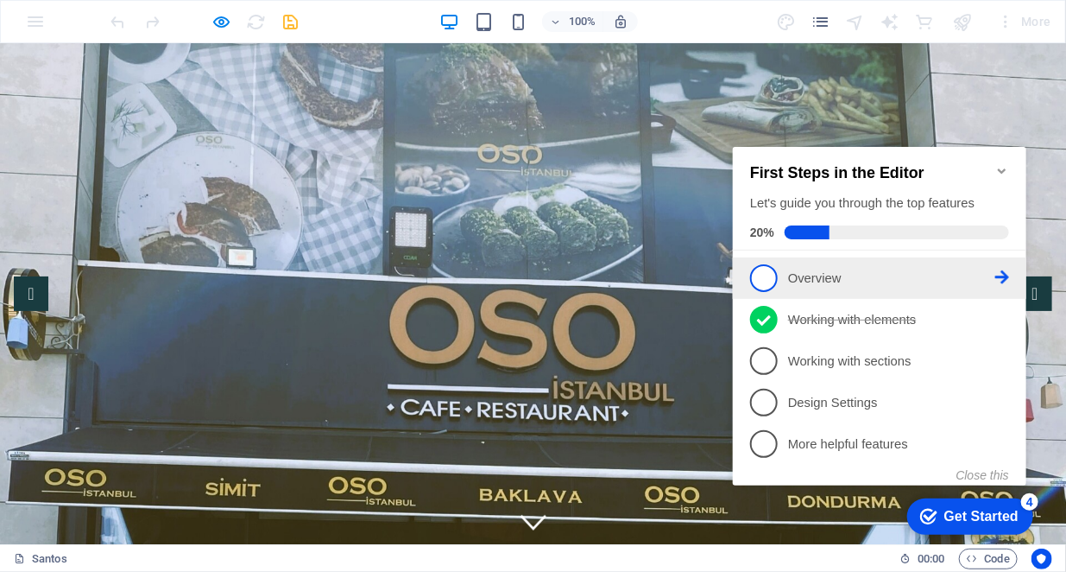
click at [767, 277] on span "1" at bounding box center [763, 277] width 28 height 28
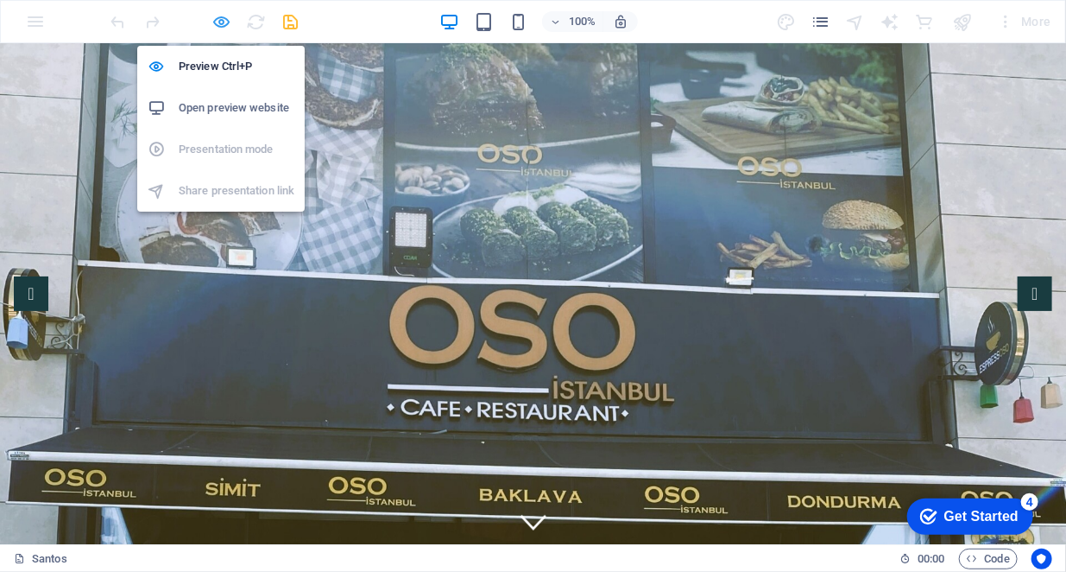
click at [218, 24] on icon "button" at bounding box center [222, 22] width 20 height 20
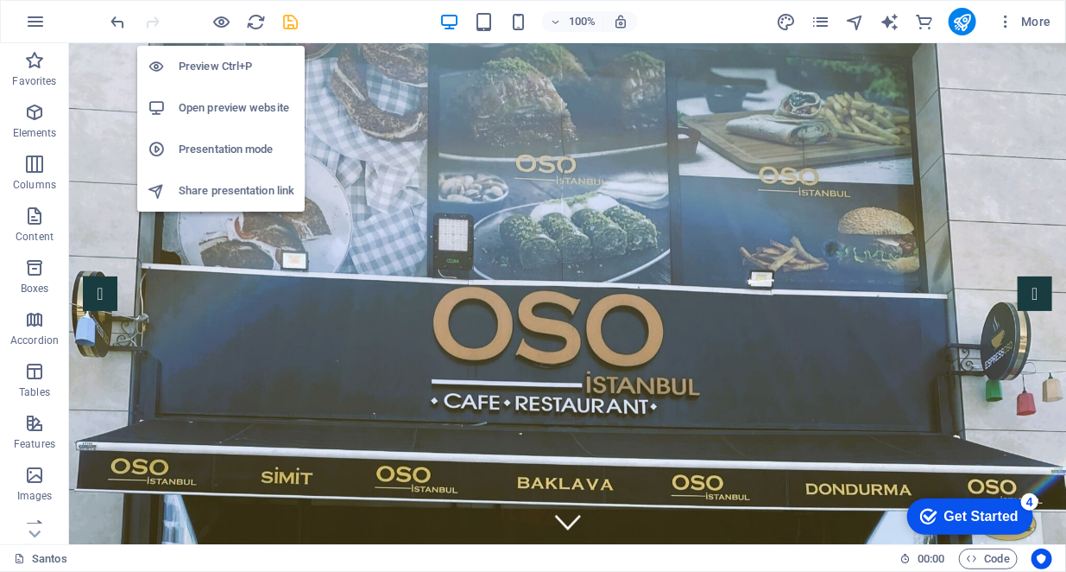
click at [213, 65] on h6 "Preview Ctrl+P" at bounding box center [237, 66] width 116 height 21
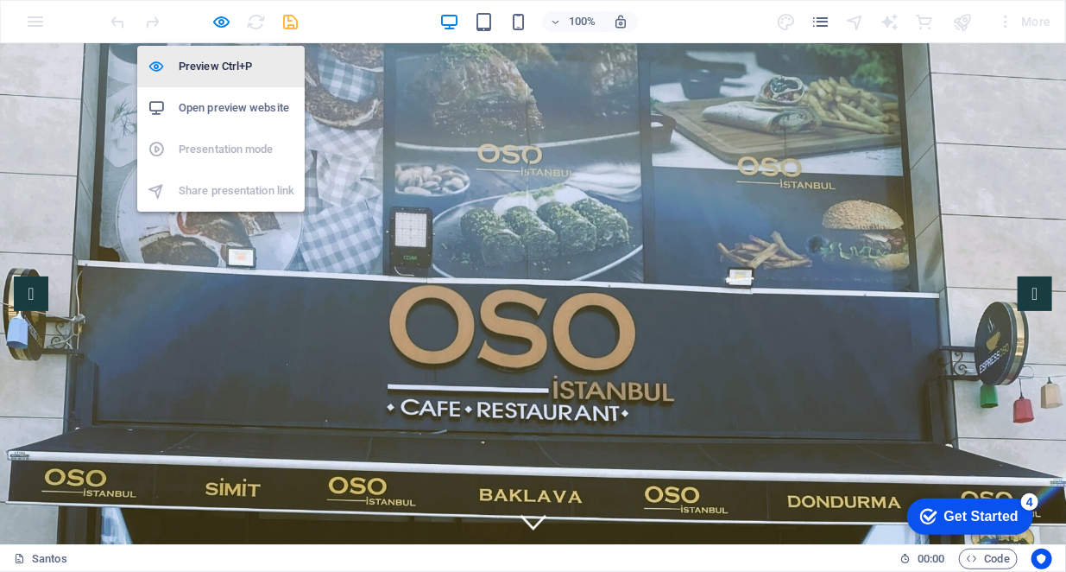
click at [238, 77] on li "Preview Ctrl+P" at bounding box center [221, 66] width 168 height 41
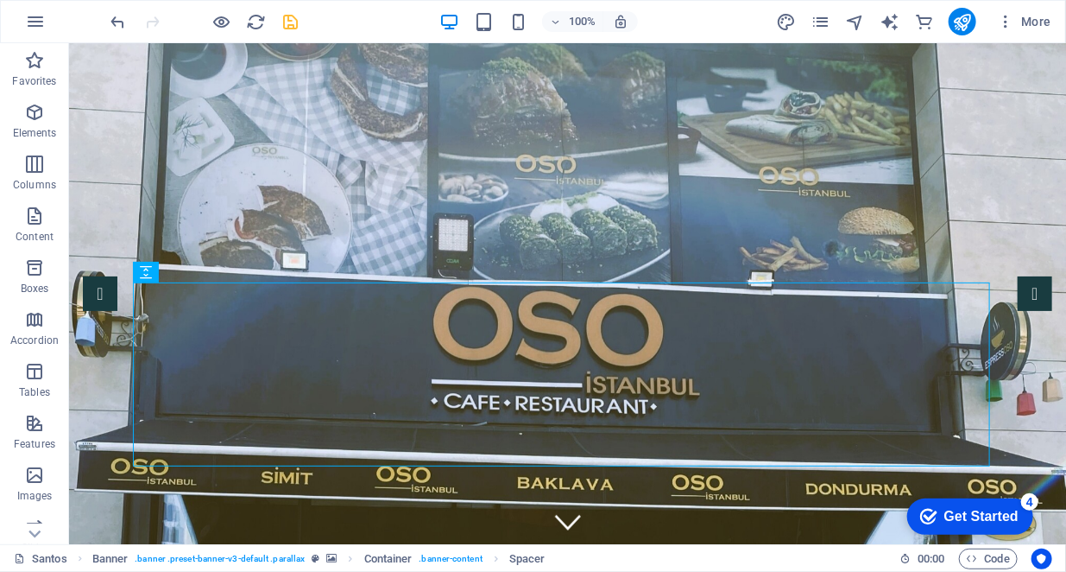
click at [1004, 512] on div "Get Started" at bounding box center [981, 516] width 74 height 16
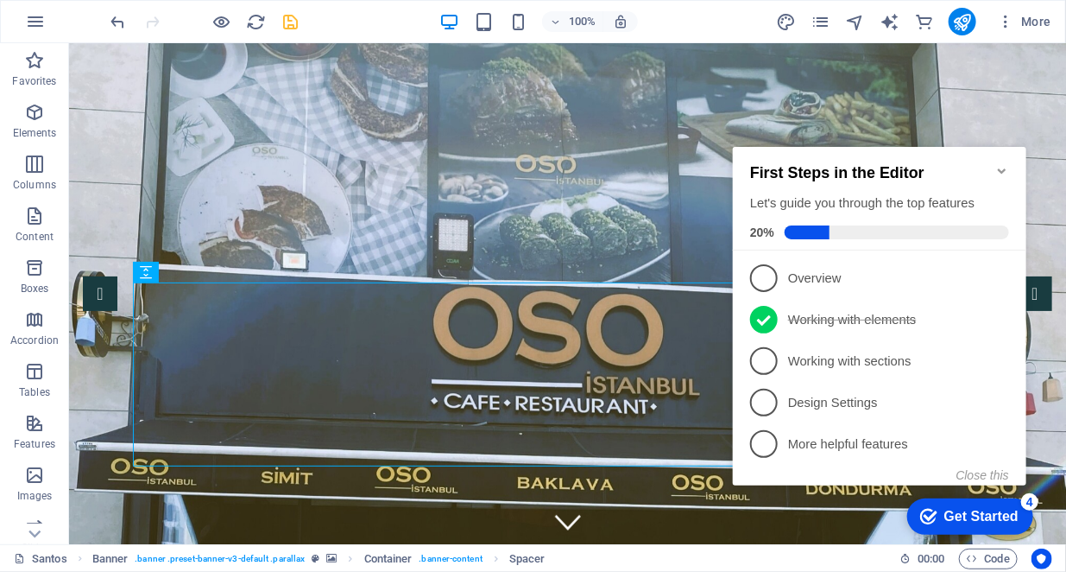
click at [775, 399] on span "4" at bounding box center [763, 402] width 28 height 28
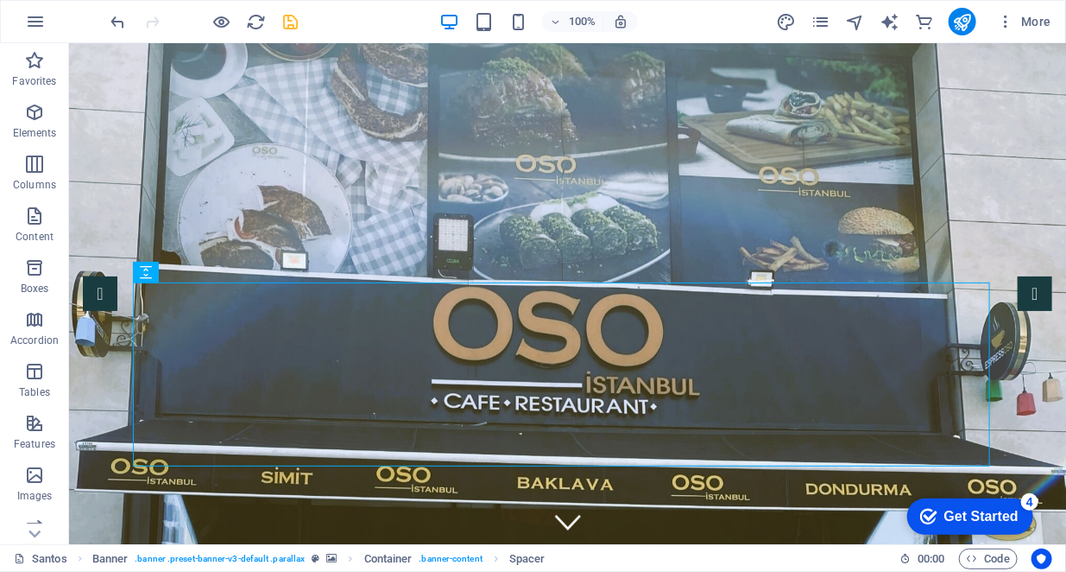
click at [990, 513] on div "Get Started" at bounding box center [981, 516] width 74 height 16
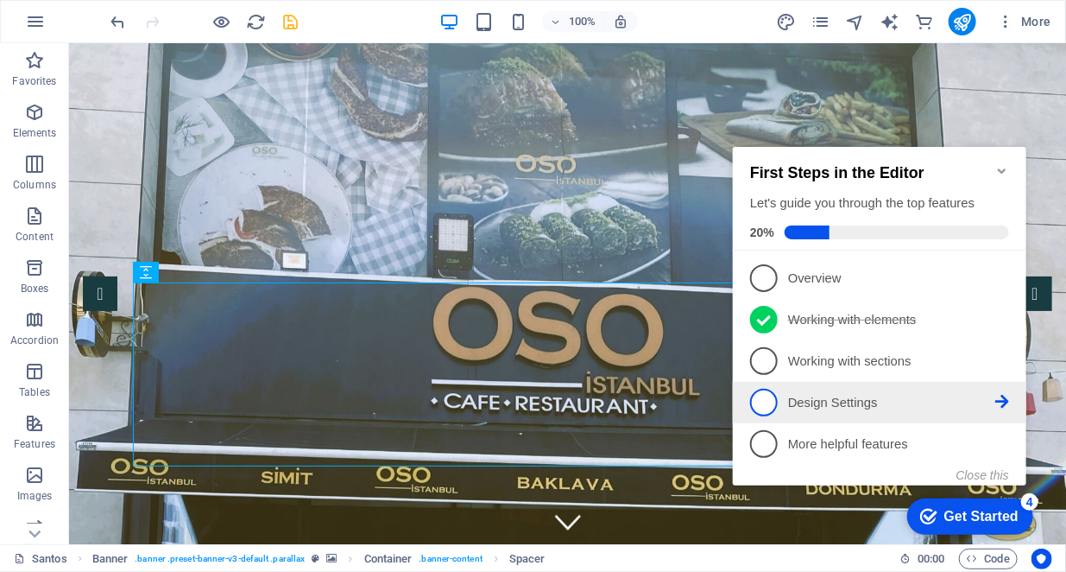
click at [1001, 406] on link "4 Design Settings - incomplete" at bounding box center [878, 402] width 259 height 28
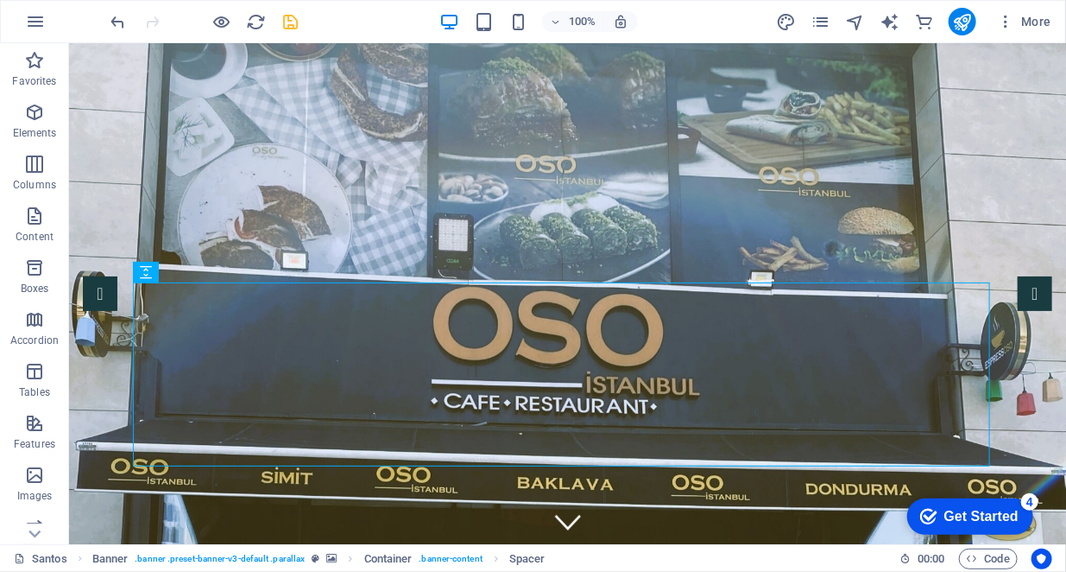
click at [997, 509] on div "Get Started" at bounding box center [981, 516] width 74 height 16
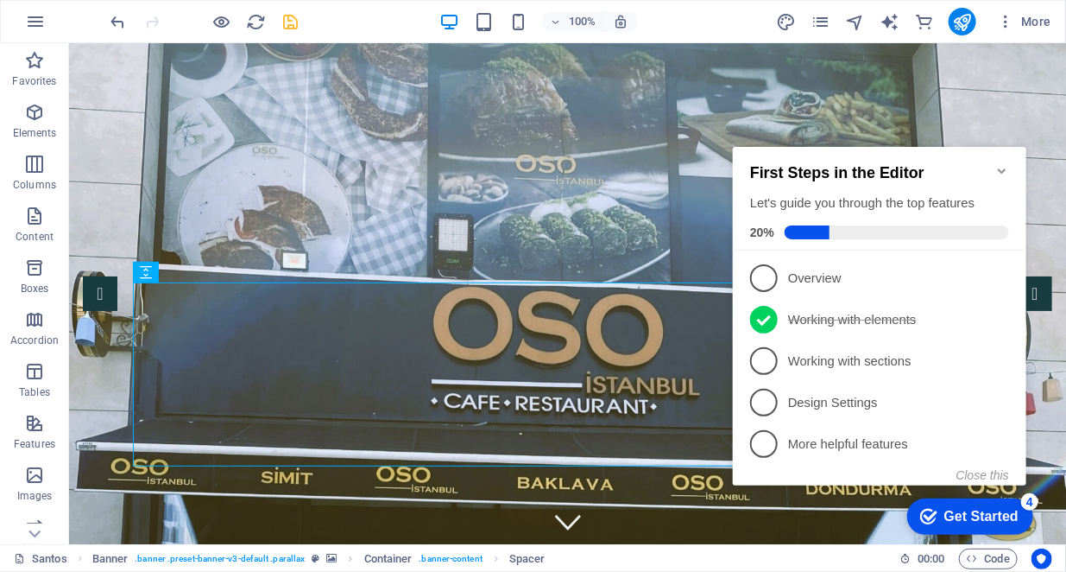
click at [1001, 166] on icon "Minimize checklist" at bounding box center [1002, 170] width 14 height 14
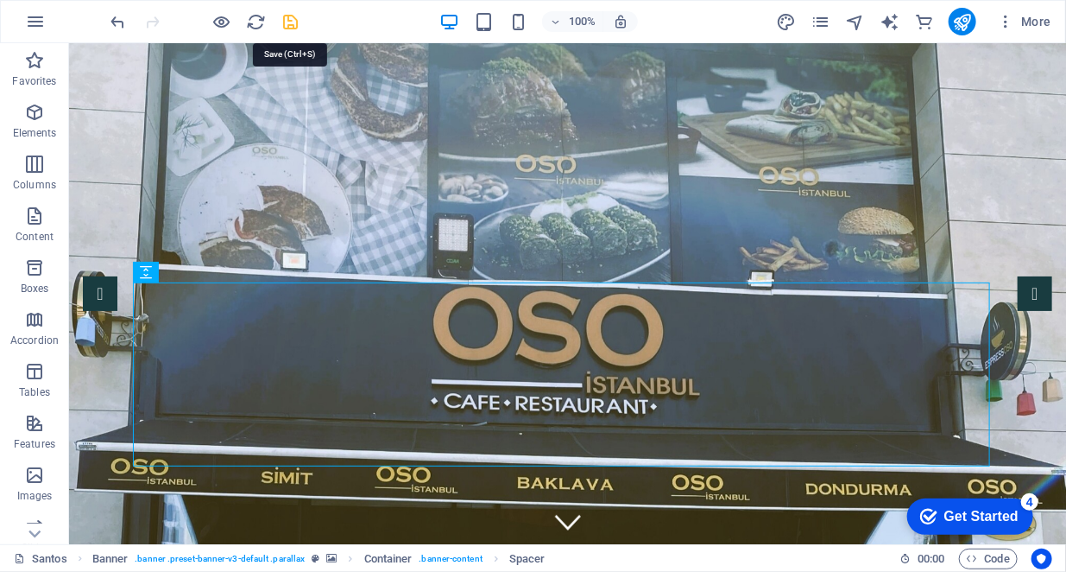
click at [295, 18] on icon "save" at bounding box center [291, 22] width 20 height 20
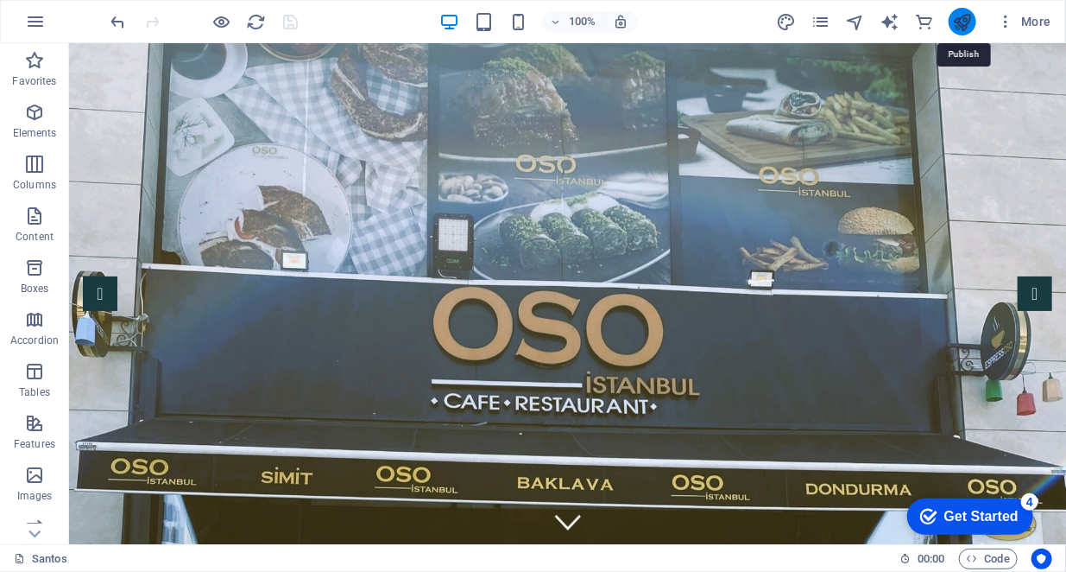
click at [966, 21] on icon "publish" at bounding box center [962, 22] width 20 height 20
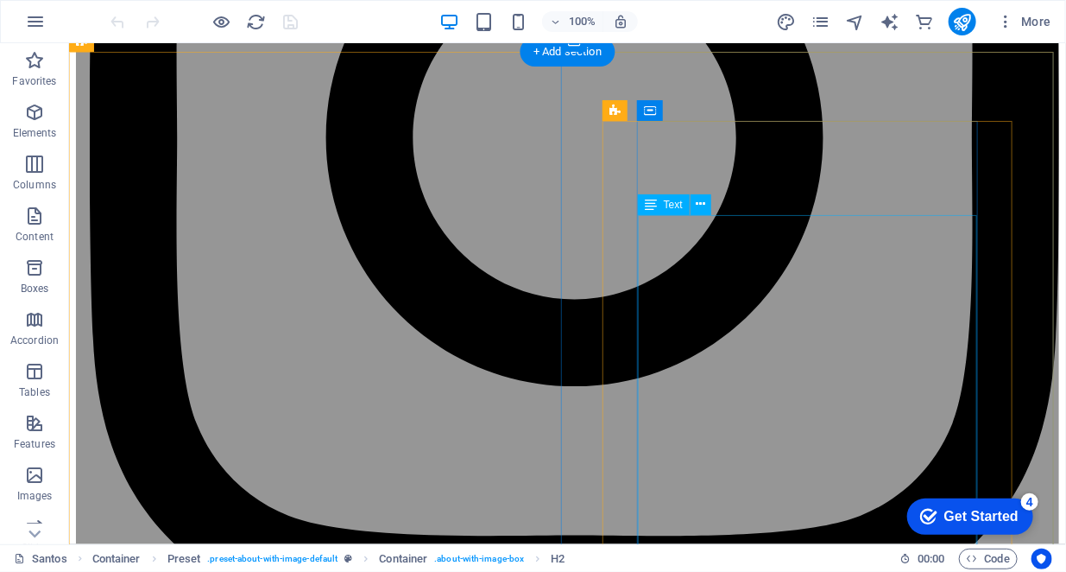
scroll to position [1289, 0]
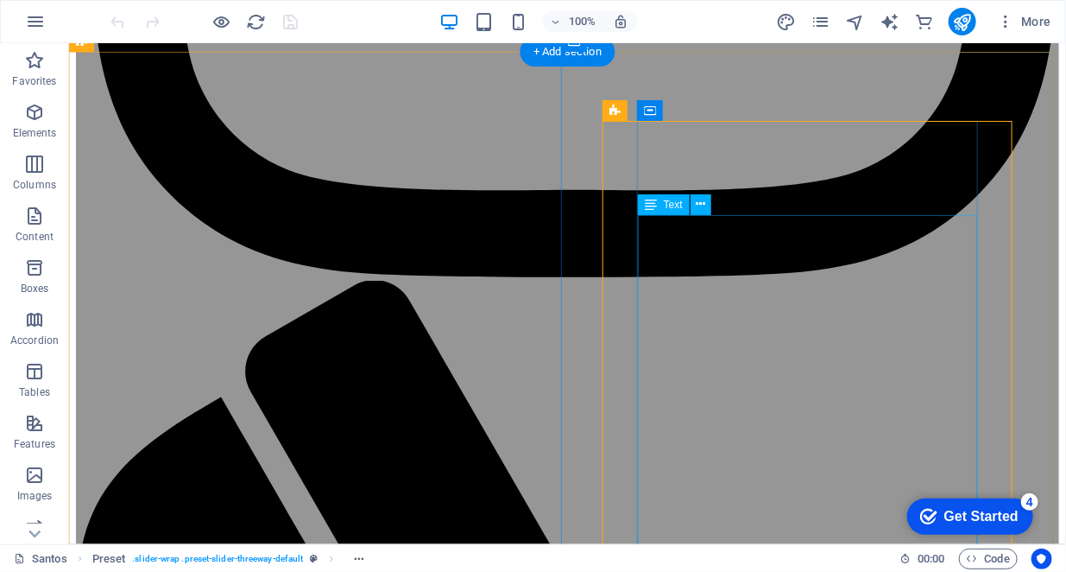
scroll to position [1548, 0]
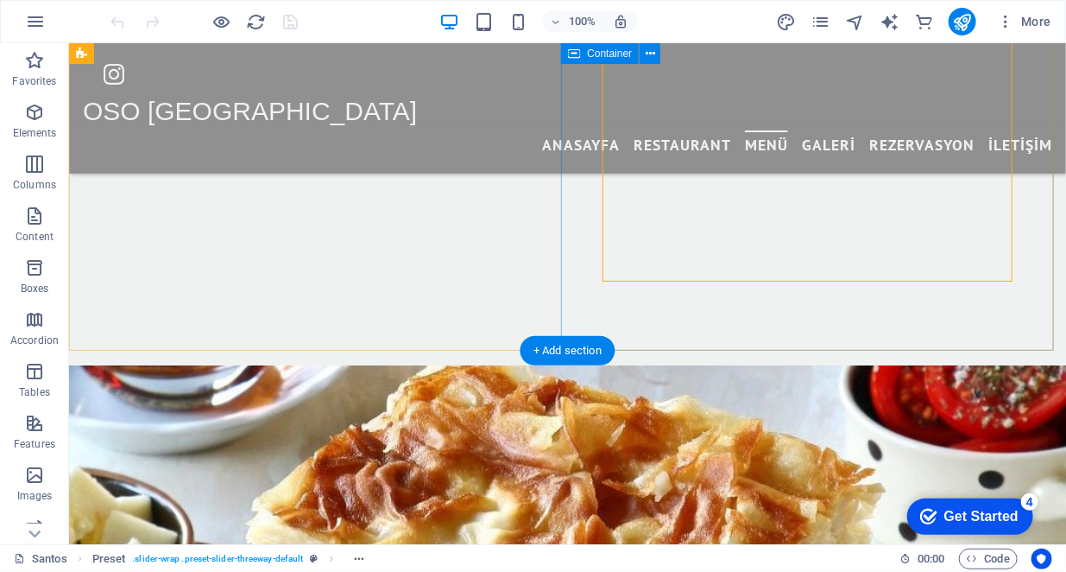
scroll to position [1721, 0]
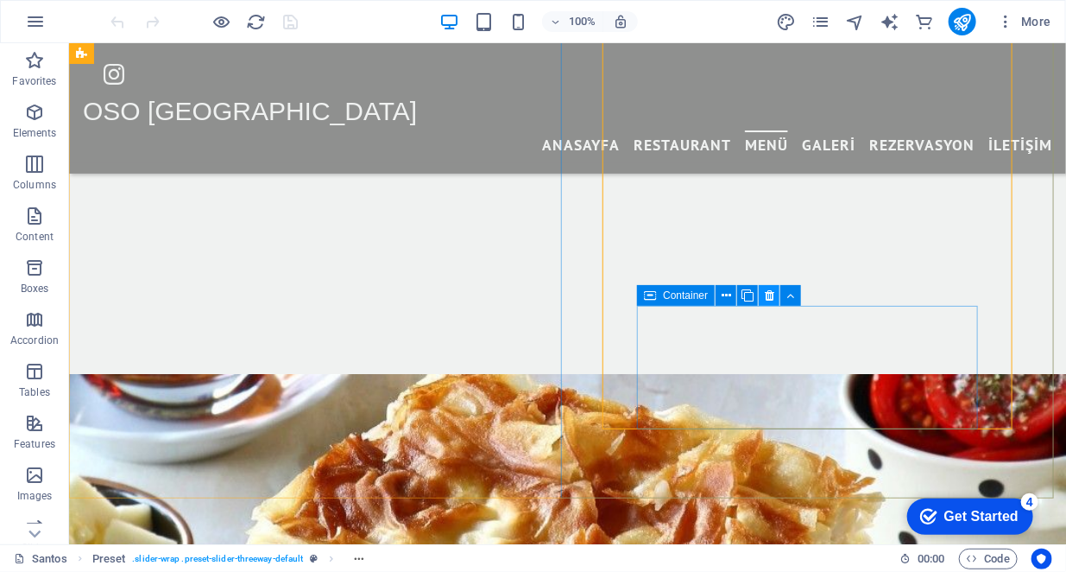
click at [765, 294] on icon at bounding box center [769, 296] width 9 height 18
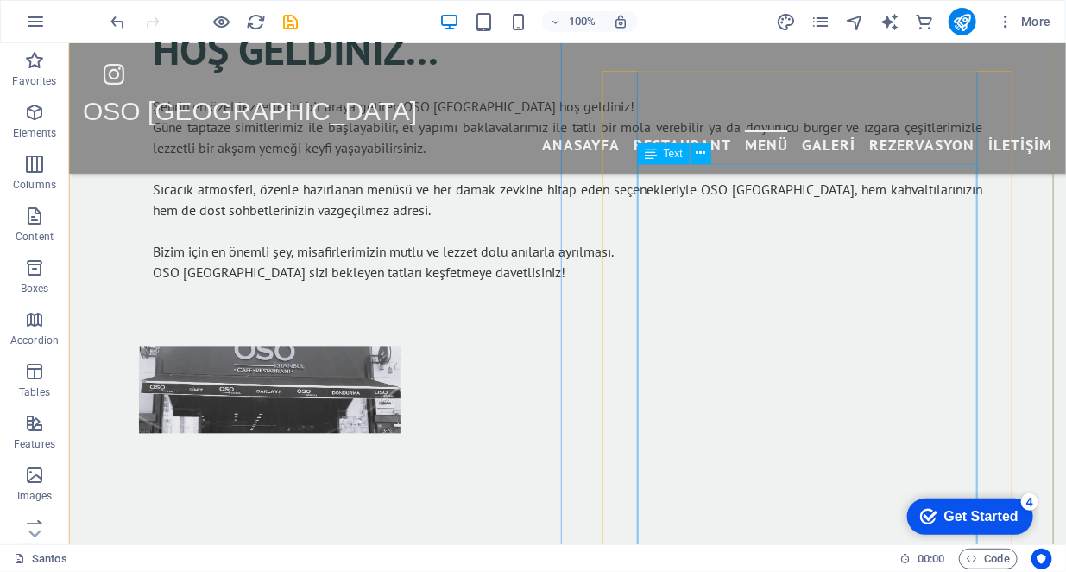
scroll to position [1375, 0]
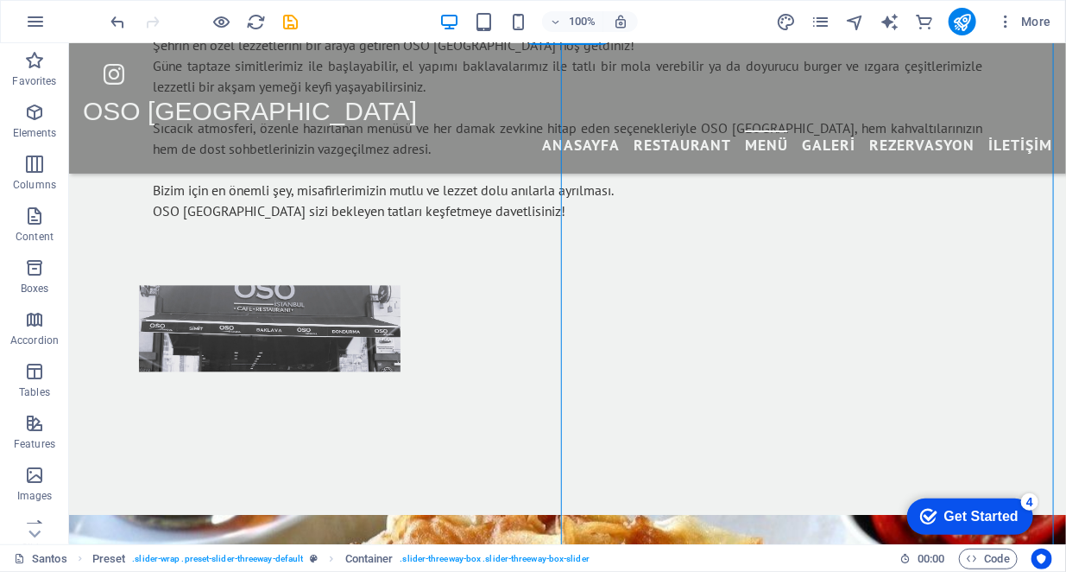
scroll to position [1311, 0]
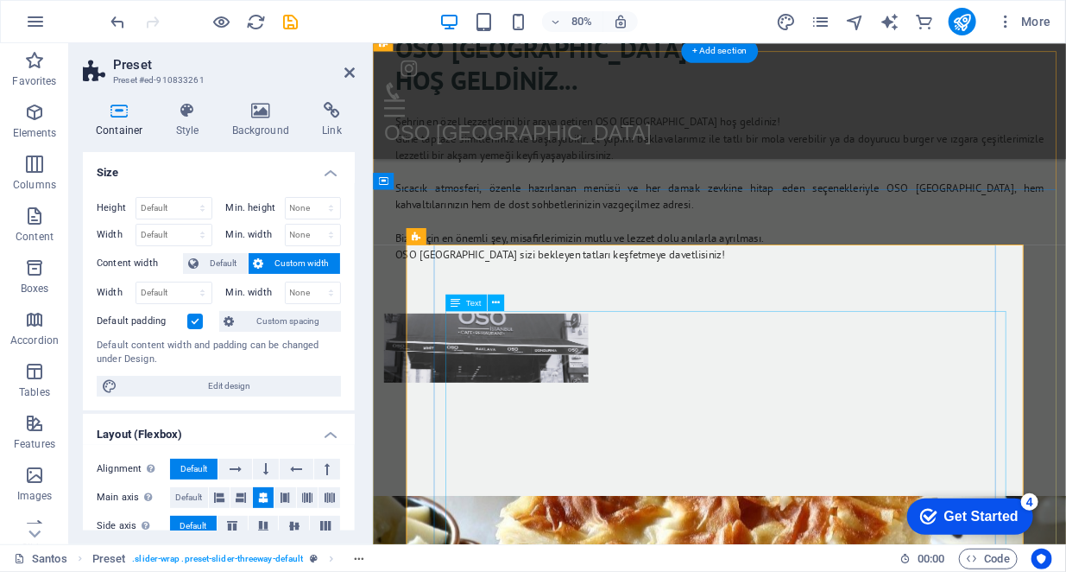
scroll to position [1634, 0]
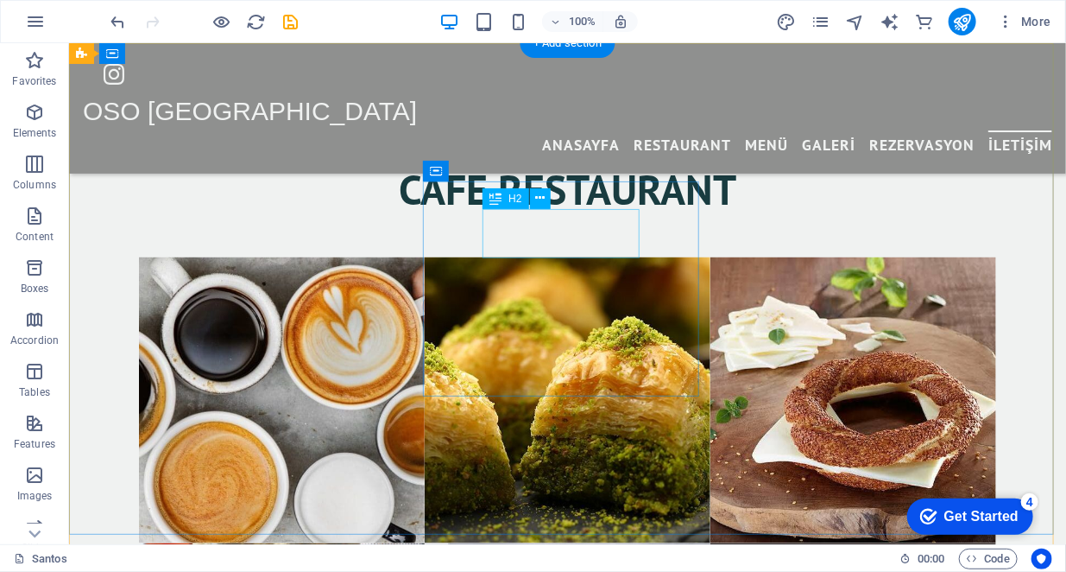
scroll to position [3107, 0]
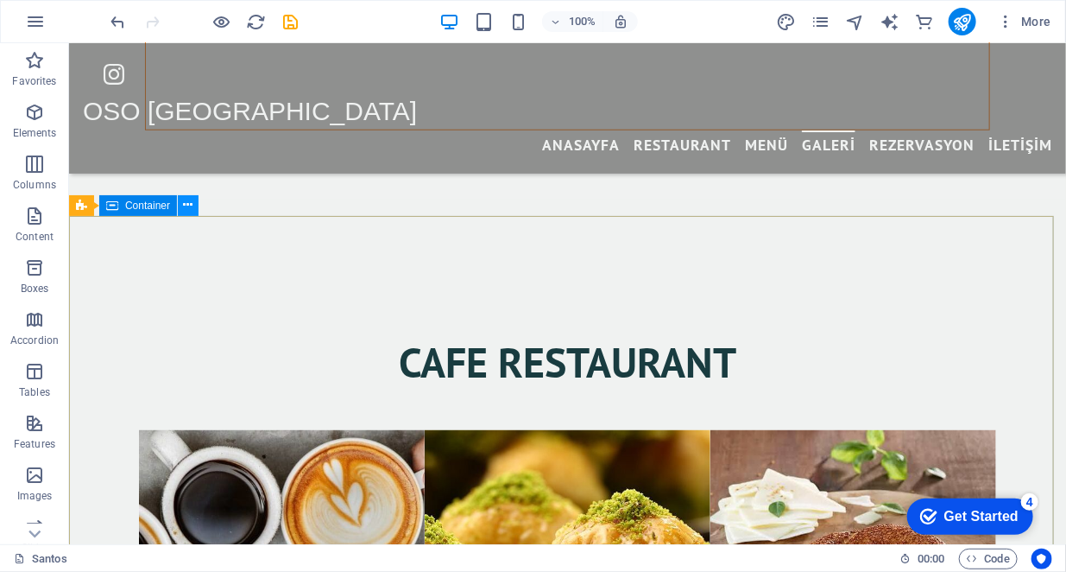
click at [187, 211] on icon at bounding box center [188, 205] width 9 height 18
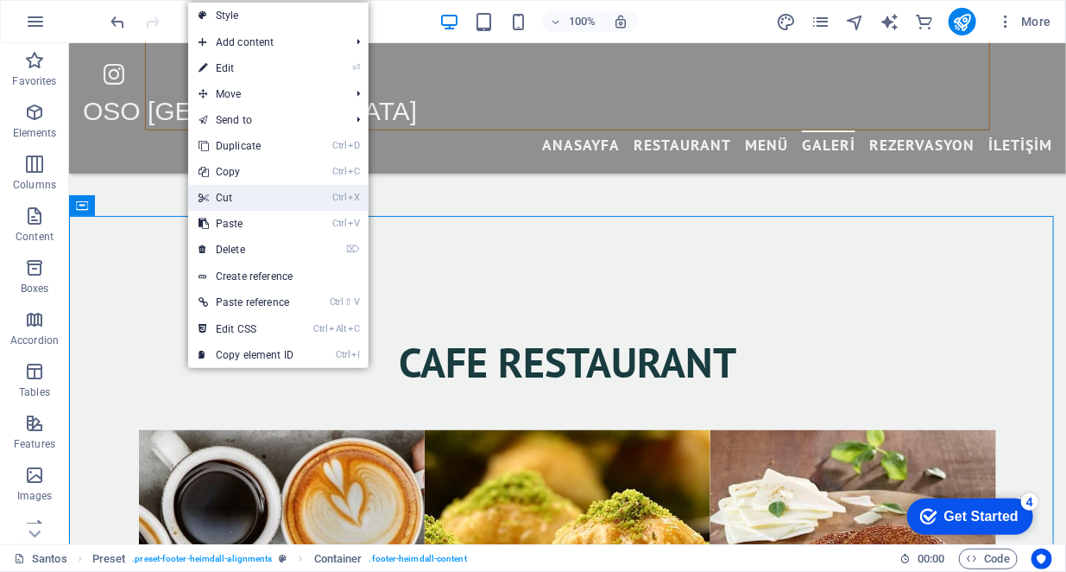
click at [243, 194] on link "Ctrl X Cut" at bounding box center [246, 198] width 116 height 26
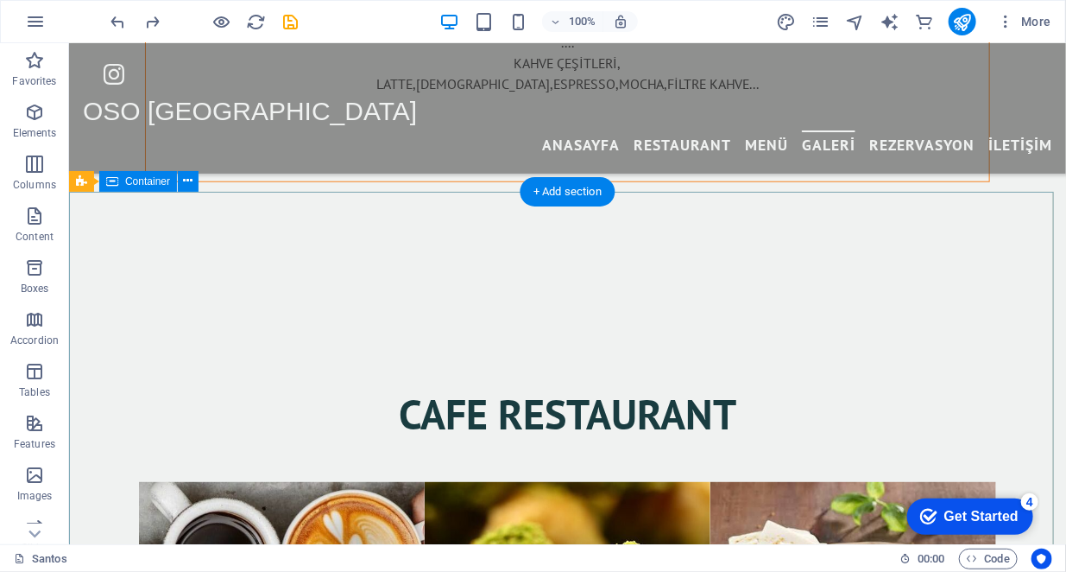
scroll to position [3020, 0]
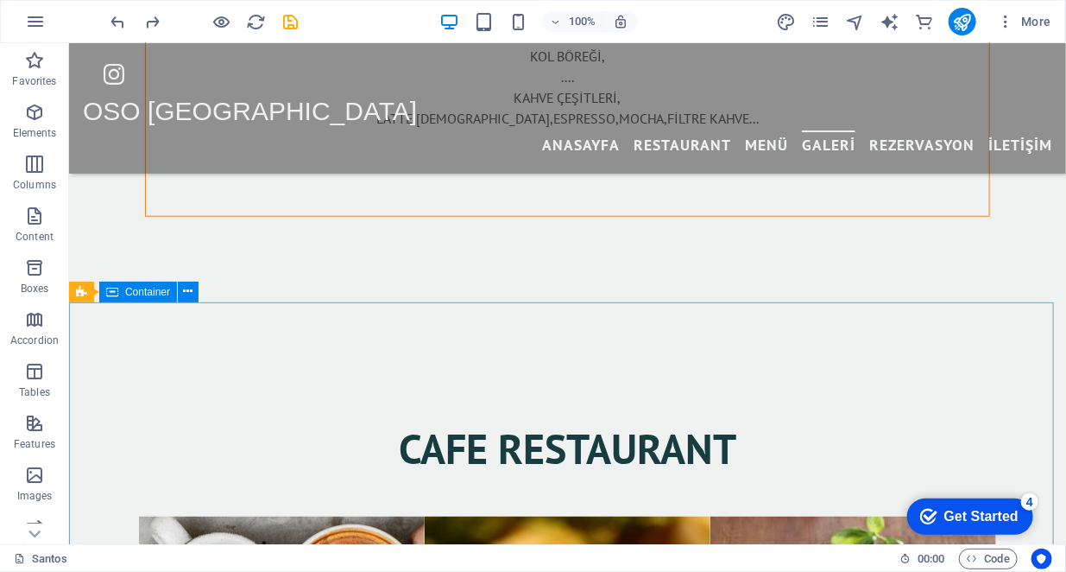
click at [160, 292] on span "Container" at bounding box center [147, 292] width 45 height 10
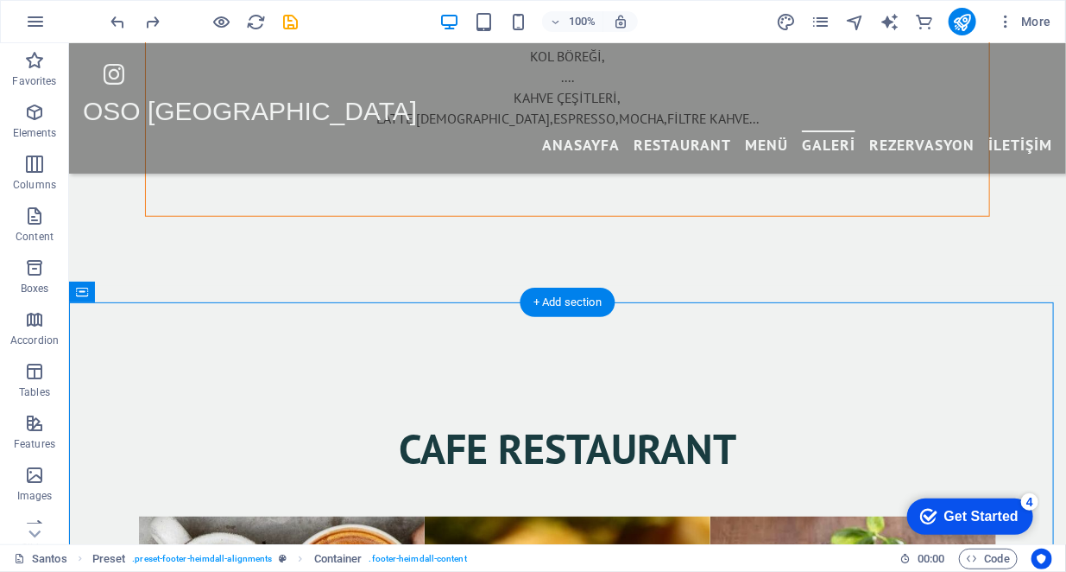
drag, startPoint x: 228, startPoint y: 334, endPoint x: 172, endPoint y: 338, distance: 56.2
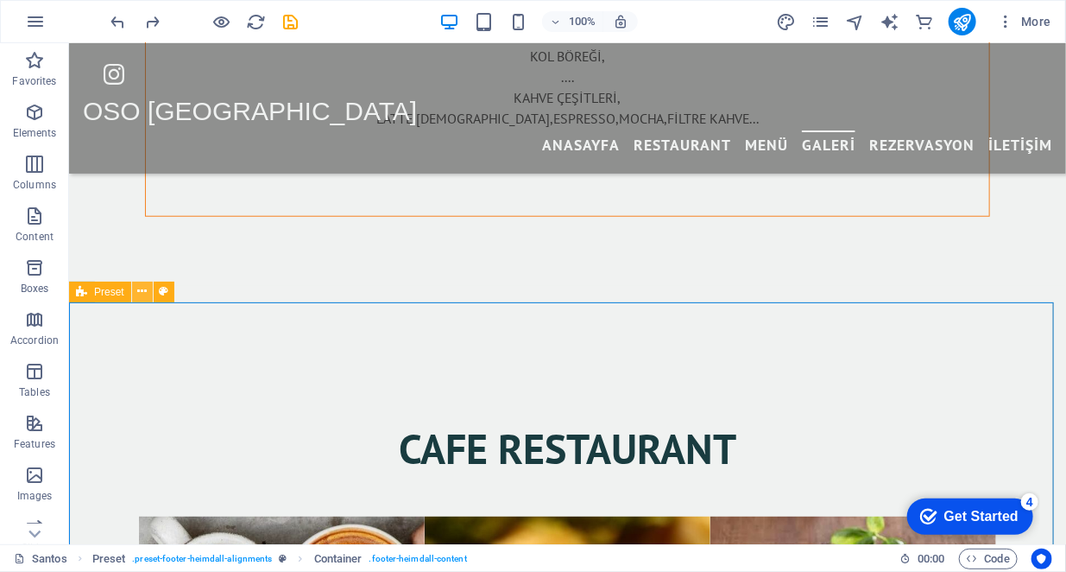
click at [139, 285] on icon at bounding box center [141, 291] width 9 height 18
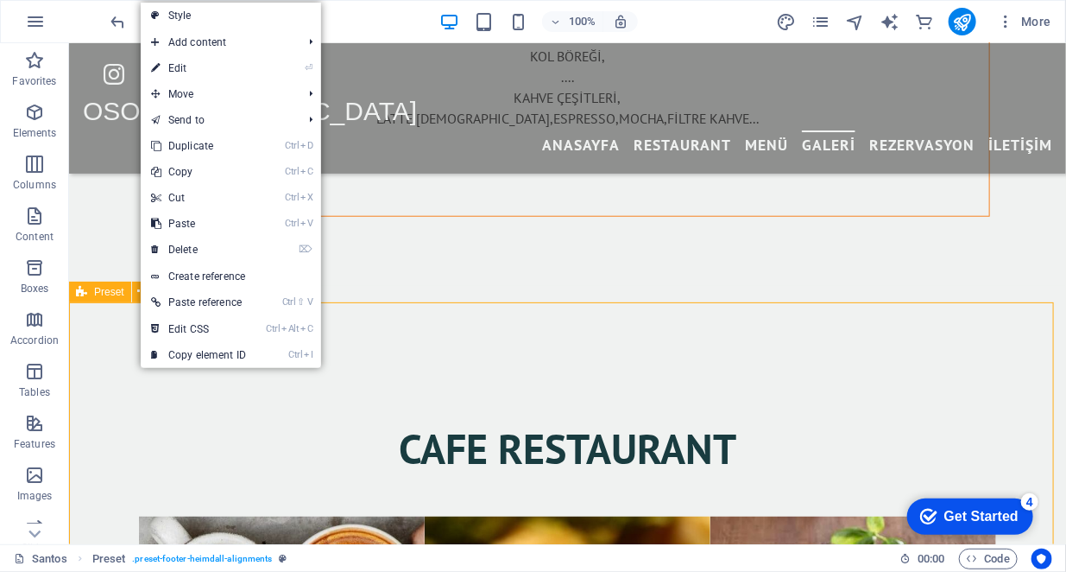
click at [102, 297] on span "Preset" at bounding box center [109, 292] width 30 height 10
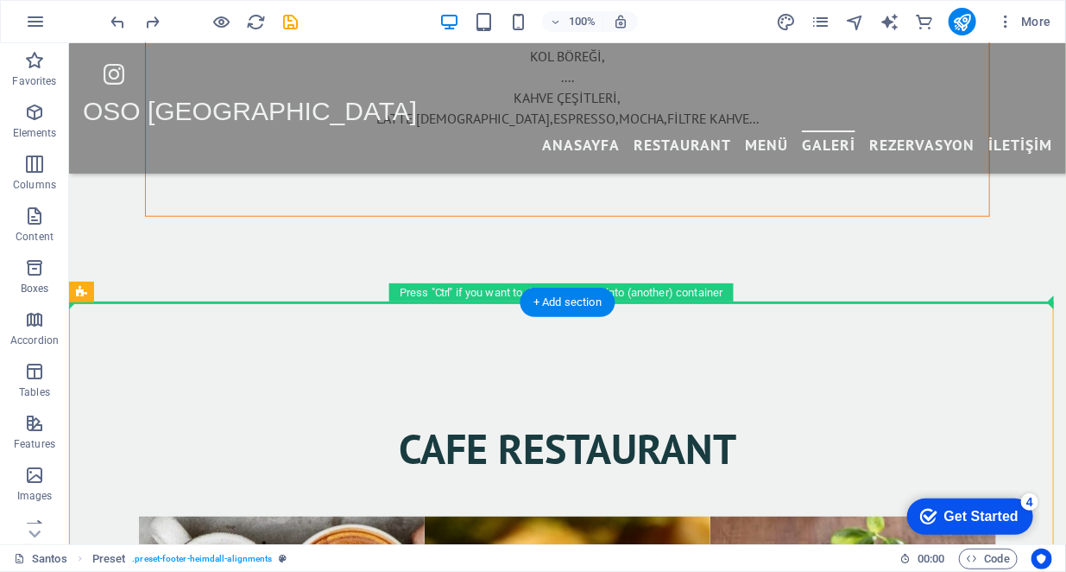
drag, startPoint x: 174, startPoint y: 337, endPoint x: 136, endPoint y: 231, distance: 112.8
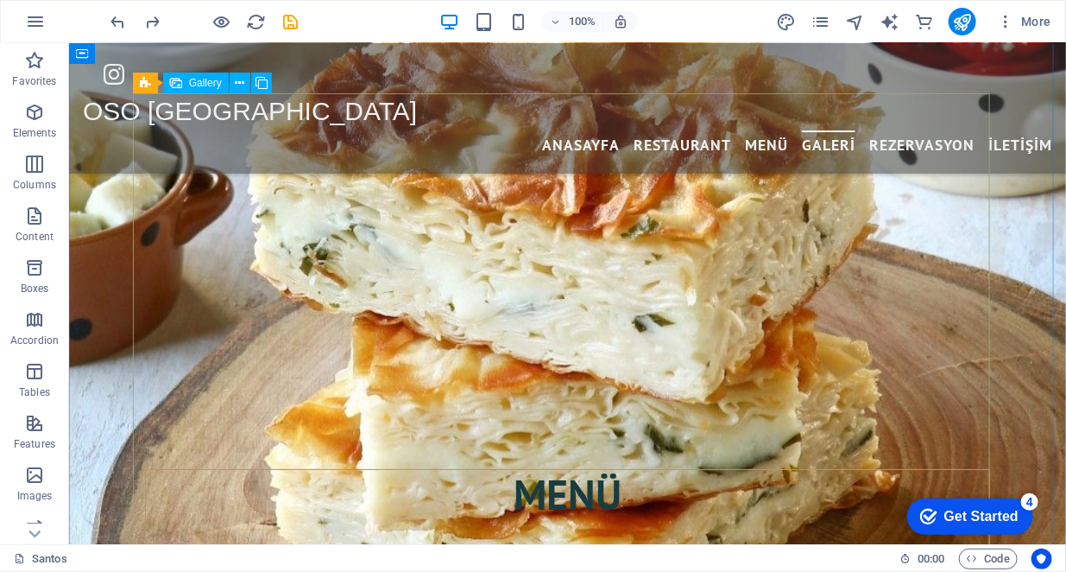
scroll to position [1975, 0]
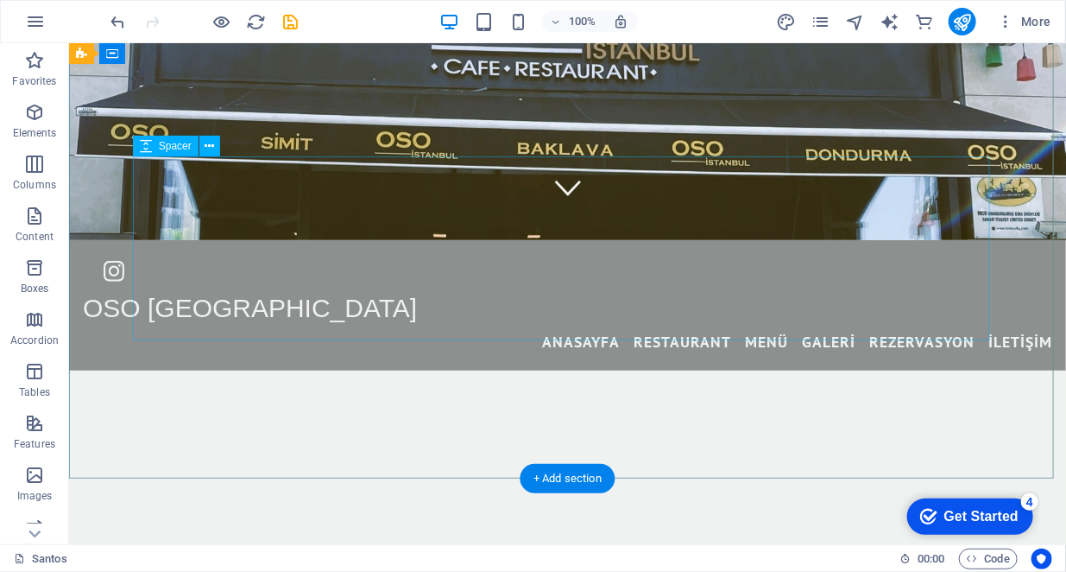
scroll to position [0, 0]
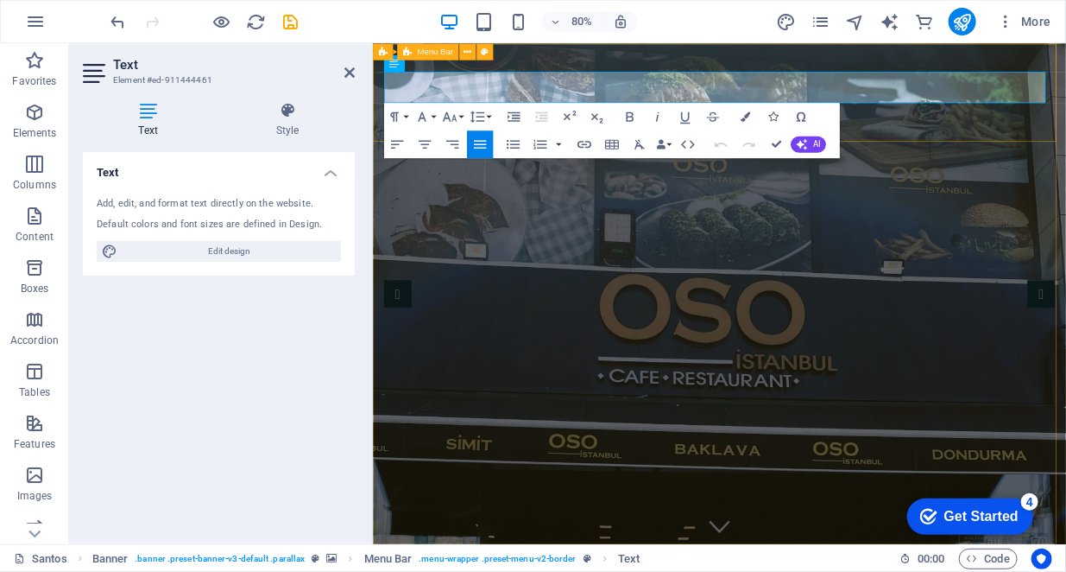
drag, startPoint x: 541, startPoint y: 102, endPoint x: 386, endPoint y: 110, distance: 154.7
click at [428, 117] on icon "button" at bounding box center [422, 116] width 16 height 16
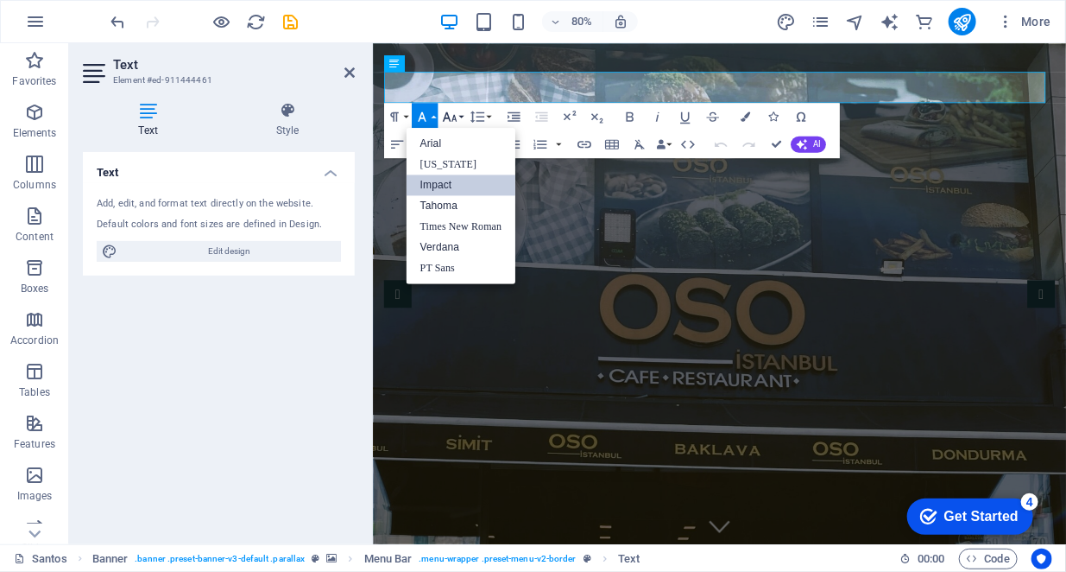
click at [458, 116] on button "Font Size" at bounding box center [452, 117] width 26 height 28
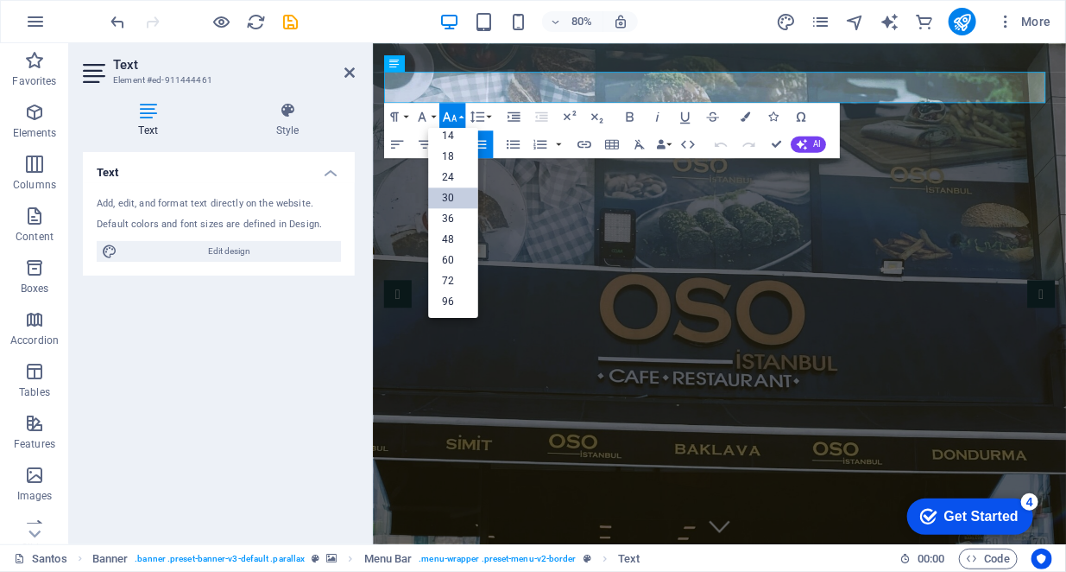
scroll to position [139, 0]
click at [459, 262] on link "60" at bounding box center [453, 260] width 50 height 21
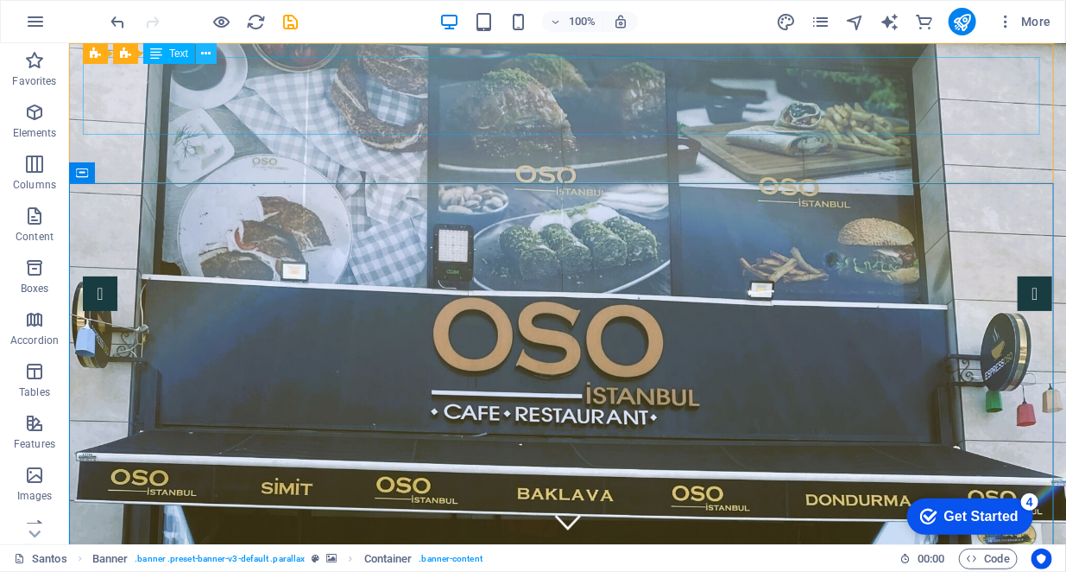
click at [211, 51] on button at bounding box center [206, 53] width 21 height 21
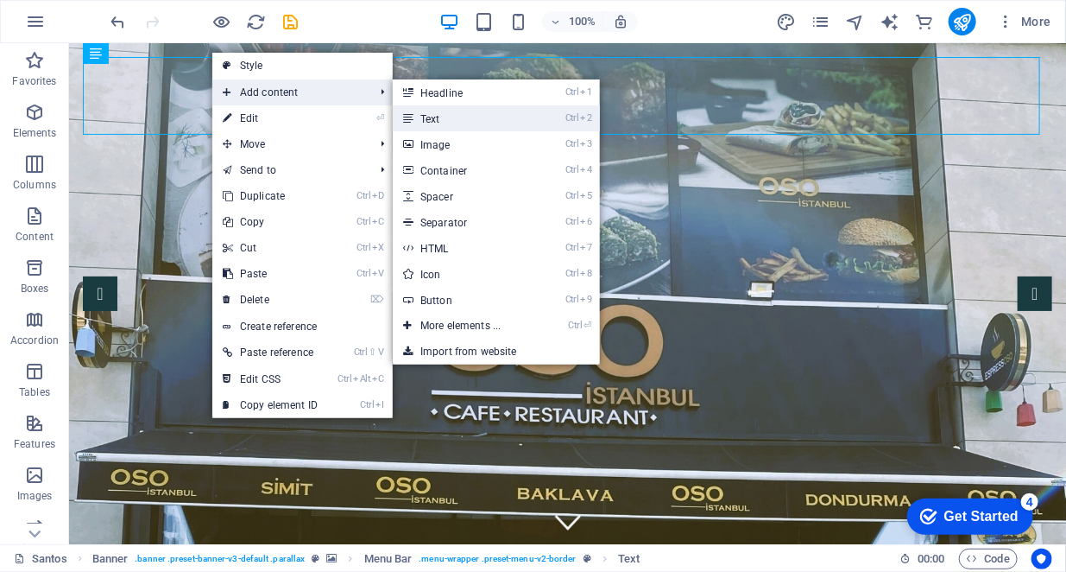
click at [428, 116] on link "Ctrl 2 Text" at bounding box center [464, 118] width 142 height 26
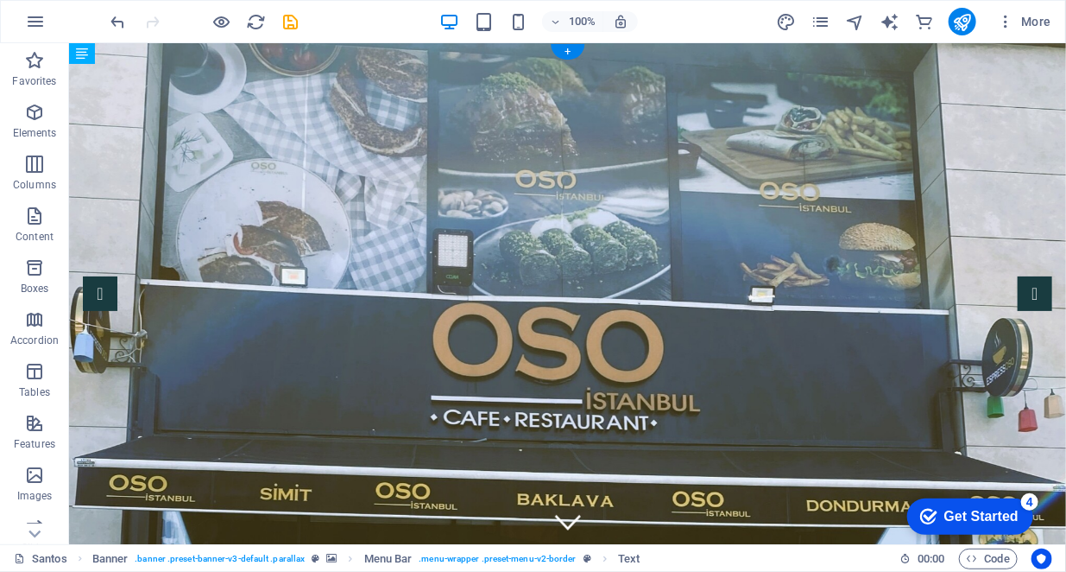
drag, startPoint x: 263, startPoint y: 145, endPoint x: 250, endPoint y: 79, distance: 67.1
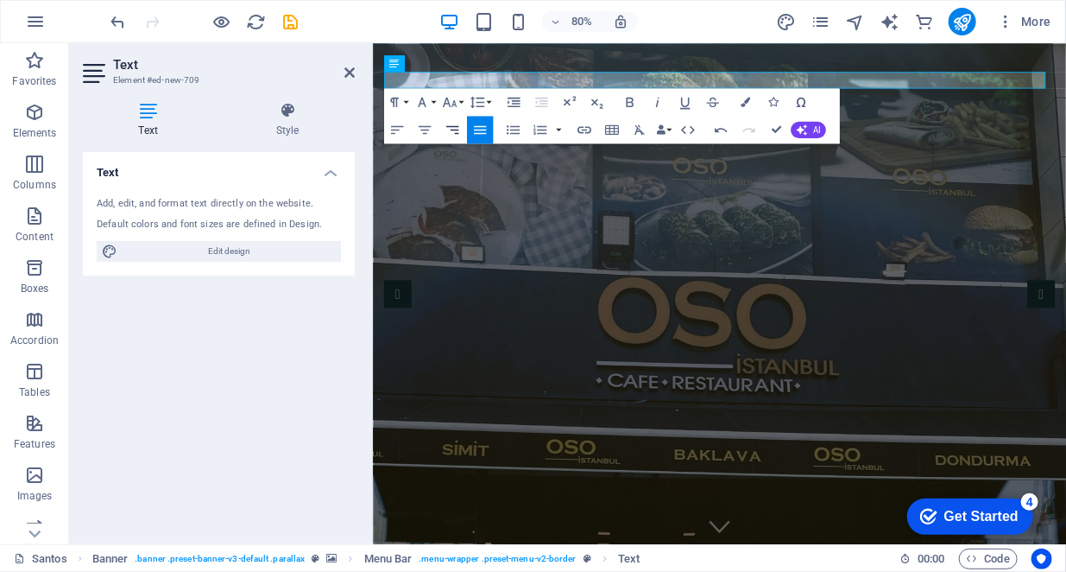
click at [455, 128] on icon "button" at bounding box center [452, 129] width 16 height 16
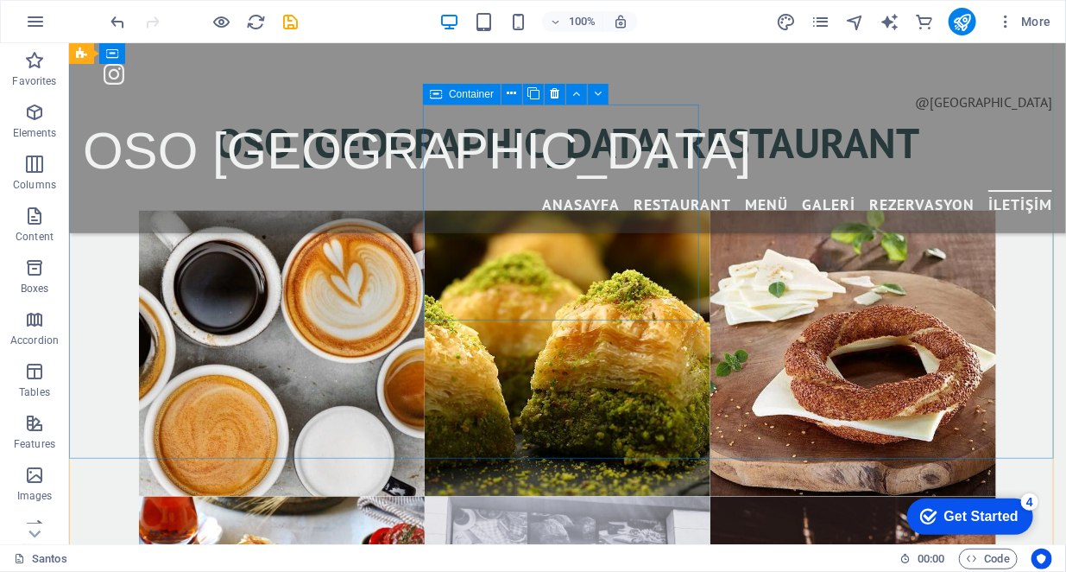
scroll to position [3329, 0]
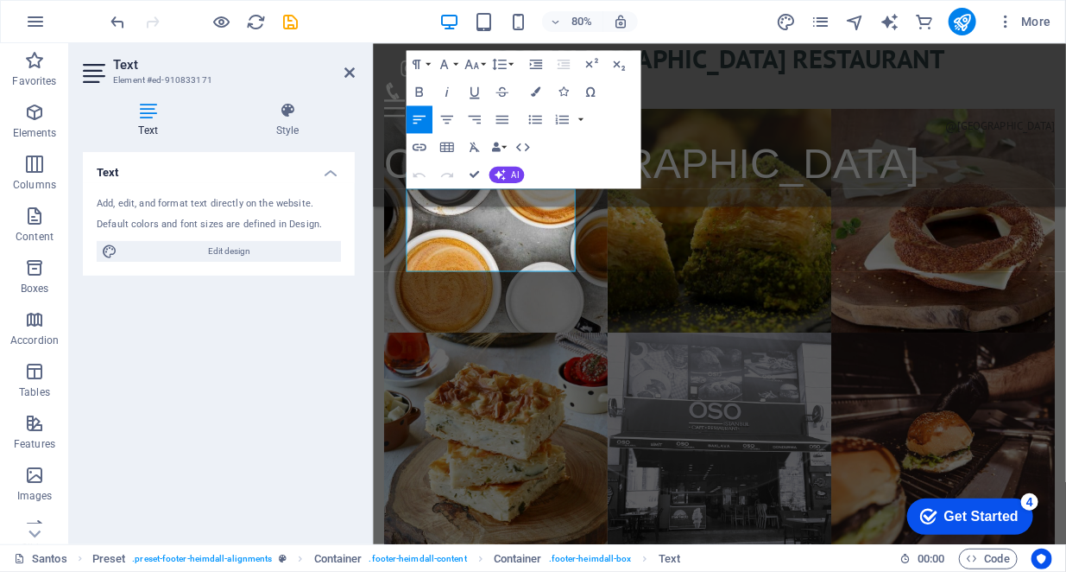
scroll to position [3452, 0]
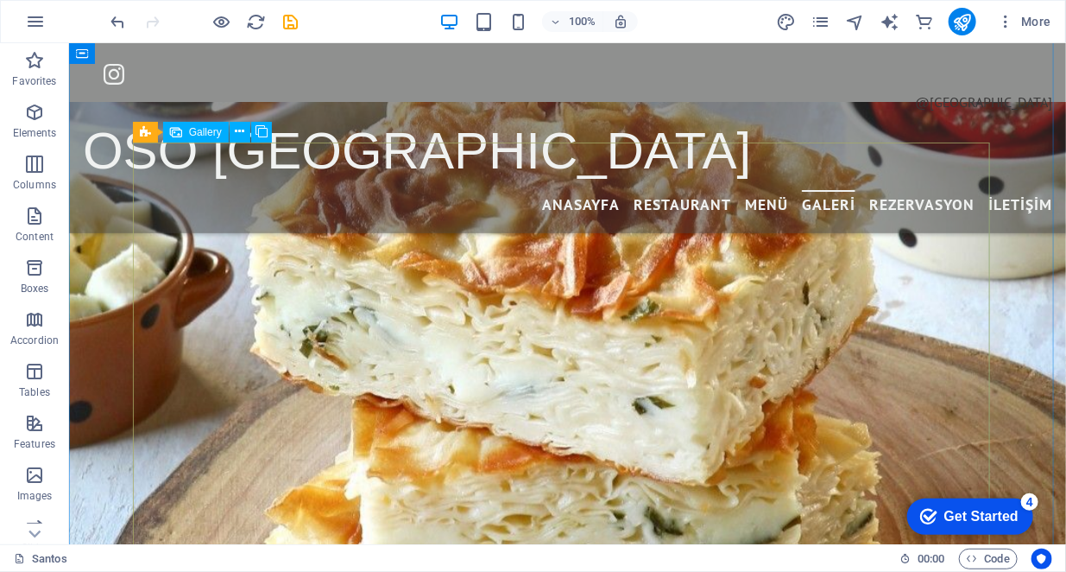
scroll to position [2072, 0]
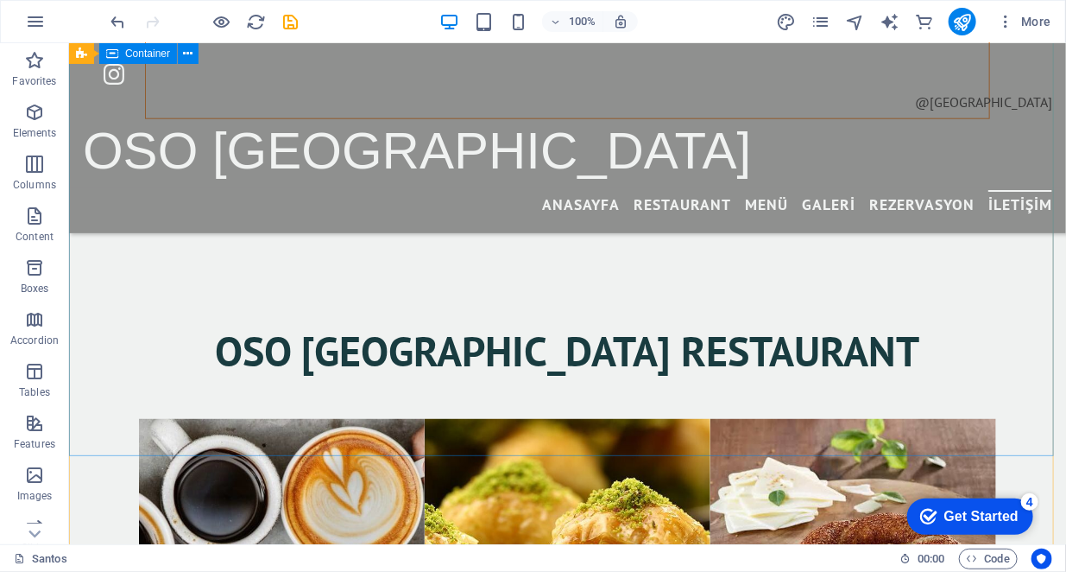
scroll to position [3108, 0]
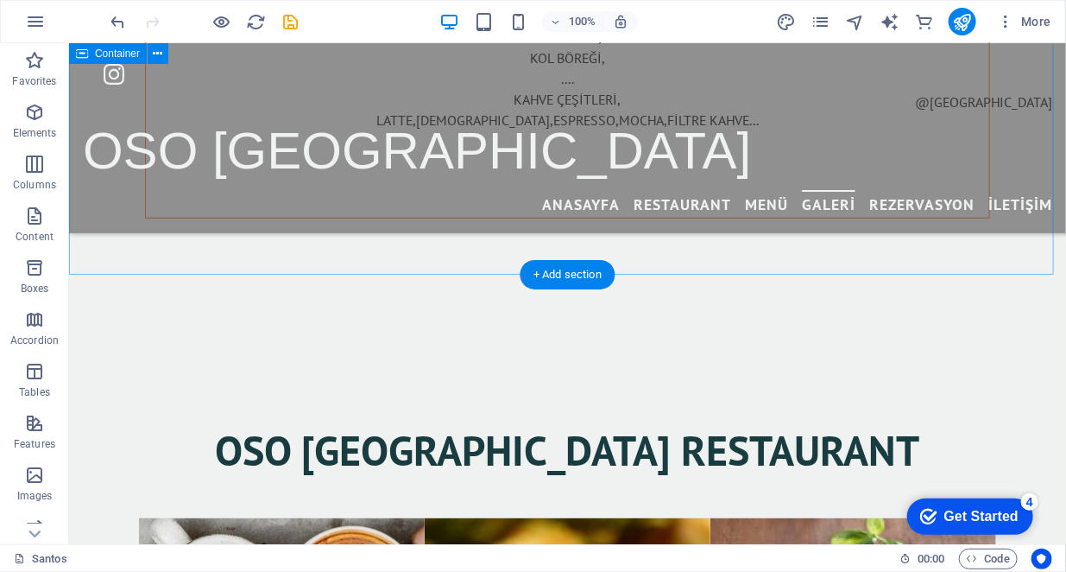
drag, startPoint x: 168, startPoint y: 226, endPoint x: 538, endPoint y: 269, distance: 372.8
click at [538, 269] on div "+ Add section" at bounding box center [568, 274] width 96 height 29
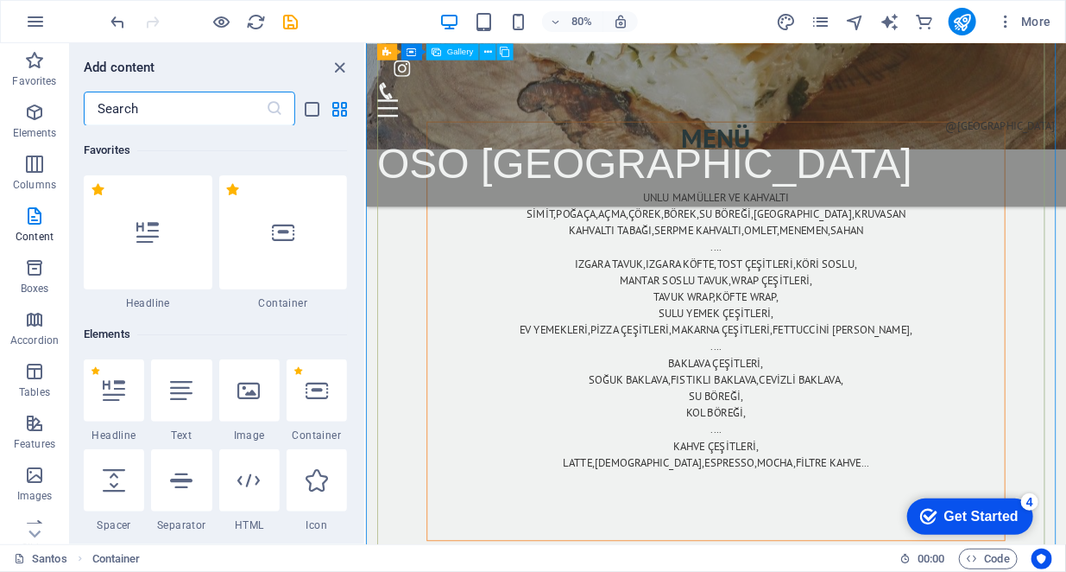
scroll to position [3020, 0]
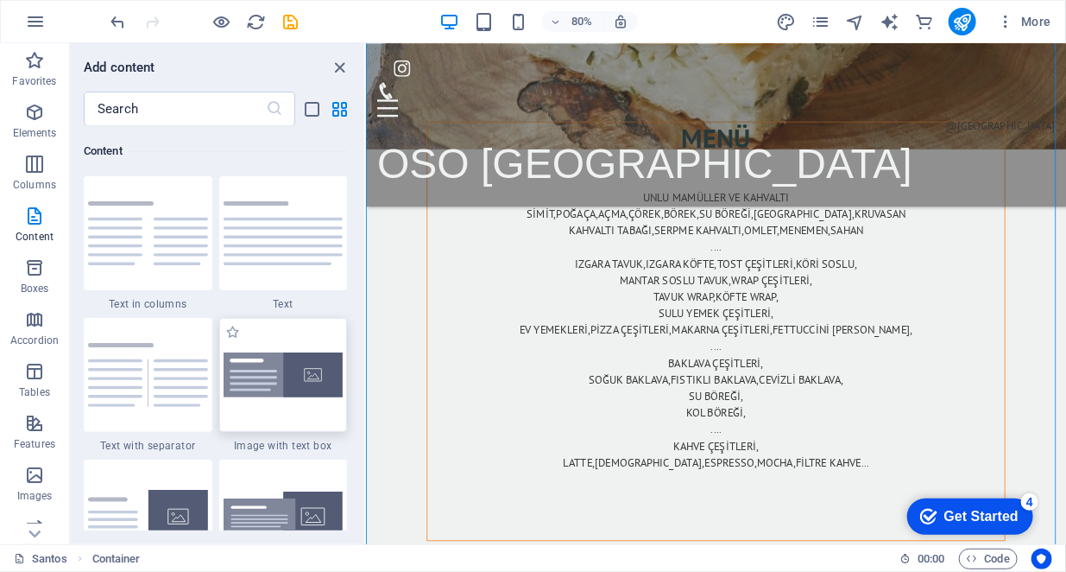
click at [281, 345] on div at bounding box center [283, 375] width 129 height 114
click at [366, 345] on div "Preset Container H2 Container Preset Preset Container Banner Menu Bar Banner Te…" at bounding box center [716, 293] width 700 height 501
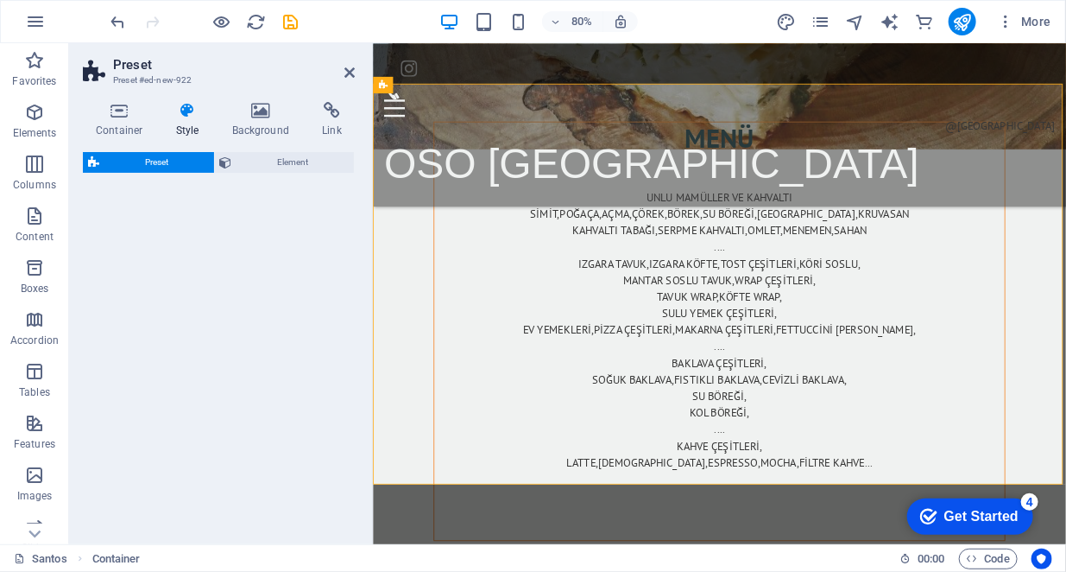
scroll to position [3359, 0]
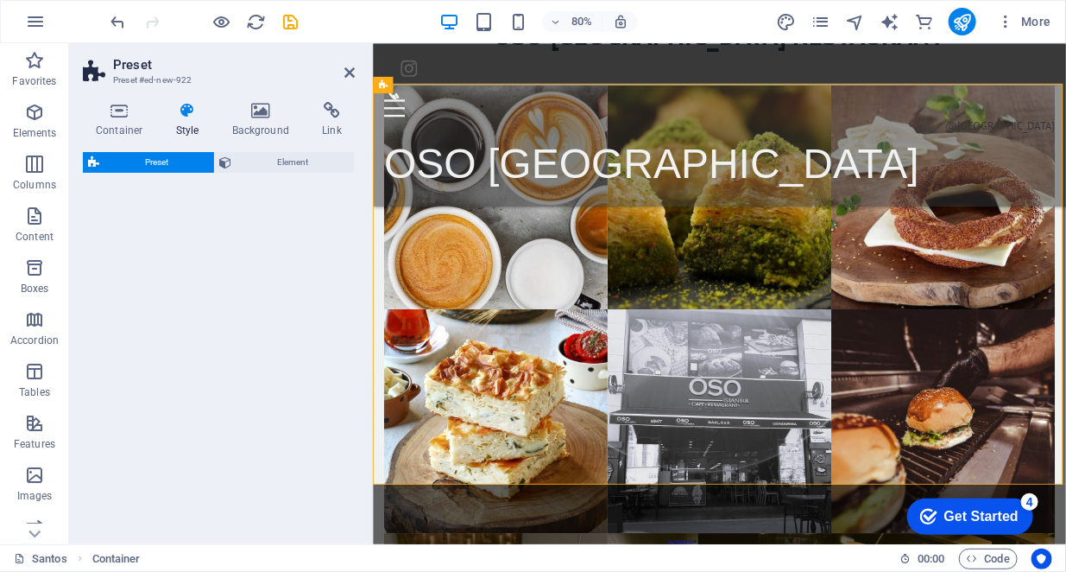
select select "rem"
select select "px"
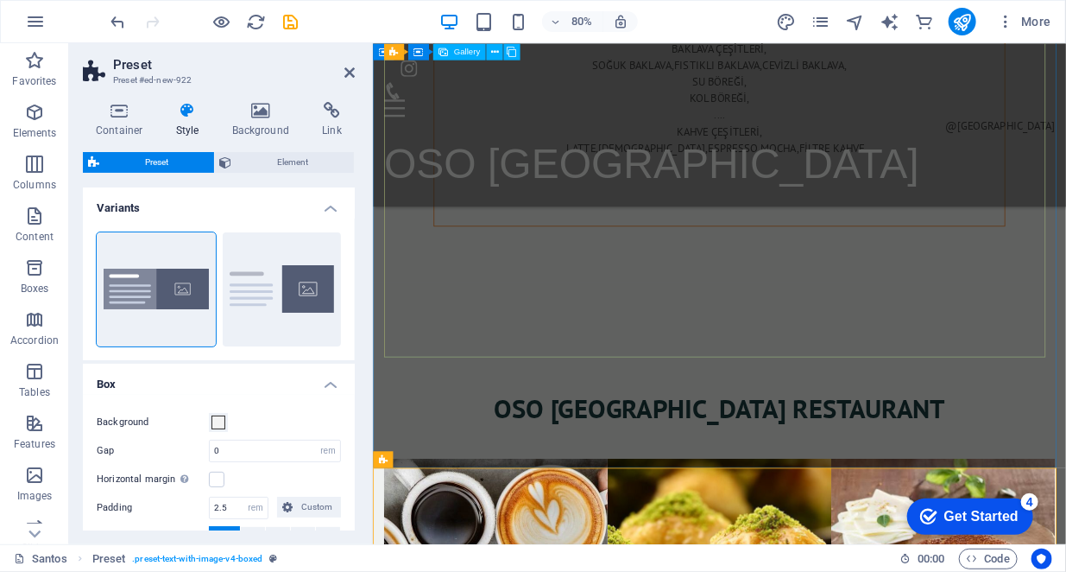
scroll to position [2841, 0]
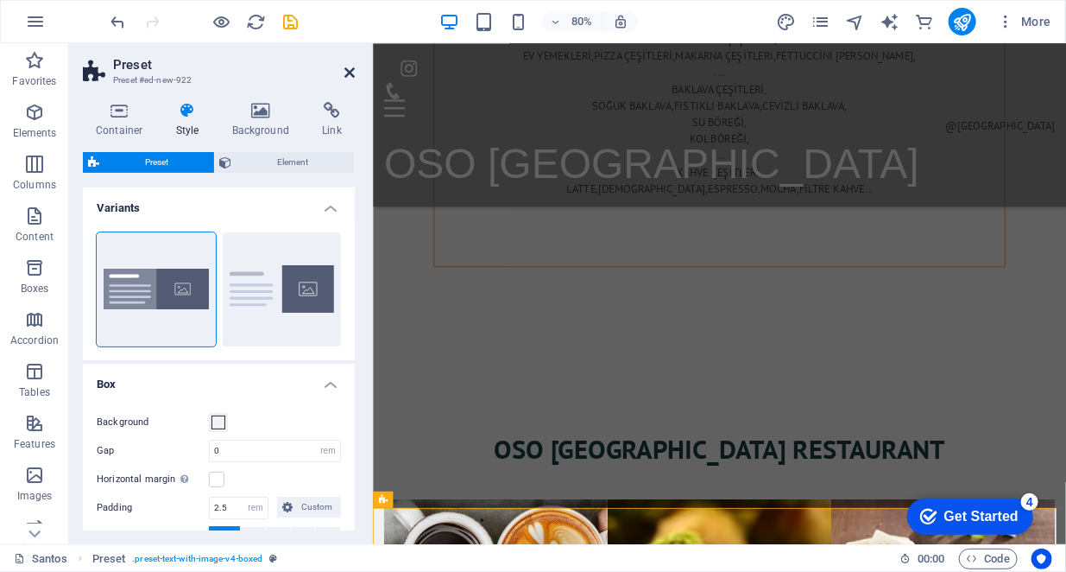
click at [349, 73] on icon at bounding box center [350, 73] width 10 height 14
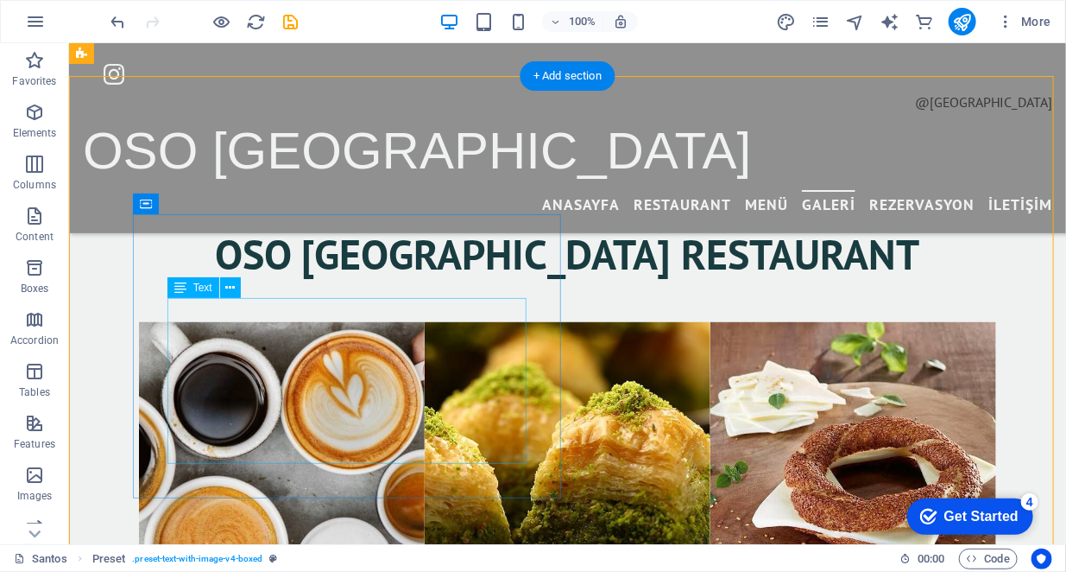
scroll to position [3283, 0]
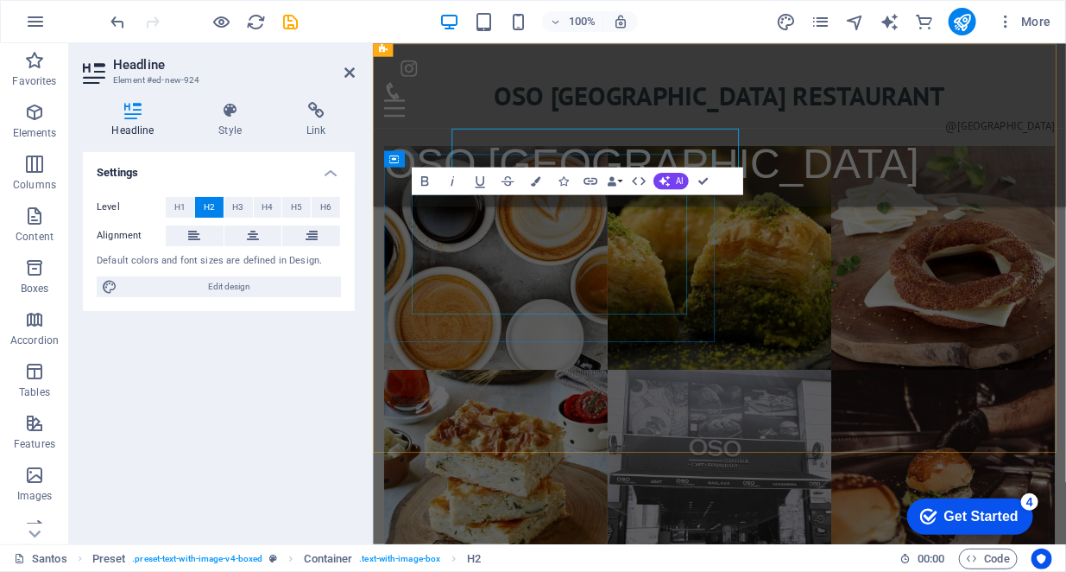
scroll to position [3405, 0]
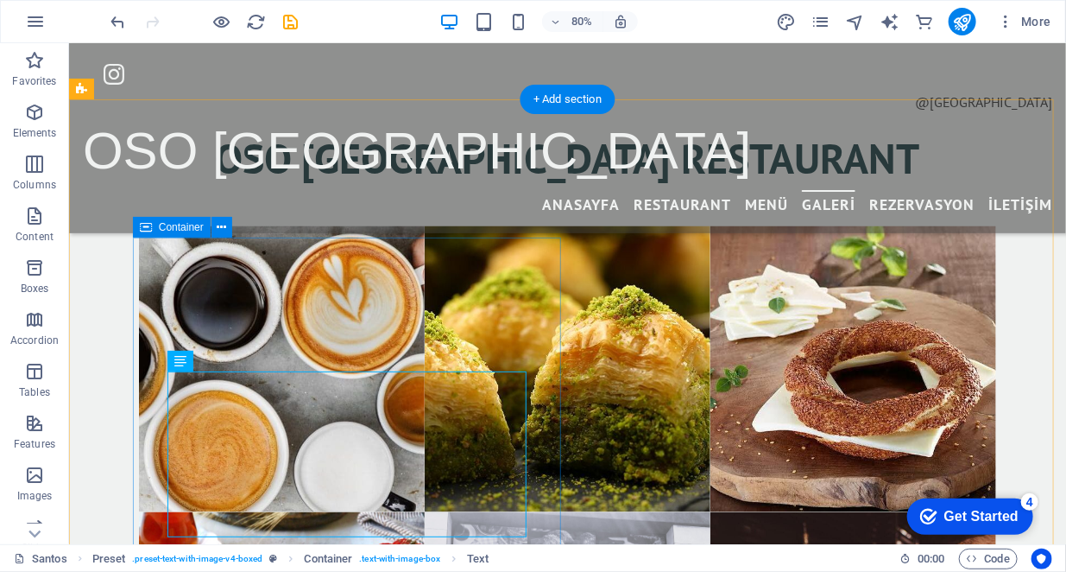
scroll to position [3283, 0]
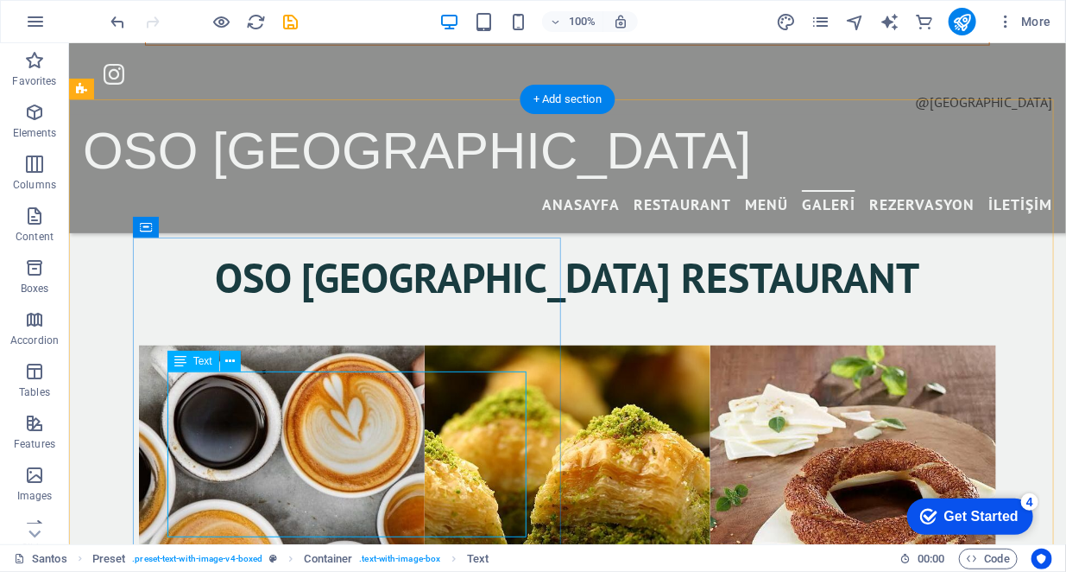
drag, startPoint x: 176, startPoint y: 380, endPoint x: 243, endPoint y: 423, distance: 80.0
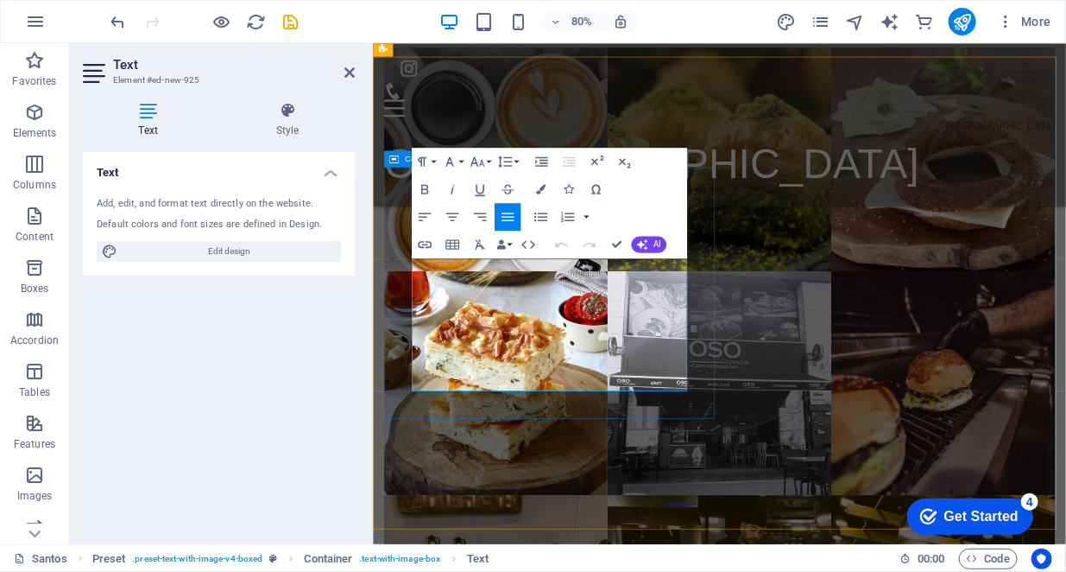
drag, startPoint x: 499, startPoint y: 462, endPoint x: 398, endPoint y: 310, distance: 182.5
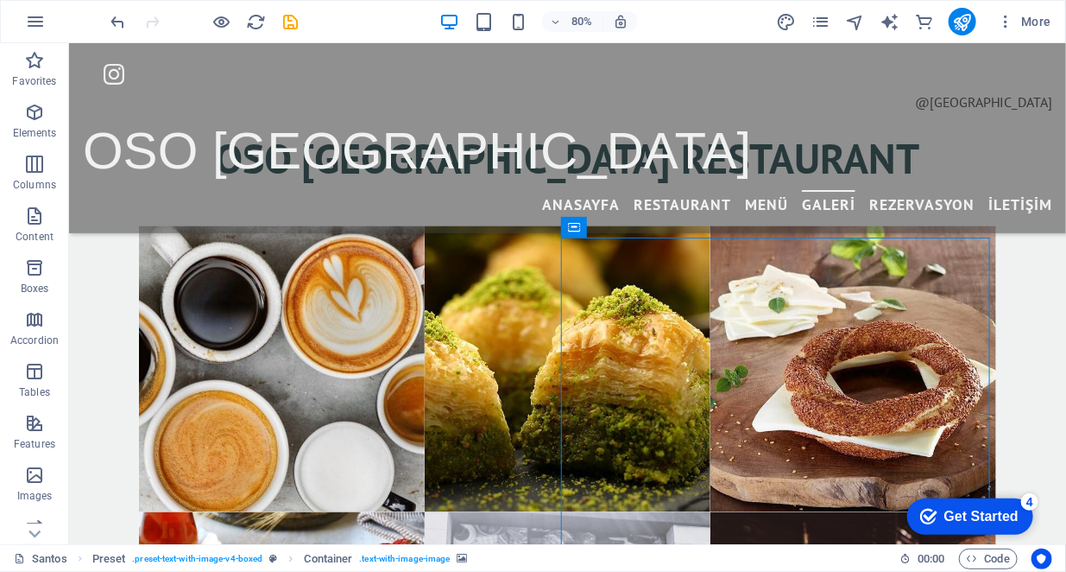
scroll to position [3283, 0]
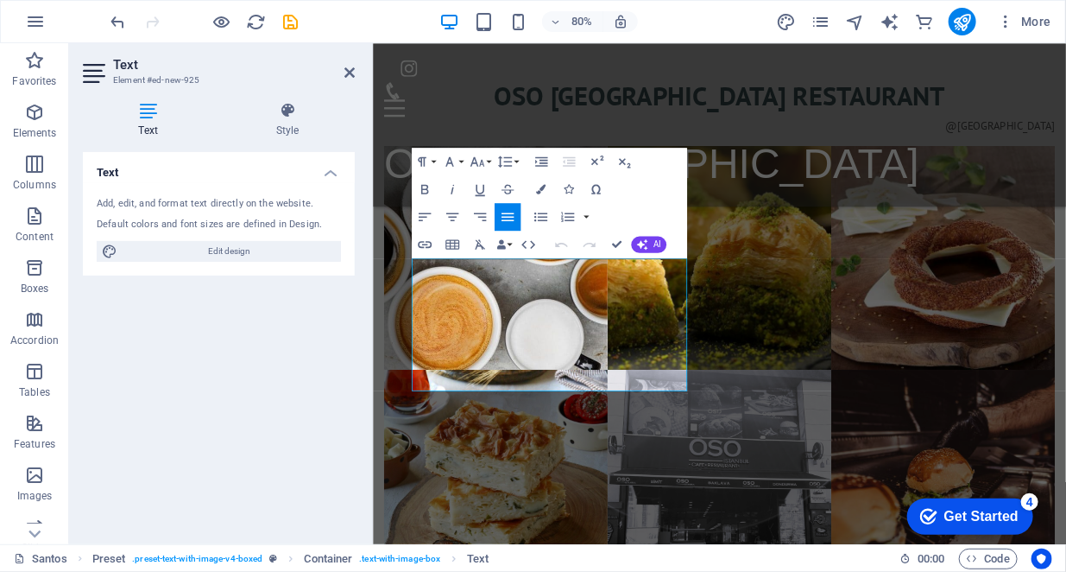
scroll to position [3405, 0]
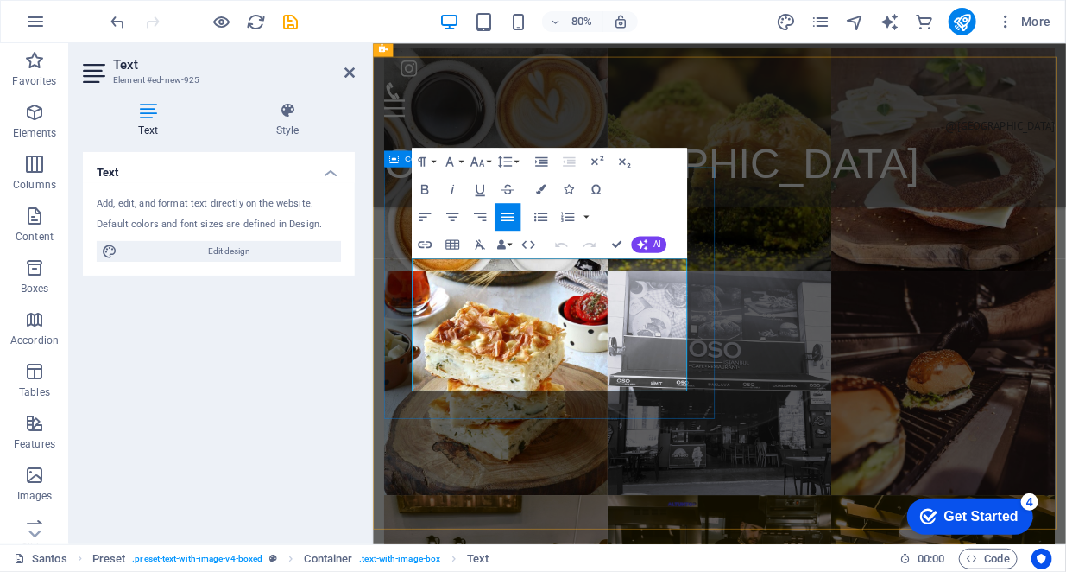
drag, startPoint x: 504, startPoint y: 462, endPoint x: 419, endPoint y: 324, distance: 162.5
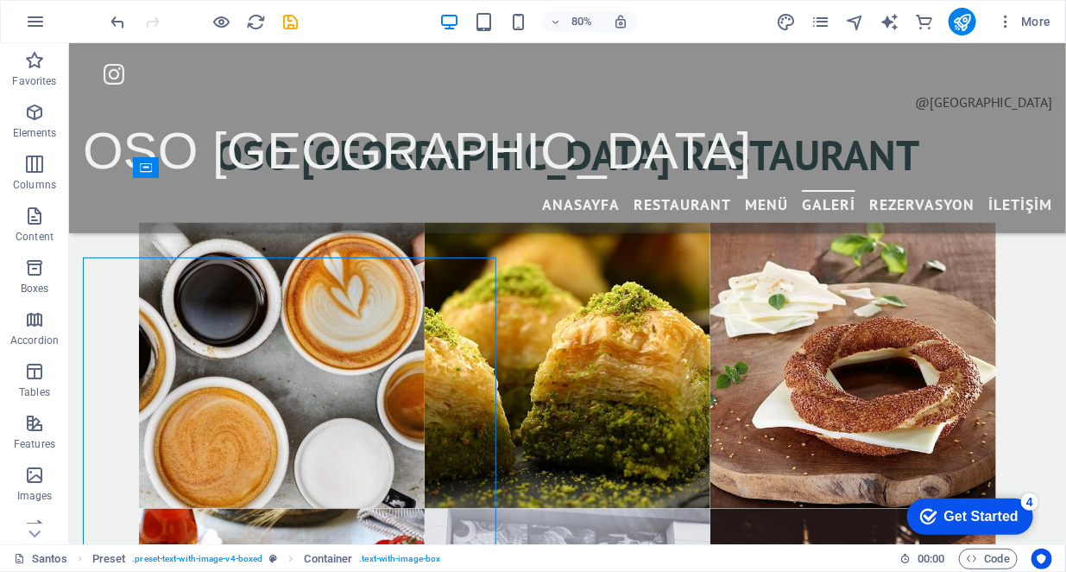
scroll to position [3342, 0]
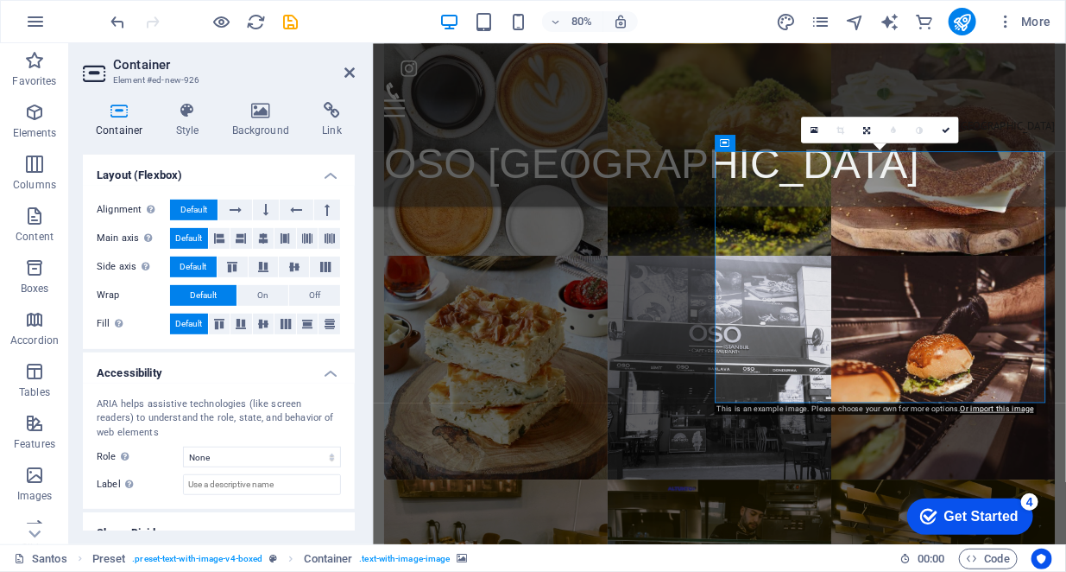
scroll to position [318, 0]
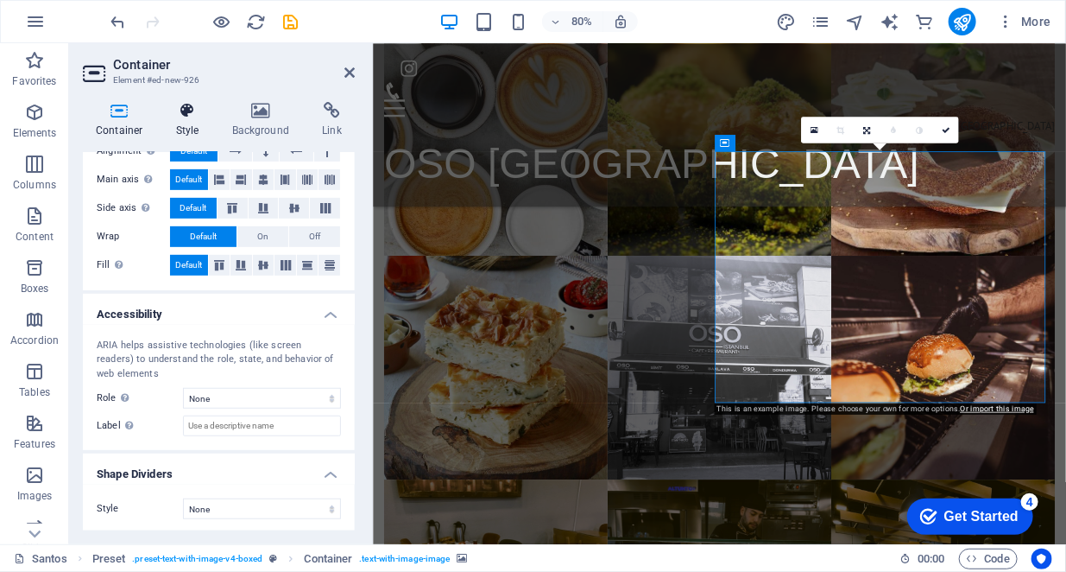
click at [187, 120] on h4 "Style" at bounding box center [191, 120] width 56 height 36
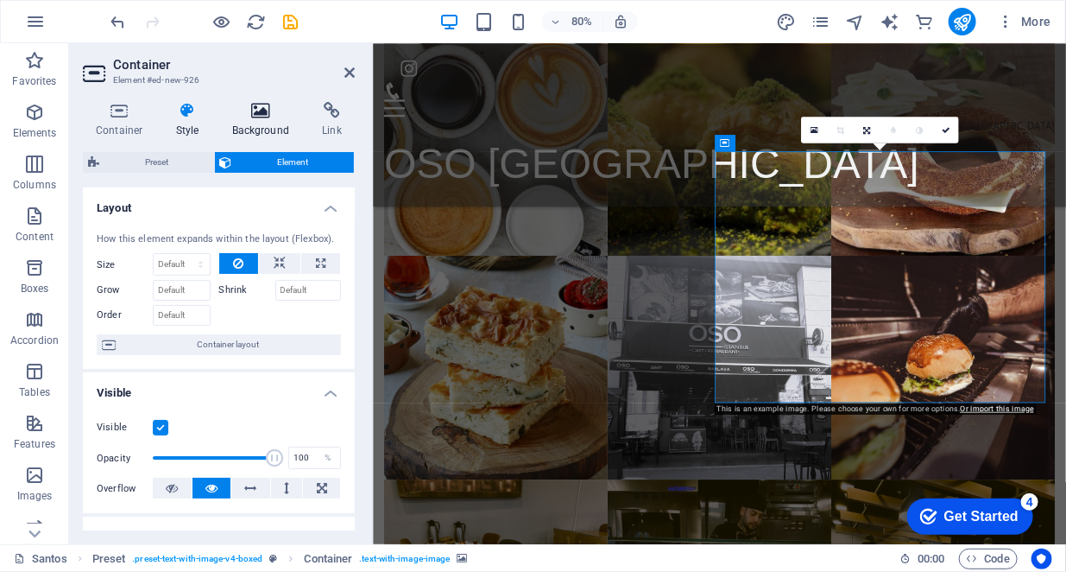
click at [254, 121] on h4 "Background" at bounding box center [264, 120] width 91 height 36
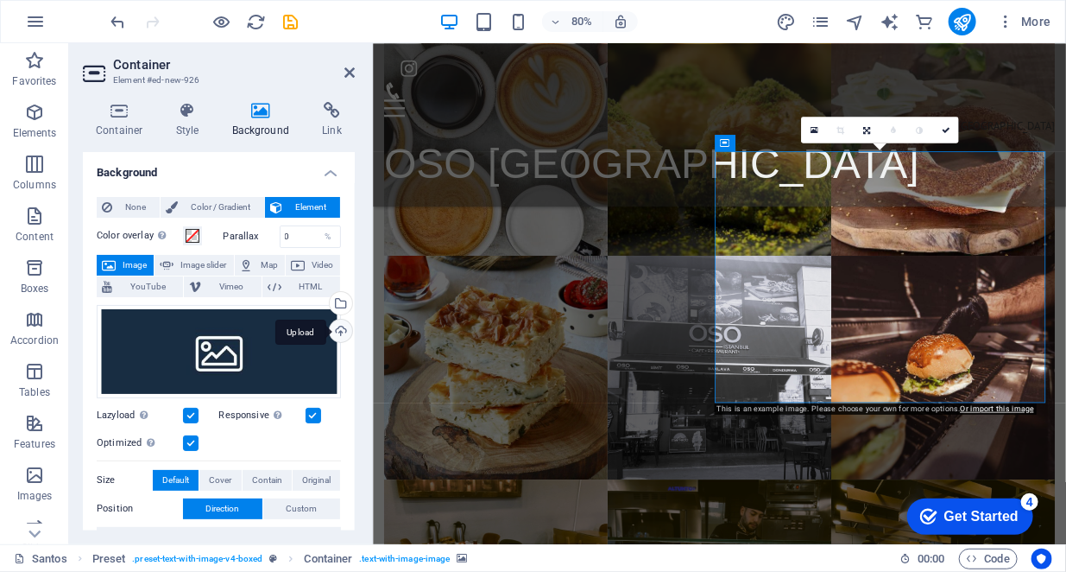
click at [336, 326] on div "Upload" at bounding box center [339, 332] width 26 height 26
click at [349, 332] on div "Upload" at bounding box center [339, 332] width 26 height 26
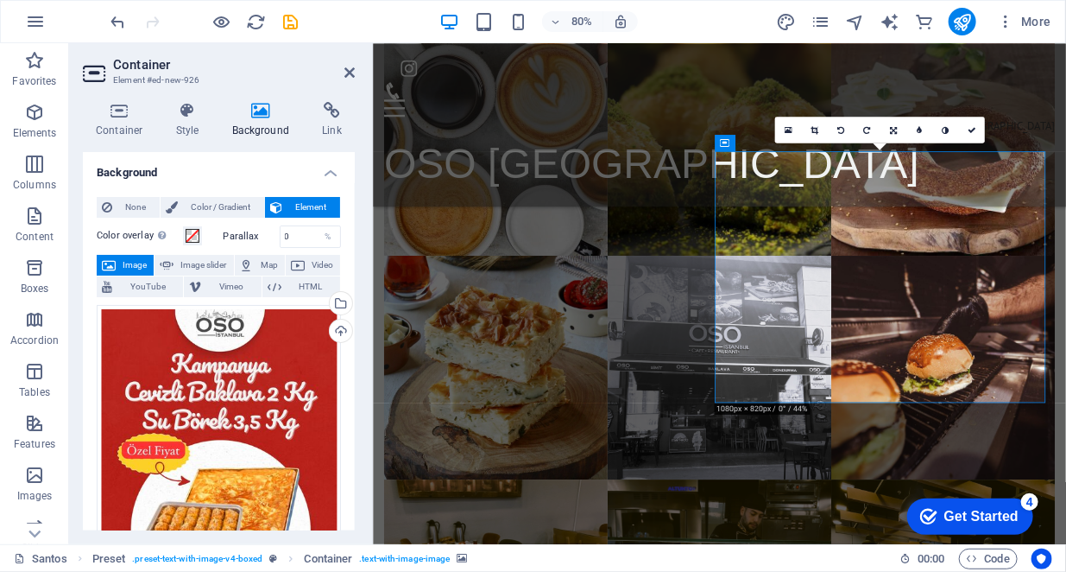
click at [812, 130] on icon at bounding box center [815, 129] width 8 height 9
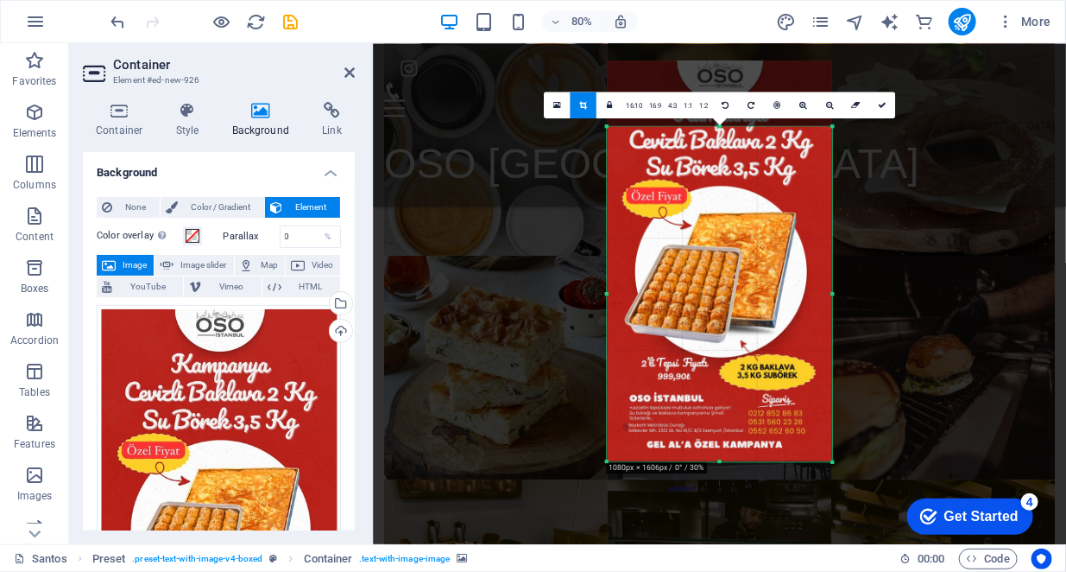
drag, startPoint x: 717, startPoint y: 93, endPoint x: 730, endPoint y: 175, distance: 83.2
click at [730, 175] on div "180 170 160 150 140 130 120 110 100 90 80 70 60 50 40 30 20 10 0 -10 -20 -30 -4…" at bounding box center [719, 293] width 225 height 335
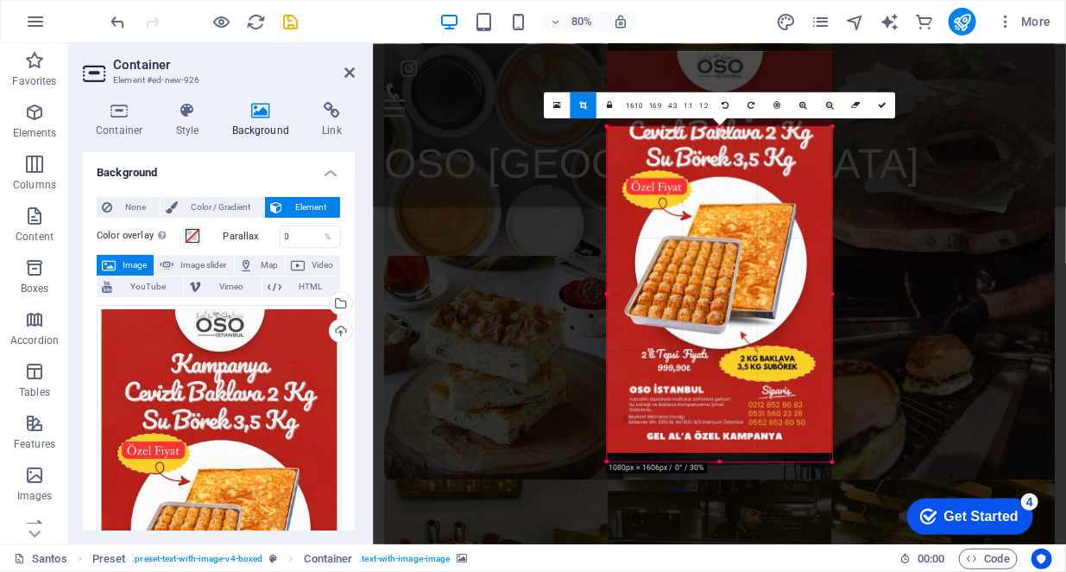
drag, startPoint x: 722, startPoint y: 458, endPoint x: 725, endPoint y: 432, distance: 27.0
click at [725, 432] on div at bounding box center [719, 251] width 225 height 401
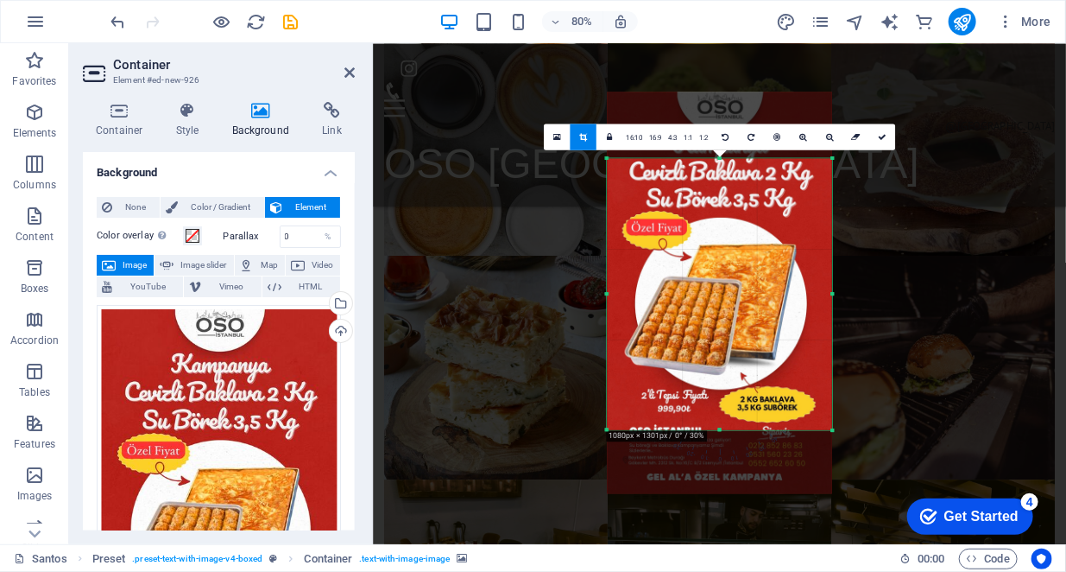
drag, startPoint x: 719, startPoint y: 459, endPoint x: 730, endPoint y: 380, distance: 80.2
click at [730, 380] on div "180 170 160 150 140 130 120 110 100 90 80 70 60 50 40 30 20 10 0 -10 -20 -30 -4…" at bounding box center [719, 294] width 225 height 272
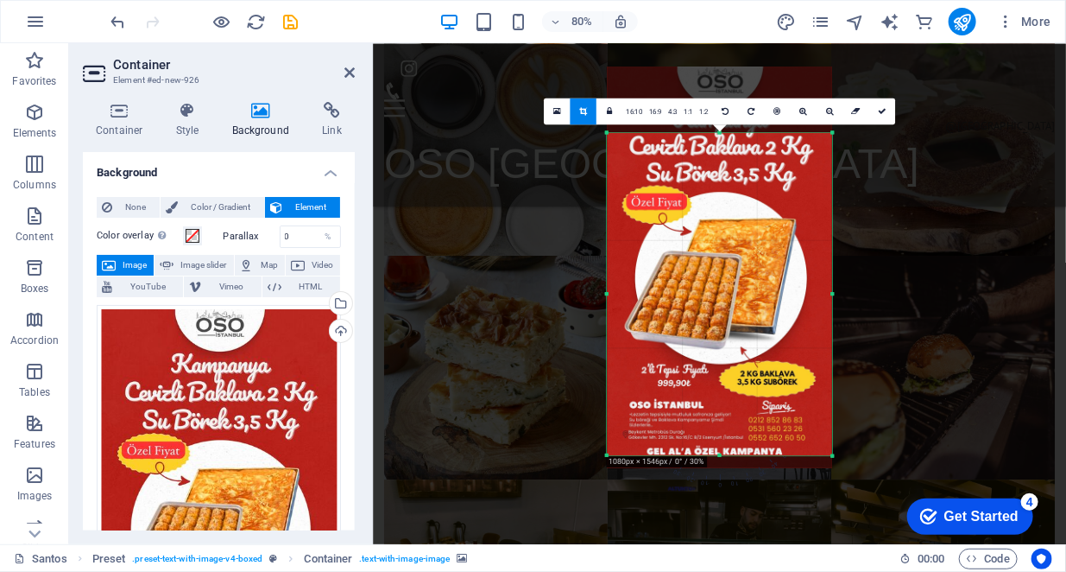
drag, startPoint x: 722, startPoint y: 429, endPoint x: 733, endPoint y: 493, distance: 64.9
click at [733, 493] on div "Drag here to replace the existing content. Press “Ctrl” if you want to create a…" at bounding box center [719, 293] width 693 height 501
click at [882, 115] on link at bounding box center [882, 111] width 26 height 26
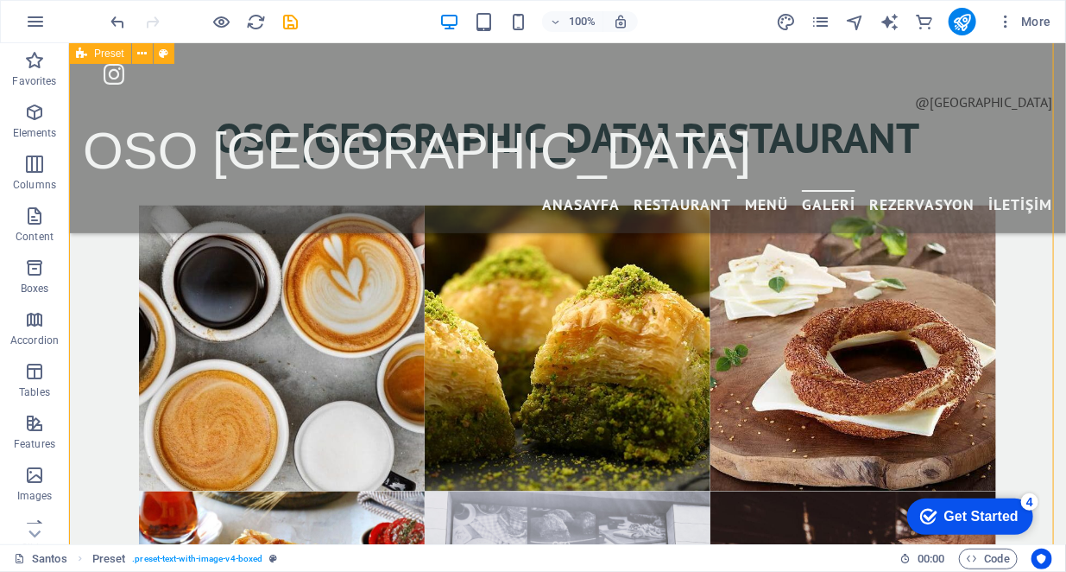
scroll to position [3342, 0]
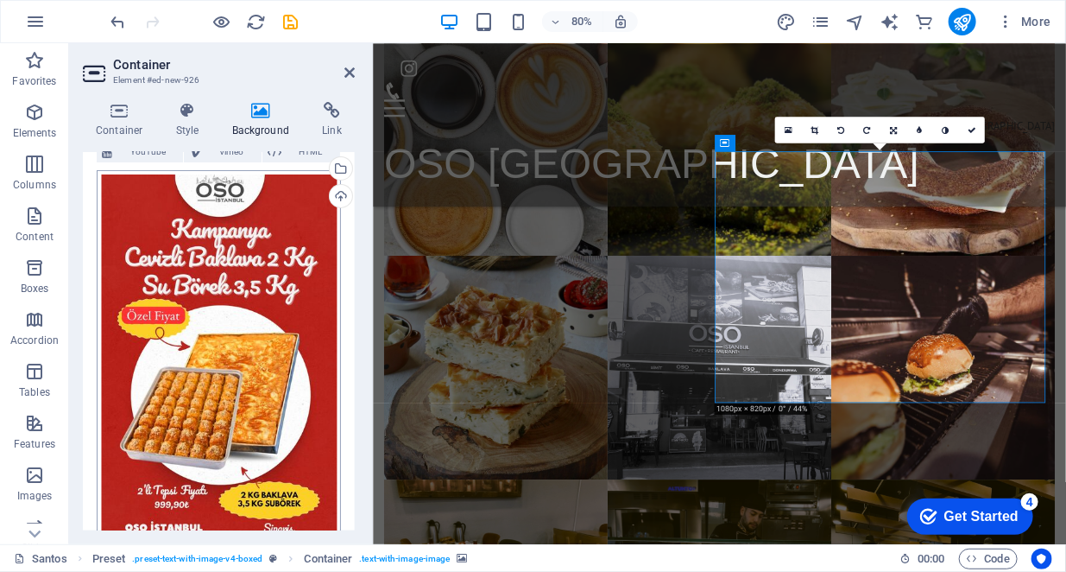
scroll to position [86, 0]
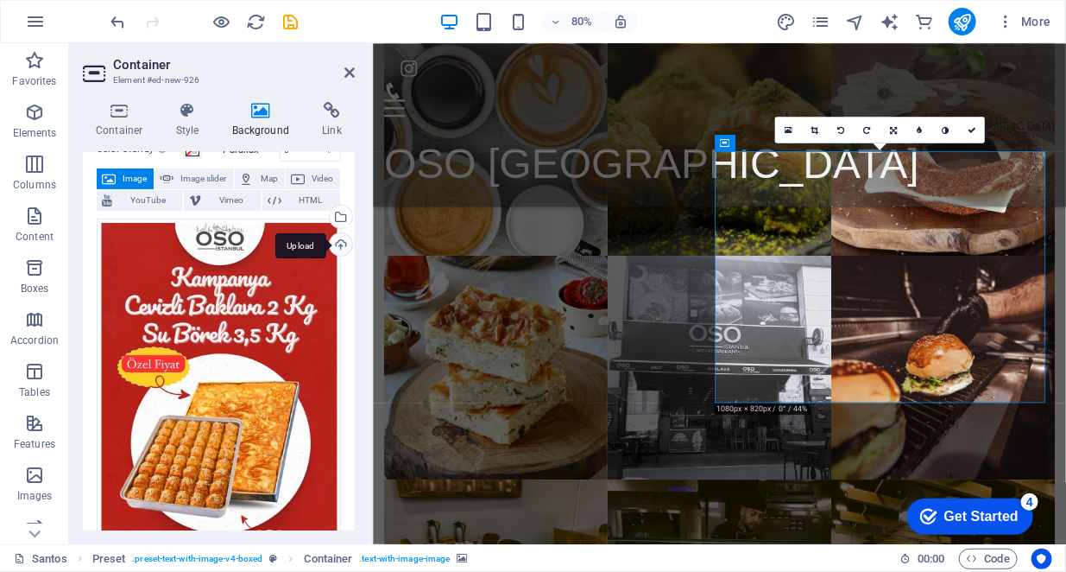
click at [345, 242] on div "Upload" at bounding box center [339, 246] width 26 height 26
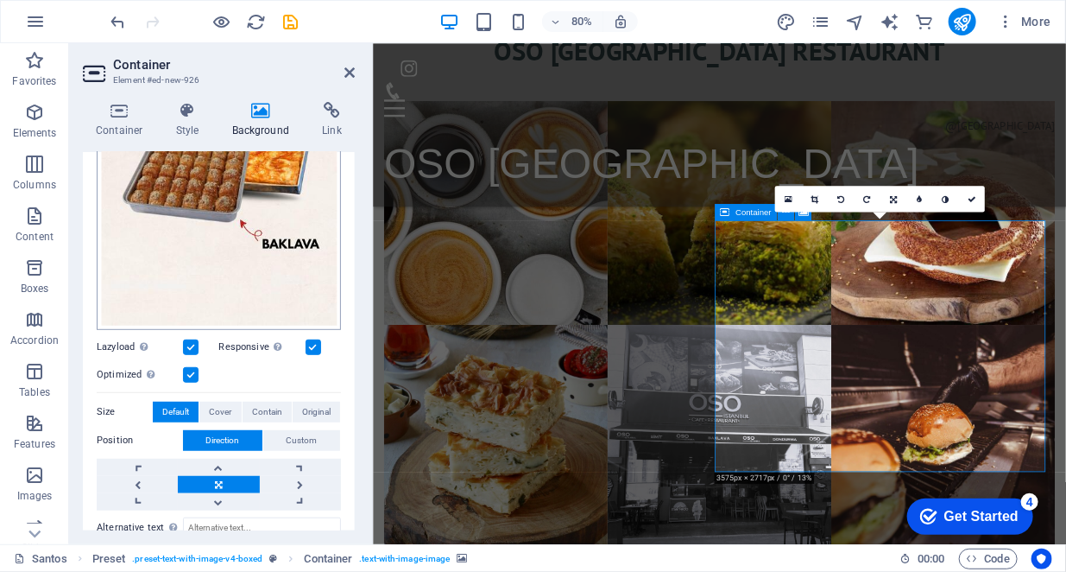
scroll to position [345, 0]
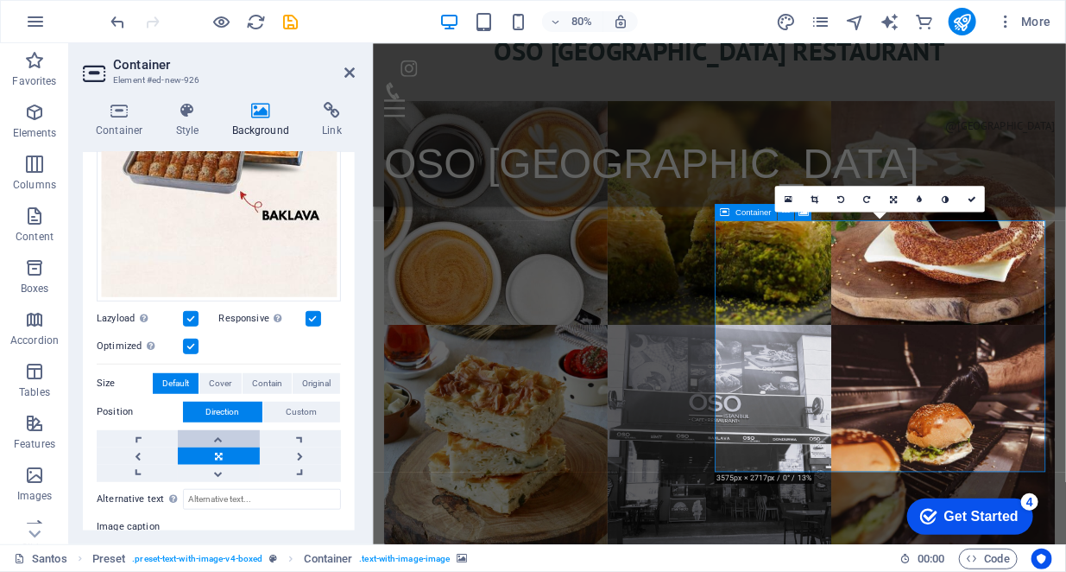
click at [219, 433] on link at bounding box center [218, 438] width 81 height 17
click at [220, 467] on link at bounding box center [218, 473] width 81 height 17
click at [223, 447] on link at bounding box center [218, 455] width 81 height 17
click at [314, 403] on span "Custom" at bounding box center [302, 411] width 31 height 21
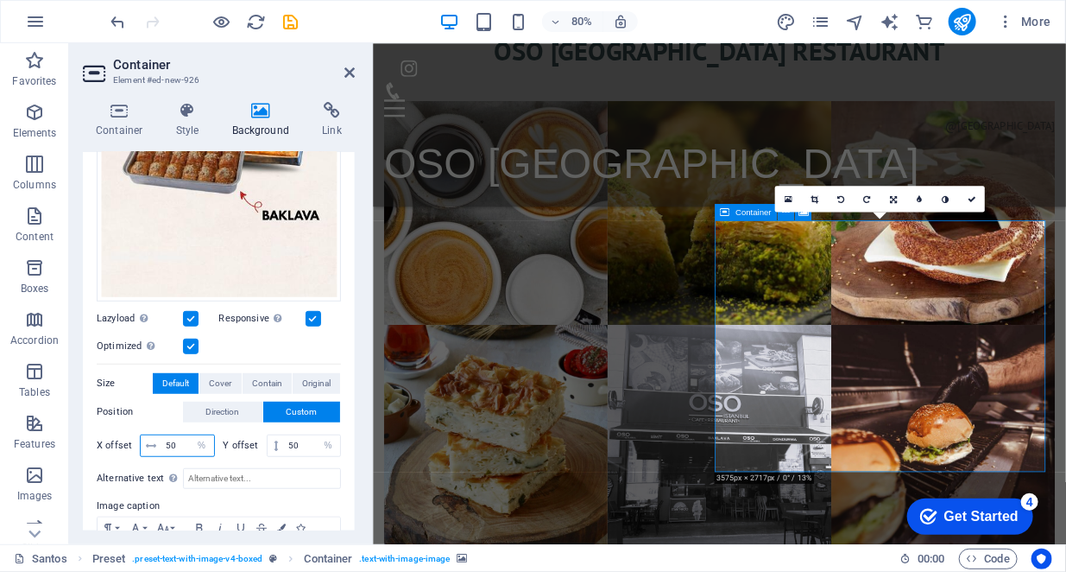
drag, startPoint x: 185, startPoint y: 439, endPoint x: 149, endPoint y: 436, distance: 36.4
click at [149, 436] on div "50 px rem % vh vw" at bounding box center [177, 445] width 75 height 22
type input "40"
drag, startPoint x: 297, startPoint y: 439, endPoint x: 267, endPoint y: 439, distance: 30.2
click at [267, 439] on div "50 px rem % vh vw" at bounding box center [304, 445] width 75 height 22
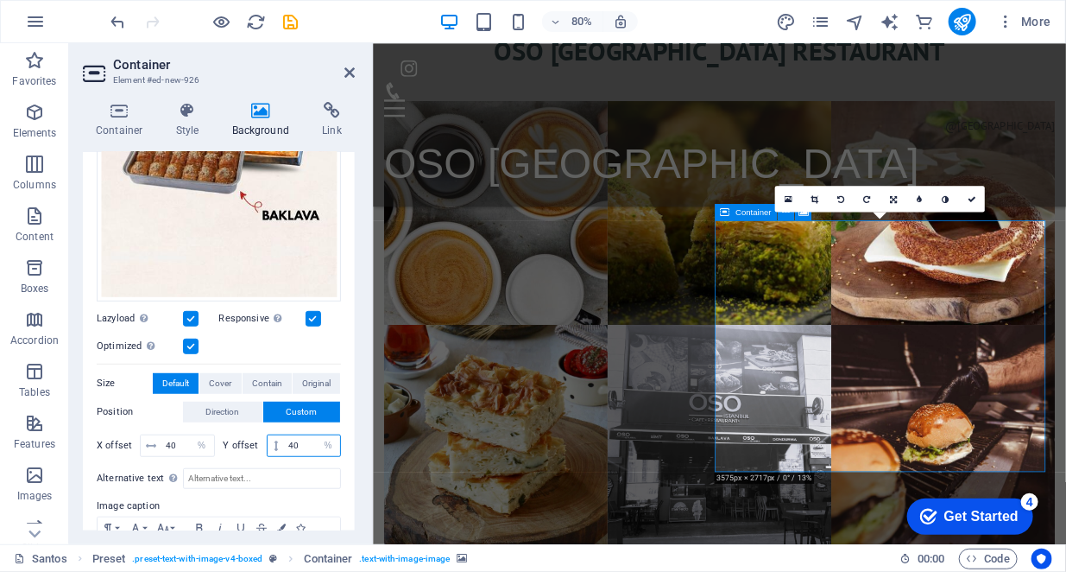
type input "40"
click at [312, 380] on span "Original" at bounding box center [316, 383] width 28 height 21
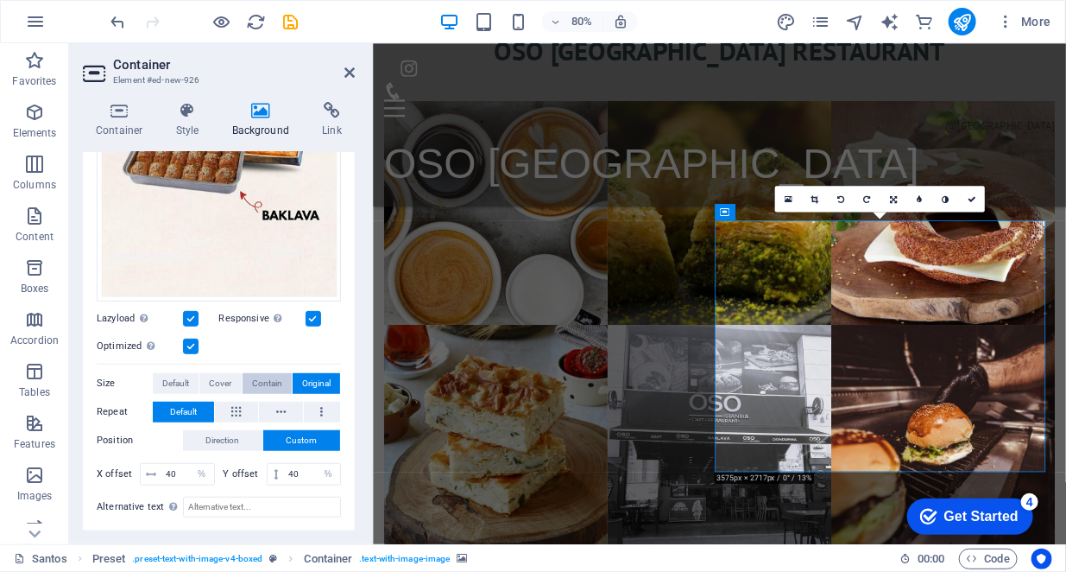
click at [275, 376] on span "Contain" at bounding box center [267, 383] width 30 height 21
click at [218, 373] on span "Cover" at bounding box center [220, 383] width 22 height 21
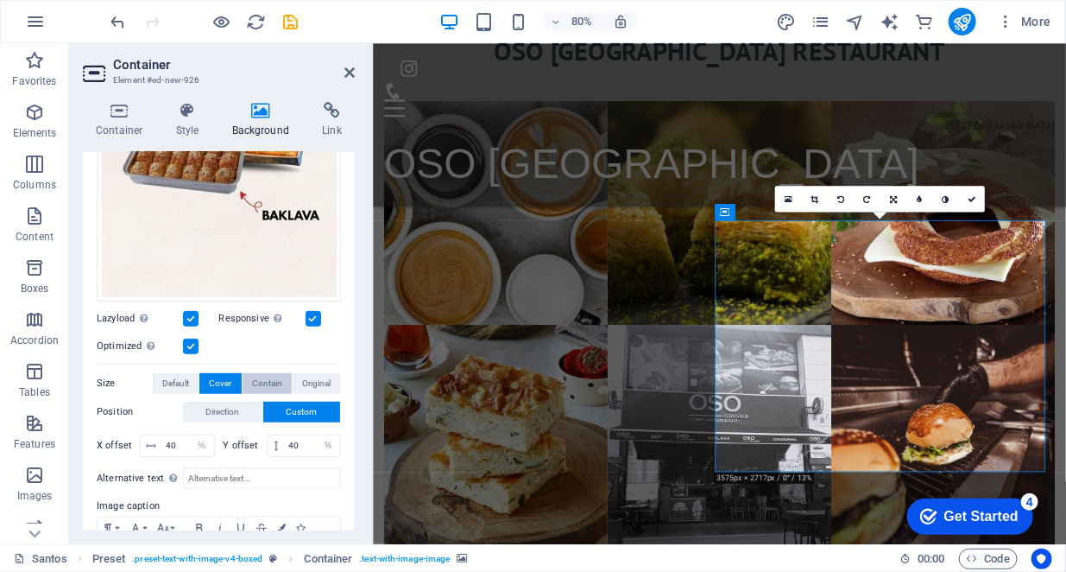
click at [276, 380] on span "Contain" at bounding box center [267, 383] width 30 height 21
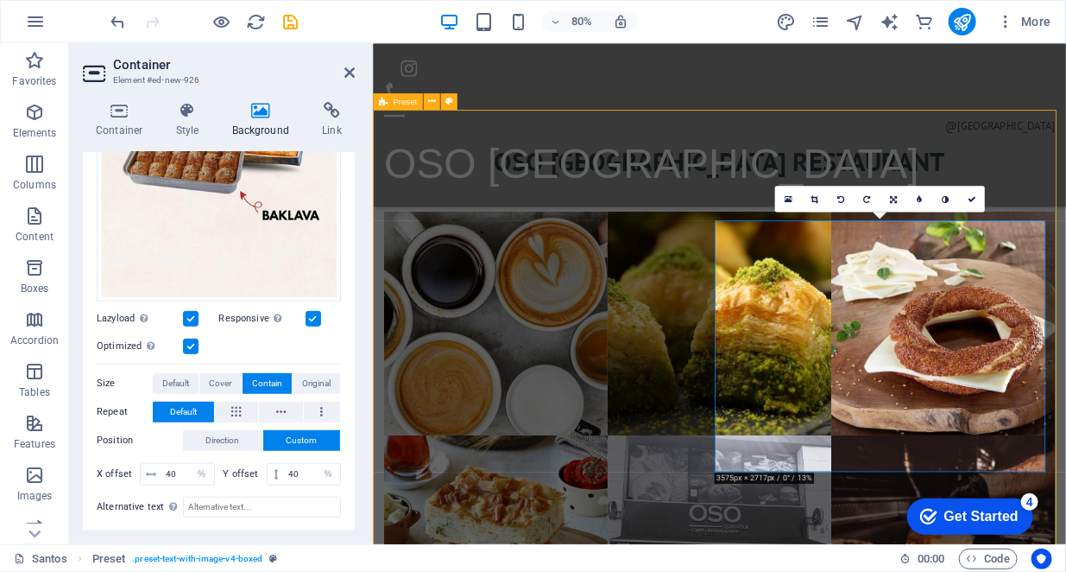
scroll to position [3216, 0]
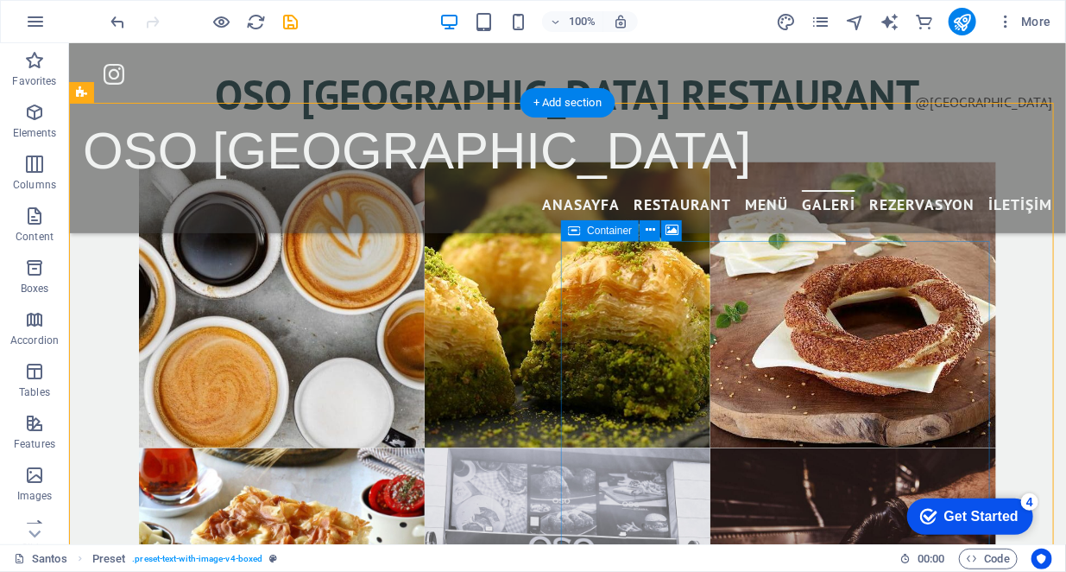
scroll to position [3475, 0]
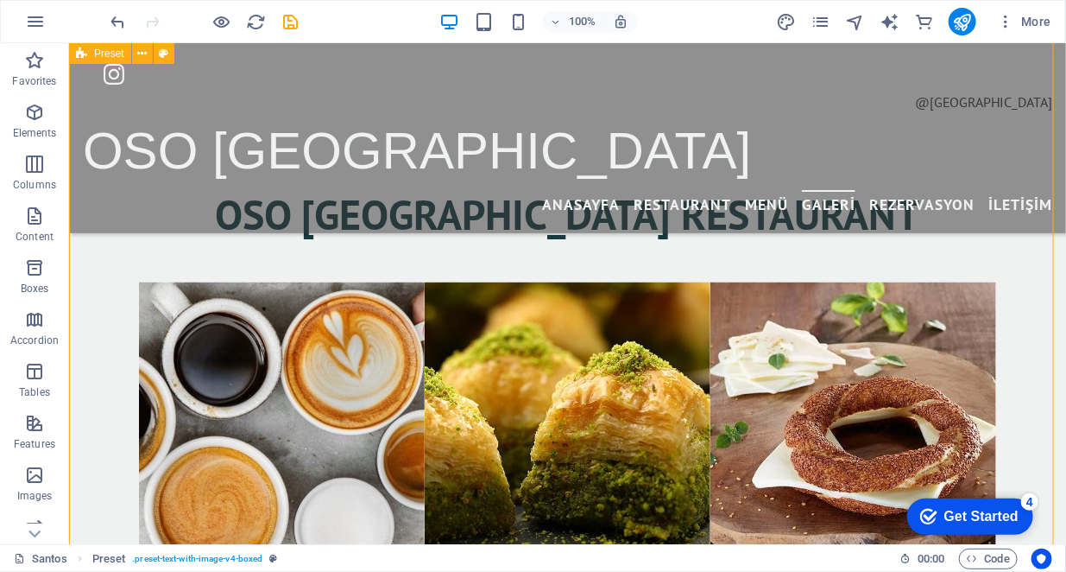
scroll to position [3303, 0]
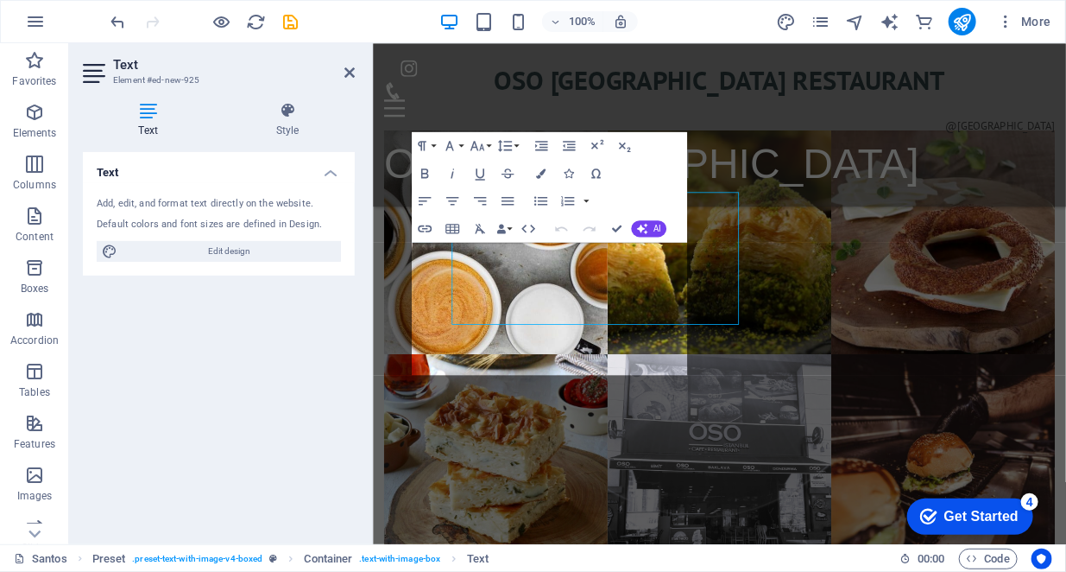
scroll to position [3425, 0]
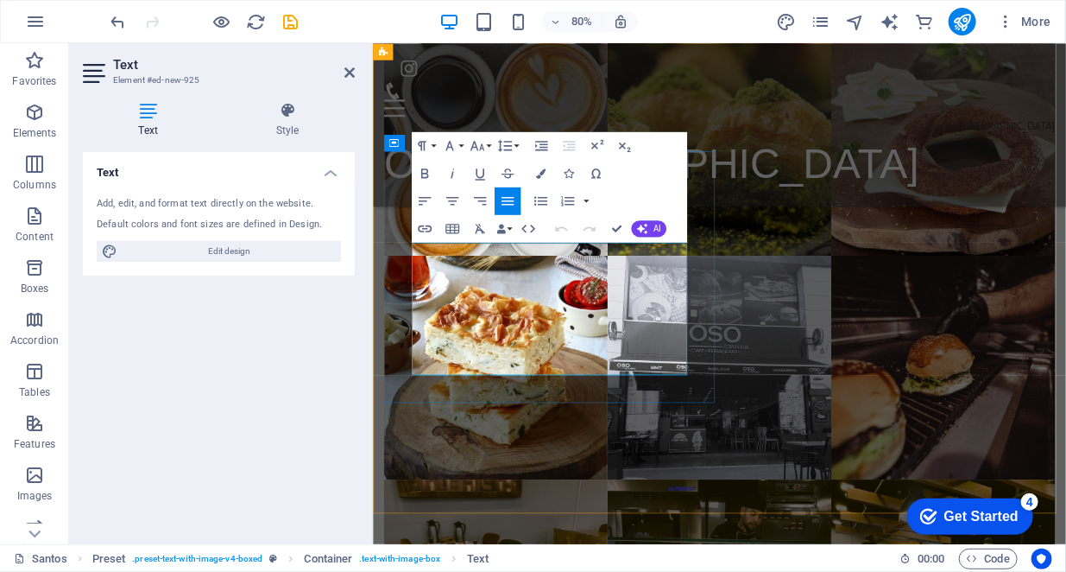
drag, startPoint x: 480, startPoint y: 342, endPoint x: 394, endPoint y: 344, distance: 86.4
drag, startPoint x: 608, startPoint y: 446, endPoint x: 777, endPoint y: 457, distance: 169.5
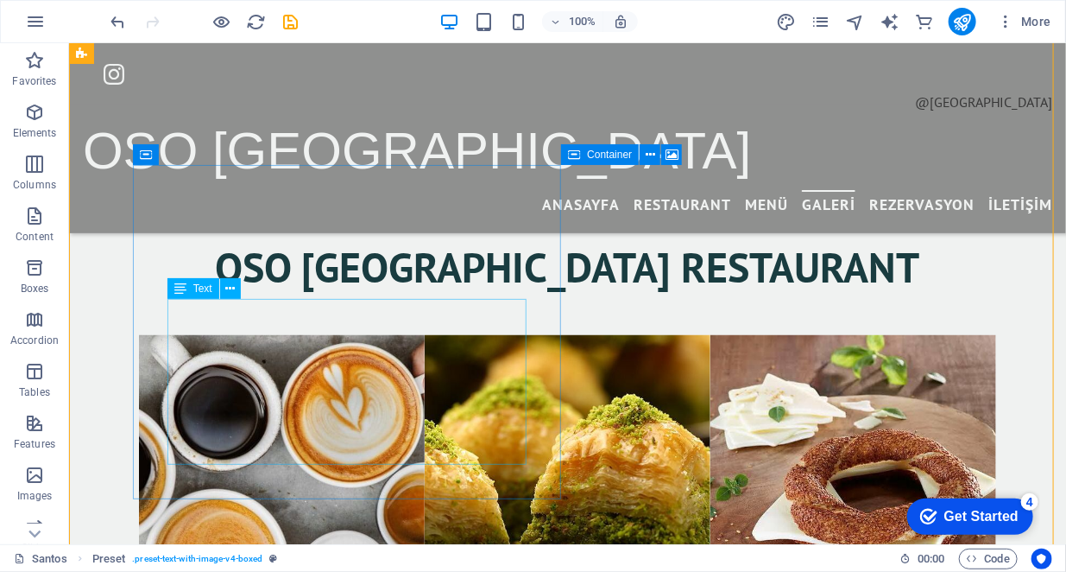
scroll to position [3276, 0]
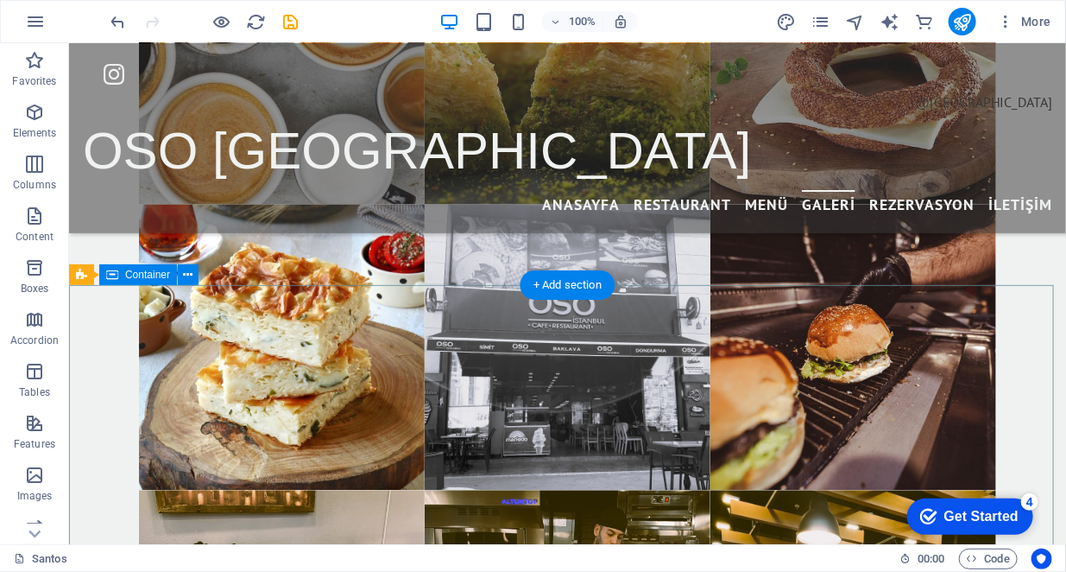
scroll to position [3362, 0]
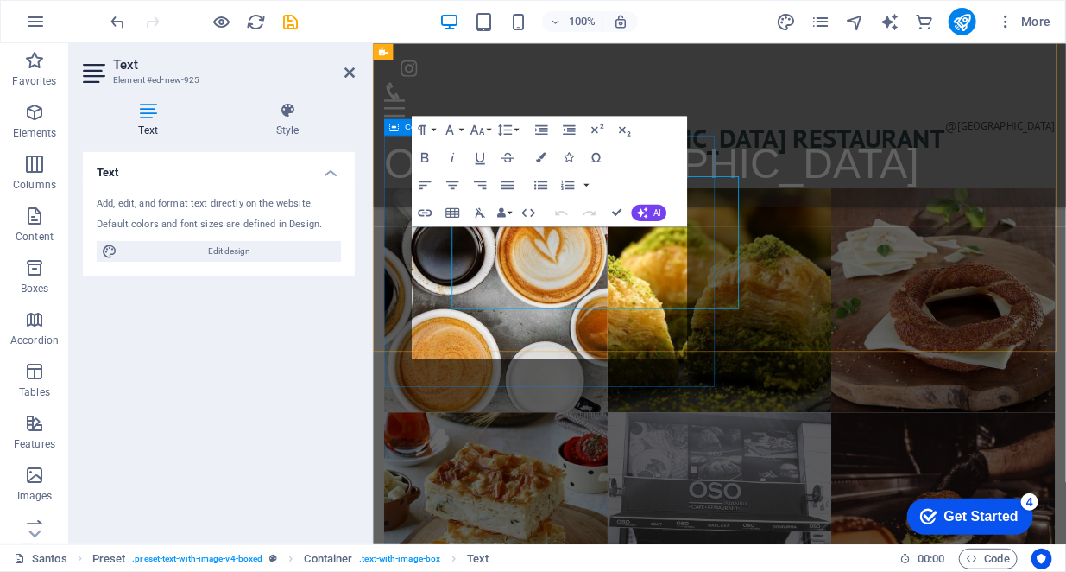
scroll to position [3445, 0]
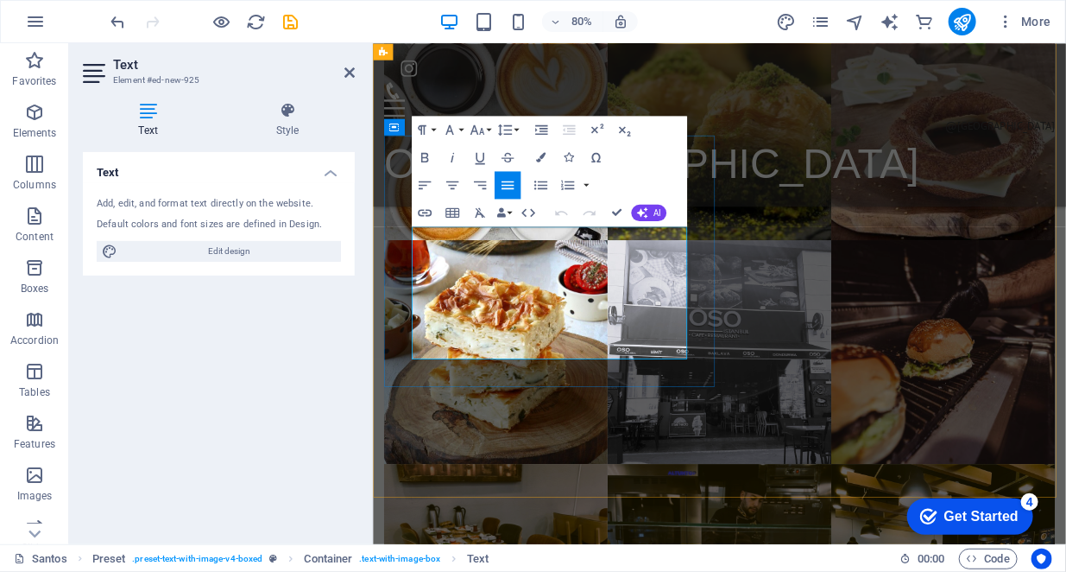
drag, startPoint x: 667, startPoint y: 288, endPoint x: 649, endPoint y: 288, distance: 17.3
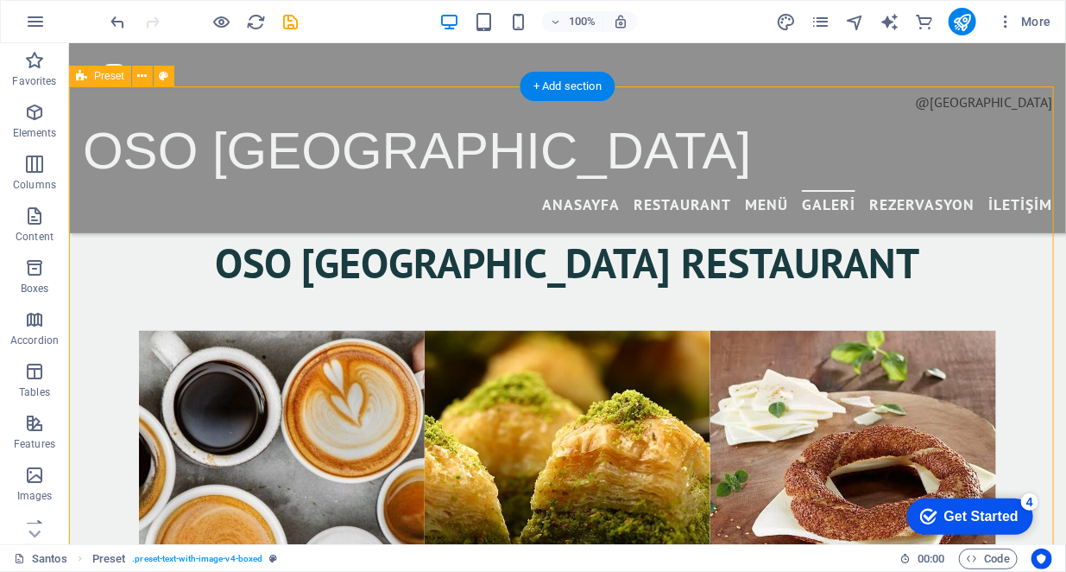
scroll to position [3037, 0]
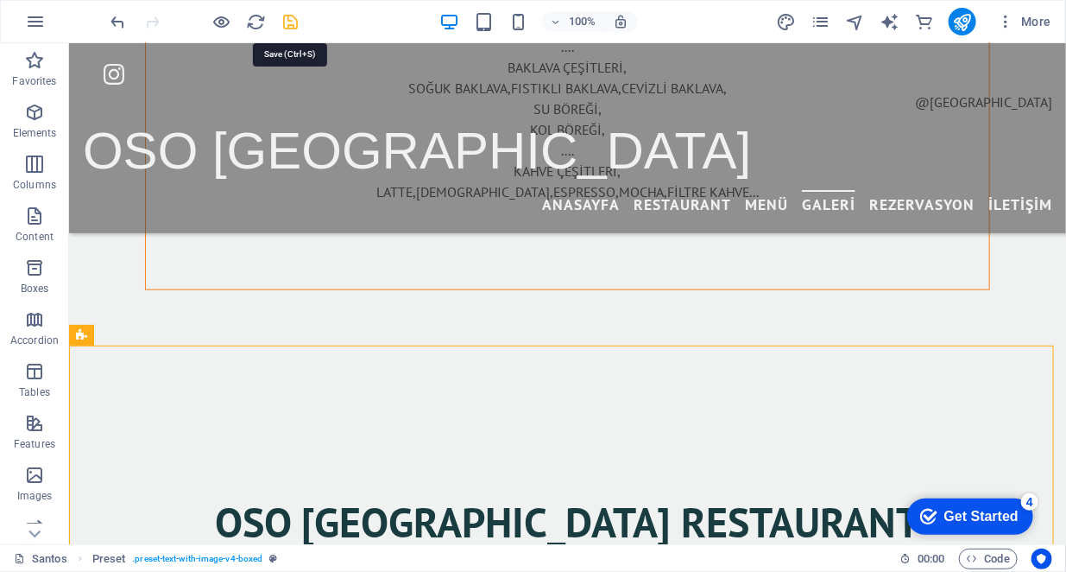
click at [295, 20] on icon "save" at bounding box center [291, 22] width 20 height 20
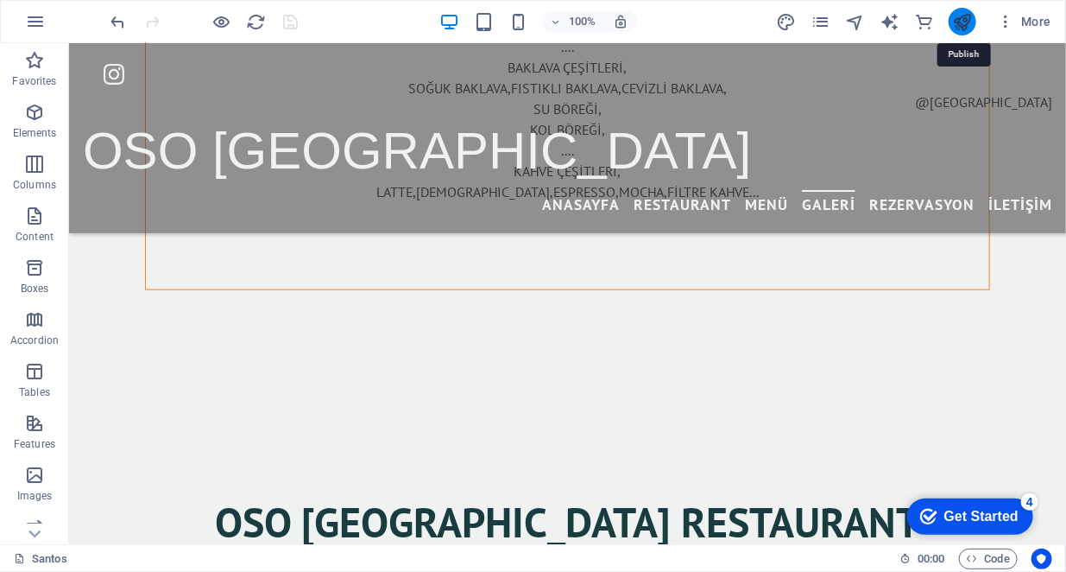
click at [969, 12] on icon "publish" at bounding box center [962, 22] width 20 height 20
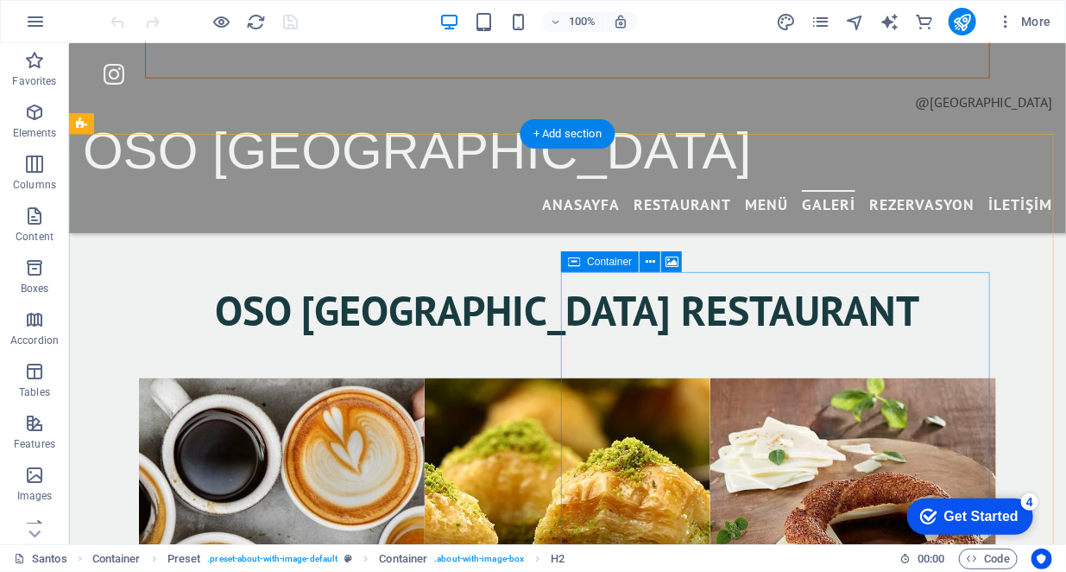
scroll to position [3507, 0]
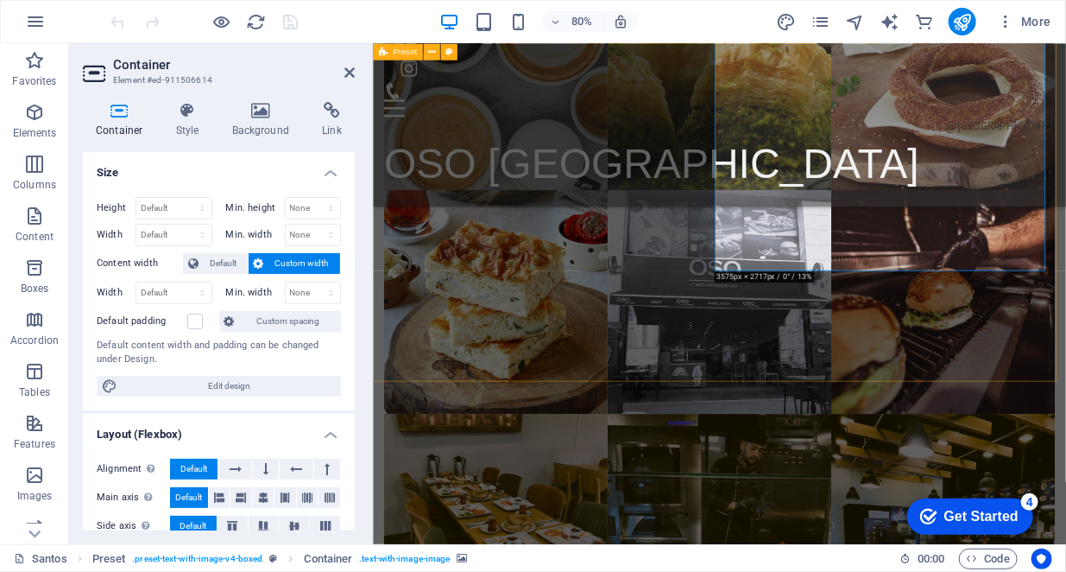
scroll to position [3590, 0]
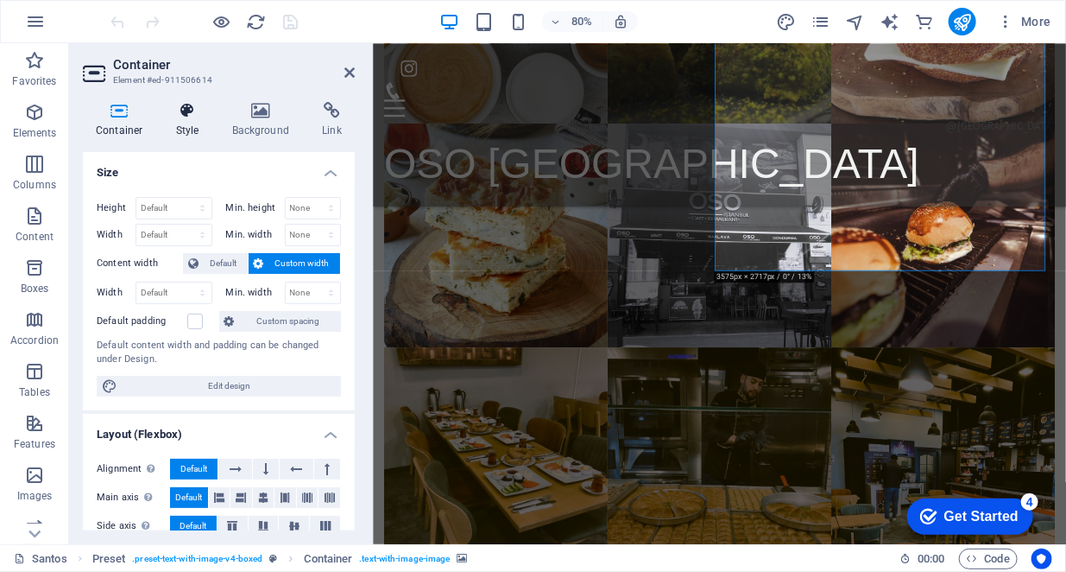
click at [198, 120] on h4 "Style" at bounding box center [191, 120] width 56 height 36
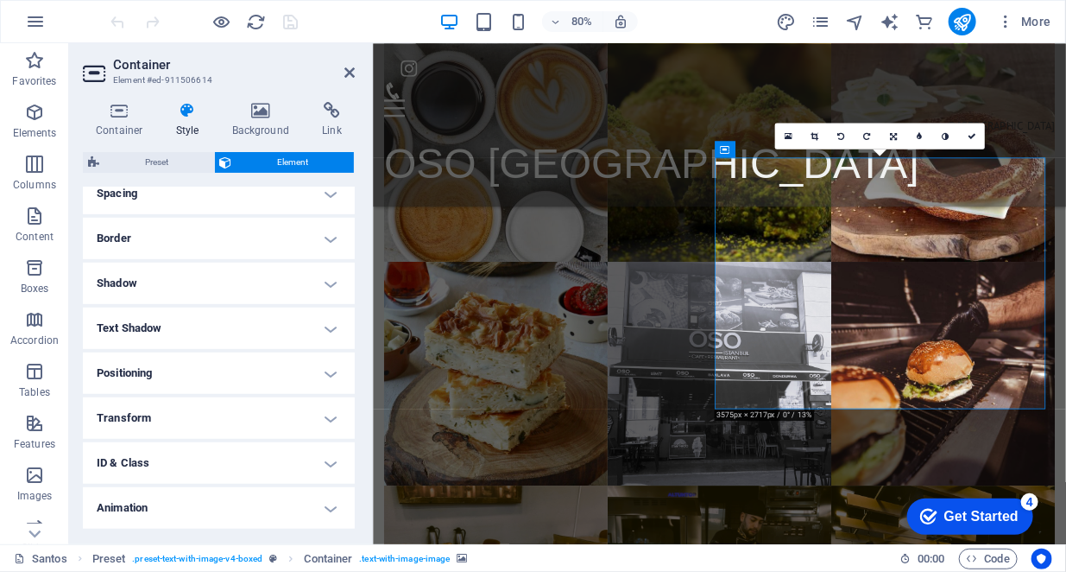
scroll to position [385, 0]
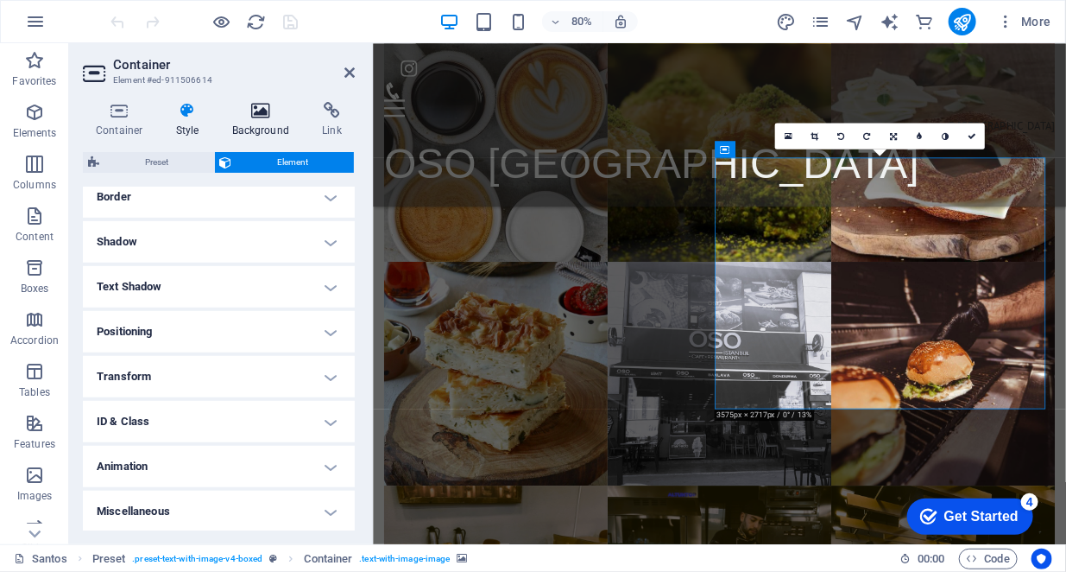
click at [262, 128] on h4 "Background" at bounding box center [264, 120] width 91 height 36
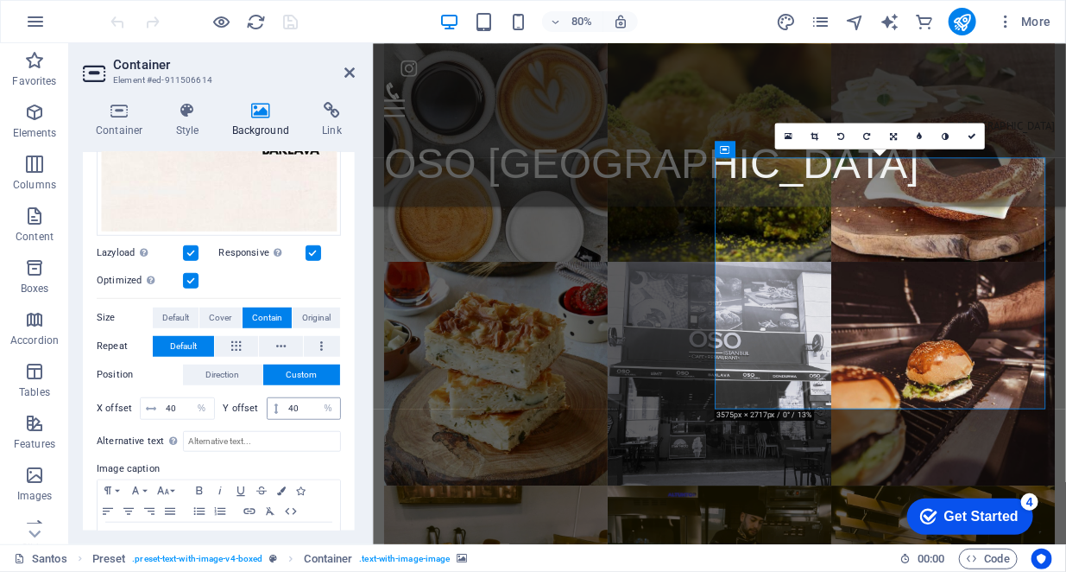
scroll to position [432, 0]
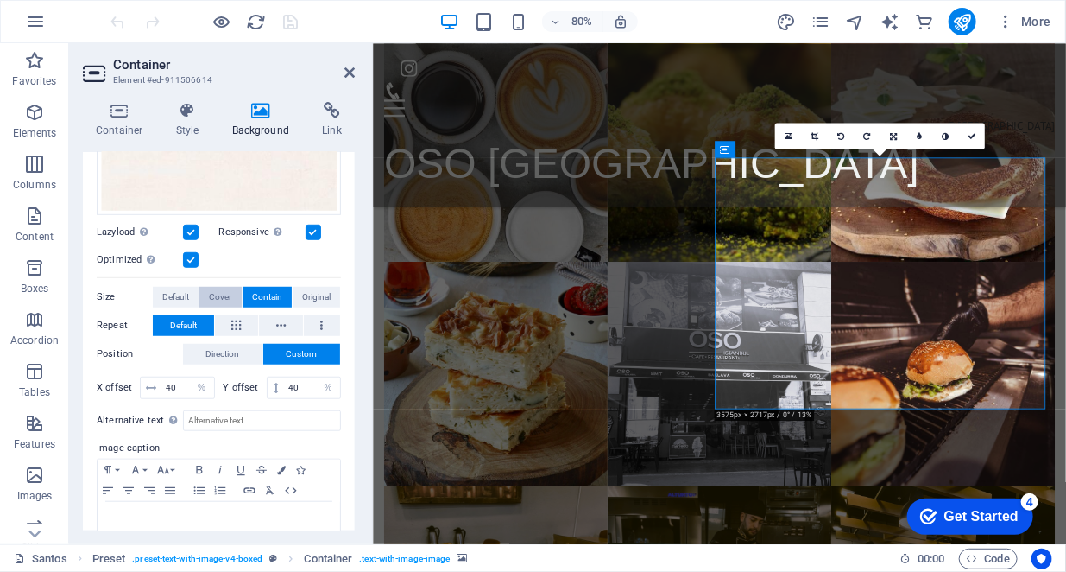
click at [225, 289] on span "Cover" at bounding box center [220, 297] width 22 height 21
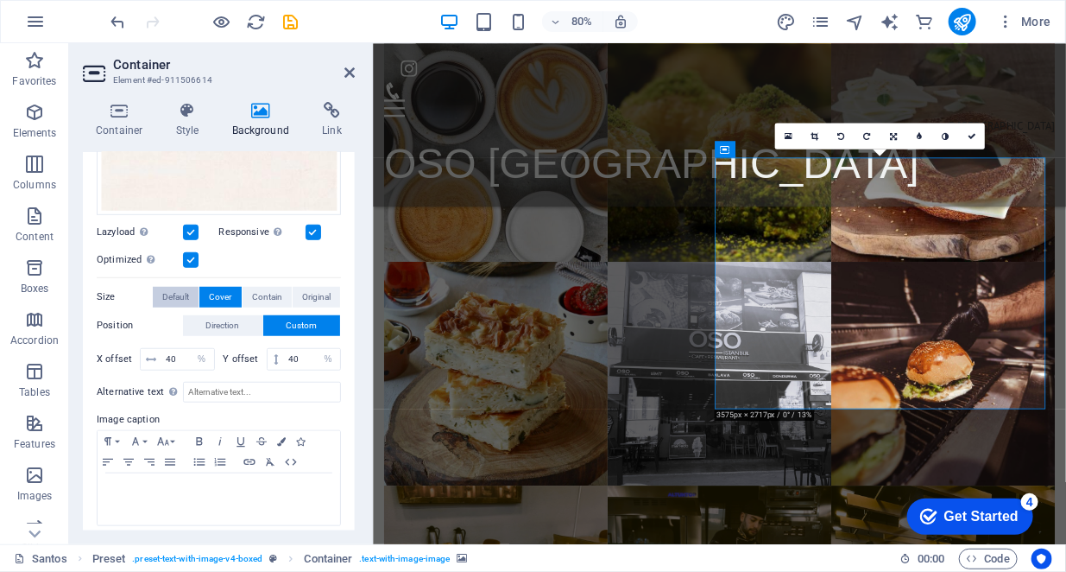
click at [186, 295] on span "Default" at bounding box center [175, 297] width 27 height 21
click at [232, 289] on button "Cover" at bounding box center [219, 297] width 41 height 21
click at [257, 291] on span "Contain" at bounding box center [267, 297] width 30 height 21
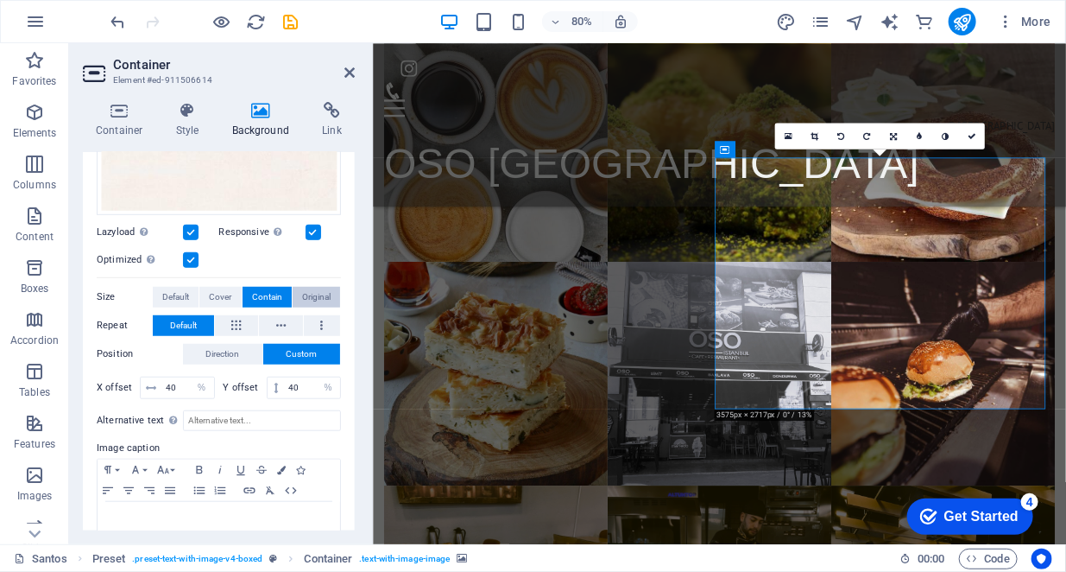
click at [323, 294] on span "Original" at bounding box center [316, 297] width 28 height 21
click at [213, 294] on span "Cover" at bounding box center [220, 297] width 22 height 21
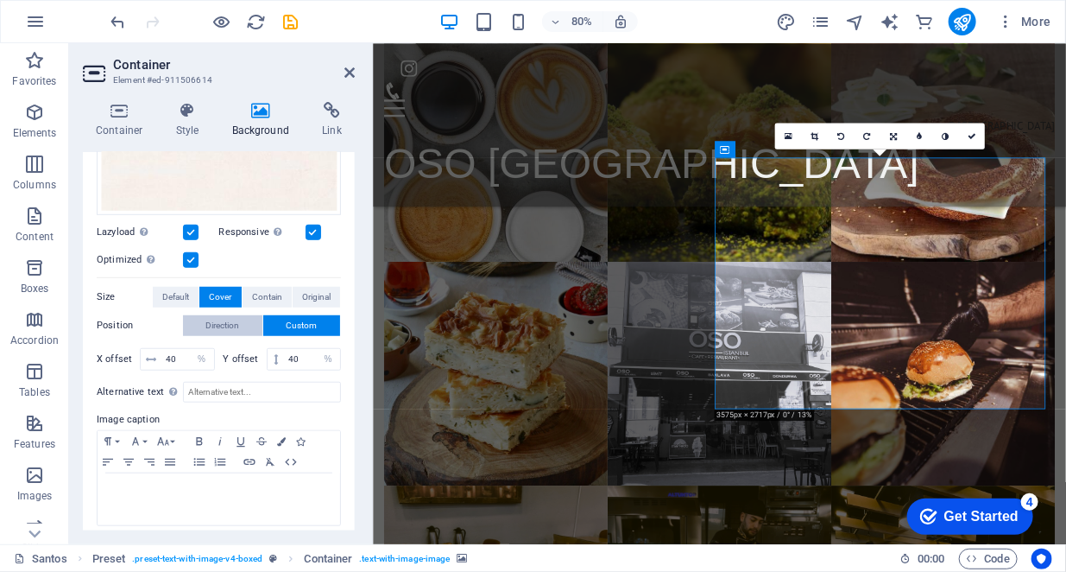
click at [243, 318] on button "Direction" at bounding box center [222, 325] width 79 height 21
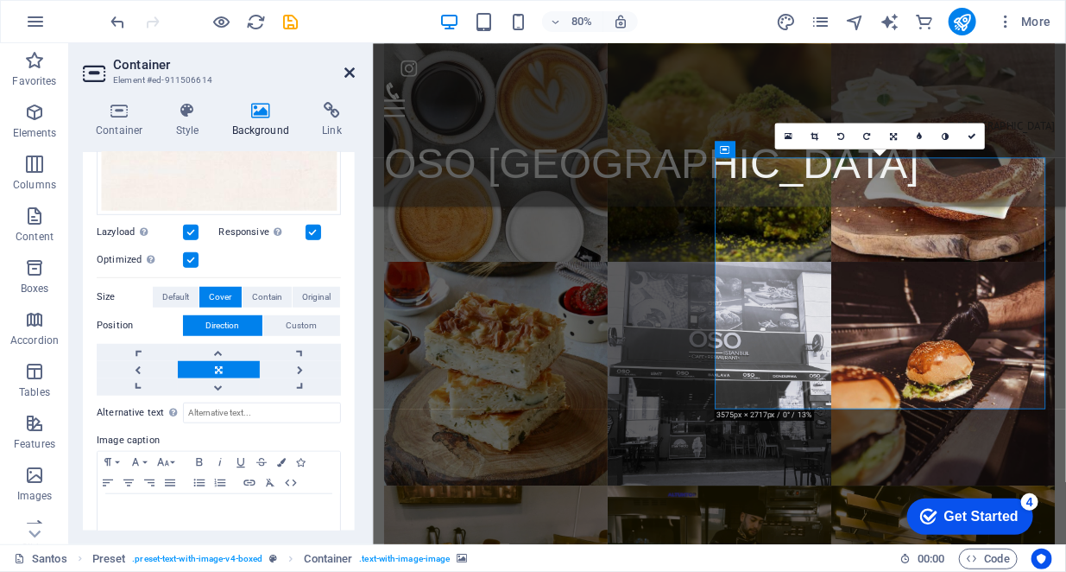
click at [350, 73] on icon at bounding box center [350, 73] width 10 height 14
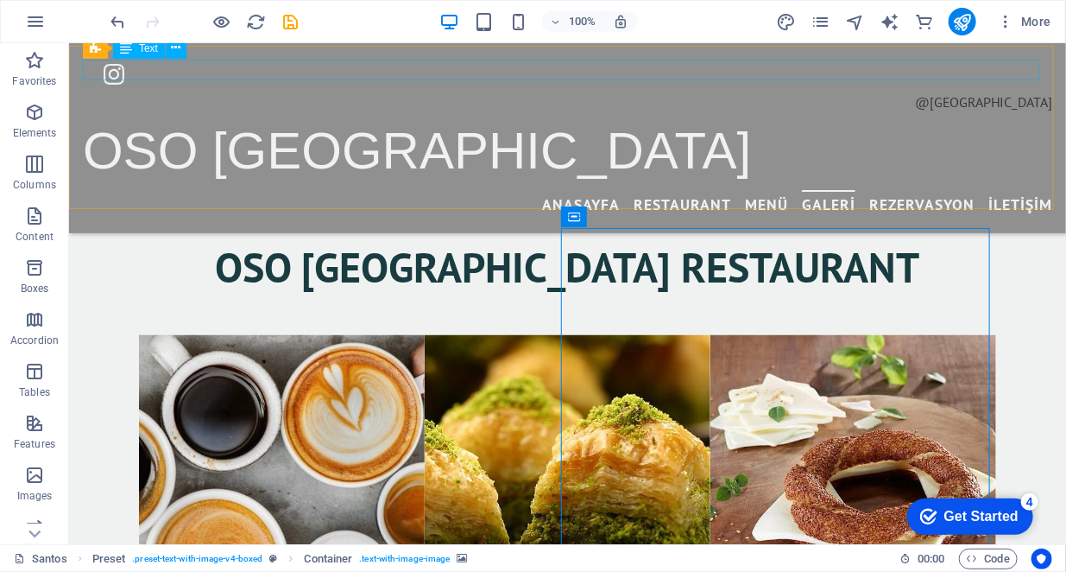
scroll to position [3295, 0]
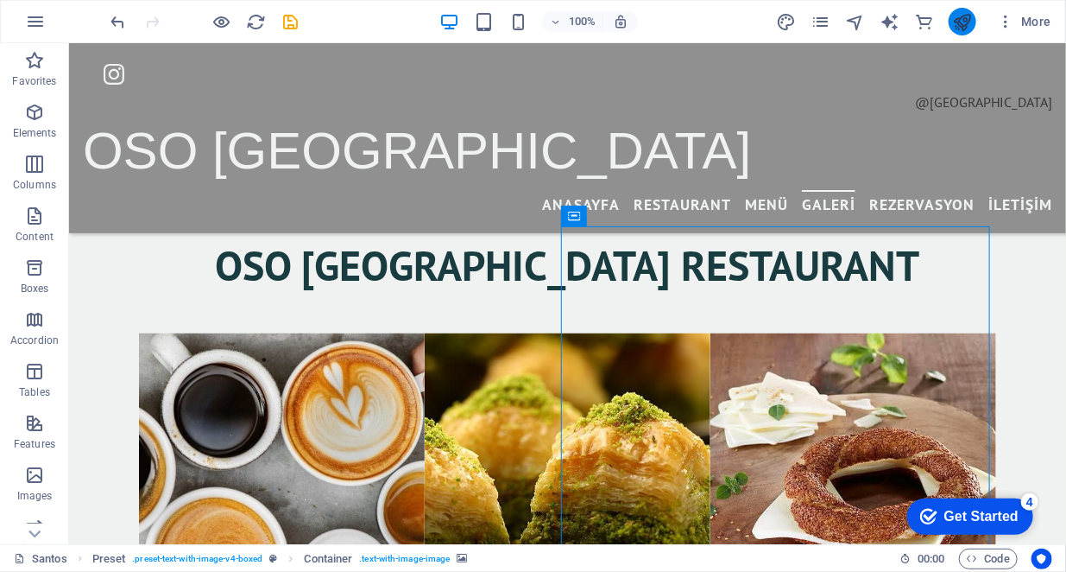
click at [961, 22] on icon "publish" at bounding box center [962, 22] width 20 height 20
